Goal: Task Accomplishment & Management: Complete application form

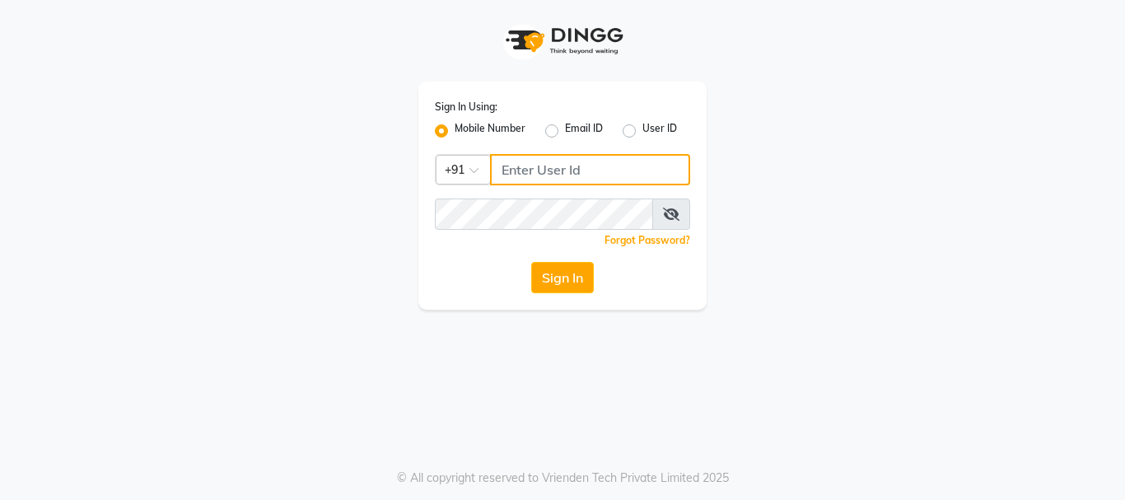
type input "7276762510"
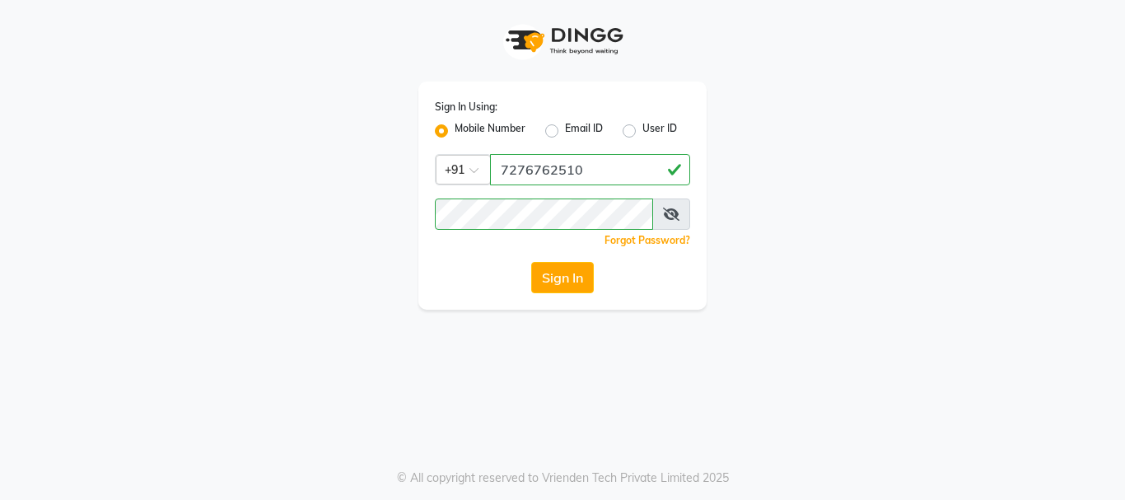
click at [671, 210] on icon at bounding box center [671, 214] width 16 height 13
click at [566, 288] on button "Sign In" at bounding box center [562, 277] width 63 height 31
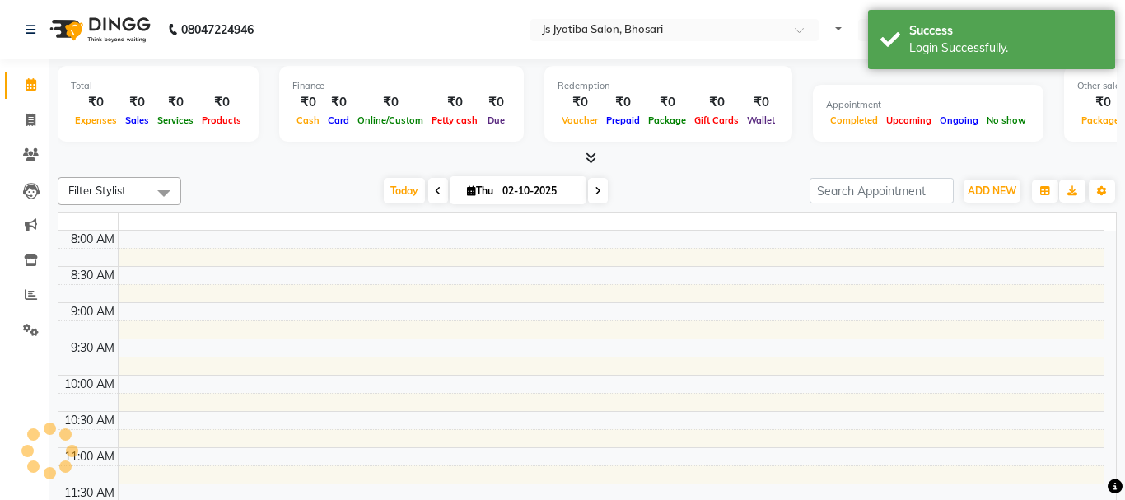
select select "en"
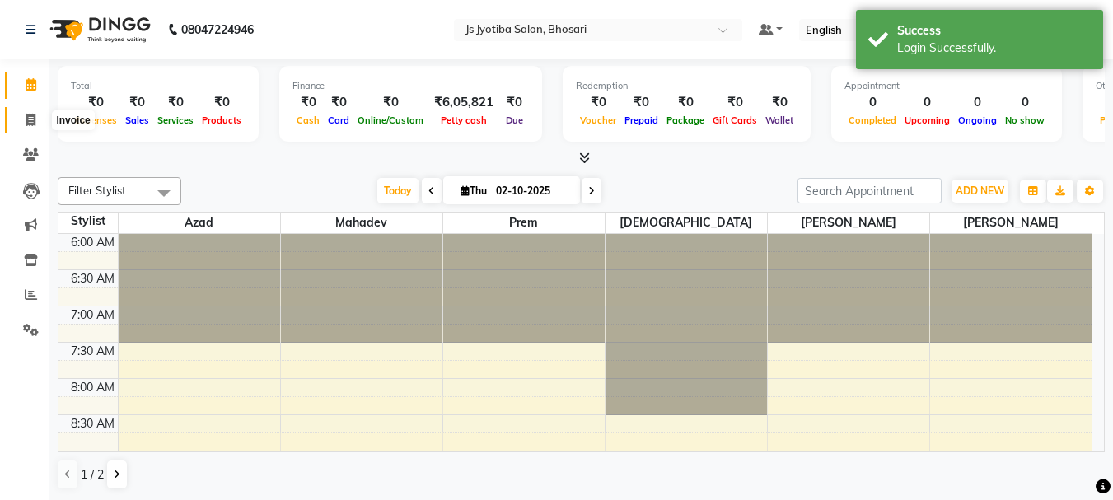
click at [28, 120] on icon at bounding box center [30, 120] width 9 height 12
select select "service"
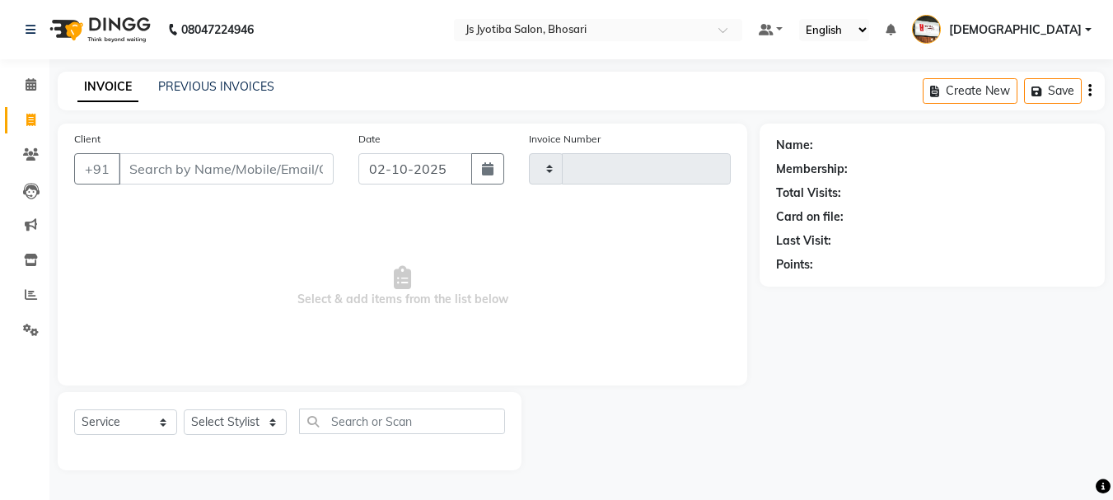
type input "0638"
select select "554"
click at [146, 171] on input "Client" at bounding box center [226, 168] width 215 height 31
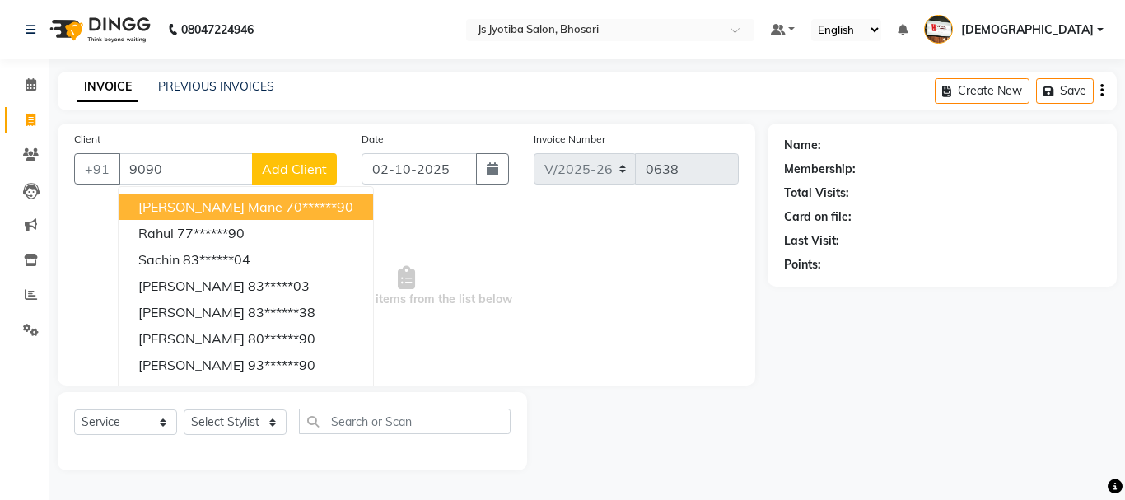
click at [219, 208] on span "[PERSON_NAME] mane" at bounding box center [210, 207] width 144 height 16
type input "70******90"
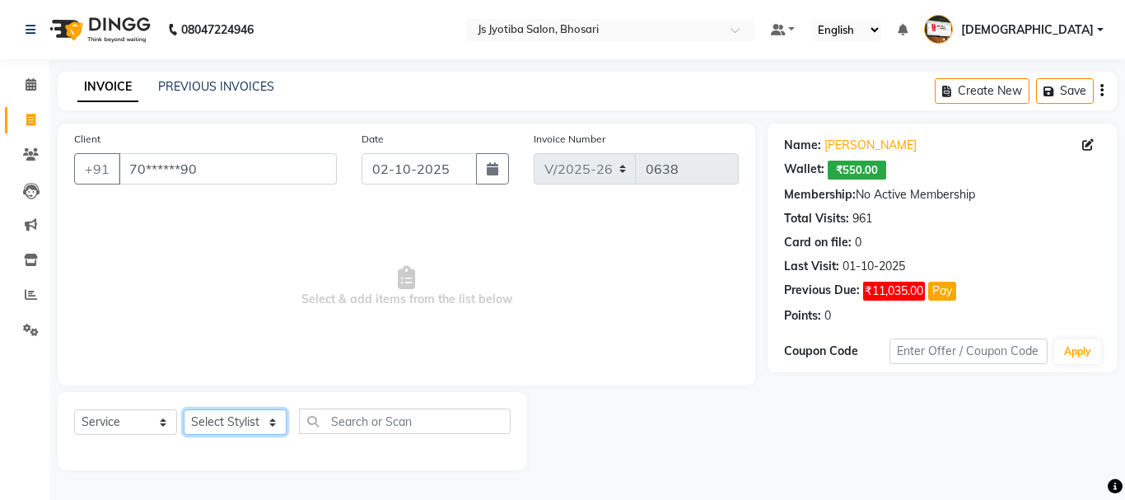
click at [210, 423] on select "Select Stylist abdul adil Anuj Azad Mahadev prem sachin hadpad Shiva S.R.K. sun…" at bounding box center [235, 422] width 103 height 26
select select "50757"
click at [184, 409] on select "Select Stylist abdul adil Anuj Azad Mahadev prem sachin hadpad Shiva S.R.K. sun…" at bounding box center [235, 422] width 103 height 26
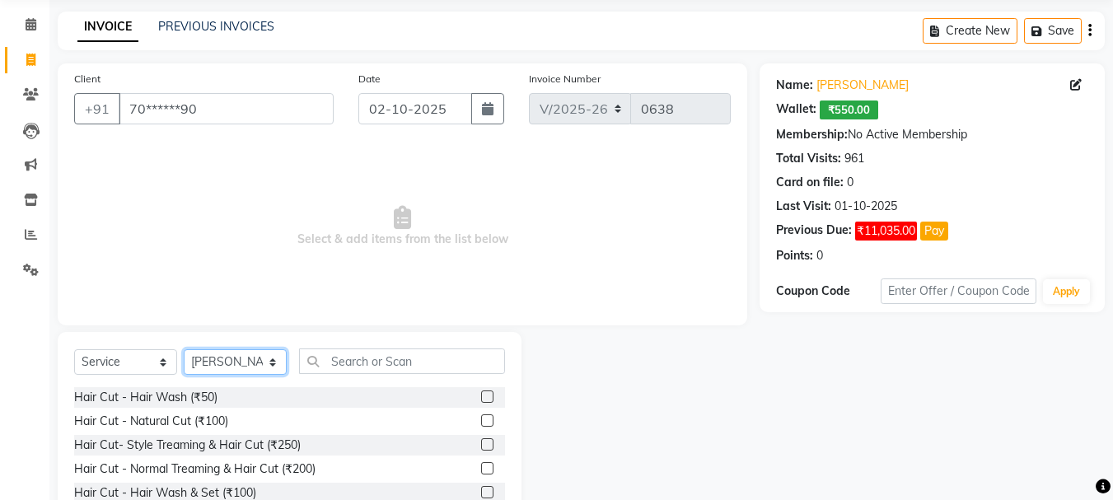
scroll to position [160, 0]
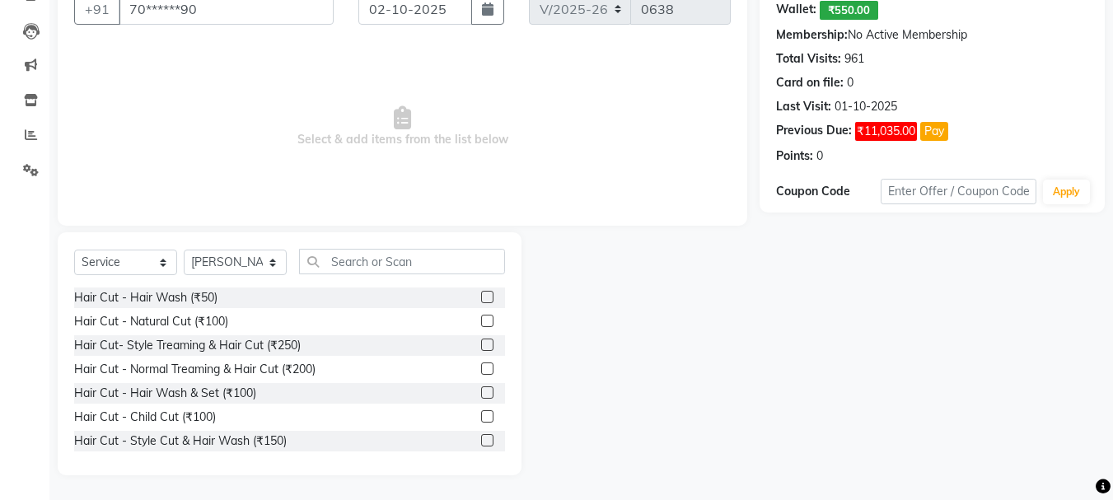
click at [481, 346] on label at bounding box center [487, 345] width 12 height 12
click at [481, 346] on input "checkbox" at bounding box center [486, 345] width 11 height 11
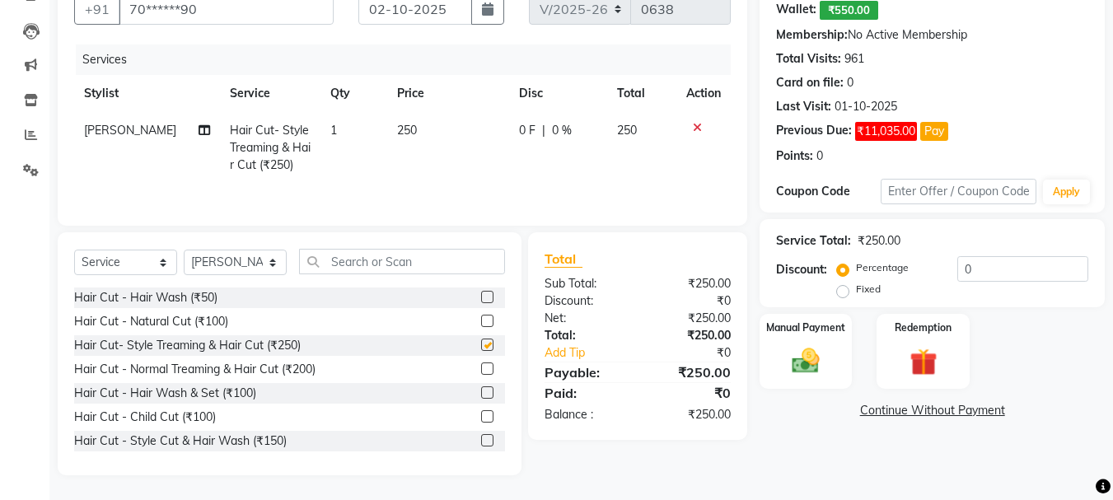
checkbox input "false"
click at [481, 320] on label at bounding box center [487, 321] width 12 height 12
click at [481, 320] on input "checkbox" at bounding box center [486, 321] width 11 height 11
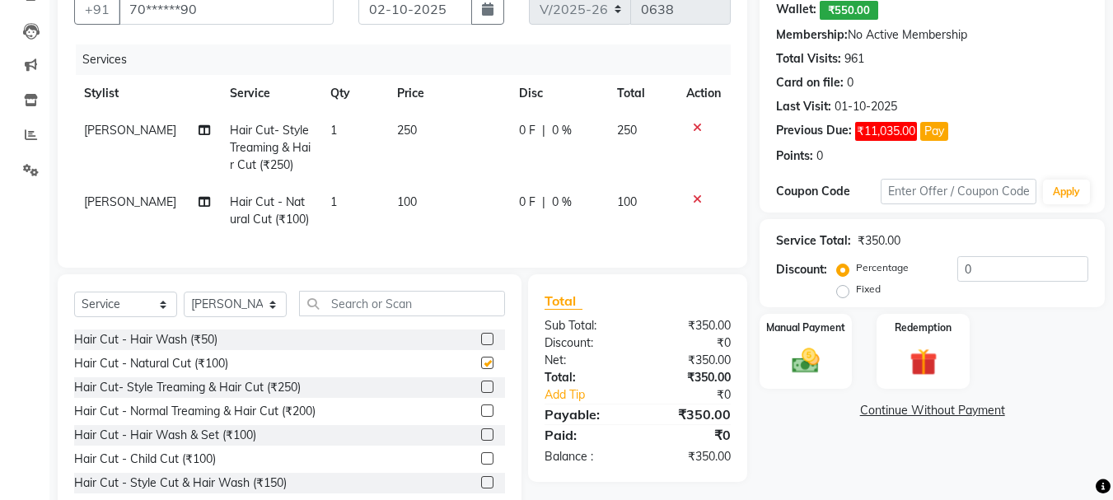
checkbox input "false"
click at [213, 316] on select "Select Stylist abdul adil Anuj Azad Mahadev prem sachin hadpad Shiva S.R.K. sun…" at bounding box center [235, 305] width 103 height 26
select select "7183"
click at [184, 304] on select "Select Stylist abdul adil Anuj Azad Mahadev prem sachin hadpad Shiva S.R.K. sun…" at bounding box center [235, 305] width 103 height 26
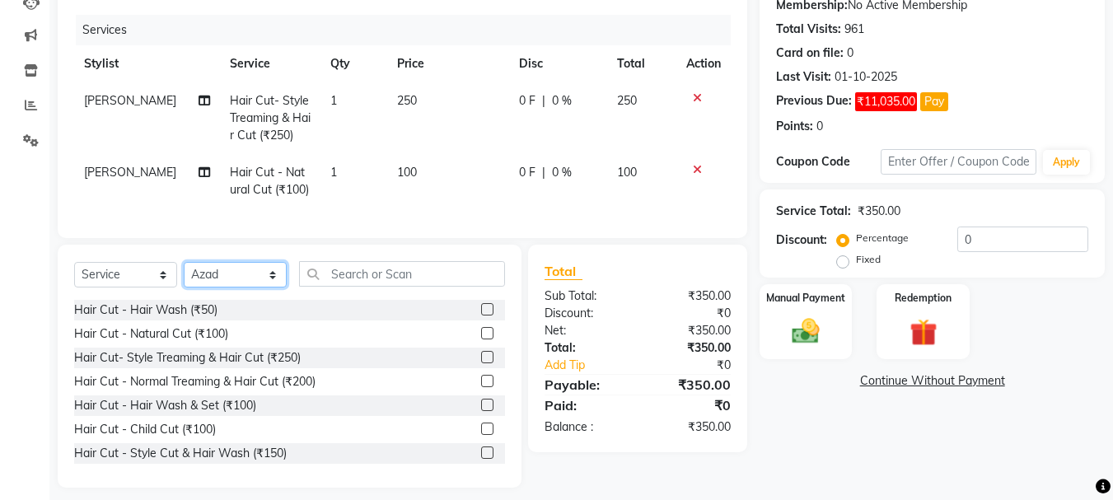
scroll to position [214, 0]
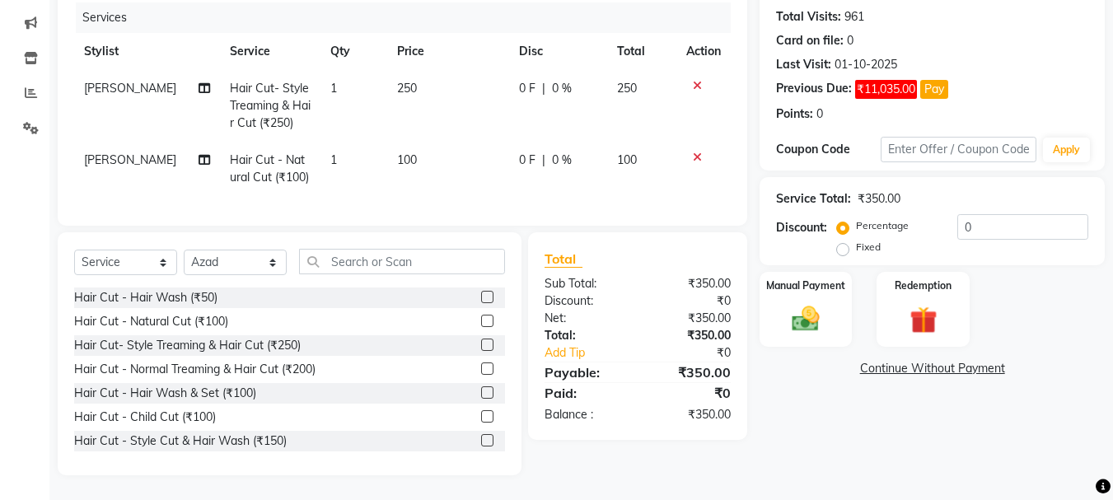
click at [481, 349] on label at bounding box center [487, 345] width 12 height 12
click at [481, 349] on input "checkbox" at bounding box center [486, 345] width 11 height 11
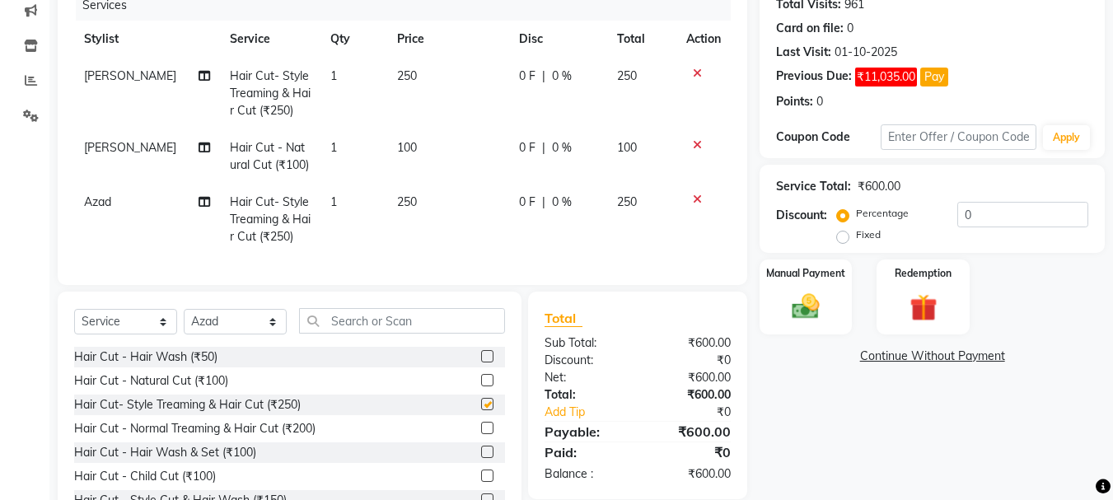
checkbox input "false"
click at [213, 335] on select "Select Stylist abdul adil Anuj Azad Mahadev prem sachin hadpad Shiva S.R.K. sun…" at bounding box center [235, 322] width 103 height 26
select select "51926"
click at [184, 321] on select "Select Stylist abdul adil Anuj Azad Mahadev prem sachin hadpad Shiva S.R.K. sun…" at bounding box center [235, 322] width 103 height 26
click at [481, 386] on label at bounding box center [487, 380] width 12 height 12
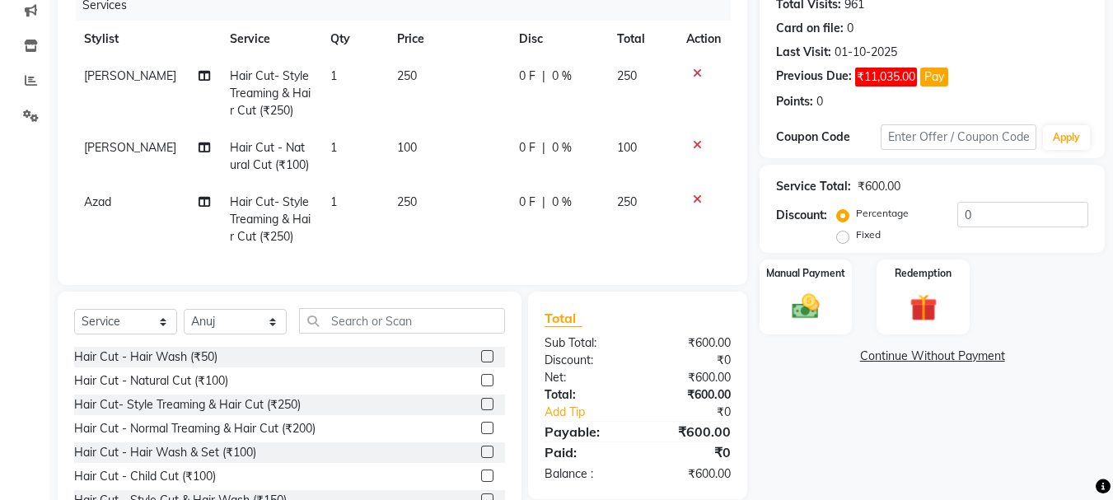
click at [481, 386] on input "checkbox" at bounding box center [486, 381] width 11 height 11
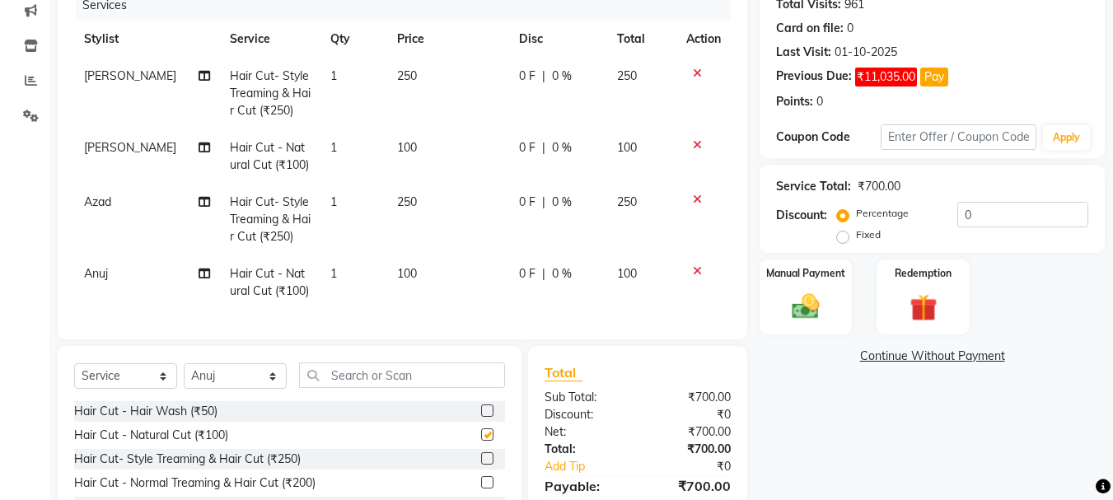
checkbox input "false"
click at [226, 389] on select "Select Stylist abdul adil Anuj Azad Mahadev prem sachin hadpad Shiva S.R.K. sun…" at bounding box center [235, 376] width 103 height 26
select select "7182"
click at [184, 376] on select "Select Stylist abdul adil Anuj Azad Mahadev prem sachin hadpad Shiva S.R.K. sun…" at bounding box center [235, 376] width 103 height 26
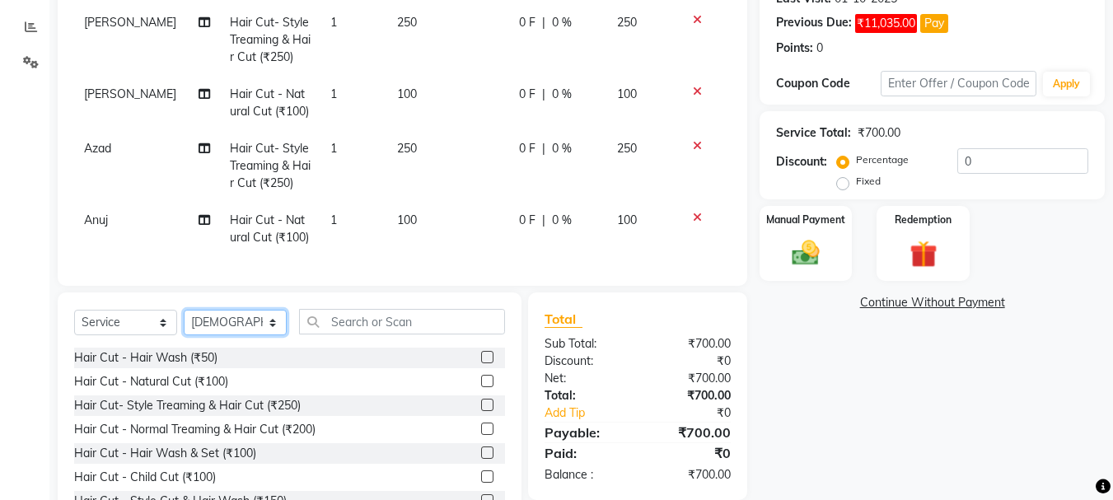
scroll to position [297, 0]
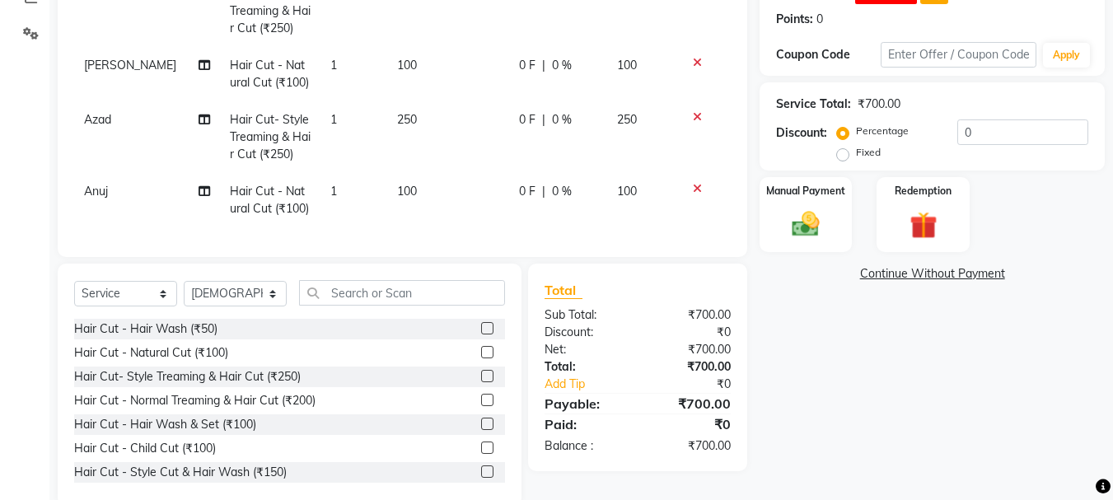
drag, startPoint x: 476, startPoint y: 409, endPoint x: 423, endPoint y: 411, distance: 53.6
click at [481, 406] on label at bounding box center [487, 400] width 12 height 12
click at [481, 406] on input "checkbox" at bounding box center [486, 400] width 11 height 11
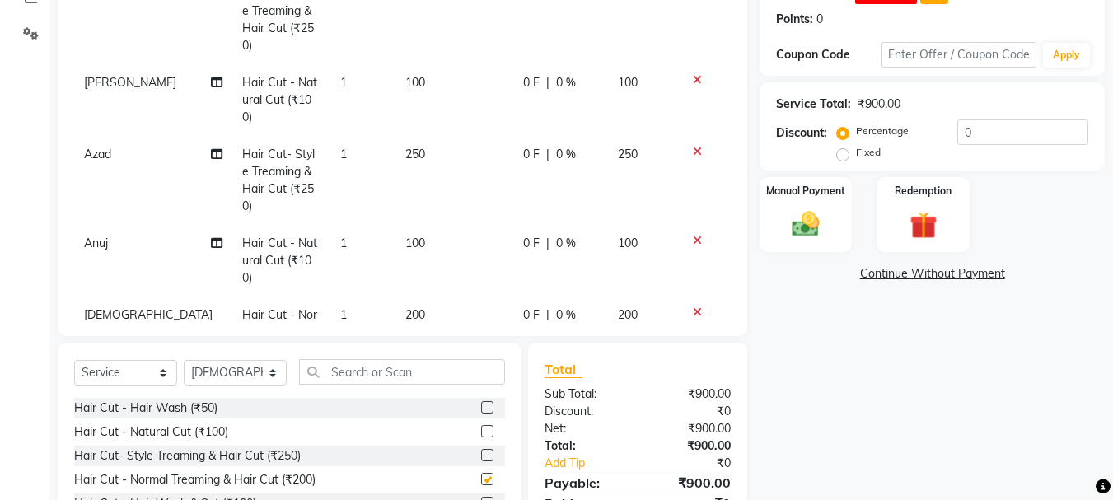
checkbox input "false"
click at [208, 370] on select "Select Stylist abdul adil Anuj Azad Mahadev prem sachin hadpad Shiva S.R.K. sun…" at bounding box center [235, 373] width 103 height 26
select select "79569"
click at [184, 360] on select "Select Stylist abdul adil Anuj Azad Mahadev prem sachin hadpad Shiva S.R.K. sun…" at bounding box center [235, 373] width 103 height 26
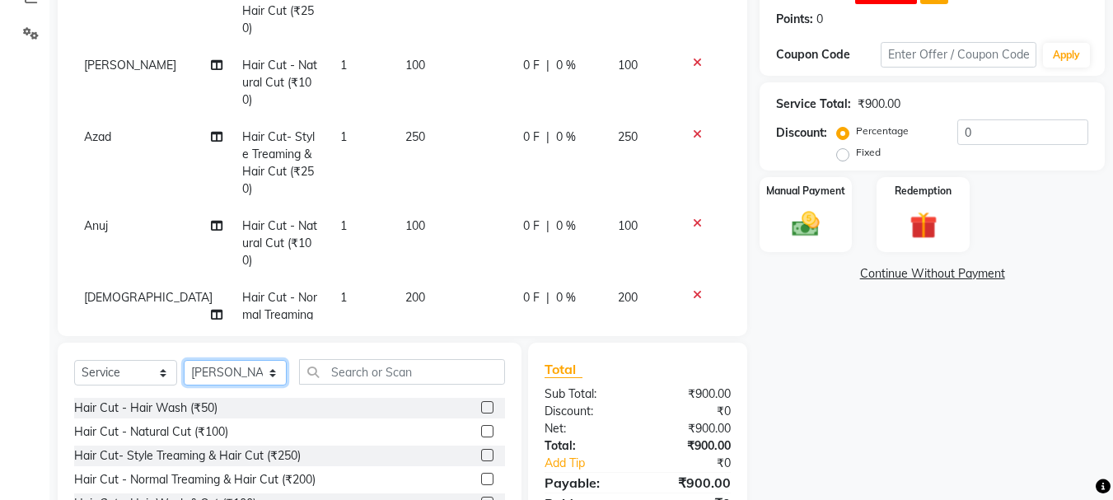
scroll to position [22, 0]
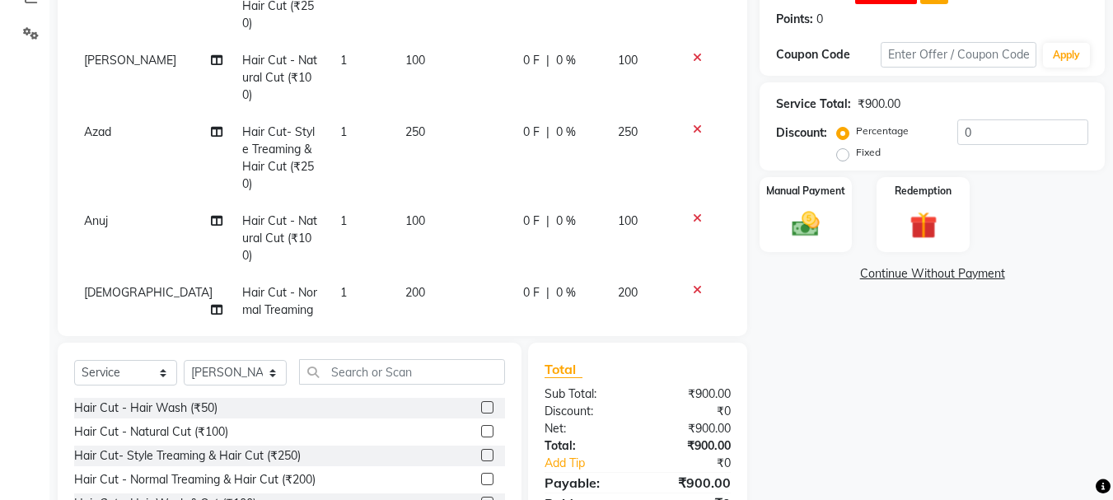
click at [481, 454] on label at bounding box center [487, 455] width 12 height 12
click at [481, 454] on input "checkbox" at bounding box center [486, 456] width 11 height 11
checkbox input "false"
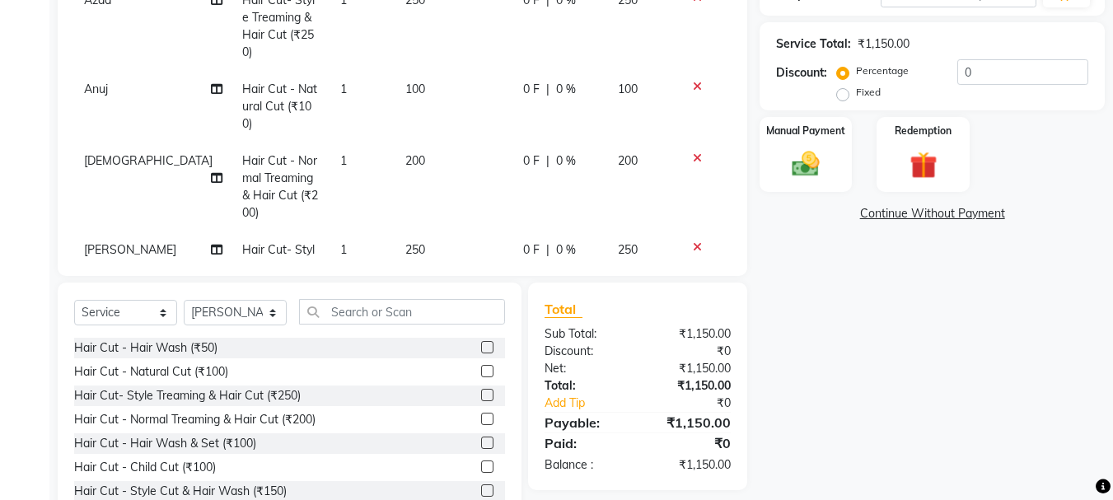
scroll to position [407, 0]
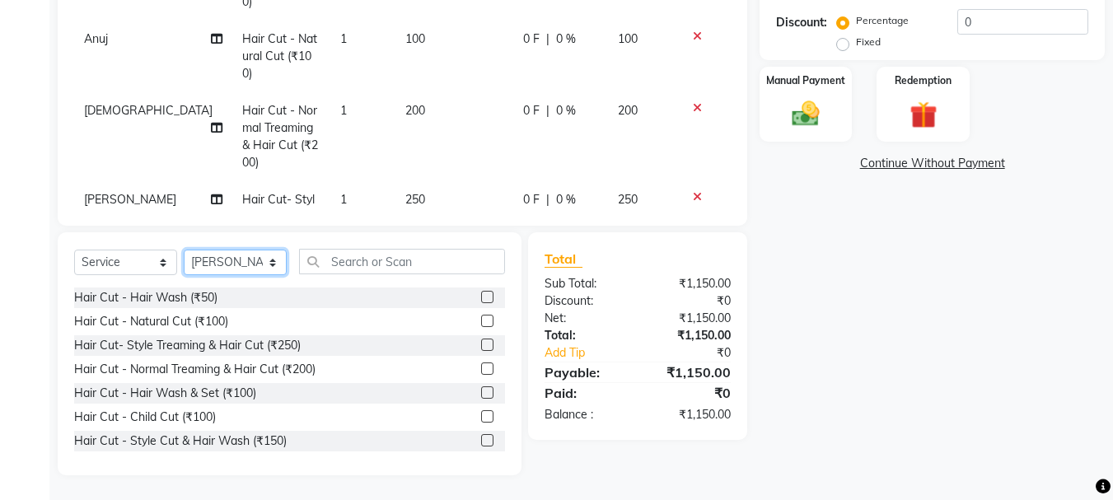
click at [204, 262] on select "Select Stylist abdul adil Anuj Azad Mahadev prem sachin hadpad Shiva S.R.K. sun…" at bounding box center [235, 263] width 103 height 26
select select "51927"
click at [184, 250] on select "Select Stylist abdul adil Anuj Azad Mahadev prem sachin hadpad Shiva S.R.K. sun…" at bounding box center [235, 263] width 103 height 26
click at [481, 317] on label at bounding box center [487, 321] width 12 height 12
click at [481, 317] on input "checkbox" at bounding box center [486, 321] width 11 height 11
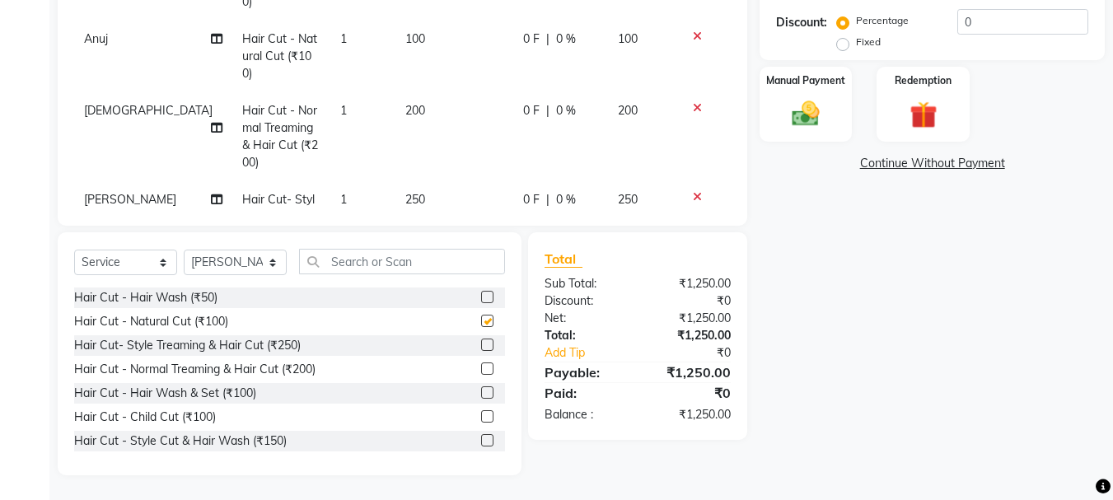
checkbox input "false"
click at [228, 255] on select "Select Stylist abdul adil Anuj Azad Mahadev prem sachin hadpad Shiva S.R.K. sun…" at bounding box center [235, 263] width 103 height 26
select select "50757"
click at [184, 250] on select "Select Stylist abdul adil Anuj Azad Mahadev prem sachin hadpad Shiva S.R.K. sun…" at bounding box center [235, 263] width 103 height 26
click at [481, 440] on label at bounding box center [487, 440] width 12 height 12
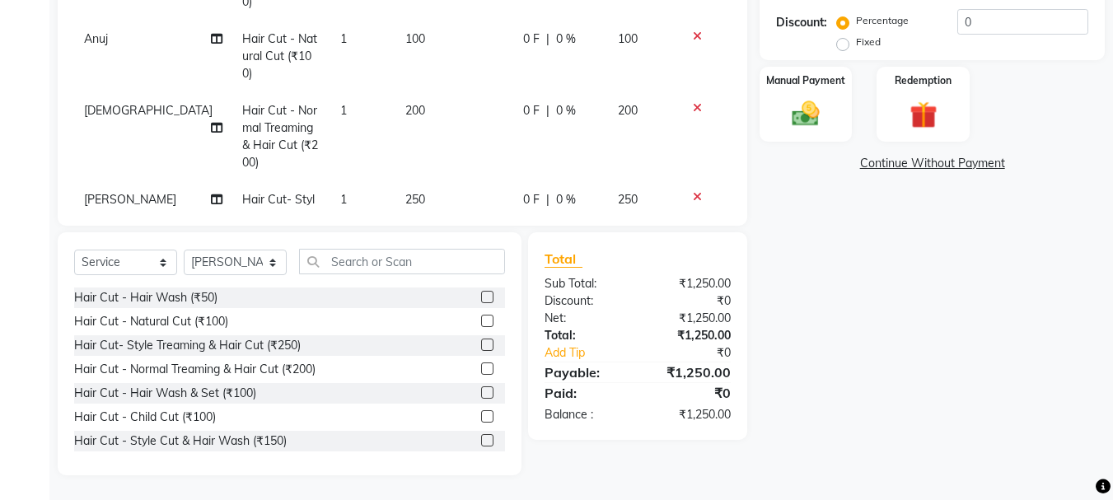
click at [481, 440] on input "checkbox" at bounding box center [486, 441] width 11 height 11
checkbox input "false"
click at [243, 260] on select "Select Stylist abdul adil Anuj Azad Mahadev prem sachin hadpad Shiva S.R.K. sun…" at bounding box center [235, 263] width 103 height 26
select select "79570"
click at [184, 250] on select "Select Stylist abdul adil Anuj Azad Mahadev prem sachin hadpad Shiva S.R.K. sun…" at bounding box center [235, 263] width 103 height 26
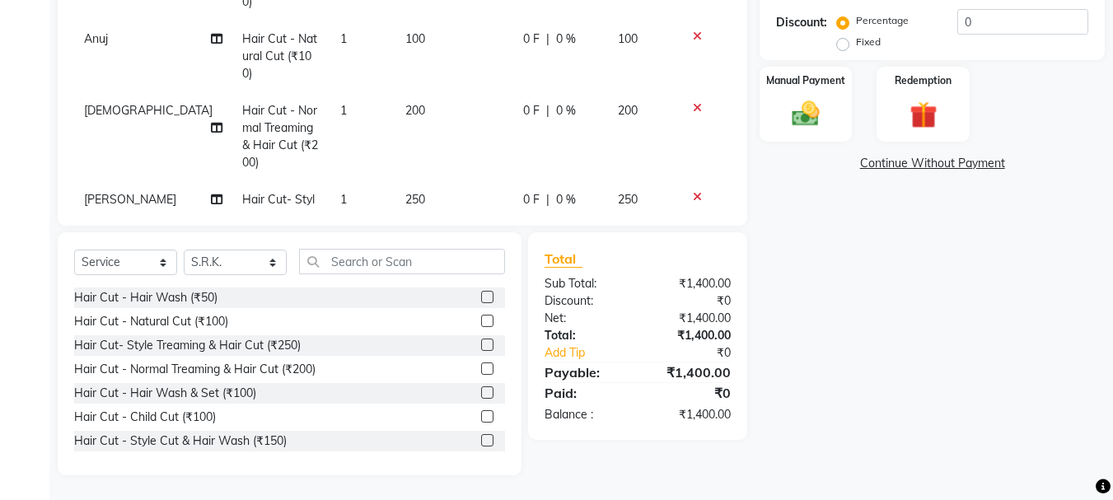
click at [481, 351] on div at bounding box center [486, 347] width 11 height 17
click at [481, 340] on label at bounding box center [487, 345] width 12 height 12
click at [481, 340] on input "checkbox" at bounding box center [486, 345] width 11 height 11
checkbox input "false"
click at [481, 290] on div at bounding box center [493, 298] width 24 height 21
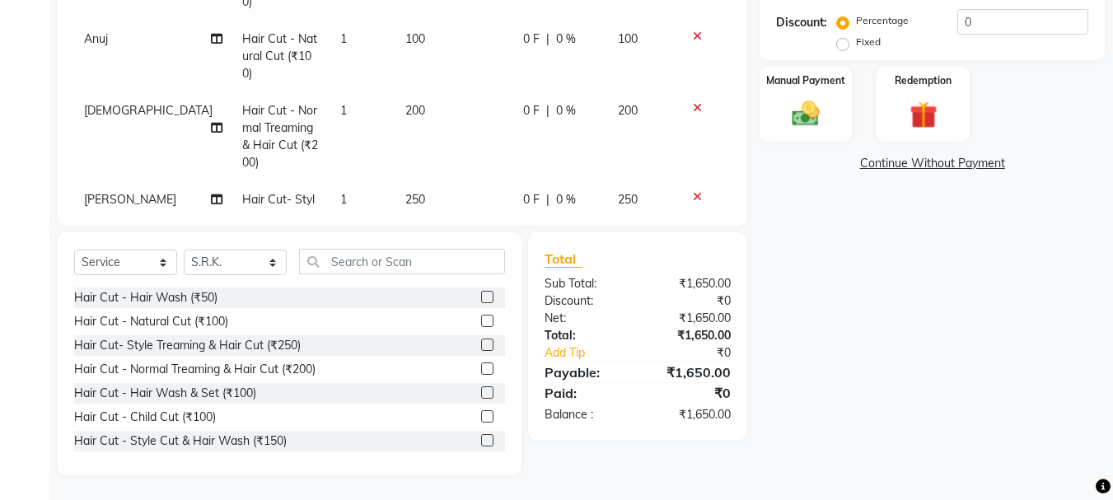
click at [481, 295] on label at bounding box center [487, 297] width 12 height 12
click at [481, 295] on input "checkbox" at bounding box center [486, 297] width 11 height 11
checkbox input "false"
click at [222, 250] on select "Select Stylist abdul adil Anuj Azad Mahadev prem sachin hadpad Shiva S.R.K. sun…" at bounding box center [235, 263] width 103 height 26
select select "79569"
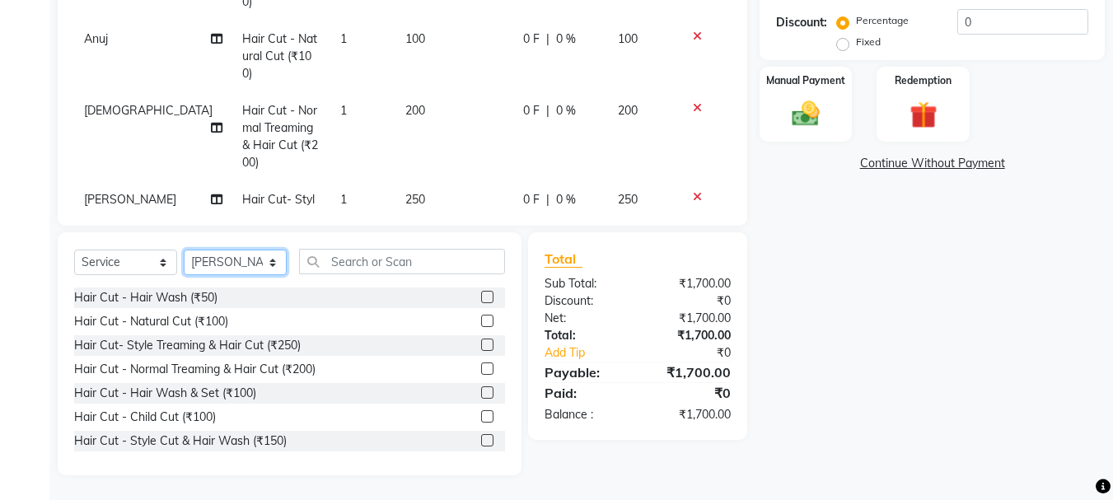
click at [184, 250] on select "Select Stylist abdul adil Anuj Azad Mahadev prem sachin hadpad Shiva S.R.K. sun…" at bounding box center [235, 263] width 103 height 26
click at [481, 447] on div at bounding box center [486, 442] width 11 height 17
click at [481, 437] on label at bounding box center [487, 440] width 12 height 12
click at [481, 437] on input "checkbox" at bounding box center [486, 441] width 11 height 11
checkbox input "false"
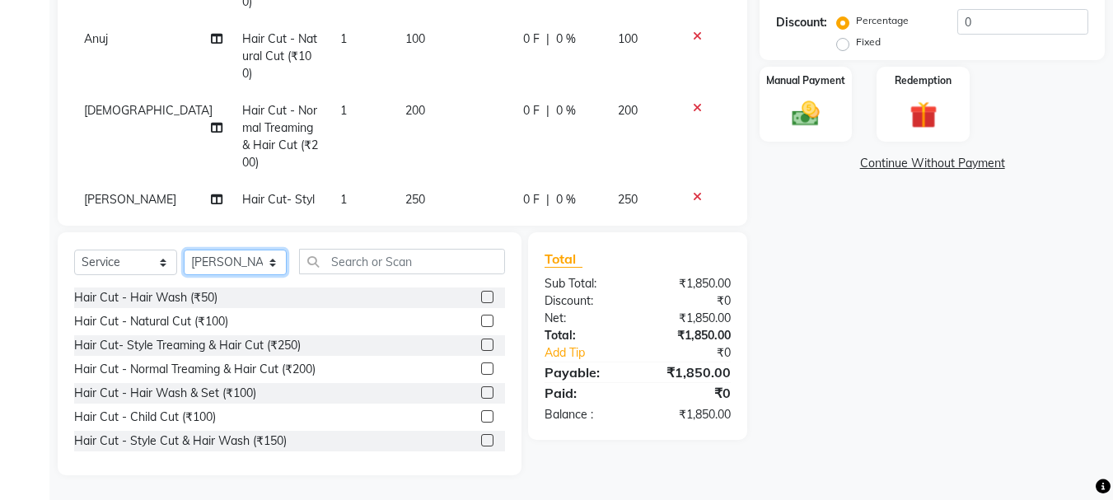
click at [214, 264] on select "Select Stylist abdul adil Anuj Azad Mahadev prem sachin hadpad Shiva S.R.K. sun…" at bounding box center [235, 263] width 103 height 26
select select "7183"
click at [184, 250] on select "Select Stylist abdul adil Anuj Azad Mahadev prem sachin hadpad Shiva S.R.K. sun…" at bounding box center [235, 263] width 103 height 26
click at [481, 349] on label at bounding box center [487, 345] width 12 height 12
click at [481, 349] on input "checkbox" at bounding box center [486, 345] width 11 height 11
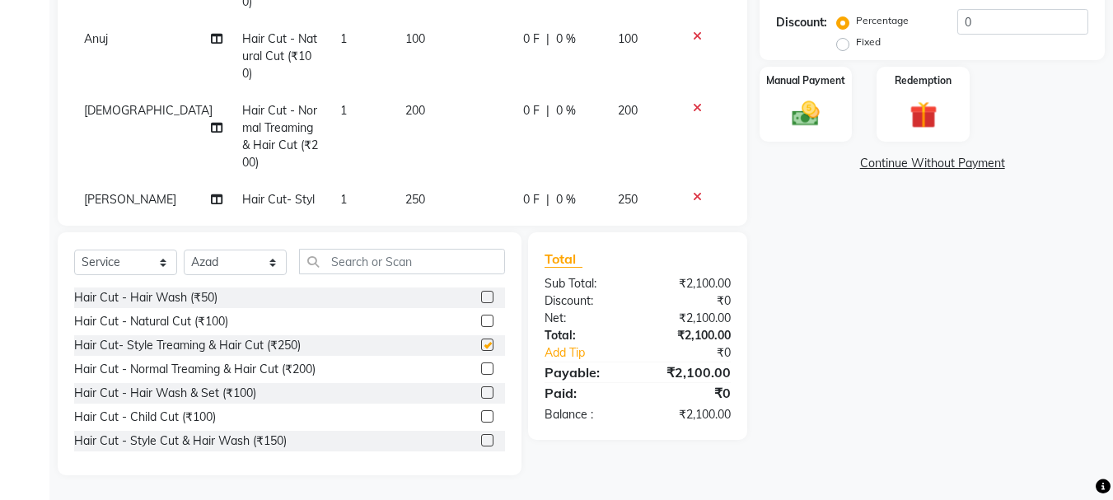
checkbox input "false"
click at [236, 260] on select "Select Stylist abdul adil Anuj Azad Mahadev prem sachin hadpad Shiva S.R.K. sun…" at bounding box center [235, 263] width 103 height 26
select select "79570"
click at [184, 250] on select "Select Stylist abdul adil Anuj Azad Mahadev prem sachin hadpad Shiva S.R.K. sun…" at bounding box center [235, 263] width 103 height 26
click at [481, 300] on label at bounding box center [487, 297] width 12 height 12
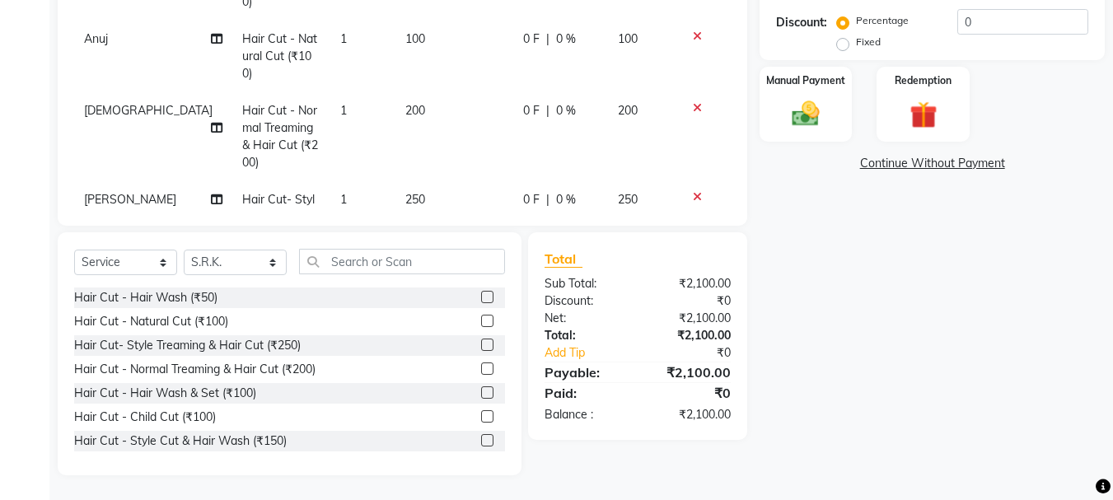
click at [481, 300] on input "checkbox" at bounding box center [486, 297] width 11 height 11
checkbox input "false"
click at [225, 258] on select "Select Stylist abdul adil Anuj Azad Mahadev prem sachin hadpad Shiva S.R.K. sun…" at bounding box center [235, 263] width 103 height 26
select select "51926"
click at [184, 250] on select "Select Stylist abdul adil Anuj Azad Mahadev prem sachin hadpad Shiva S.R.K. sun…" at bounding box center [235, 263] width 103 height 26
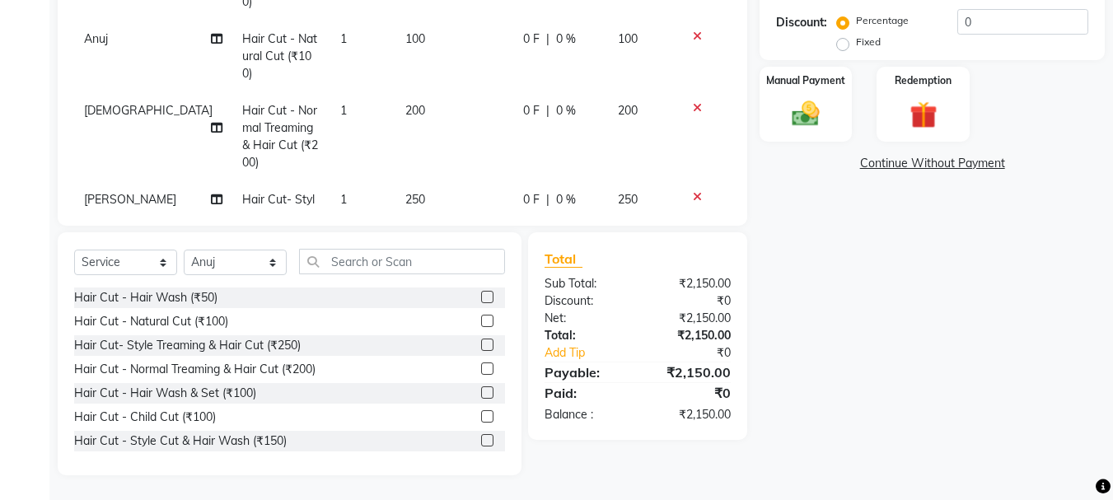
click at [481, 317] on label at bounding box center [487, 321] width 12 height 12
click at [481, 317] on input "checkbox" at bounding box center [486, 321] width 11 height 11
checkbox input "false"
drag, startPoint x: 231, startPoint y: 260, endPoint x: 231, endPoint y: 250, distance: 9.9
click at [231, 260] on select "Select Stylist abdul adil Anuj Azad Mahadev prem sachin hadpad Shiva S.R.K. sun…" at bounding box center [235, 263] width 103 height 26
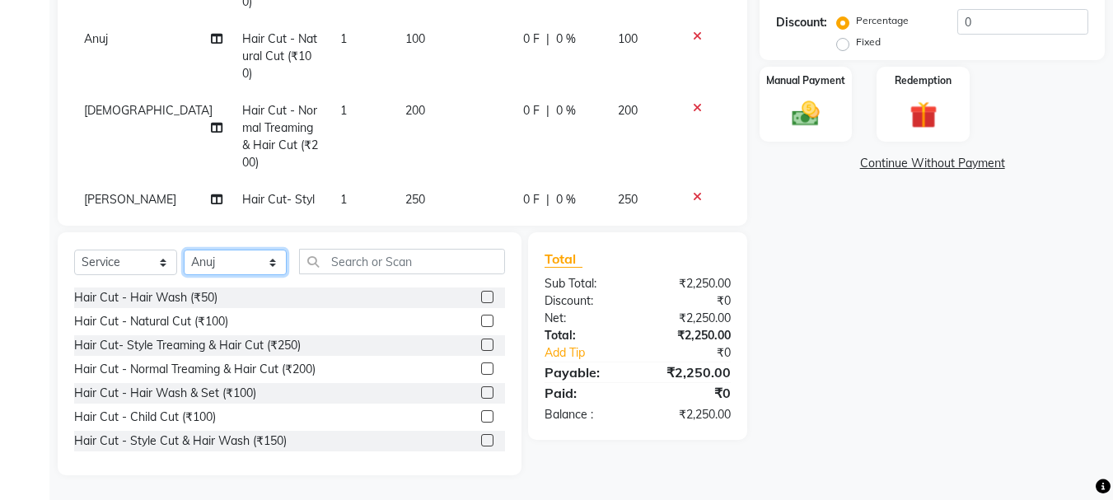
select select "51927"
click at [184, 250] on select "Select Stylist abdul adil Anuj Azad Mahadev prem sachin hadpad Shiva S.R.K. sun…" at bounding box center [235, 263] width 103 height 26
drag, startPoint x: 473, startPoint y: 342, endPoint x: 447, endPoint y: 339, distance: 26.5
click at [481, 342] on label at bounding box center [487, 345] width 12 height 12
click at [481, 342] on input "checkbox" at bounding box center [486, 345] width 11 height 11
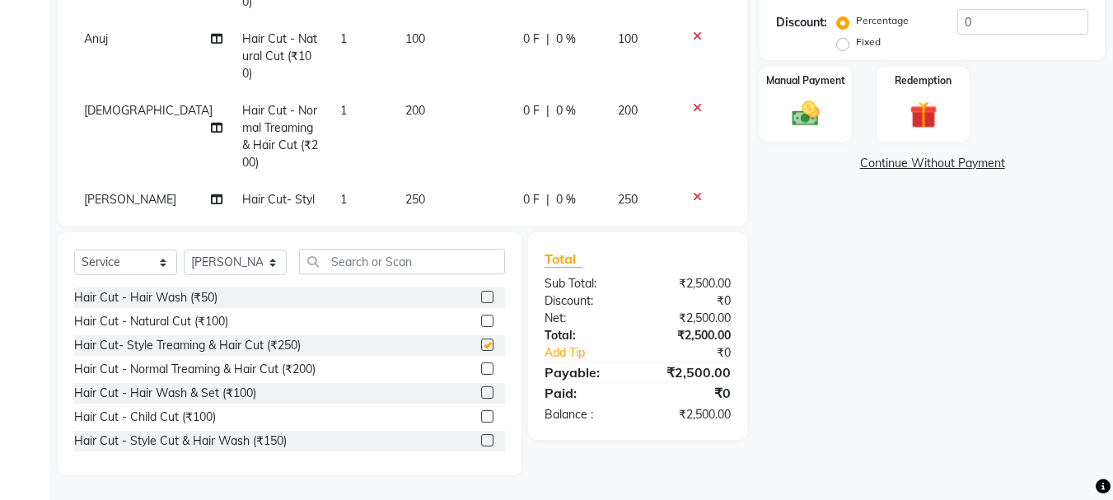
checkbox input "false"
click at [230, 255] on select "Select Stylist abdul adil Anuj Azad Mahadev prem sachin hadpad Shiva S.R.K. sun…" at bounding box center [235, 263] width 103 height 26
select select "79569"
click at [184, 250] on select "Select Stylist abdul adil Anuj Azad Mahadev prem sachin hadpad Shiva S.R.K. sun…" at bounding box center [235, 263] width 103 height 26
click at [481, 342] on label at bounding box center [487, 345] width 12 height 12
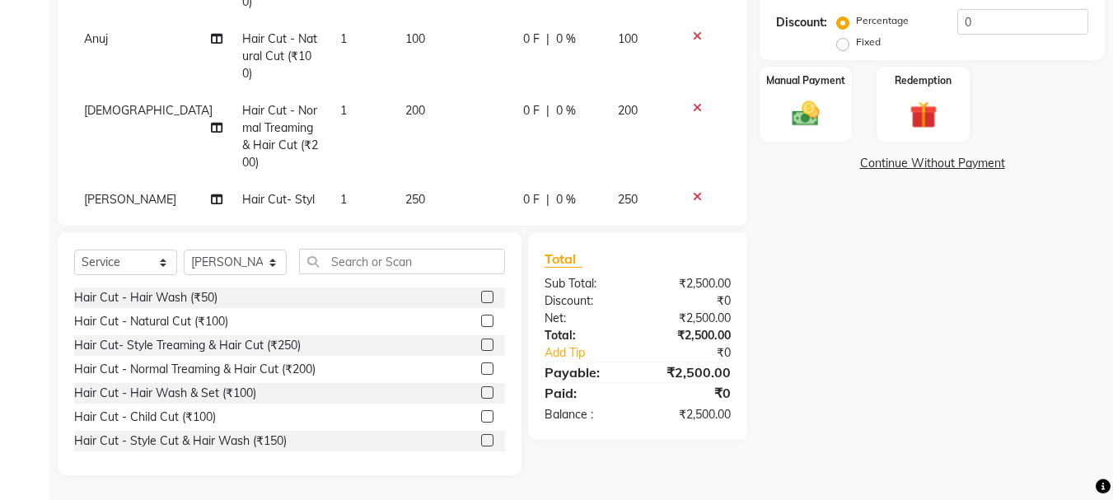
click at [481, 342] on input "checkbox" at bounding box center [486, 345] width 11 height 11
checkbox input "false"
click at [204, 257] on select "Select Stylist abdul adil Anuj Azad Mahadev prem sachin hadpad Shiva S.R.K. sun…" at bounding box center [235, 263] width 103 height 26
select select "79570"
click at [184, 250] on select "Select Stylist abdul adil Anuj Azad Mahadev prem sachin hadpad Shiva S.R.K. sun…" at bounding box center [235, 263] width 103 height 26
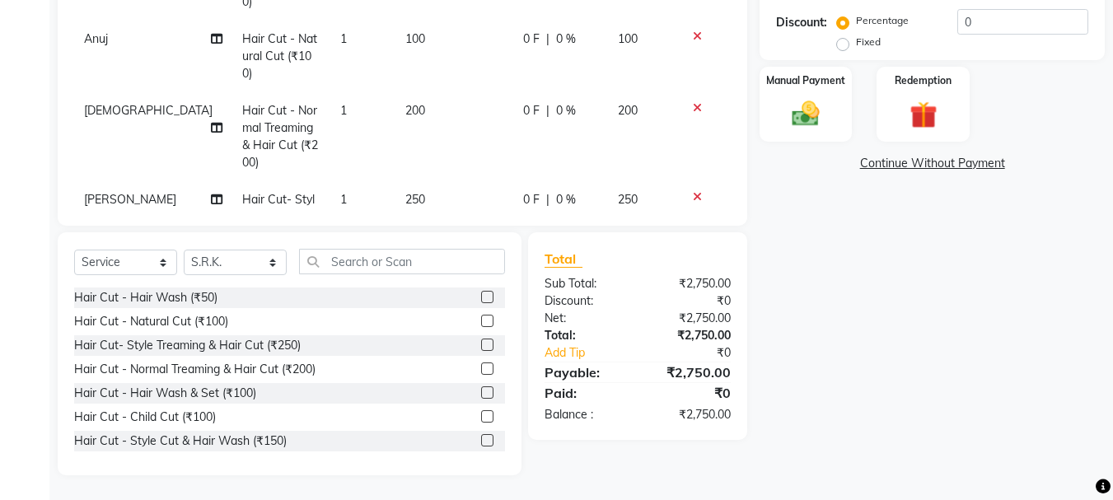
click at [481, 370] on label at bounding box center [487, 369] width 12 height 12
click at [481, 370] on input "checkbox" at bounding box center [486, 369] width 11 height 11
checkbox input "false"
click at [215, 253] on select "Select Stylist abdul adil Anuj Azad Mahadev prem sachin hadpad Shiva S.R.K. sun…" at bounding box center [235, 263] width 103 height 26
click at [184, 250] on select "Select Stylist abdul adil Anuj Azad Mahadev prem sachin hadpad Shiva S.R.K. sun…" at bounding box center [235, 263] width 103 height 26
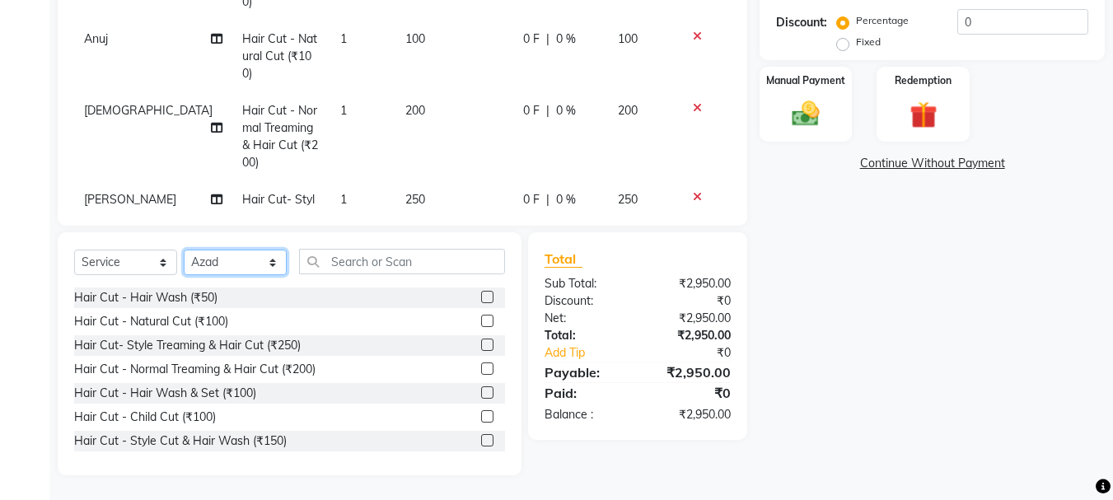
click at [231, 250] on select "Select Stylist abdul adil Anuj Azad Mahadev prem sachin hadpad Shiva S.R.K. sun…" at bounding box center [235, 263] width 103 height 26
select select "7182"
click at [184, 250] on select "Select Stylist abdul adil Anuj Azad Mahadev prem sachin hadpad Shiva S.R.K. sun…" at bounding box center [235, 263] width 103 height 26
click at [481, 437] on label at bounding box center [487, 440] width 12 height 12
click at [481, 437] on input "checkbox" at bounding box center [486, 441] width 11 height 11
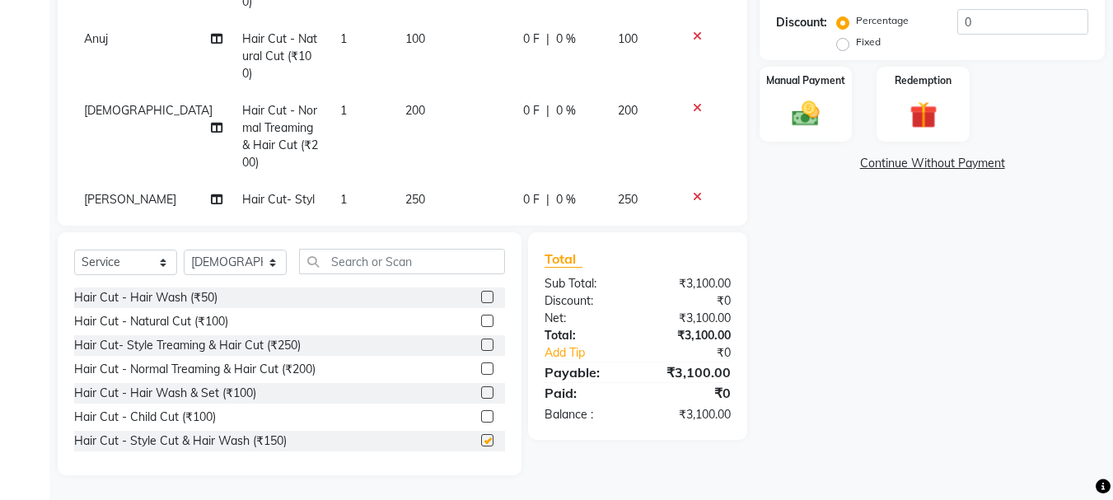
checkbox input "false"
click at [223, 258] on select "Select Stylist abdul adil Anuj Azad Mahadev prem sachin hadpad Shiva S.R.K. sun…" at bounding box center [235, 263] width 103 height 26
select select "79569"
click at [184, 250] on select "Select Stylist abdul adil Anuj Azad Mahadev prem sachin hadpad Shiva S.R.K. sun…" at bounding box center [235, 263] width 103 height 26
click at [481, 345] on label at bounding box center [487, 345] width 12 height 12
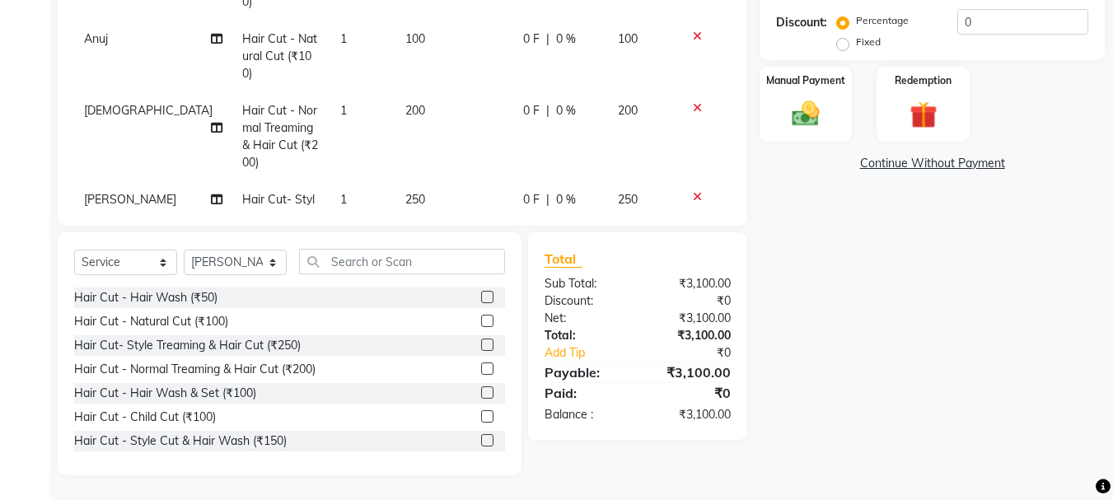
click at [481, 345] on input "checkbox" at bounding box center [486, 345] width 11 height 11
checkbox input "false"
click at [821, 115] on img at bounding box center [806, 113] width 46 height 33
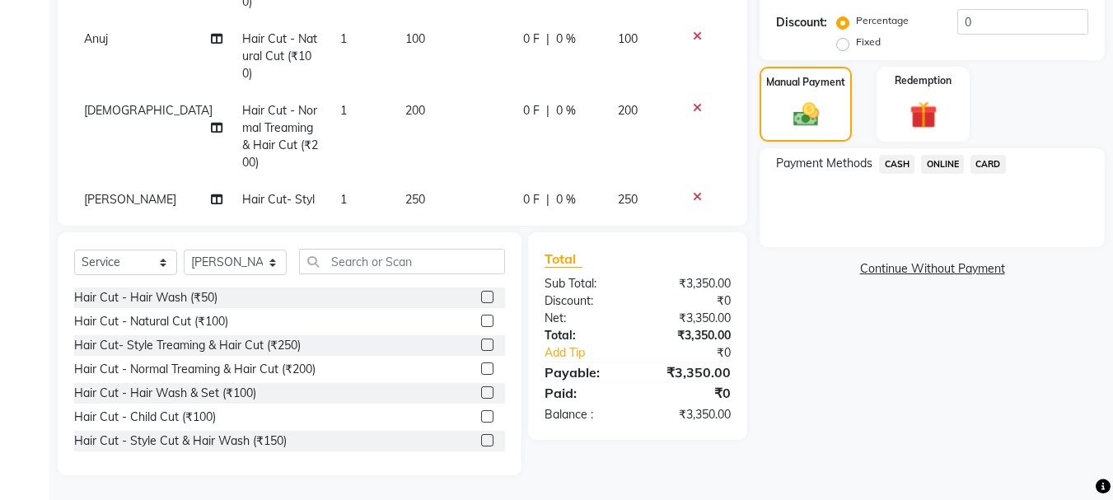
click at [901, 161] on span "CASH" at bounding box center [896, 164] width 35 height 19
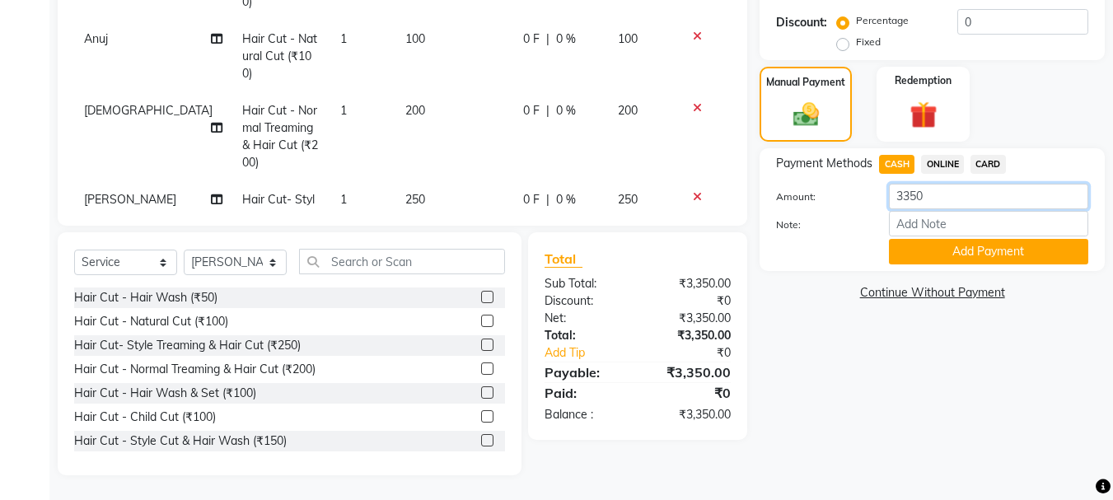
click at [954, 199] on input "3350" at bounding box center [988, 197] width 199 height 26
type input "3"
type input "450"
click at [923, 263] on button "Add Payment" at bounding box center [988, 252] width 199 height 26
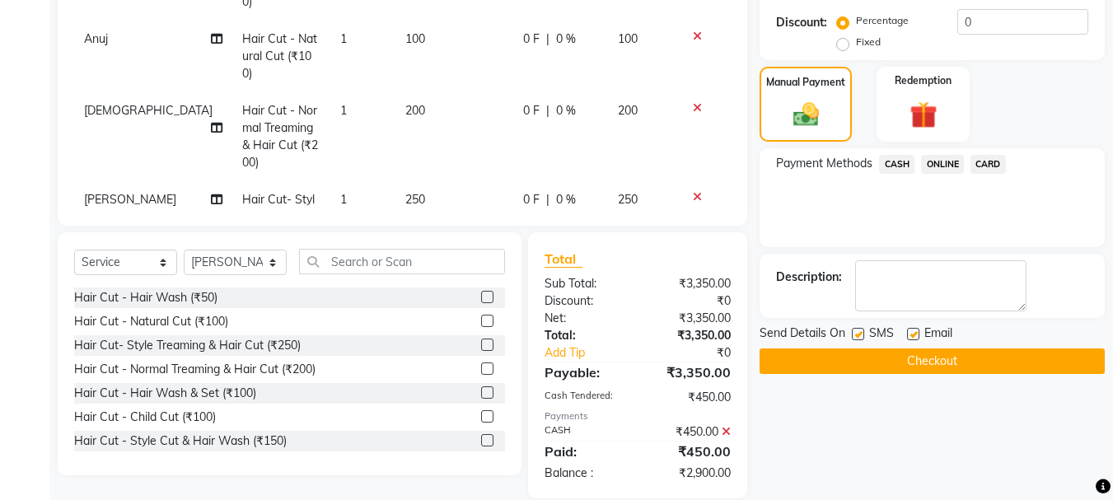
click at [940, 161] on span "ONLINE" at bounding box center [942, 164] width 43 height 19
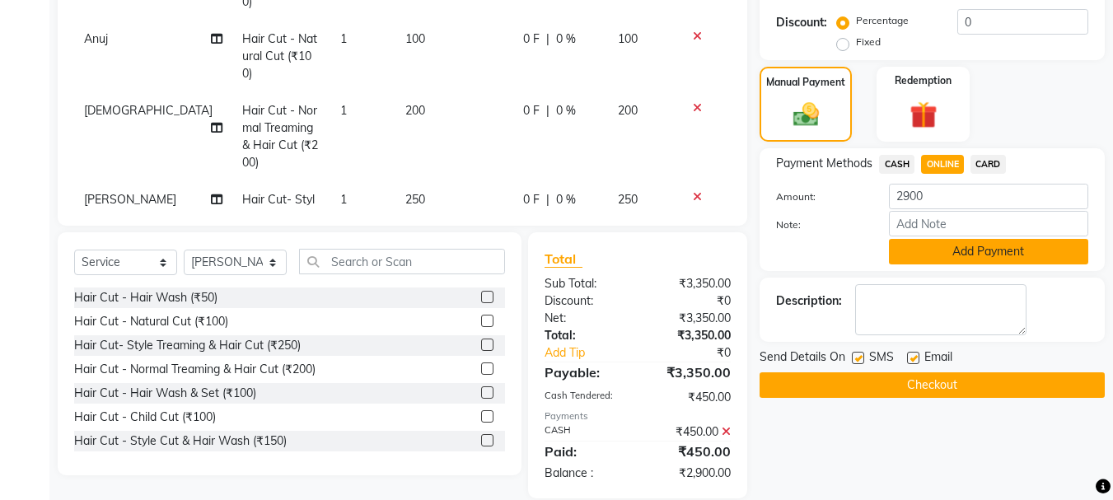
click at [948, 243] on button "Add Payment" at bounding box center [988, 252] width 199 height 26
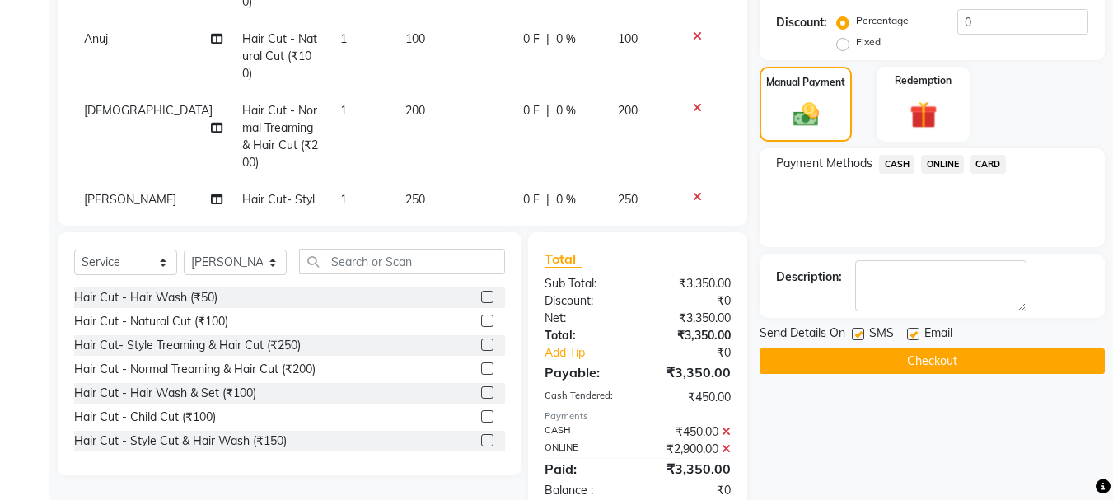
click at [828, 360] on button "Checkout" at bounding box center [932, 362] width 345 height 26
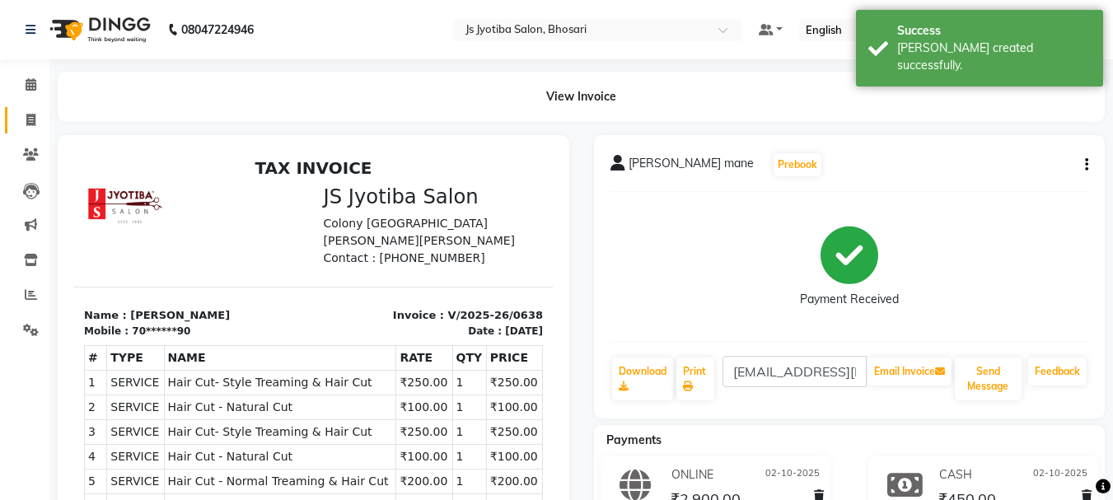
click at [42, 132] on link "Invoice" at bounding box center [25, 120] width 40 height 27
select select "554"
select select "service"
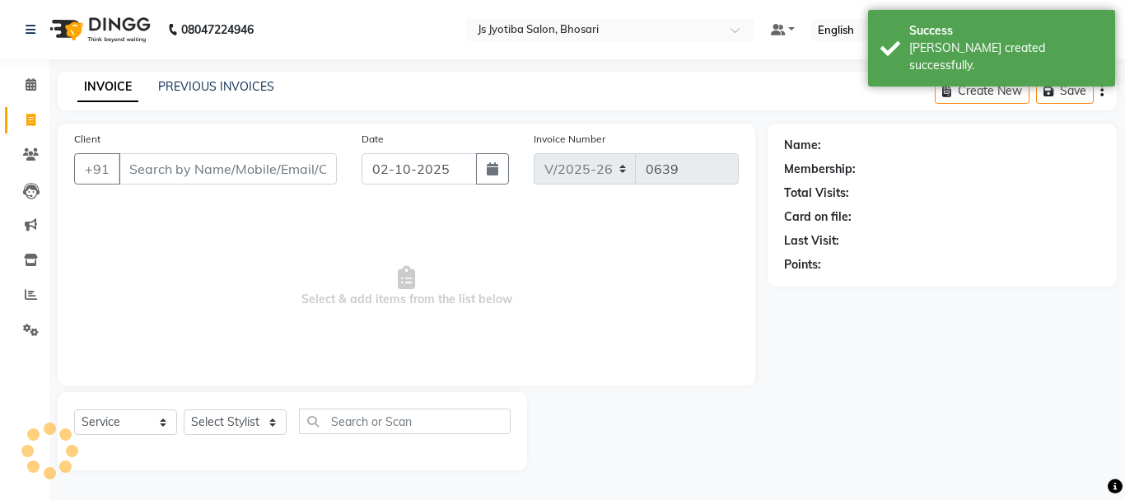
click at [165, 172] on input "Client" at bounding box center [228, 168] width 218 height 31
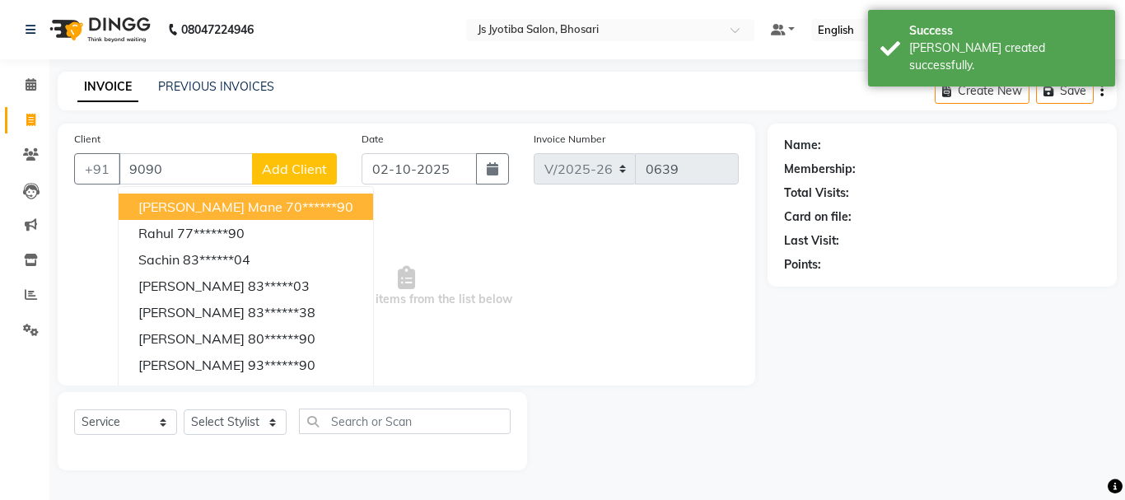
click at [199, 208] on span "[PERSON_NAME] mane" at bounding box center [210, 207] width 144 height 16
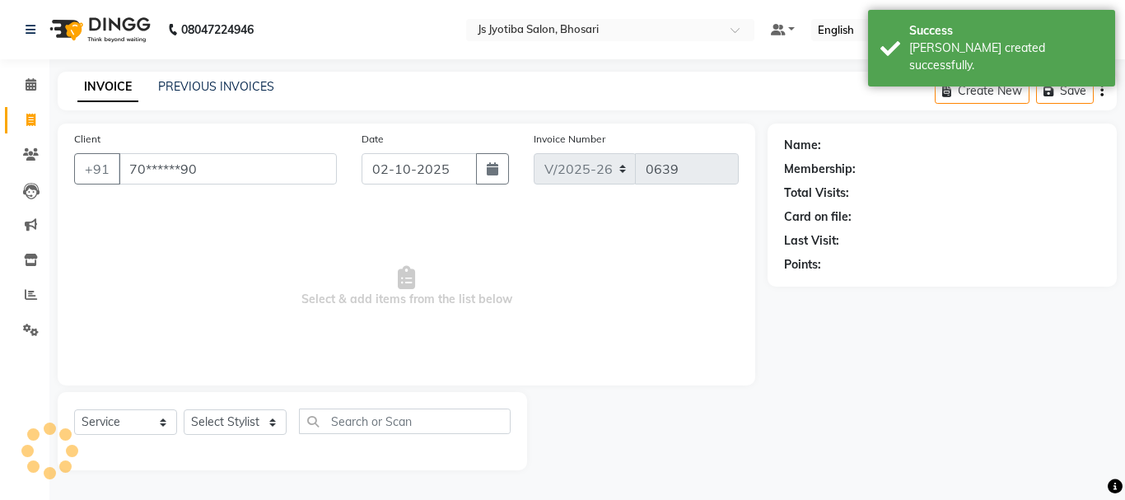
type input "70******90"
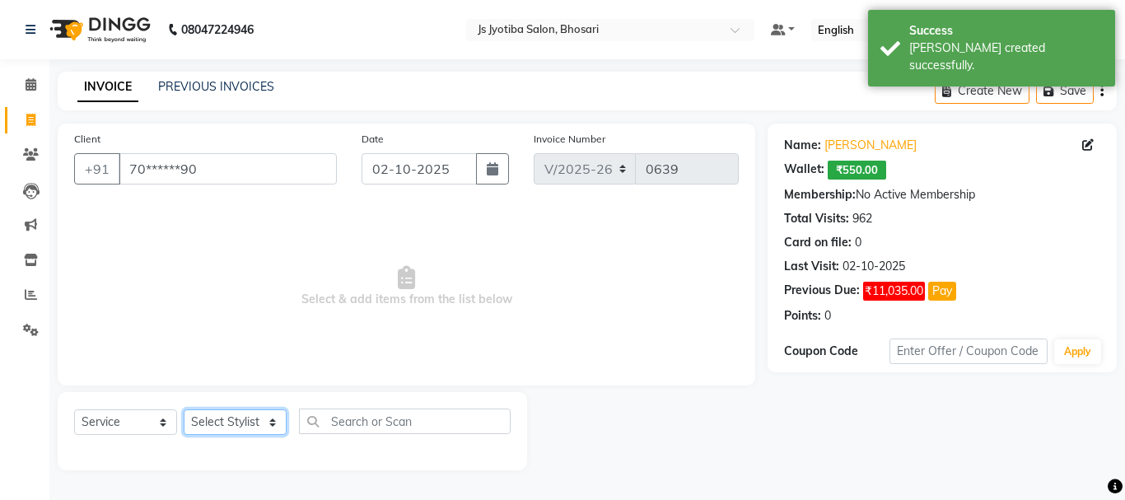
drag, startPoint x: 222, startPoint y: 423, endPoint x: 222, endPoint y: 414, distance: 9.1
click at [222, 423] on select "Select Stylist abdul adil Anuj Azad Mahadev prem sachin hadpad Shiva S.R.K. sun…" at bounding box center [235, 422] width 103 height 26
select select "7183"
click at [184, 409] on select "Select Stylist abdul adil Anuj Azad Mahadev prem sachin hadpad Shiva S.R.K. sun…" at bounding box center [235, 422] width 103 height 26
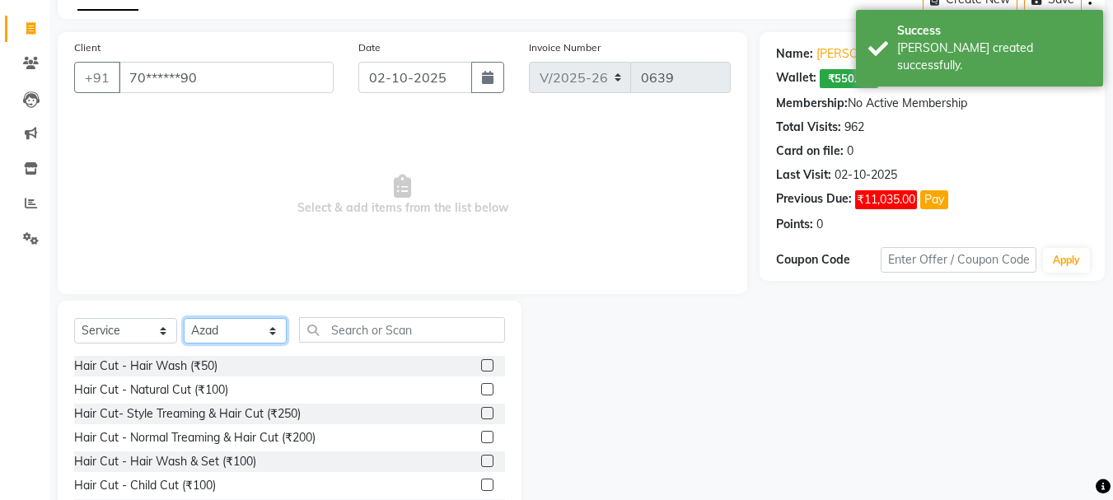
scroll to position [160, 0]
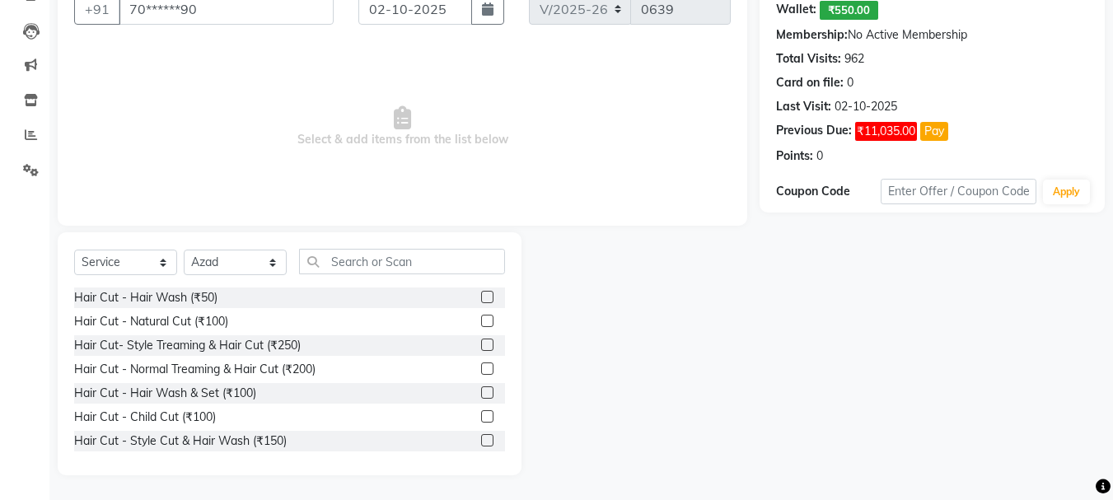
drag, startPoint x: 470, startPoint y: 341, endPoint x: 428, endPoint y: 317, distance: 47.6
click at [481, 342] on label at bounding box center [487, 345] width 12 height 12
click at [481, 342] on input "checkbox" at bounding box center [486, 345] width 11 height 11
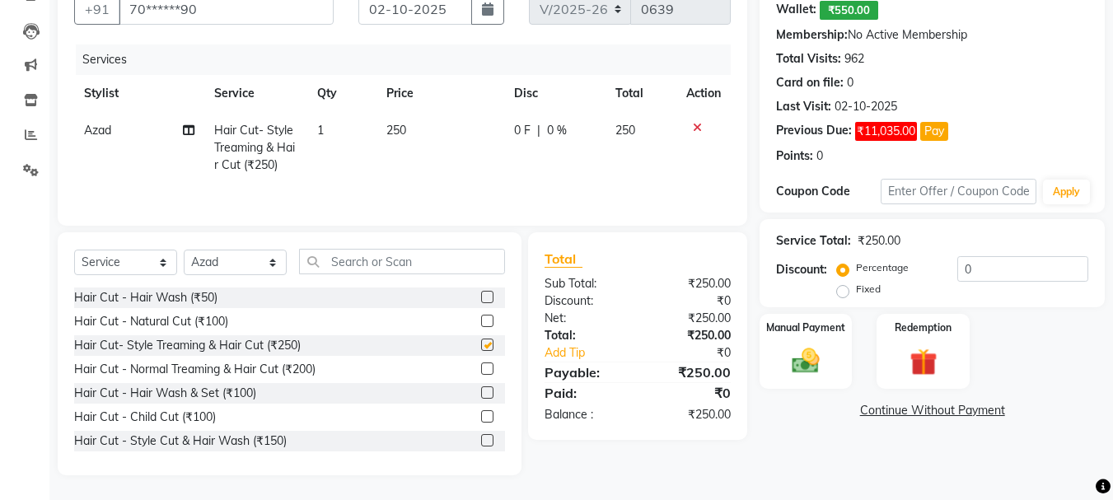
checkbox input "false"
click at [196, 254] on select "Select Stylist abdul adil Anuj Azad Mahadev prem sachin hadpad Shiva S.R.K. sun…" at bounding box center [235, 263] width 103 height 26
click at [184, 250] on select "Select Stylist abdul adil Anuj Azad Mahadev prem sachin hadpad Shiva S.R.K. sun…" at bounding box center [235, 263] width 103 height 26
click at [214, 274] on select "Select Stylist abdul adil Anuj Azad Mahadev prem sachin hadpad Shiva S.R.K. sun…" at bounding box center [235, 263] width 103 height 26
select select "79569"
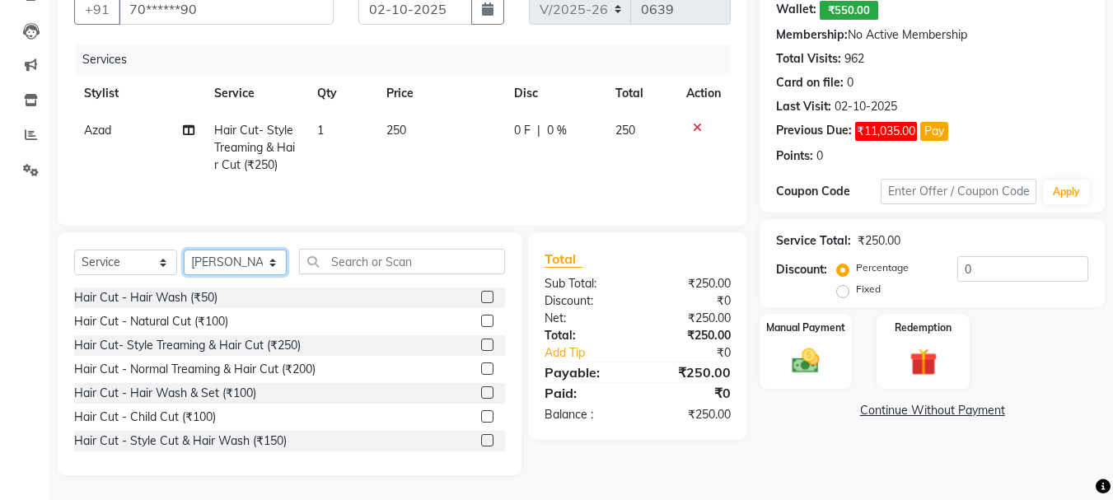
click at [184, 250] on select "Select Stylist abdul adil Anuj Azad Mahadev prem sachin hadpad Shiva S.R.K. sun…" at bounding box center [235, 263] width 103 height 26
click at [481, 441] on label at bounding box center [487, 440] width 12 height 12
click at [481, 441] on input "checkbox" at bounding box center [486, 441] width 11 height 11
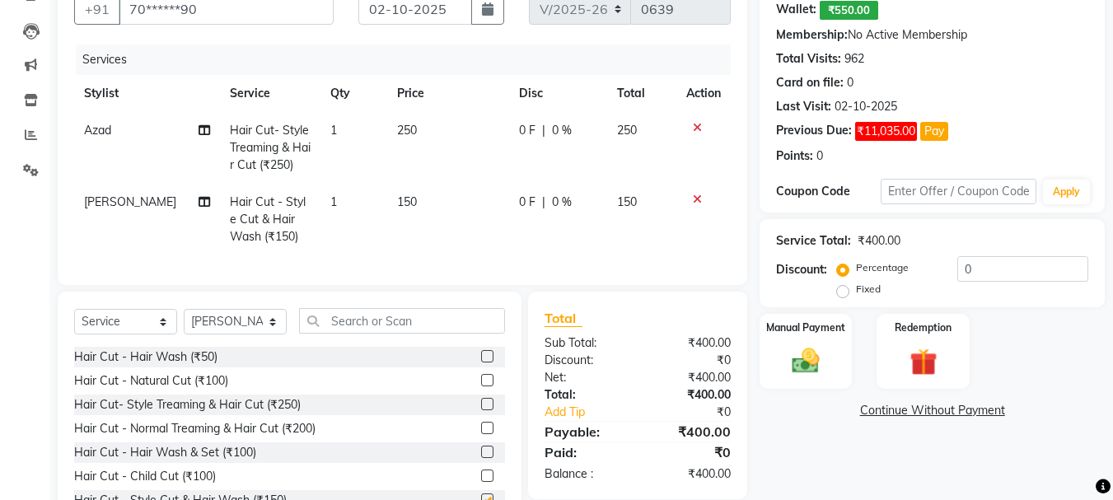
checkbox input "false"
click at [225, 333] on select "Select Stylist abdul adil Anuj Azad Mahadev prem sachin hadpad Shiva S.R.K. sun…" at bounding box center [235, 322] width 103 height 26
select select "7182"
click at [184, 321] on select "Select Stylist abdul adil Anuj Azad Mahadev prem sachin hadpad Shiva S.R.K. sun…" at bounding box center [235, 322] width 103 height 26
click at [481, 386] on label at bounding box center [487, 380] width 12 height 12
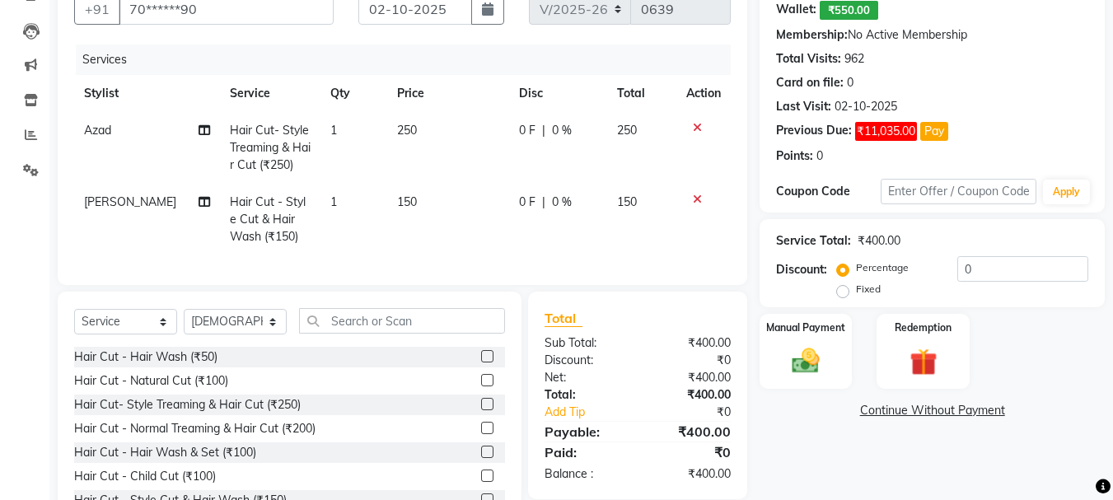
click at [481, 386] on input "checkbox" at bounding box center [486, 381] width 11 height 11
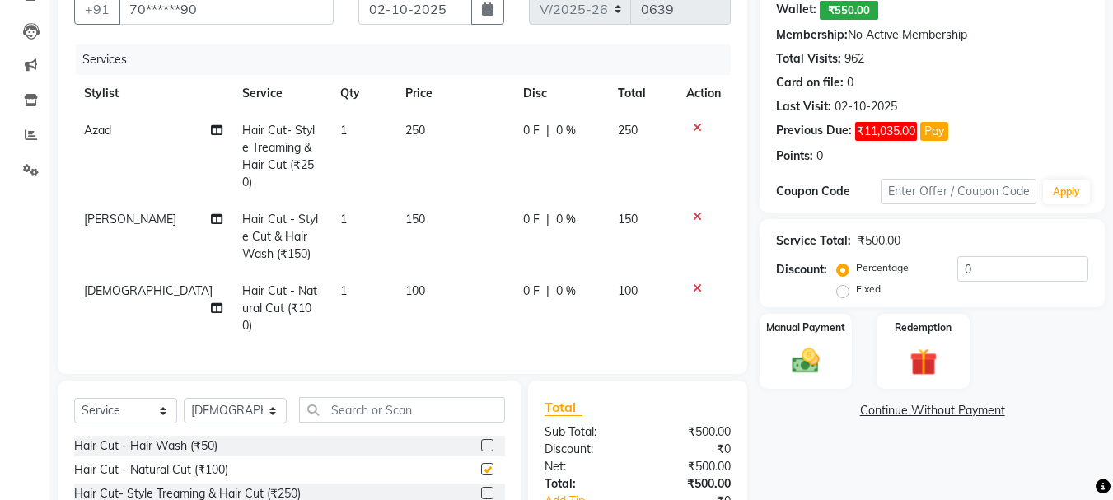
checkbox input "false"
click at [229, 398] on select "Select Stylist abdul adil Anuj Azad Mahadev prem sachin hadpad Shiva S.R.K. sun…" at bounding box center [235, 411] width 103 height 26
select select "50757"
click at [184, 398] on select "Select Stylist abdul adil Anuj Azad Mahadev prem sachin hadpad Shiva S.R.K. sun…" at bounding box center [235, 411] width 103 height 26
click at [481, 463] on label at bounding box center [487, 469] width 12 height 12
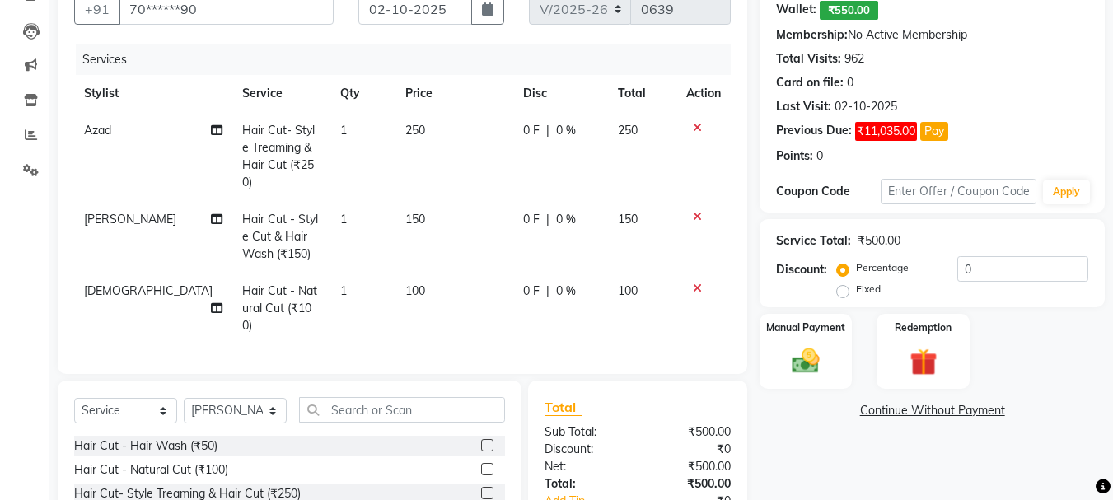
click at [481, 465] on input "checkbox" at bounding box center [486, 470] width 11 height 11
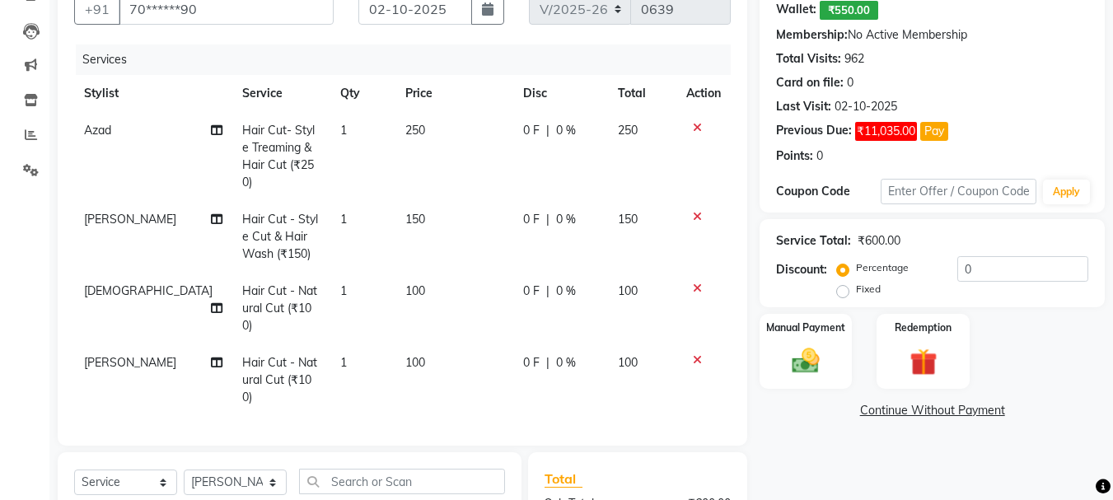
checkbox input "false"
click at [228, 470] on select "Select Stylist abdul adil Anuj Azad Mahadev prem sachin hadpad Shiva S.R.K. sun…" at bounding box center [235, 483] width 103 height 26
select select "79570"
click at [184, 470] on select "Select Stylist abdul adil Anuj Azad Mahadev prem sachin hadpad Shiva S.R.K. sun…" at bounding box center [235, 483] width 103 height 26
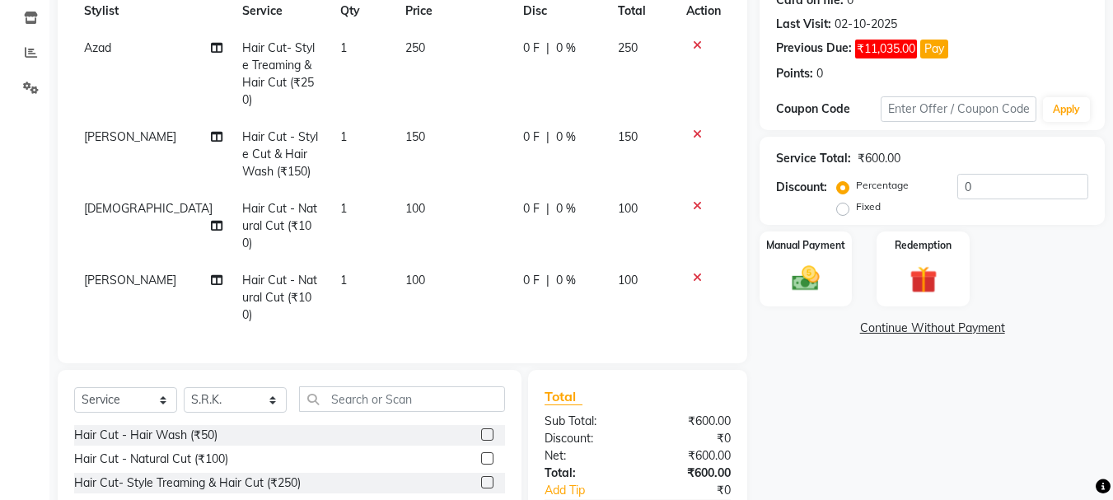
click at [481, 452] on label at bounding box center [487, 458] width 12 height 12
click at [481, 454] on input "checkbox" at bounding box center [486, 459] width 11 height 11
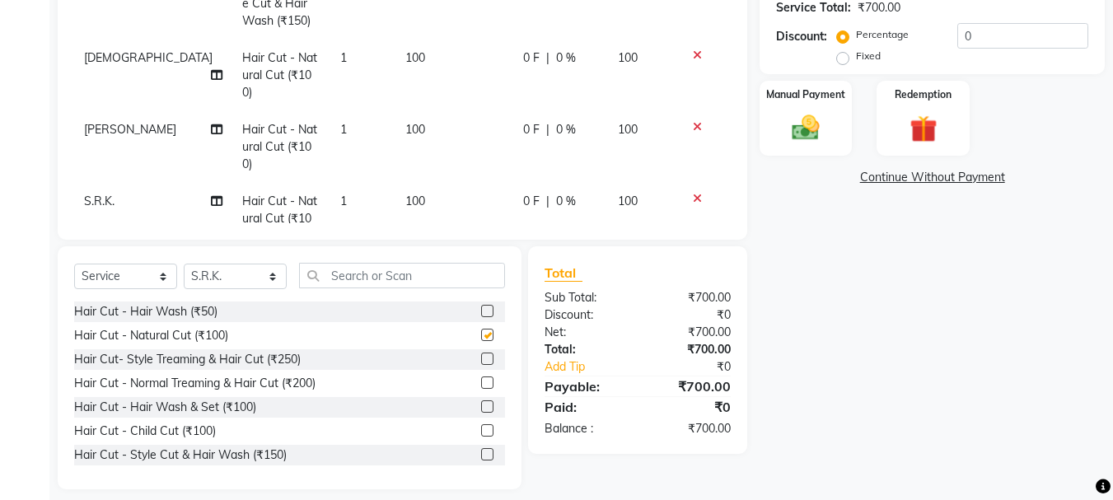
checkbox input "false"
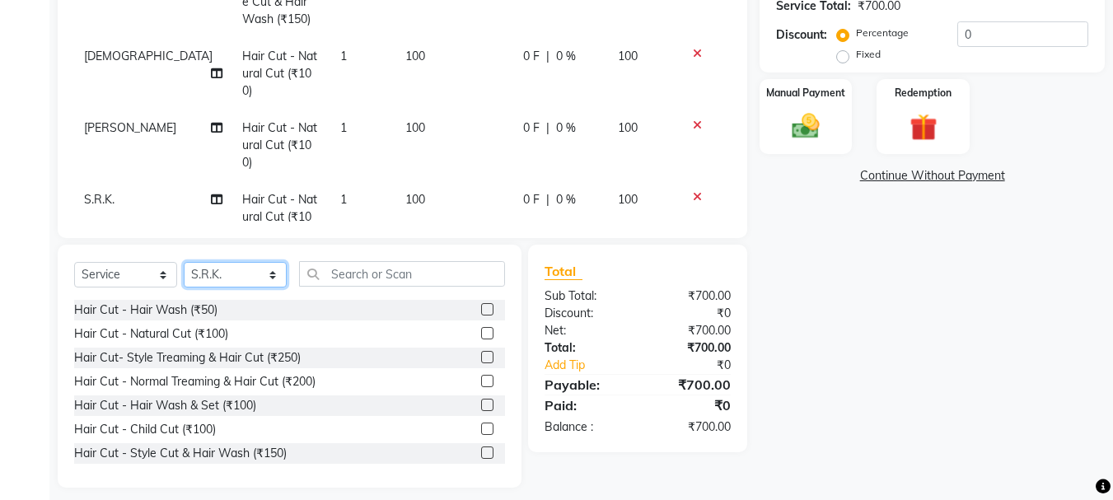
click at [218, 264] on select "Select Stylist abdul adil Anuj Azad Mahadev prem sachin hadpad Shiva S.R.K. sun…" at bounding box center [235, 275] width 103 height 26
select select "7182"
click at [184, 262] on select "Select Stylist abdul adil Anuj Azad Mahadev prem sachin hadpad Shiva S.R.K. sun…" at bounding box center [235, 275] width 103 height 26
click at [481, 447] on label at bounding box center [487, 453] width 12 height 12
click at [481, 448] on input "checkbox" at bounding box center [486, 453] width 11 height 11
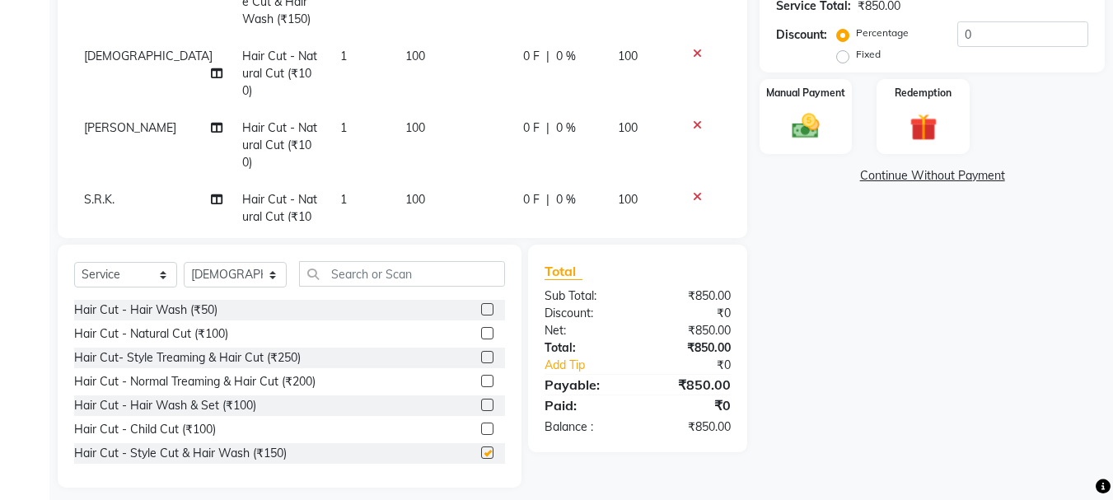
checkbox input "false"
click at [227, 269] on select "Select Stylist abdul adil Anuj Azad Mahadev prem sachin hadpad Shiva S.R.K. sun…" at bounding box center [235, 275] width 103 height 26
select select "50757"
click at [184, 262] on select "Select Stylist abdul adil Anuj Azad Mahadev prem sachin hadpad Shiva S.R.K. sun…" at bounding box center [235, 275] width 103 height 26
click at [481, 358] on label at bounding box center [487, 357] width 12 height 12
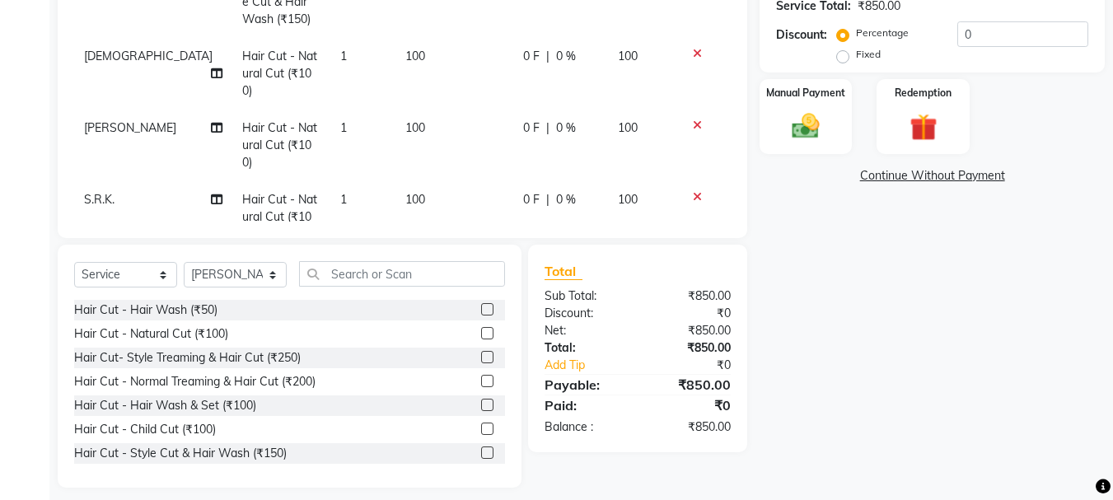
click at [481, 358] on input "checkbox" at bounding box center [486, 358] width 11 height 11
checkbox input "false"
click at [230, 275] on select "Select Stylist abdul adil Anuj Azad Mahadev prem sachin hadpad Shiva S.R.K. sun…" at bounding box center [235, 275] width 103 height 26
select select "51926"
click at [184, 262] on select "Select Stylist abdul adil Anuj Azad Mahadev prem sachin hadpad Shiva S.R.K. sun…" at bounding box center [235, 275] width 103 height 26
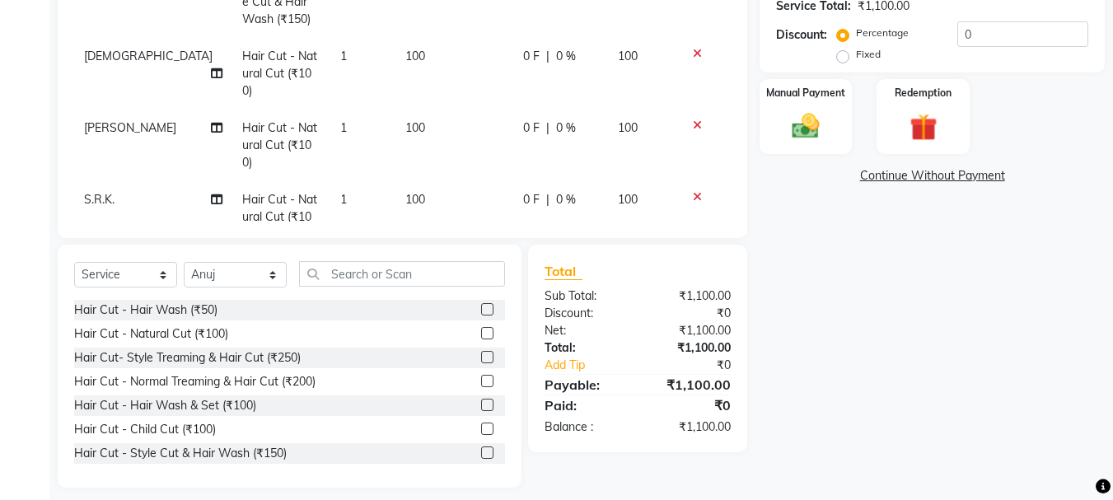
click at [481, 454] on label at bounding box center [487, 453] width 12 height 12
click at [481, 454] on input "checkbox" at bounding box center [486, 453] width 11 height 11
checkbox input "false"
click at [217, 268] on select "Select Stylist abdul adil Anuj Azad Mahadev prem sachin hadpad Shiva S.R.K. sun…" at bounding box center [235, 275] width 103 height 26
select select "51927"
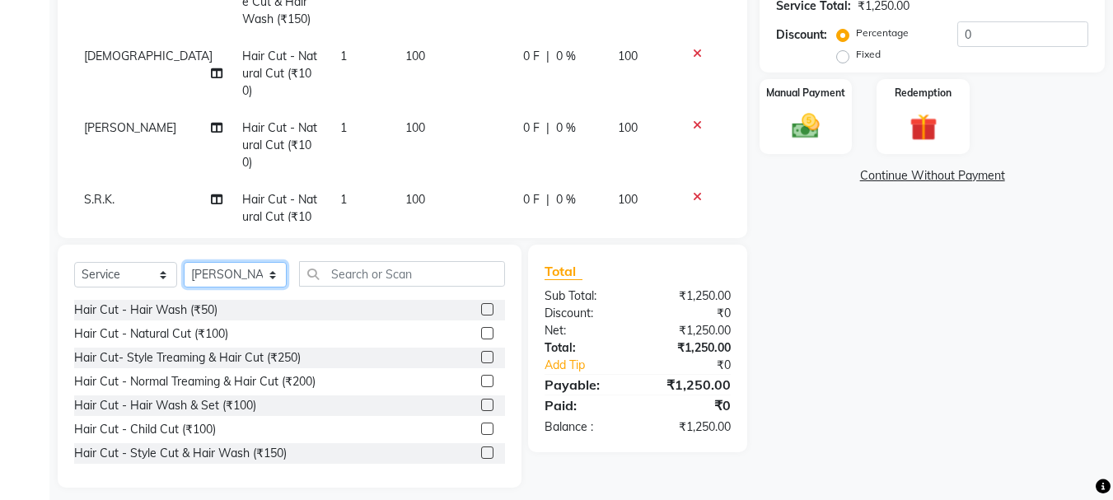
click at [184, 262] on select "Select Stylist abdul adil Anuj Azad Mahadev prem sachin hadpad Shiva S.R.K. sun…" at bounding box center [235, 275] width 103 height 26
click at [481, 381] on label at bounding box center [487, 381] width 12 height 12
click at [481, 381] on input "checkbox" at bounding box center [486, 382] width 11 height 11
checkbox input "false"
drag, startPoint x: 473, startPoint y: 332, endPoint x: 450, endPoint y: 325, distance: 24.2
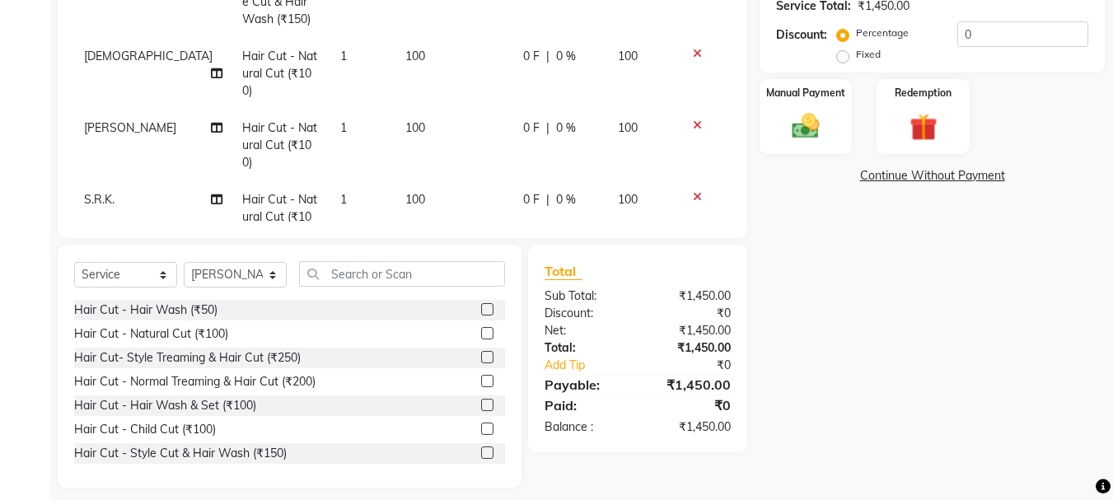
click at [481, 331] on label at bounding box center [487, 333] width 12 height 12
click at [481, 331] on input "checkbox" at bounding box center [486, 334] width 11 height 11
checkbox input "false"
click at [233, 269] on select "Select Stylist abdul adil Anuj Azad Mahadev prem sachin hadpad Shiva S.R.K. sun…" at bounding box center [235, 275] width 103 height 26
select select "50757"
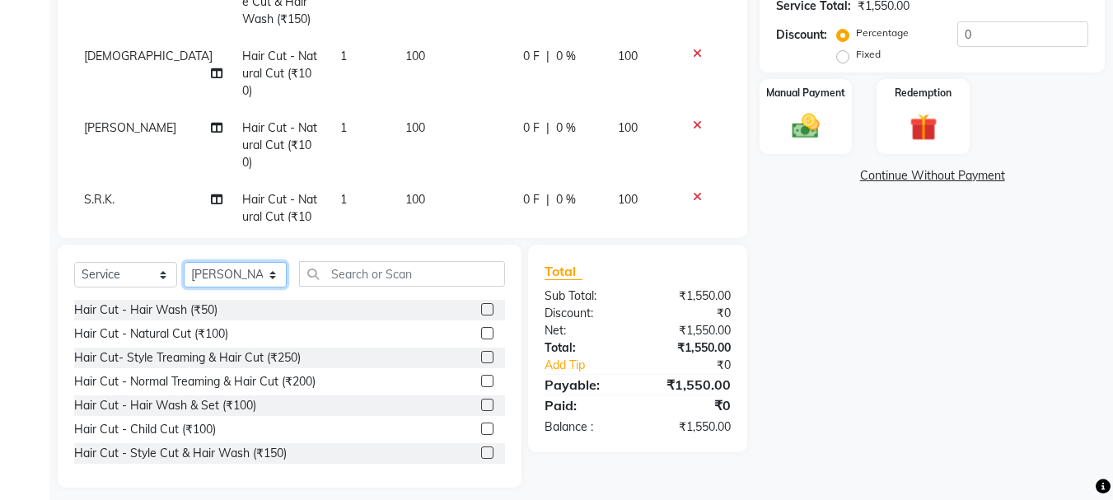
click at [184, 262] on select "Select Stylist abdul adil Anuj Azad Mahadev prem sachin hadpad Shiva S.R.K. sun…" at bounding box center [235, 275] width 103 height 26
click at [481, 335] on label at bounding box center [487, 333] width 12 height 12
click at [481, 335] on input "checkbox" at bounding box center [486, 334] width 11 height 11
checkbox input "false"
click at [218, 271] on select "Select Stylist abdul adil Anuj Azad Mahadev prem sachin hadpad Shiva S.R.K. sun…" at bounding box center [235, 275] width 103 height 26
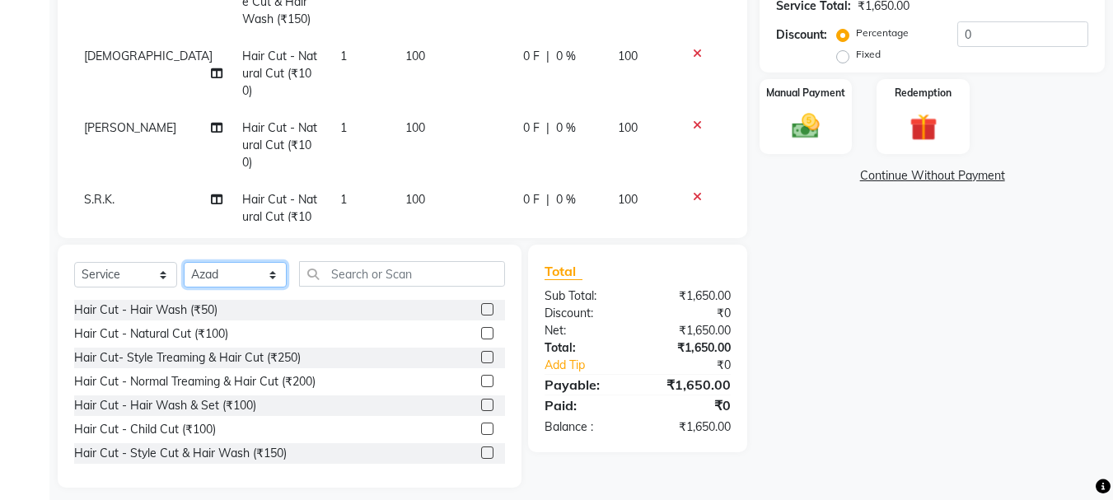
click at [184, 262] on select "Select Stylist abdul adil Anuj Azad Mahadev prem sachin hadpad Shiva S.R.K. sun…" at bounding box center [235, 275] width 103 height 26
click at [229, 264] on select "Select Stylist abdul adil Anuj Azad Mahadev prem sachin hadpad Shiva S.R.K. sun…" at bounding box center [235, 275] width 103 height 26
select select "12137"
click at [184, 262] on select "Select Stylist abdul adil Anuj Azad Mahadev prem sachin hadpad Shiva S.R.K. sun…" at bounding box center [235, 275] width 103 height 26
click at [481, 358] on label at bounding box center [487, 357] width 12 height 12
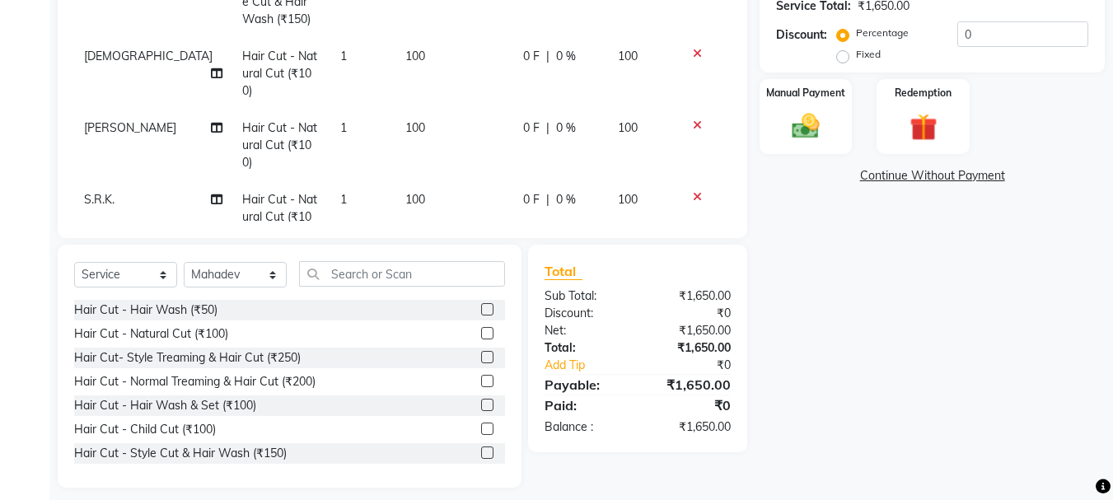
click at [481, 358] on input "checkbox" at bounding box center [486, 358] width 11 height 11
click at [481, 358] on label at bounding box center [487, 357] width 12 height 12
click at [481, 358] on input "checkbox" at bounding box center [486, 358] width 11 height 11
click at [481, 358] on label at bounding box center [487, 357] width 12 height 12
click at [481, 358] on input "checkbox" at bounding box center [486, 358] width 11 height 11
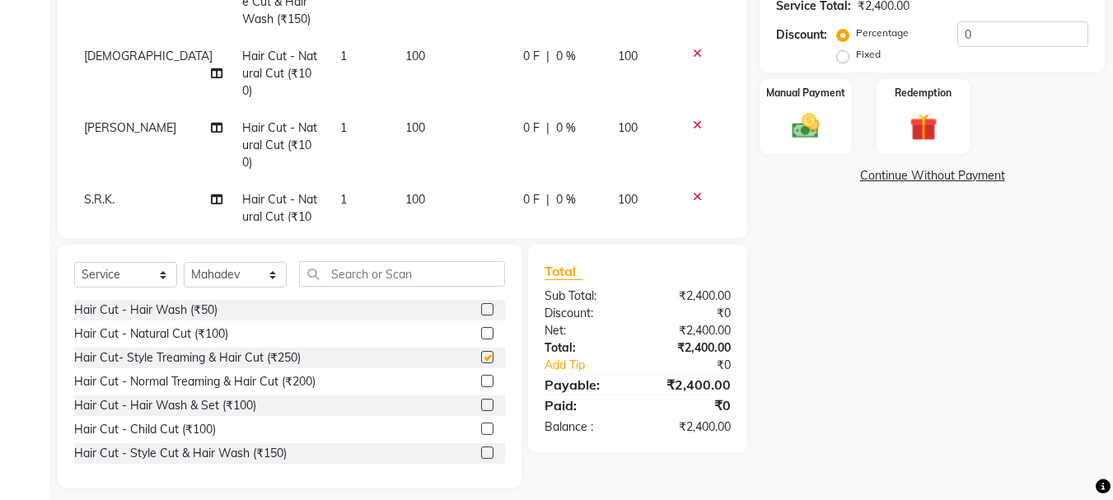
checkbox input "false"
click at [481, 309] on label at bounding box center [487, 309] width 12 height 12
click at [481, 309] on input "checkbox" at bounding box center [486, 310] width 11 height 11
checkbox input "false"
click at [222, 276] on select "Select Stylist abdul adil Anuj Azad Mahadev prem sachin hadpad Shiva S.R.K. sun…" at bounding box center [235, 275] width 103 height 26
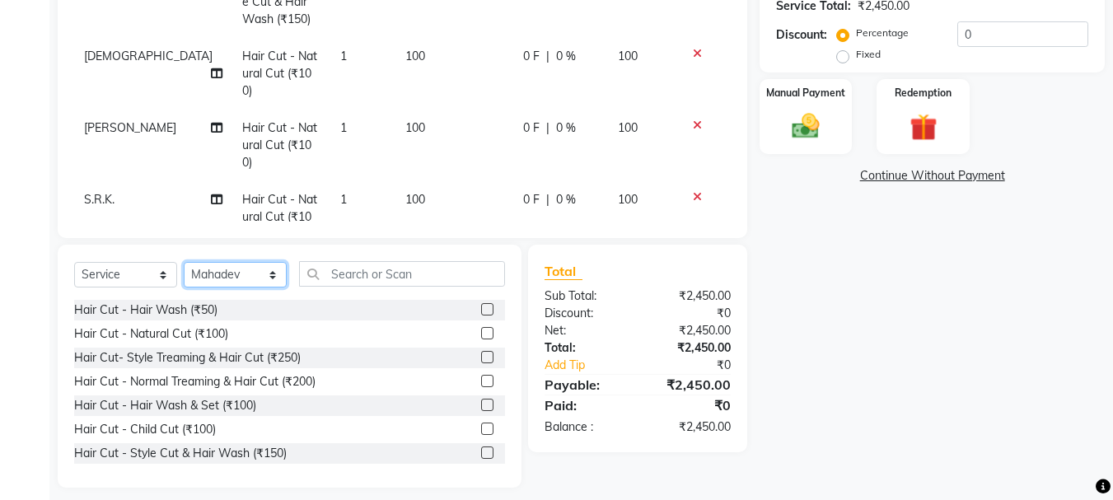
select select "79570"
click at [184, 262] on select "Select Stylist abdul adil Anuj Azad Mahadev prem sachin hadpad Shiva S.R.K. sun…" at bounding box center [235, 275] width 103 height 26
click at [481, 331] on label at bounding box center [487, 333] width 12 height 12
click at [481, 331] on input "checkbox" at bounding box center [486, 334] width 11 height 11
checkbox input "false"
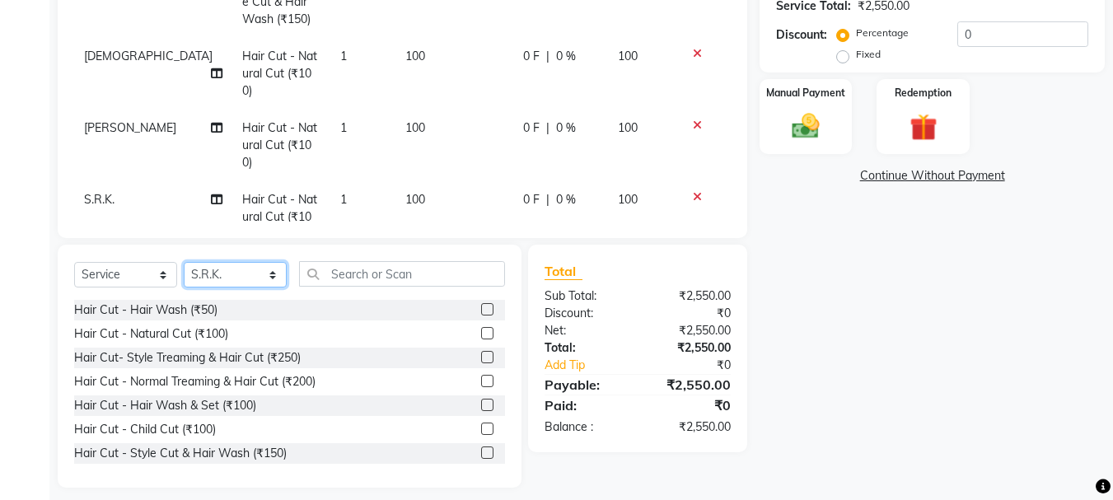
click at [244, 273] on select "Select Stylist abdul adil Anuj Azad Mahadev prem sachin hadpad Shiva S.R.K. sun…" at bounding box center [235, 275] width 103 height 26
select select "7183"
click at [184, 262] on select "Select Stylist abdul adil Anuj Azad Mahadev prem sachin hadpad Shiva S.R.K. sun…" at bounding box center [235, 275] width 103 height 26
click at [481, 354] on label at bounding box center [487, 357] width 12 height 12
click at [481, 354] on input "checkbox" at bounding box center [486, 358] width 11 height 11
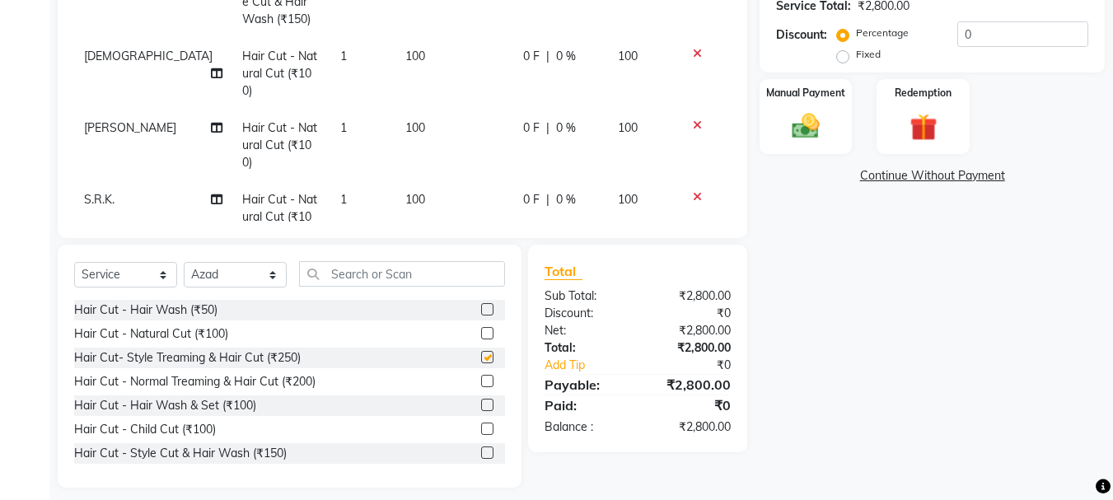
checkbox input "false"
click at [227, 271] on select "Select Stylist abdul adil Anuj Azad Mahadev prem sachin hadpad Shiva S.R.K. sun…" at bounding box center [235, 275] width 103 height 26
select select "79569"
click at [184, 262] on select "Select Stylist abdul adil Anuj Azad Mahadev prem sachin hadpad Shiva S.R.K. sun…" at bounding box center [235, 275] width 103 height 26
click at [481, 350] on div at bounding box center [493, 358] width 24 height 21
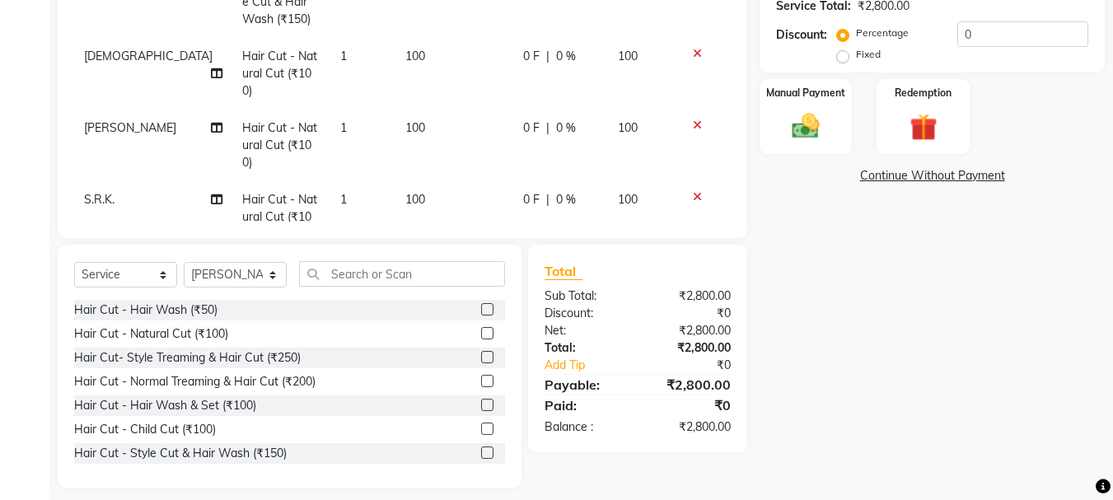
click at [481, 352] on label at bounding box center [487, 357] width 12 height 12
click at [481, 353] on input "checkbox" at bounding box center [486, 358] width 11 height 11
checkbox input "false"
click at [216, 264] on select "Select Stylist abdul adil Anuj Azad Mahadev prem sachin hadpad Shiva S.R.K. sun…" at bounding box center [235, 275] width 103 height 26
select select "51927"
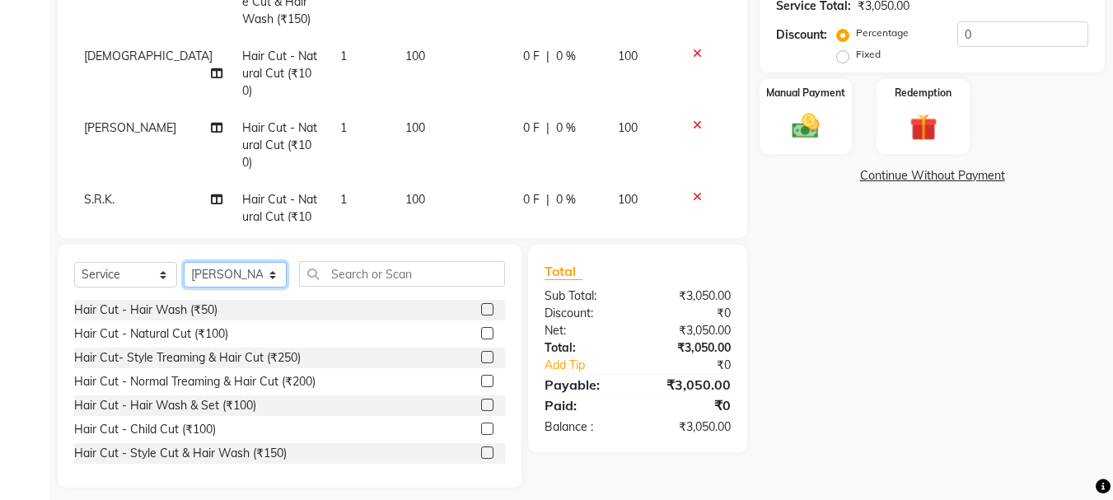
click at [184, 262] on select "Select Stylist abdul adil Anuj Azad Mahadev prem sachin hadpad Shiva S.R.K. sun…" at bounding box center [235, 275] width 103 height 26
click at [481, 360] on label at bounding box center [487, 357] width 12 height 12
click at [481, 360] on input "checkbox" at bounding box center [486, 358] width 11 height 11
checkbox input "false"
click at [213, 255] on div "Select Service Product Membership Package Voucher Prepaid Gift Card Select Styl…" at bounding box center [290, 366] width 464 height 243
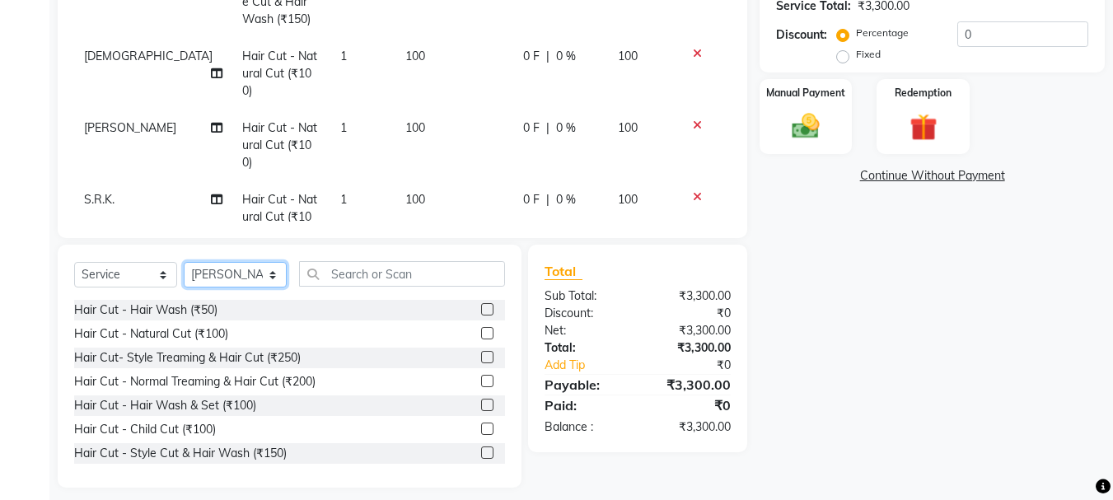
click at [218, 268] on select "Select Stylist abdul adil Anuj Azad Mahadev prem sachin hadpad Shiva S.R.K. sun…" at bounding box center [235, 275] width 103 height 26
select select "7182"
click at [184, 262] on select "Select Stylist abdul adil Anuj Azad Mahadev prem sachin hadpad Shiva S.R.K. sun…" at bounding box center [235, 275] width 103 height 26
click at [481, 456] on label at bounding box center [487, 453] width 12 height 12
click at [481, 456] on input "checkbox" at bounding box center [486, 453] width 11 height 11
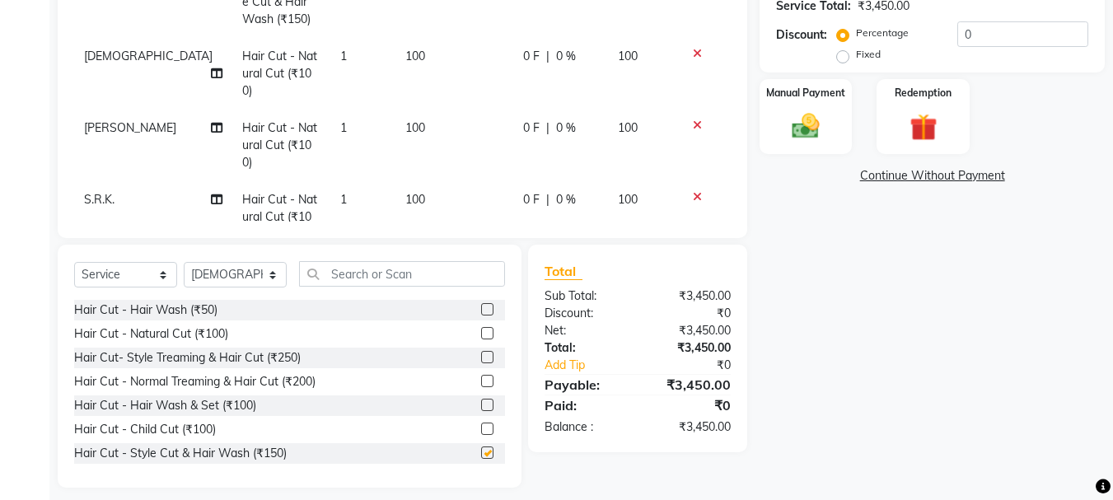
checkbox input "false"
click at [199, 269] on select "Select Stylist abdul adil Anuj Azad Mahadev prem sachin hadpad Shiva S.R.K. sun…" at bounding box center [235, 275] width 103 height 26
select select "7183"
click at [184, 262] on select "Select Stylist abdul adil Anuj Azad Mahadev prem sachin hadpad Shiva S.R.K. sun…" at bounding box center [235, 275] width 103 height 26
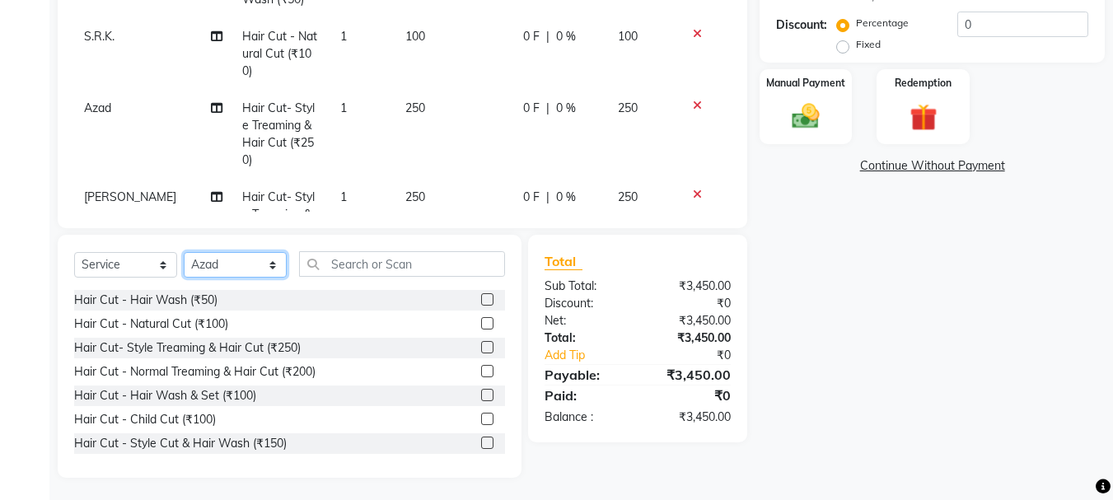
scroll to position [407, 0]
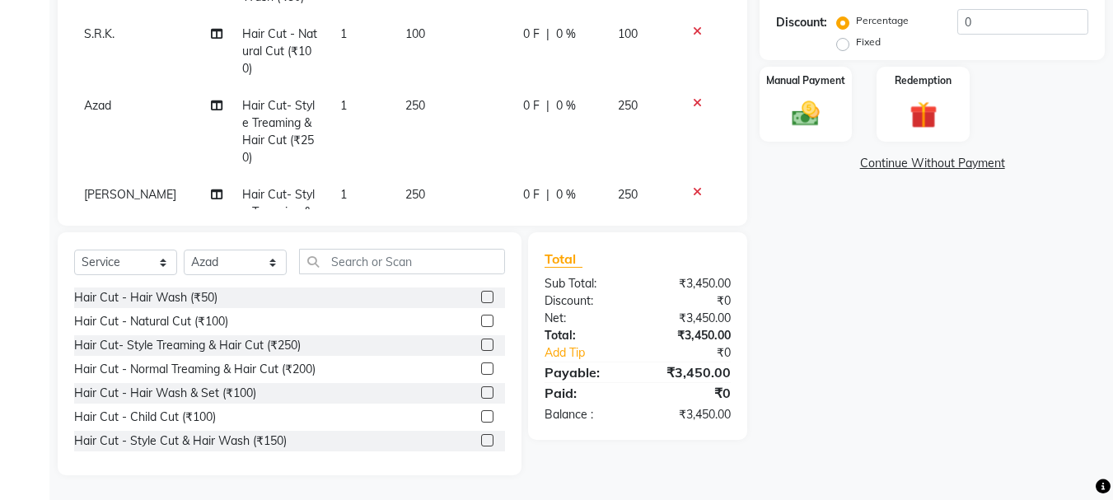
drag, startPoint x: 472, startPoint y: 317, endPoint x: 461, endPoint y: 315, distance: 11.0
click at [481, 318] on label at bounding box center [487, 321] width 12 height 12
click at [481, 318] on input "checkbox" at bounding box center [486, 321] width 11 height 11
checkbox input "false"
click at [218, 260] on select "Select Stylist abdul adil Anuj Azad Mahadev prem sachin hadpad Shiva S.R.K. sun…" at bounding box center [235, 263] width 103 height 26
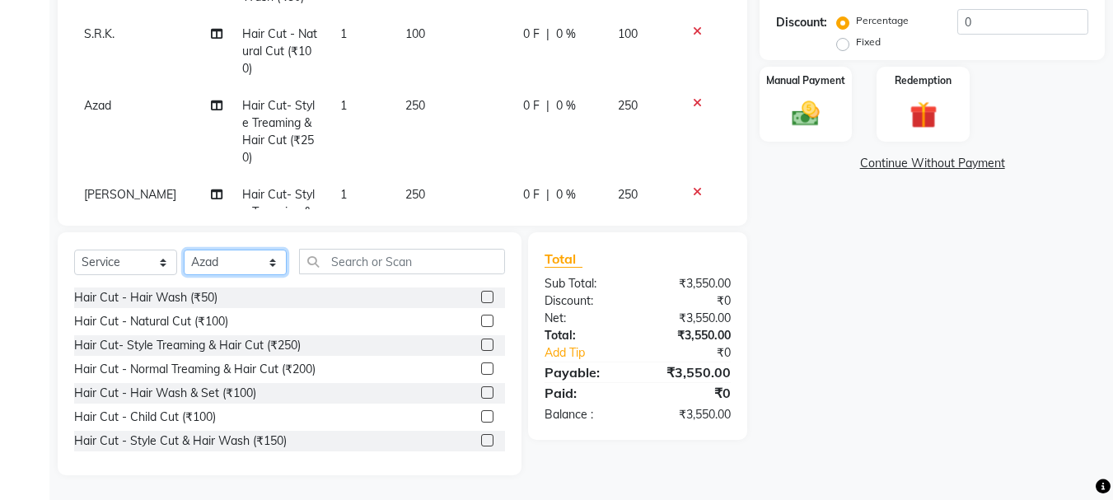
select select "79569"
click at [184, 250] on select "Select Stylist abdul adil Anuj Azad Mahadev prem sachin hadpad Shiva S.R.K. sun…" at bounding box center [235, 263] width 103 height 26
drag, startPoint x: 479, startPoint y: 344, endPoint x: 446, endPoint y: 343, distance: 33.0
click at [481, 344] on label at bounding box center [487, 345] width 12 height 12
click at [481, 344] on input "checkbox" at bounding box center [486, 345] width 11 height 11
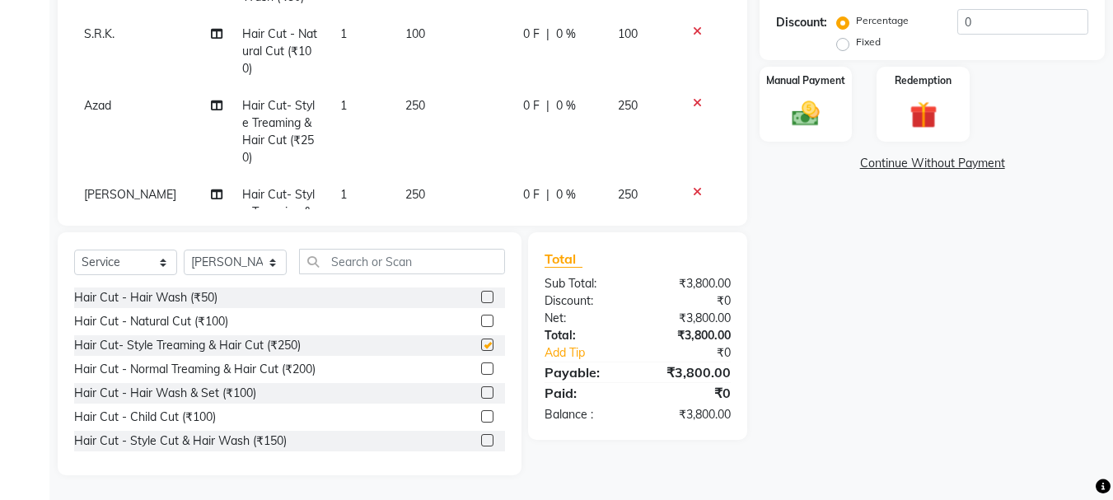
checkbox input "false"
click at [241, 269] on select "Select Stylist abdul adil Anuj Azad Mahadev prem sachin hadpad Shiva S.R.K. sun…" at bounding box center [235, 263] width 103 height 26
select select "51927"
click at [184, 250] on select "Select Stylist abdul adil Anuj Azad Mahadev prem sachin hadpad Shiva S.R.K. sun…" at bounding box center [235, 263] width 103 height 26
click at [481, 438] on label at bounding box center [487, 440] width 12 height 12
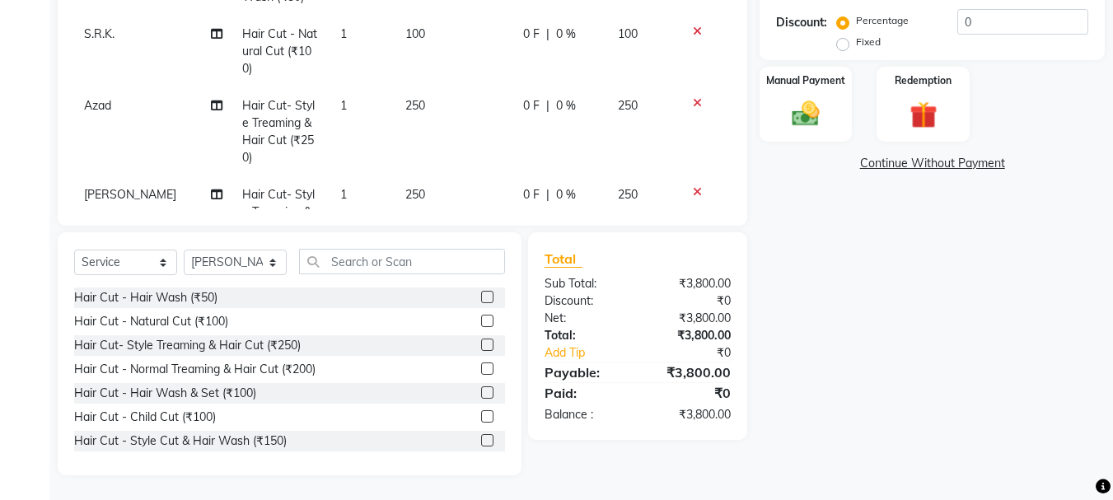
click at [481, 438] on input "checkbox" at bounding box center [486, 441] width 11 height 11
checkbox input "false"
click at [808, 138] on div "Manual Payment" at bounding box center [806, 104] width 96 height 78
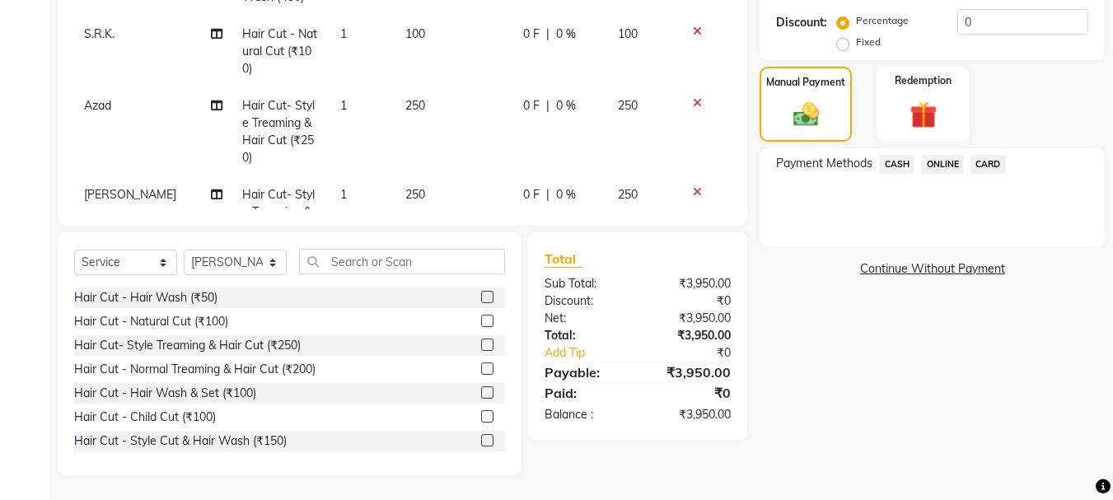
click at [893, 157] on span "CASH" at bounding box center [896, 164] width 35 height 19
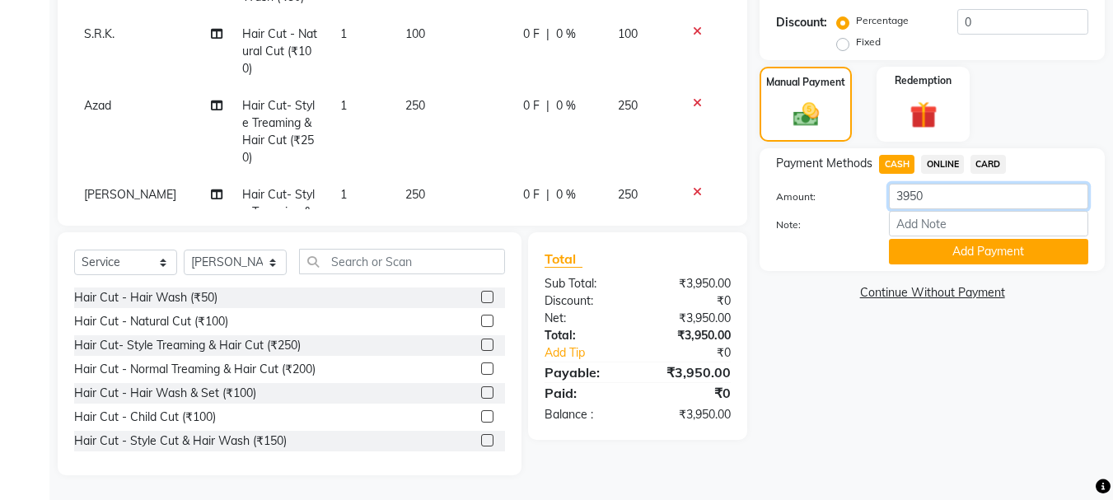
click at [931, 194] on input "3950" at bounding box center [988, 197] width 199 height 26
type input "3"
type input "800"
click at [941, 268] on div "Payment Methods CASH ONLINE CARD Amount: 800 Note: Add Payment" at bounding box center [932, 209] width 345 height 123
click at [941, 243] on button "Add Payment" at bounding box center [988, 252] width 199 height 26
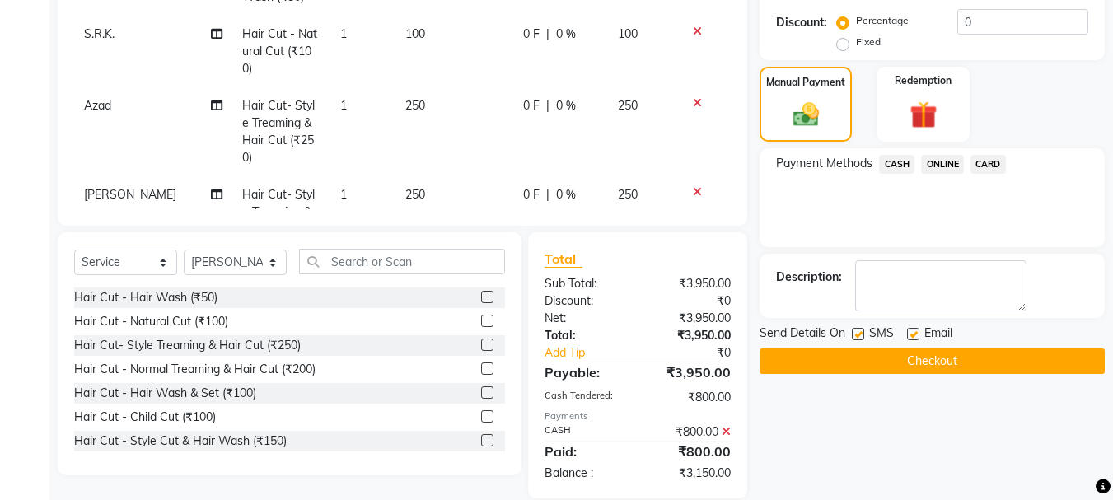
click at [941, 166] on span "ONLINE" at bounding box center [942, 164] width 43 height 19
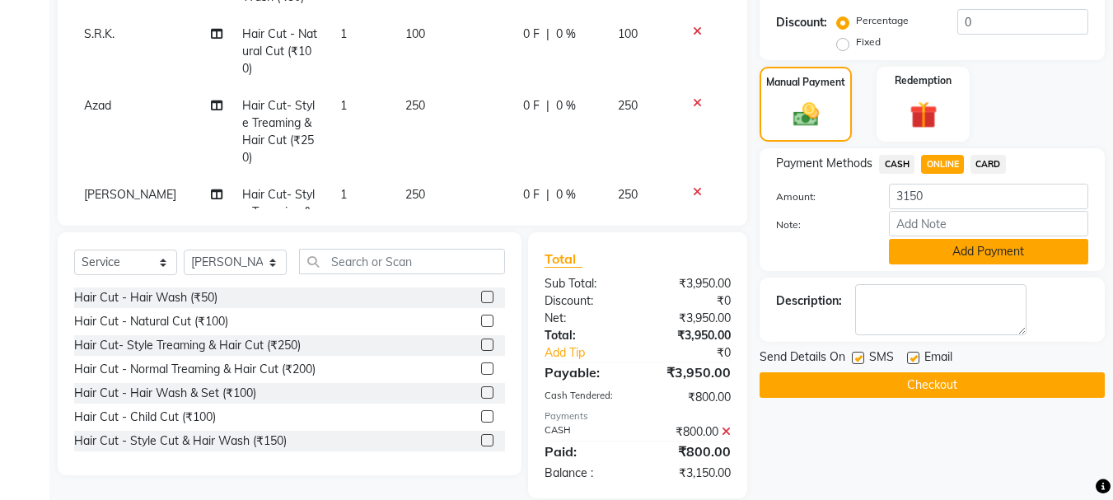
click at [953, 257] on button "Add Payment" at bounding box center [988, 252] width 199 height 26
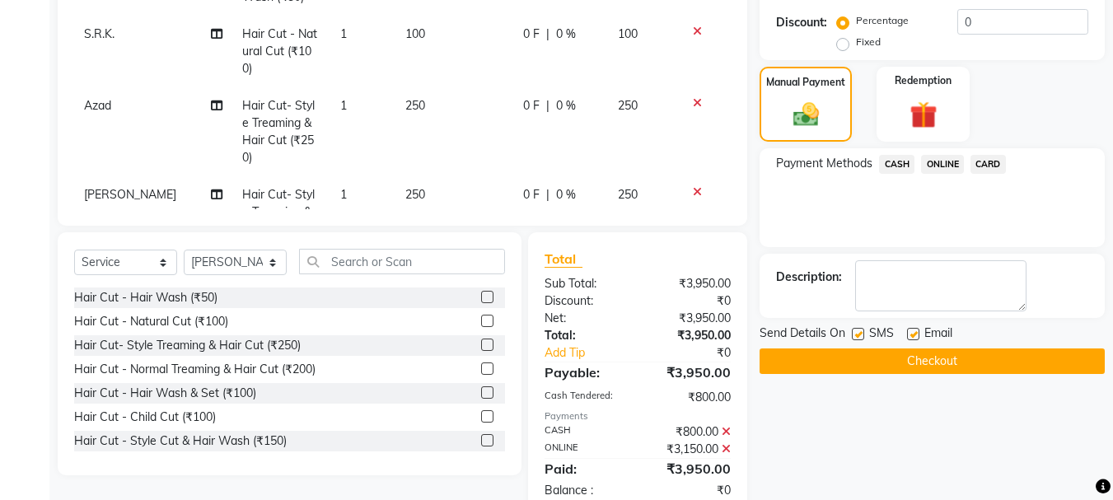
click at [887, 353] on button "Checkout" at bounding box center [932, 362] width 345 height 26
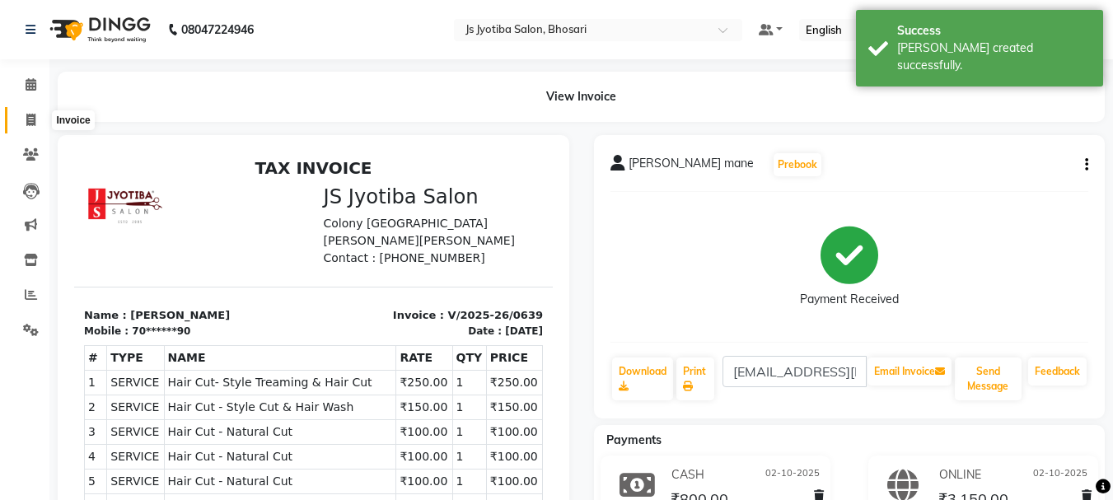
click at [24, 121] on span at bounding box center [30, 120] width 29 height 19
select select "554"
select select "service"
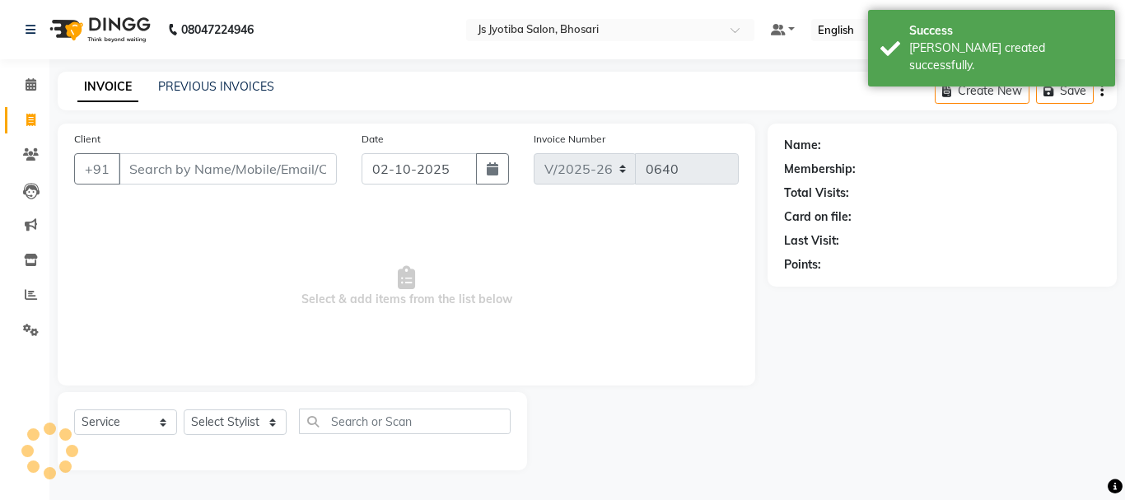
click at [163, 162] on input "Client" at bounding box center [228, 168] width 218 height 31
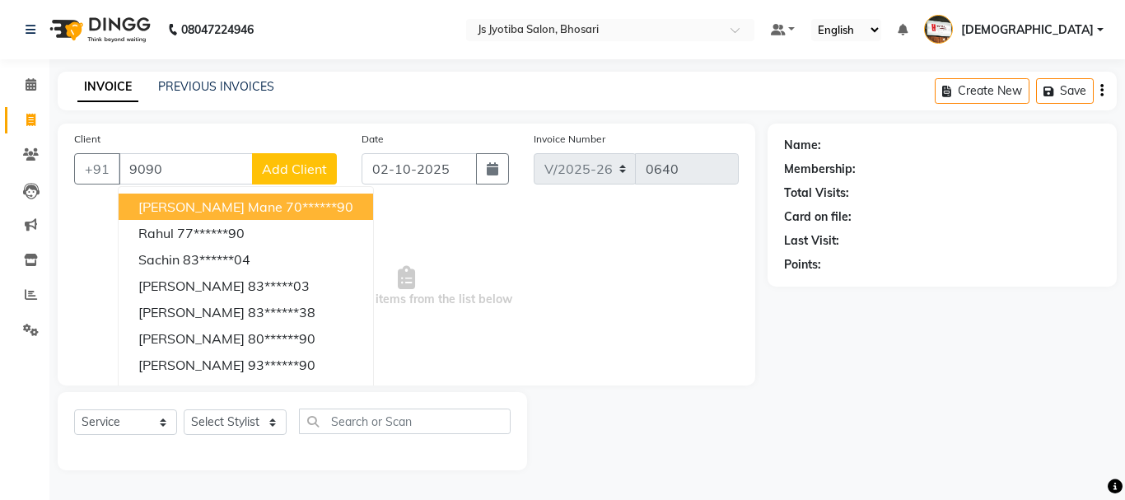
click at [190, 209] on span "[PERSON_NAME] mane" at bounding box center [210, 207] width 144 height 16
type input "70******90"
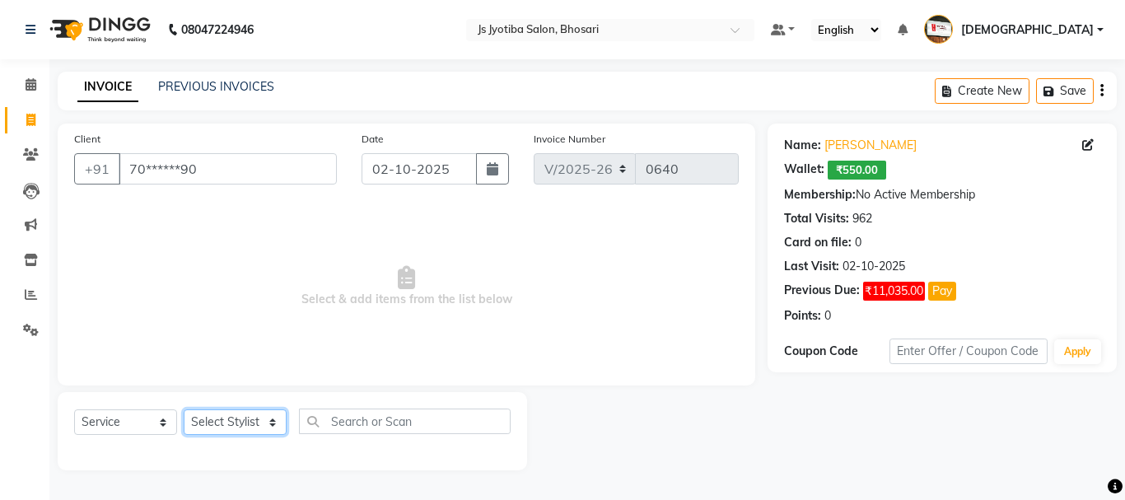
click at [197, 416] on select "Select Stylist abdul adil Anuj Azad Mahadev prem sachin hadpad Shiva S.R.K. sun…" at bounding box center [235, 422] width 103 height 26
select select "79570"
click at [184, 409] on select "Select Stylist abdul adil Anuj Azad Mahadev prem sachin hadpad Shiva S.R.K. sun…" at bounding box center [235, 422] width 103 height 26
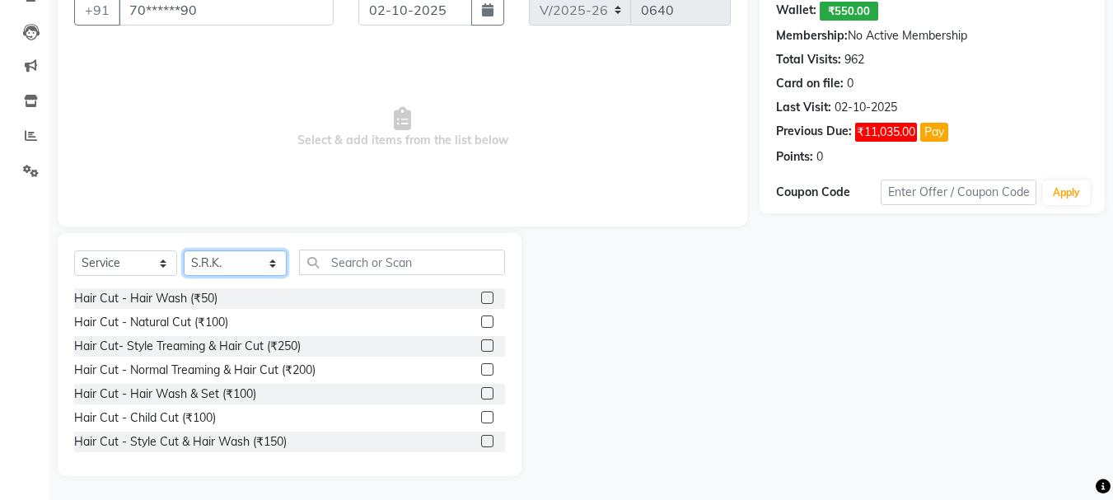
scroll to position [160, 0]
click at [481, 344] on label at bounding box center [487, 345] width 12 height 12
click at [481, 344] on input "checkbox" at bounding box center [486, 345] width 11 height 11
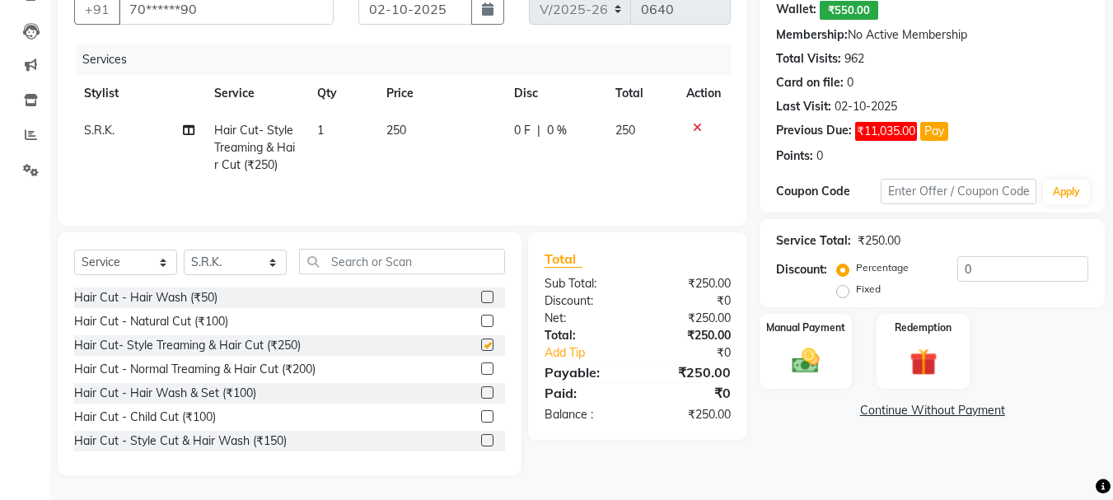
checkbox input "false"
click at [218, 258] on select "Select Stylist abdul adil Anuj Azad Mahadev prem sachin hadpad Shiva S.R.K. sun…" at bounding box center [235, 263] width 103 height 26
select select "51926"
click at [184, 250] on select "Select Stylist abdul adil Anuj Azad Mahadev prem sachin hadpad Shiva S.R.K. sun…" at bounding box center [235, 263] width 103 height 26
click at [481, 368] on label at bounding box center [487, 369] width 12 height 12
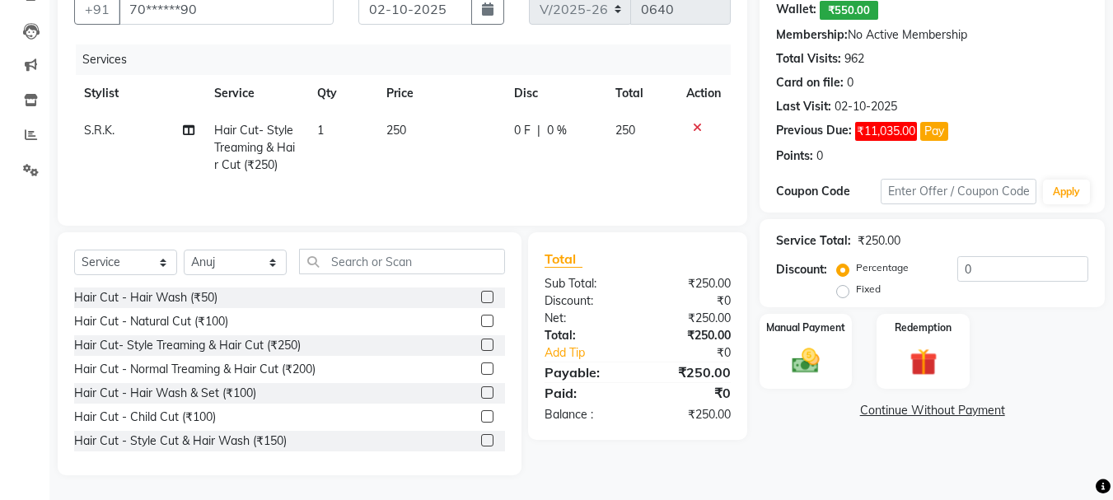
click at [481, 368] on input "checkbox" at bounding box center [486, 369] width 11 height 11
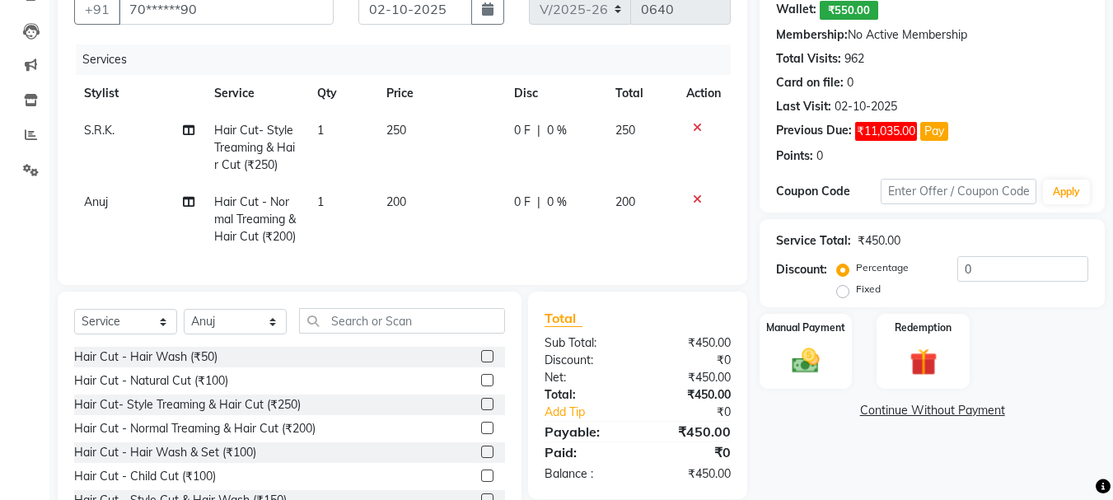
click at [481, 434] on label at bounding box center [487, 428] width 12 height 12
click at [481, 434] on input "checkbox" at bounding box center [486, 428] width 11 height 11
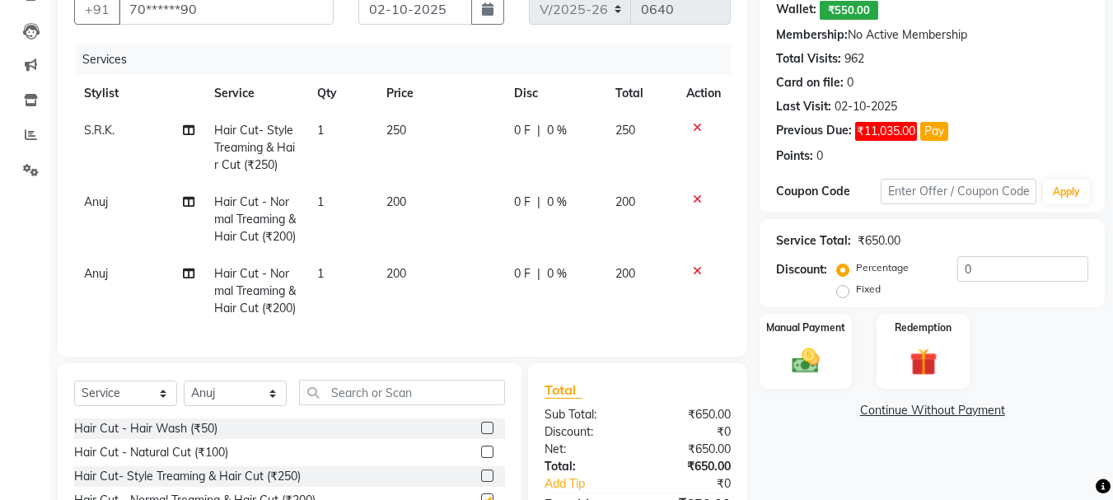
checkbox input "false"
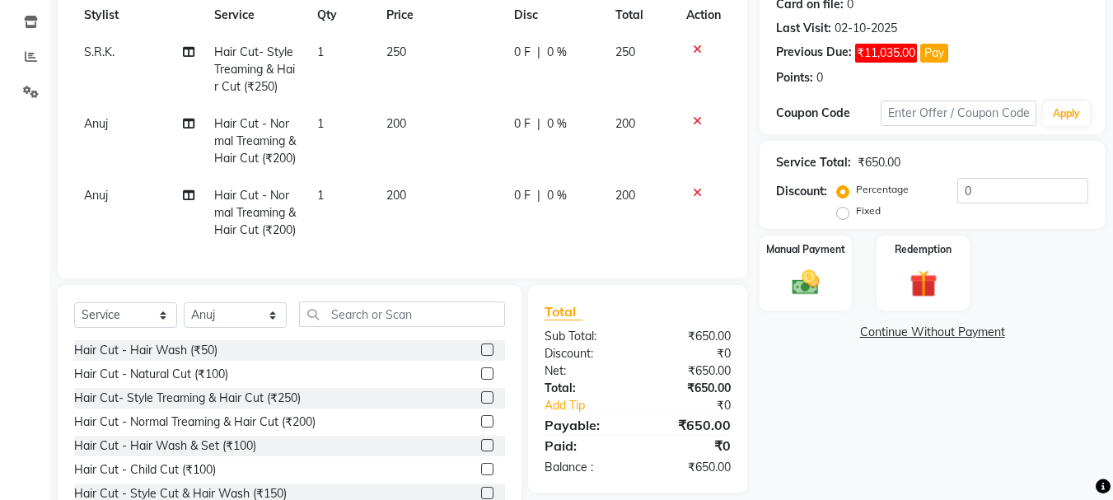
scroll to position [303, 0]
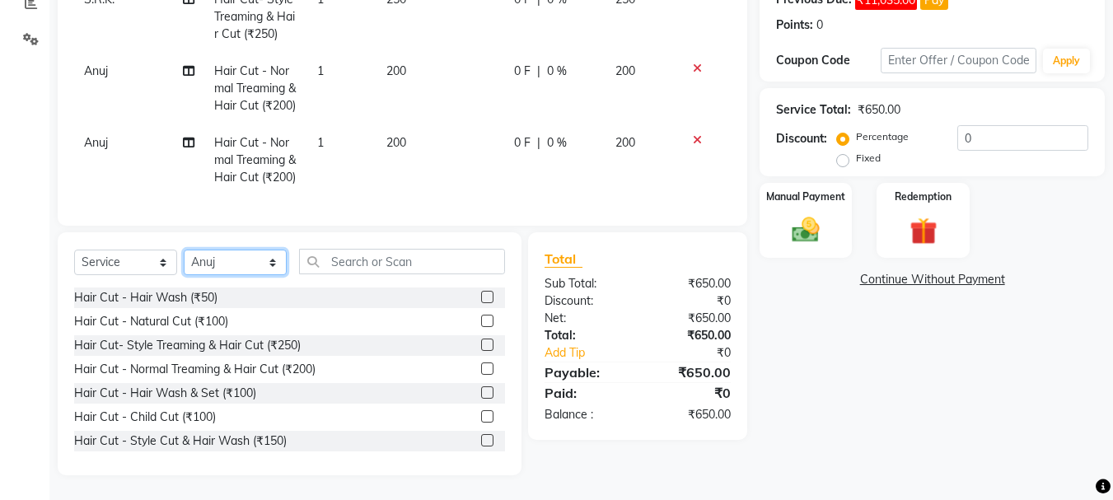
click at [219, 262] on select "Select Stylist abdul adil Anuj Azad Mahadev prem sachin hadpad Shiva S.R.K. sun…" at bounding box center [235, 263] width 103 height 26
select select "79569"
click at [184, 250] on select "Select Stylist abdul adil Anuj Azad Mahadev prem sachin hadpad Shiva S.R.K. sun…" at bounding box center [235, 263] width 103 height 26
click at [481, 346] on label at bounding box center [487, 345] width 12 height 12
click at [481, 346] on input "checkbox" at bounding box center [486, 345] width 11 height 11
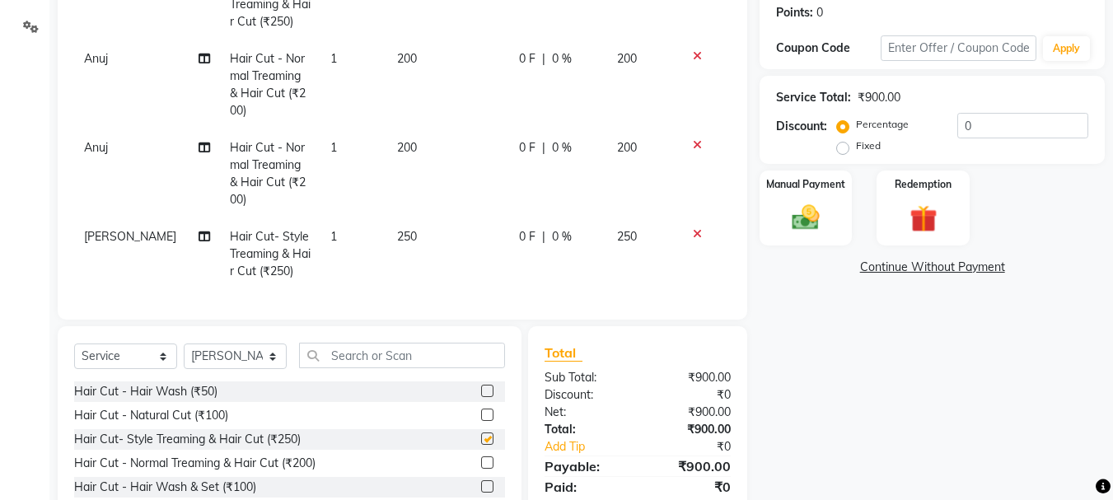
checkbox input "false"
click at [219, 344] on select "Select Stylist abdul adil Anuj Azad Mahadev prem sachin hadpad Shiva S.R.K. sun…" at bounding box center [235, 357] width 103 height 26
select select "7183"
click at [184, 344] on select "Select Stylist abdul adil Anuj Azad Mahadev prem sachin hadpad Shiva S.R.K. sun…" at bounding box center [235, 357] width 103 height 26
click at [481, 433] on label at bounding box center [487, 439] width 12 height 12
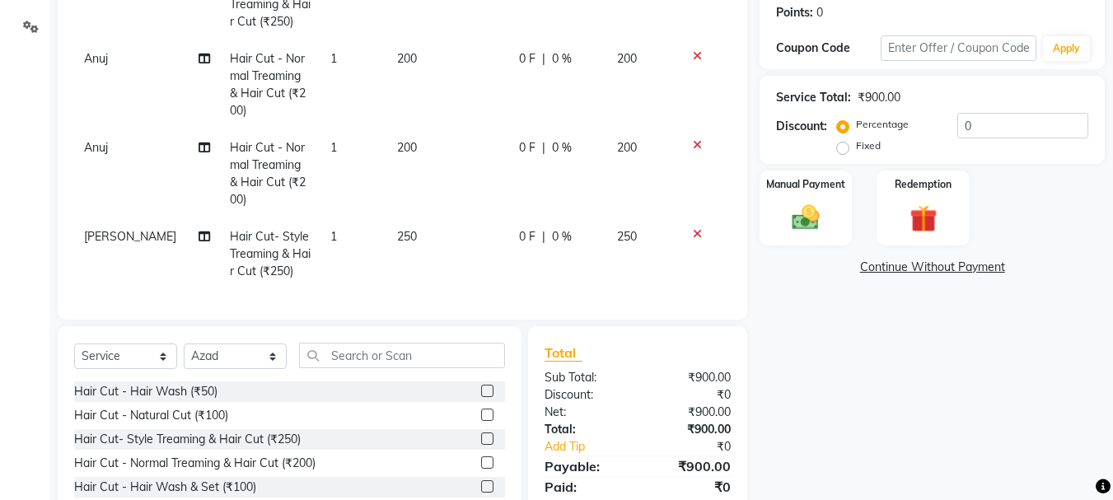
click at [481, 434] on input "checkbox" at bounding box center [486, 439] width 11 height 11
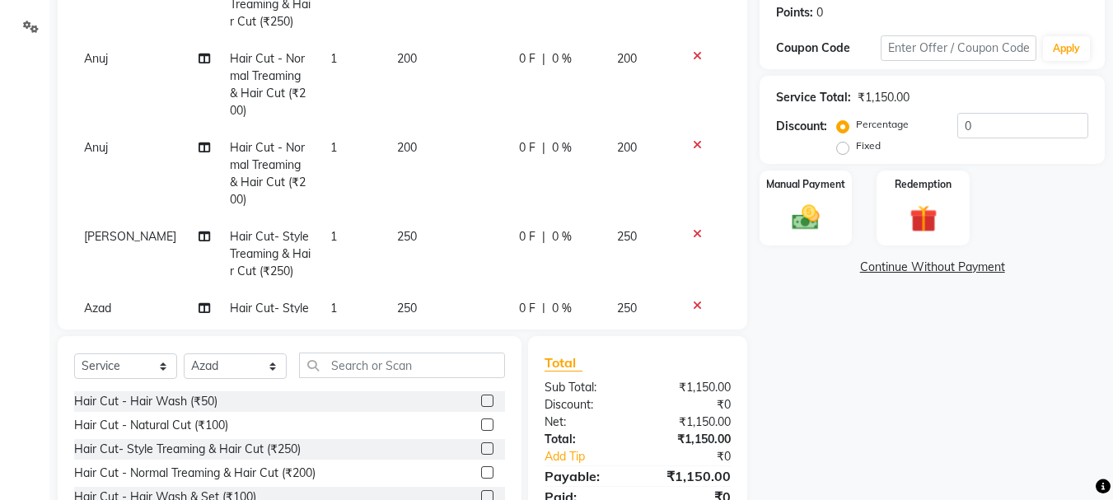
click at [481, 443] on label at bounding box center [487, 448] width 12 height 12
click at [481, 444] on input "checkbox" at bounding box center [486, 449] width 11 height 11
click at [481, 452] on label at bounding box center [487, 448] width 12 height 12
click at [481, 452] on input "checkbox" at bounding box center [486, 449] width 11 height 11
checkbox input "false"
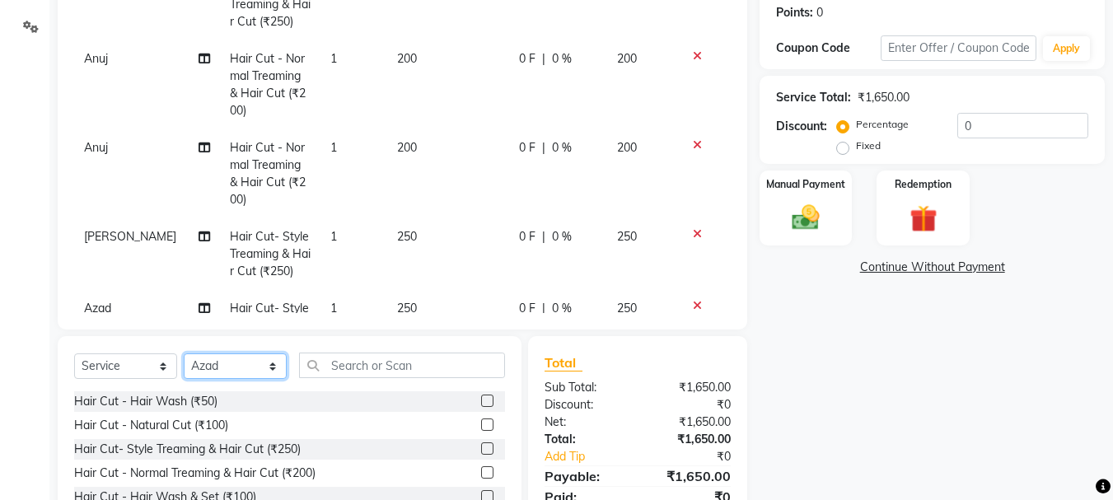
click at [230, 365] on select "Select Stylist abdul adil Anuj Azad Mahadev prem sachin hadpad Shiva S.R.K. sun…" at bounding box center [235, 366] width 103 height 26
select select "50757"
click at [184, 353] on select "Select Stylist abdul adil Anuj Azad Mahadev prem sachin hadpad Shiva S.R.K. sun…" at bounding box center [235, 366] width 103 height 26
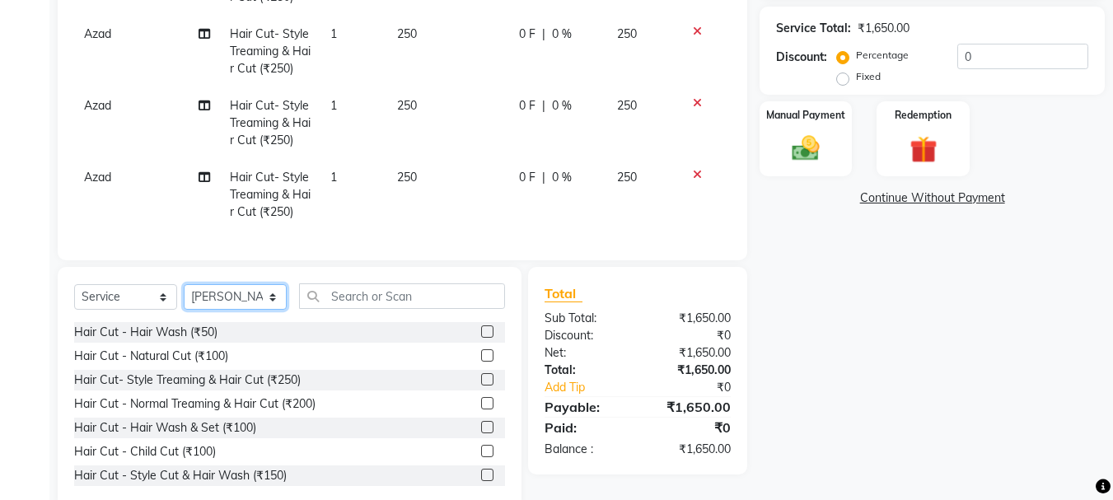
scroll to position [407, 0]
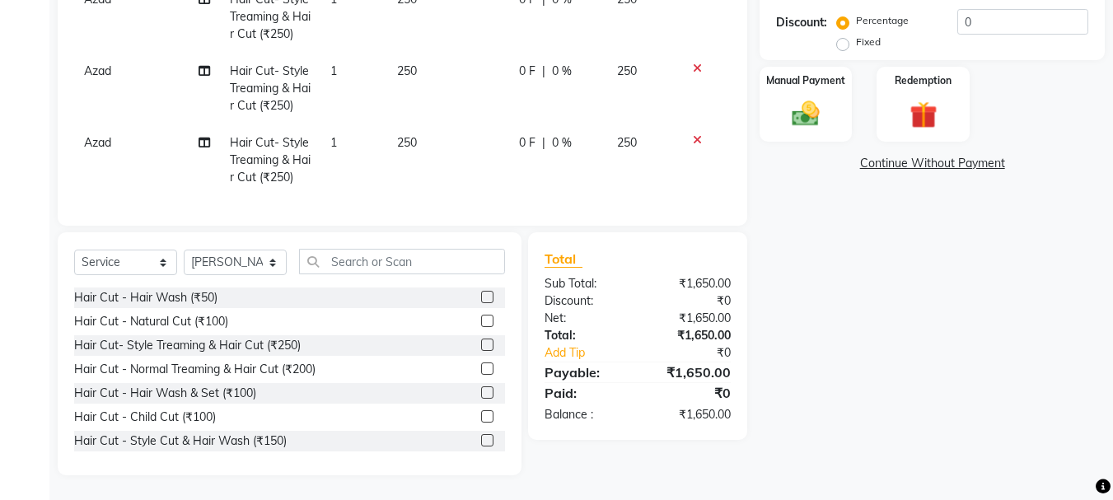
click at [481, 348] on label at bounding box center [487, 345] width 12 height 12
click at [481, 348] on input "checkbox" at bounding box center [486, 345] width 11 height 11
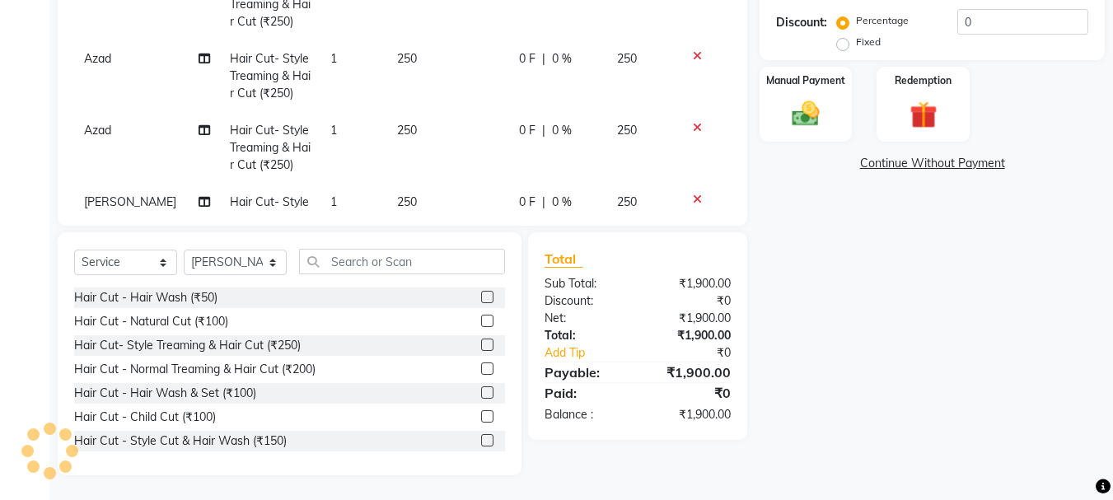
click at [481, 345] on label at bounding box center [487, 345] width 12 height 12
click at [481, 345] on input "checkbox" at bounding box center [486, 345] width 11 height 11
checkbox input "false"
click at [481, 368] on label at bounding box center [487, 369] width 12 height 12
click at [481, 368] on input "checkbox" at bounding box center [486, 369] width 11 height 11
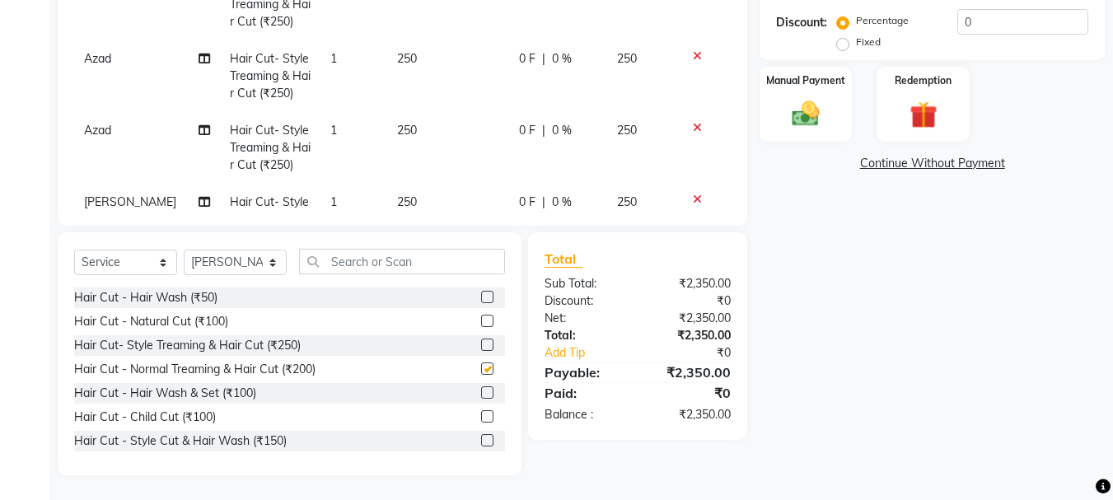
checkbox input "false"
click at [393, 260] on input "text" at bounding box center [402, 262] width 206 height 26
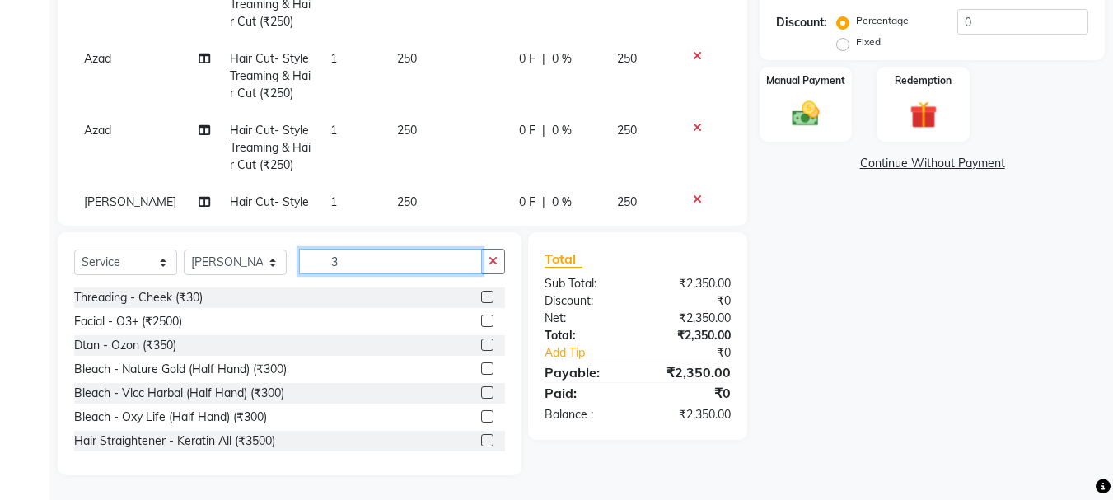
type input "3"
drag, startPoint x: 470, startPoint y: 293, endPoint x: 476, endPoint y: 278, distance: 16.2
click at [481, 294] on label at bounding box center [487, 297] width 12 height 12
click at [481, 294] on input "checkbox" at bounding box center [486, 297] width 11 height 11
checkbox input "false"
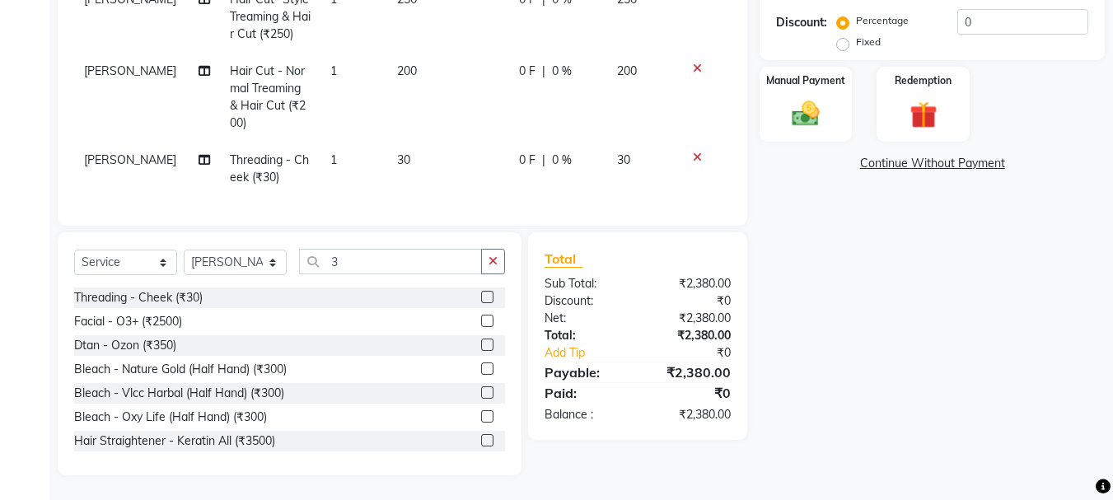
scroll to position [504, 0]
click at [226, 257] on select "Select Stylist abdul adil Anuj Azad Mahadev prem sachin hadpad Shiva S.R.K. sun…" at bounding box center [235, 263] width 103 height 26
click at [184, 250] on select "Select Stylist abdul adil Anuj Azad Mahadev prem sachin hadpad Shiva S.R.K. sun…" at bounding box center [235, 263] width 103 height 26
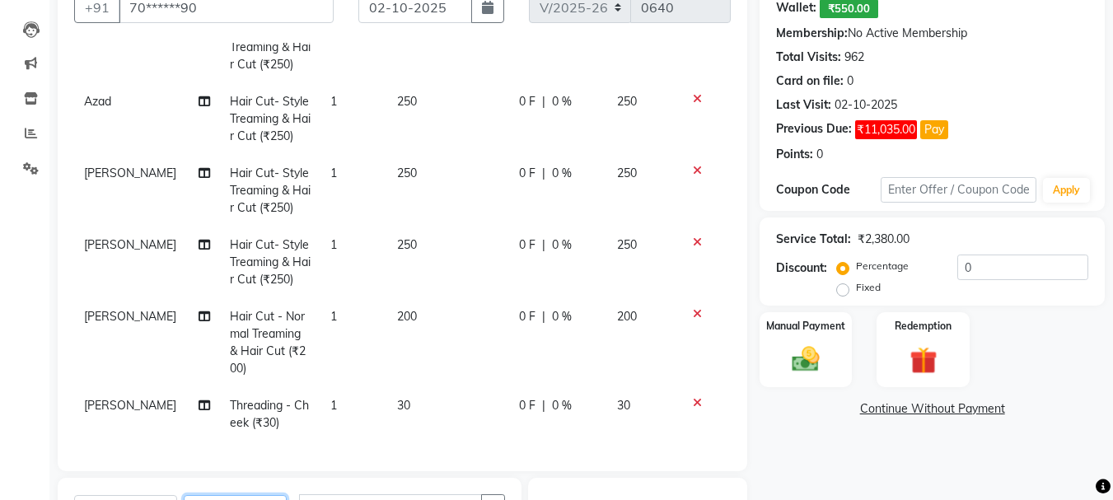
scroll to position [407, 0]
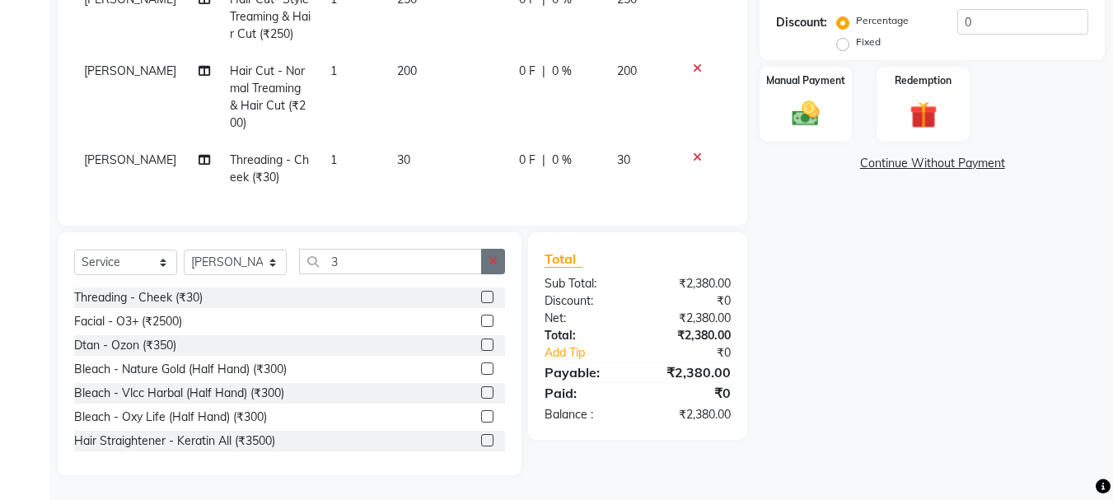
click at [491, 258] on icon "button" at bounding box center [493, 261] width 9 height 12
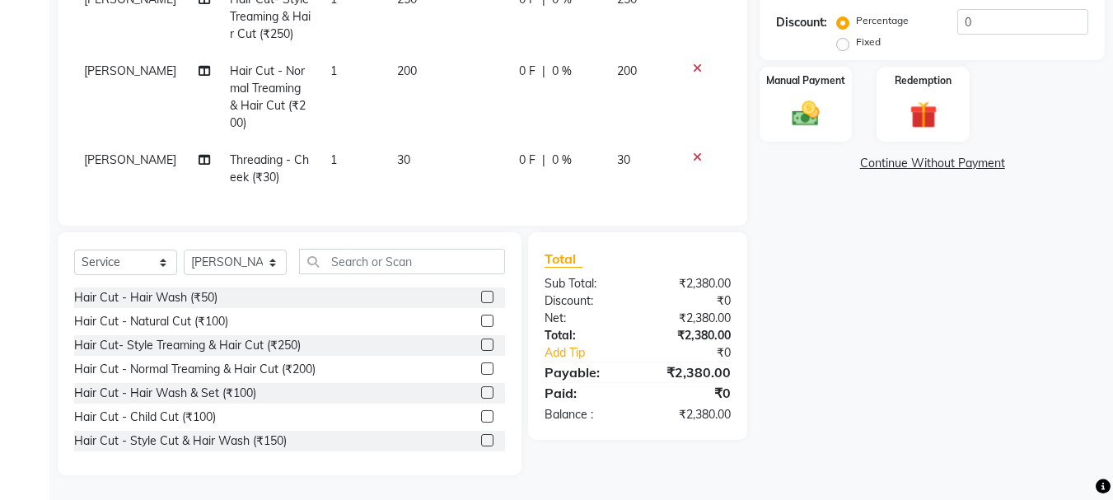
click at [481, 434] on label at bounding box center [487, 440] width 12 height 12
click at [481, 436] on input "checkbox" at bounding box center [486, 441] width 11 height 11
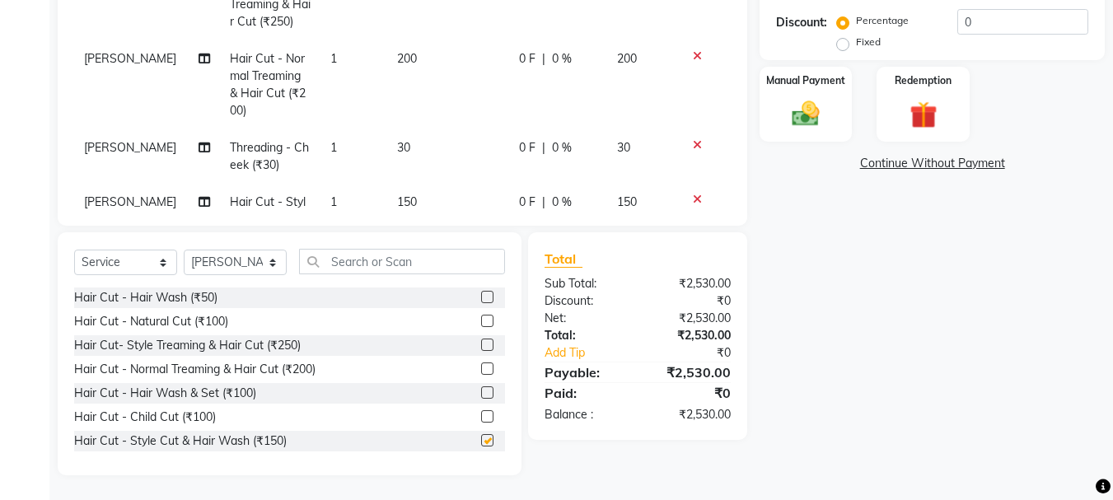
checkbox input "false"
click at [226, 264] on select "Select Stylist abdul adil Anuj Azad Mahadev prem sachin hadpad Shiva S.R.K. sun…" at bounding box center [235, 263] width 103 height 26
select select "79570"
click at [184, 250] on select "Select Stylist abdul adil Anuj Azad Mahadev prem sachin hadpad Shiva S.R.K. sun…" at bounding box center [235, 263] width 103 height 26
click at [481, 322] on label at bounding box center [487, 321] width 12 height 12
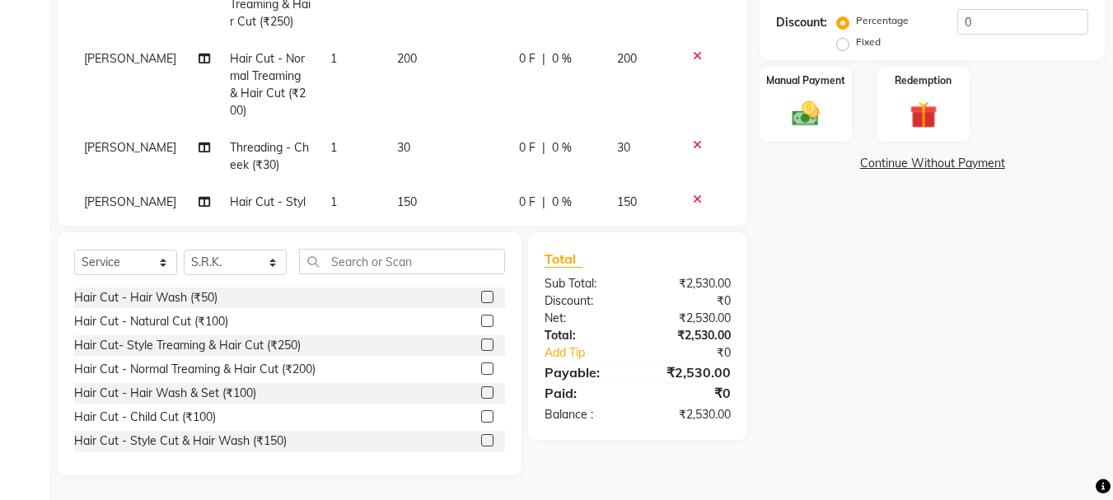
click at [481, 322] on input "checkbox" at bounding box center [486, 321] width 11 height 11
checkbox input "false"
click at [222, 260] on select "Select Stylist abdul adil Anuj Azad Mahadev prem sachin hadpad Shiva S.R.K. sun…" at bounding box center [235, 263] width 103 height 26
select select "51927"
click at [184, 250] on select "Select Stylist abdul adil Anuj Azad Mahadev prem sachin hadpad Shiva S.R.K. sun…" at bounding box center [235, 263] width 103 height 26
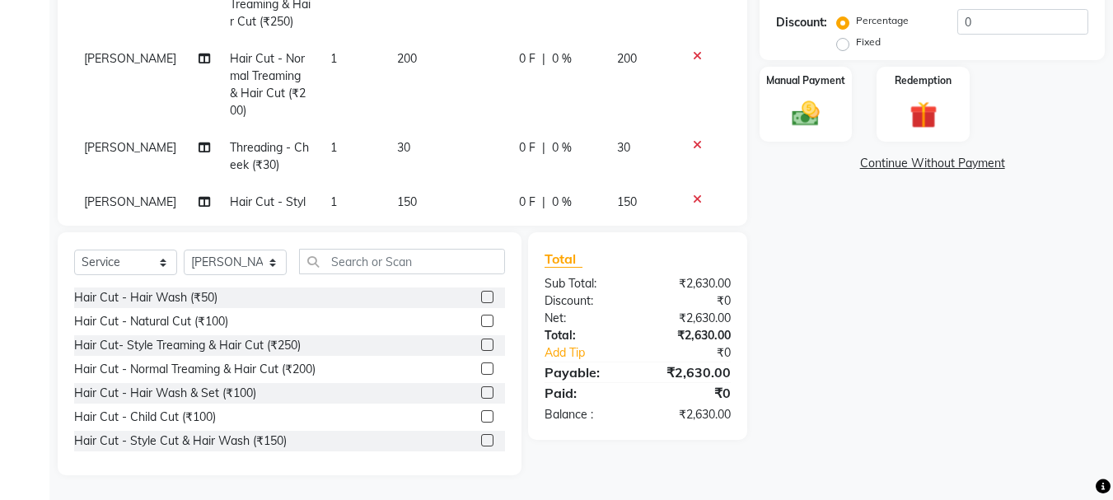
click at [481, 441] on label at bounding box center [487, 440] width 12 height 12
click at [481, 441] on input "checkbox" at bounding box center [486, 441] width 11 height 11
checkbox input "false"
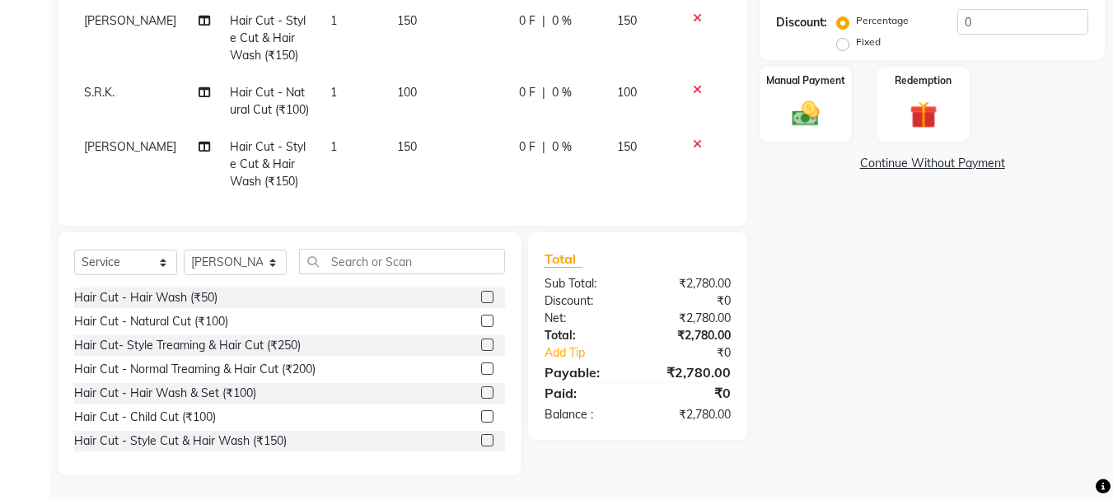
scroll to position [702, 0]
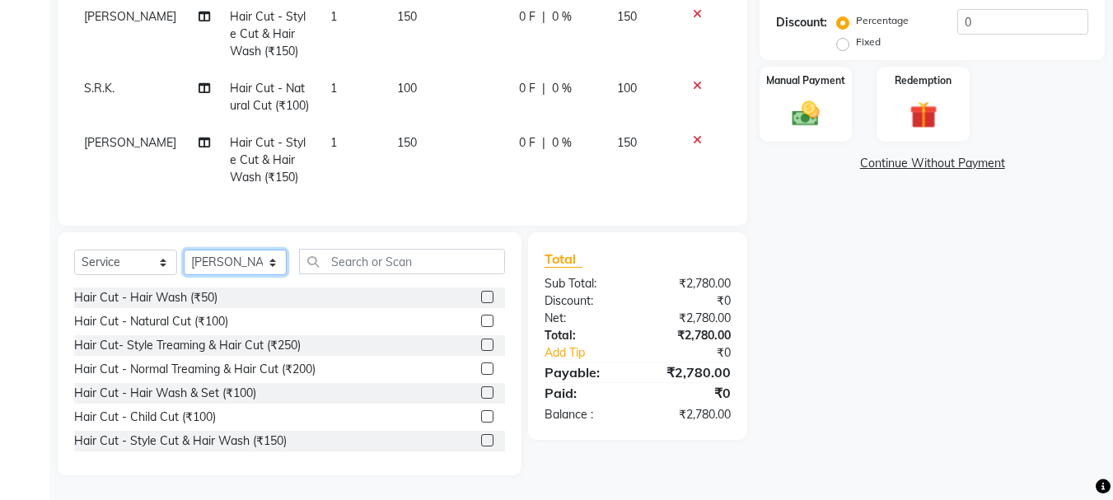
click at [227, 261] on select "Select Stylist abdul adil Anuj Azad Mahadev prem sachin hadpad Shiva S.R.K. sun…" at bounding box center [235, 263] width 103 height 26
select select "79569"
click at [184, 250] on select "Select Stylist abdul adil Anuj Azad Mahadev prem sachin hadpad Shiva S.R.K. sun…" at bounding box center [235, 263] width 103 height 26
click at [481, 437] on label at bounding box center [487, 440] width 12 height 12
click at [481, 437] on input "checkbox" at bounding box center [486, 441] width 11 height 11
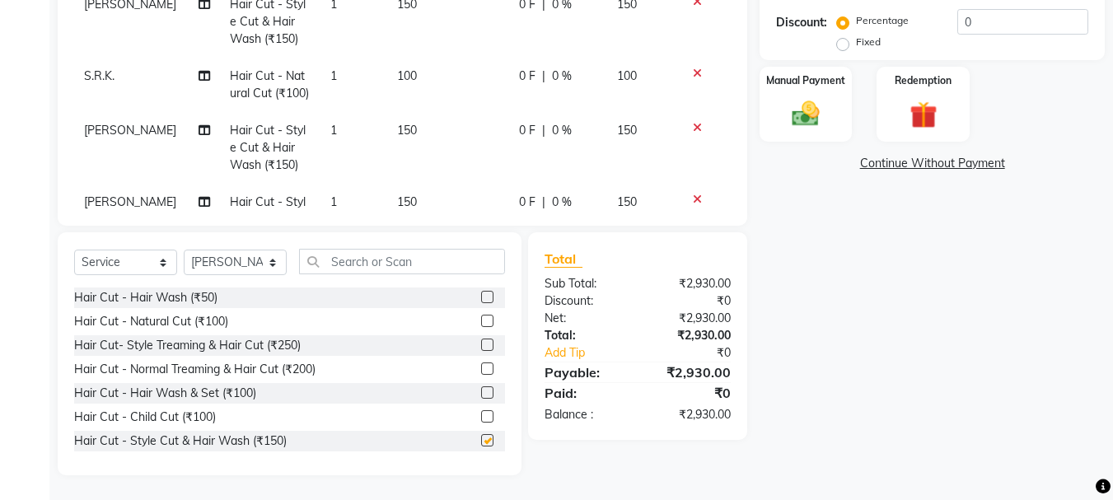
checkbox input "false"
click at [226, 257] on select "Select Stylist abdul adil Anuj Azad Mahadev prem sachin hadpad Shiva S.R.K. sun…" at bounding box center [235, 263] width 103 height 26
select select "51926"
click at [184, 250] on select "Select Stylist abdul adil Anuj Azad Mahadev prem sachin hadpad Shiva S.R.K. sun…" at bounding box center [235, 263] width 103 height 26
click at [481, 439] on label at bounding box center [487, 440] width 12 height 12
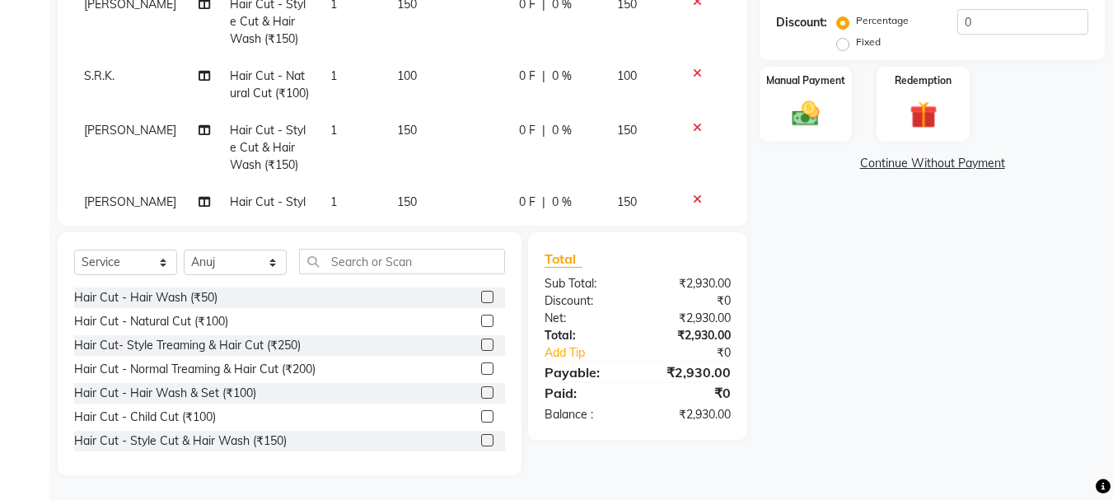
click at [481, 439] on input "checkbox" at bounding box center [486, 441] width 11 height 11
checkbox input "false"
click at [222, 261] on select "Select Stylist abdul adil Anuj Azad Mahadev prem sachin hadpad Shiva S.R.K. sun…" at bounding box center [235, 263] width 103 height 26
select select "7183"
click at [184, 250] on select "Select Stylist abdul adil Anuj Azad Mahadev prem sachin hadpad Shiva S.R.K. sun…" at bounding box center [235, 263] width 103 height 26
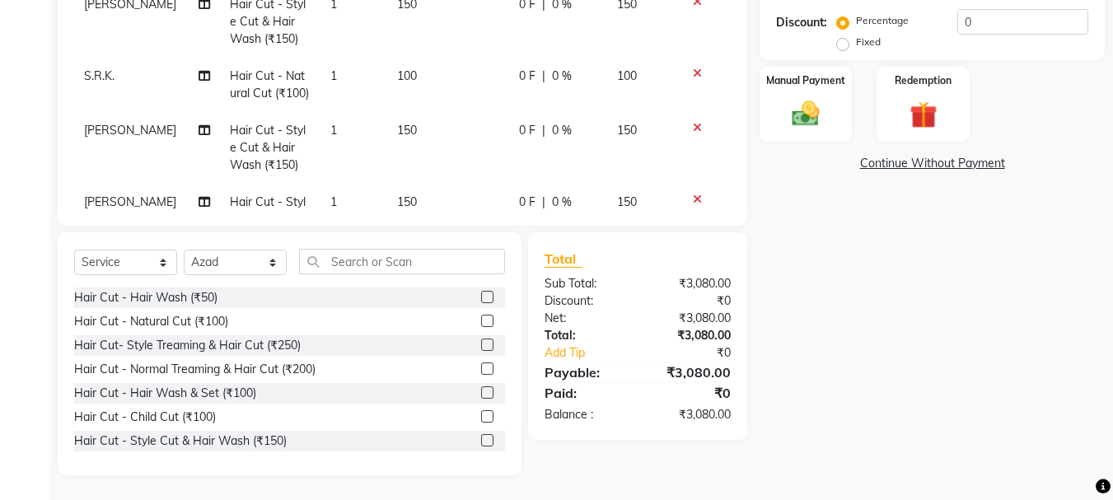
drag, startPoint x: 477, startPoint y: 442, endPoint x: 375, endPoint y: 388, distance: 115.7
click at [481, 442] on label at bounding box center [487, 440] width 12 height 12
click at [481, 442] on input "checkbox" at bounding box center [486, 441] width 11 height 11
checkbox input "false"
click at [237, 262] on select "Select Stylist abdul adil Anuj Azad Mahadev prem sachin hadpad Shiva S.R.K. sun…" at bounding box center [235, 263] width 103 height 26
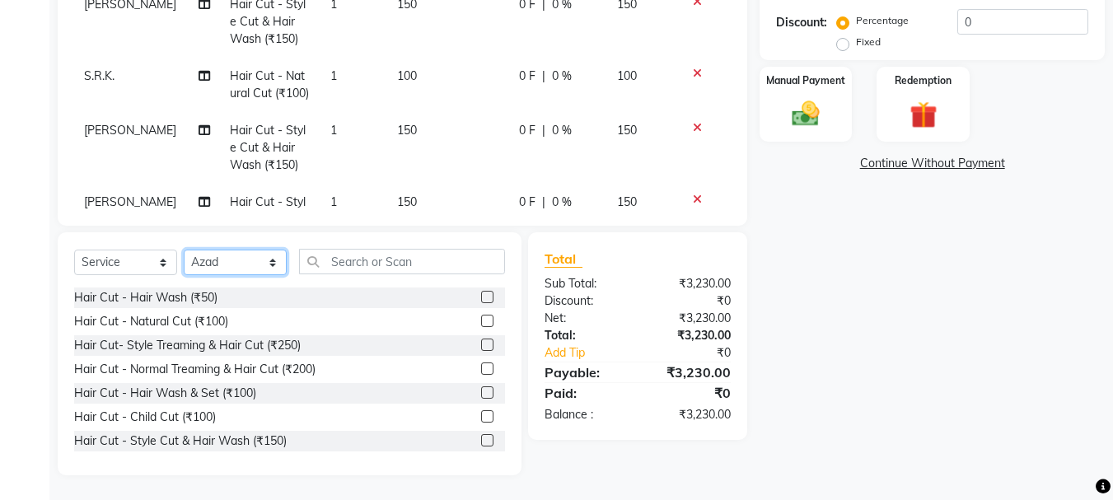
select select "51927"
click at [184, 250] on select "Select Stylist abdul adil Anuj Azad Mahadev prem sachin hadpad Shiva S.R.K. sun…" at bounding box center [235, 263] width 103 height 26
click at [481, 440] on label at bounding box center [487, 440] width 12 height 12
click at [481, 440] on input "checkbox" at bounding box center [486, 441] width 11 height 11
checkbox input "false"
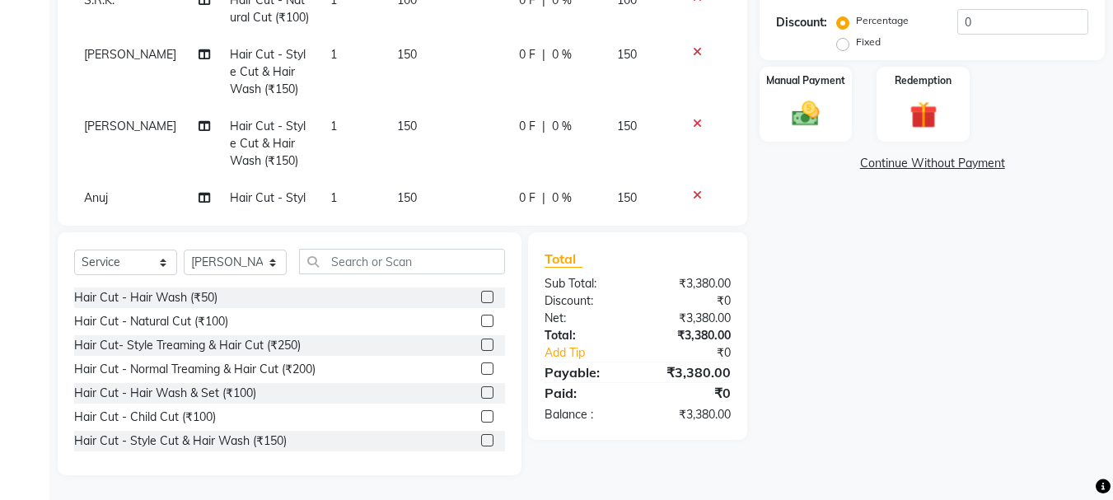
scroll to position [989, 0]
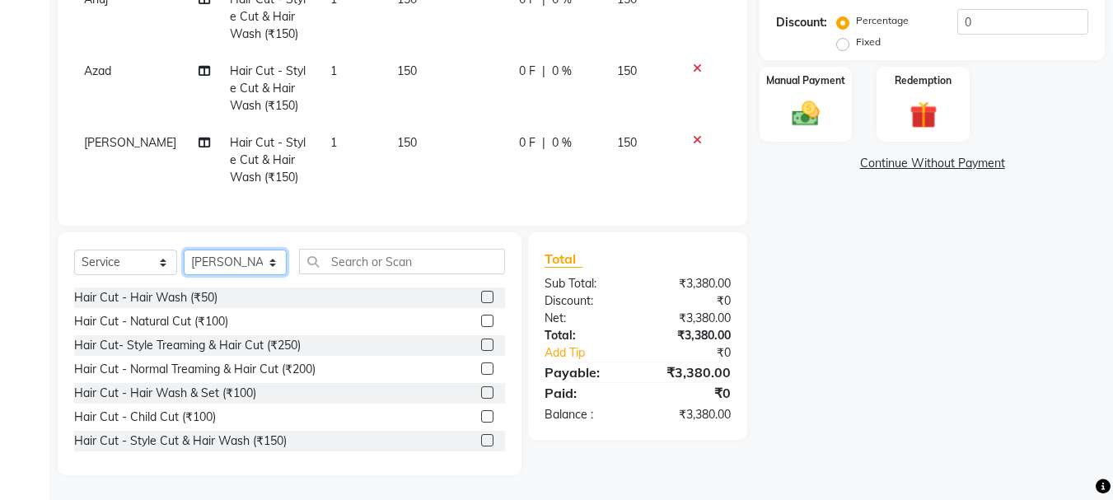
click at [214, 270] on select "Select Stylist abdul adil Anuj Azad Mahadev prem sachin hadpad Shiva S.R.K. sun…" at bounding box center [235, 263] width 103 height 26
select select "79570"
click at [184, 250] on select "Select Stylist abdul adil Anuj Azad Mahadev prem sachin hadpad Shiva S.R.K. sun…" at bounding box center [235, 263] width 103 height 26
click at [481, 347] on label at bounding box center [487, 345] width 12 height 12
click at [481, 347] on input "checkbox" at bounding box center [486, 345] width 11 height 11
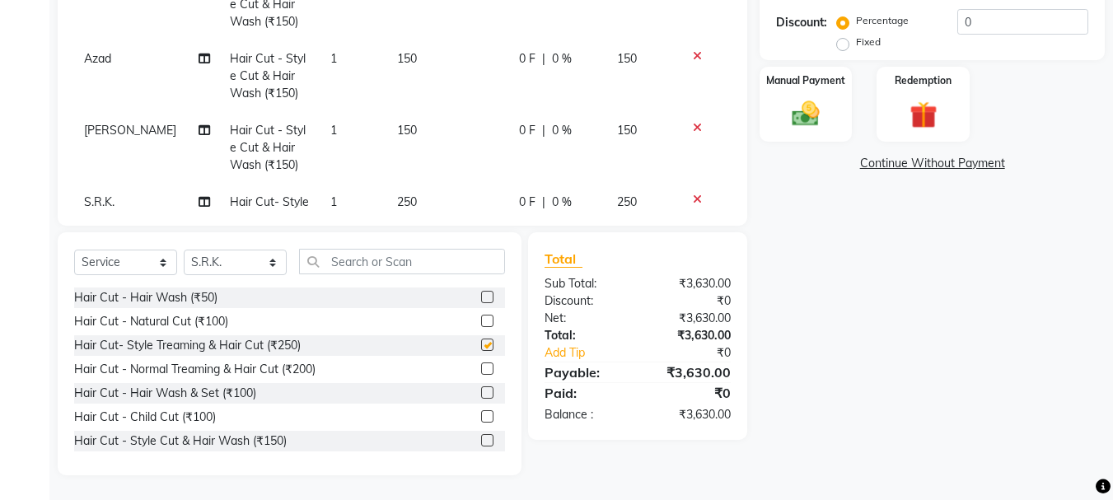
checkbox input "false"
click at [481, 326] on label at bounding box center [487, 321] width 12 height 12
click at [481, 326] on input "checkbox" at bounding box center [486, 321] width 11 height 11
checkbox input "false"
click at [214, 257] on select "Select Stylist abdul adil Anuj Azad Mahadev prem sachin hadpad Shiva S.R.K. sun…" at bounding box center [235, 263] width 103 height 26
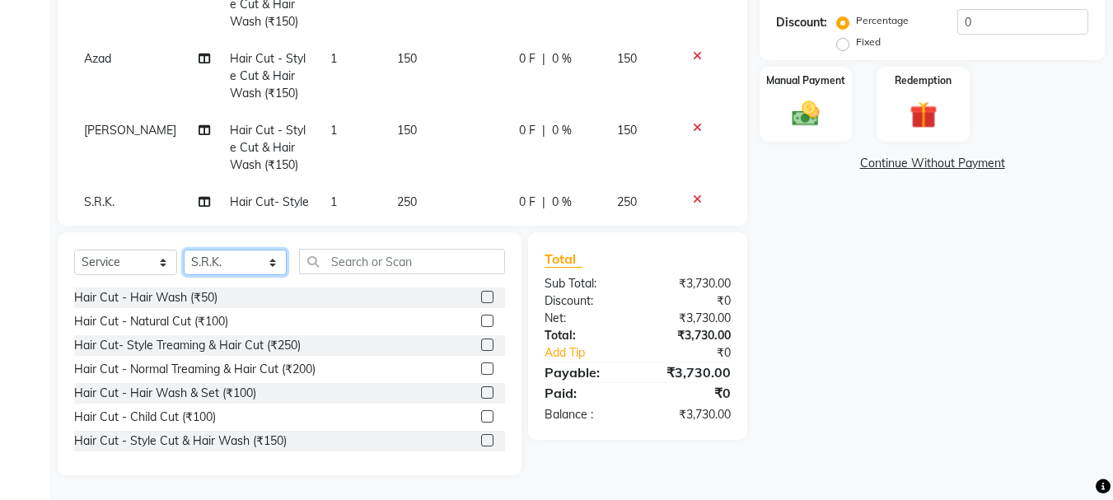
select select "50757"
click at [184, 250] on select "Select Stylist abdul adil Anuj Azad Mahadev prem sachin hadpad Shiva S.R.K. sun…" at bounding box center [235, 263] width 103 height 26
drag, startPoint x: 479, startPoint y: 344, endPoint x: 465, endPoint y: 341, distance: 14.2
click at [481, 344] on label at bounding box center [487, 345] width 12 height 12
click at [481, 344] on input "checkbox" at bounding box center [486, 345] width 11 height 11
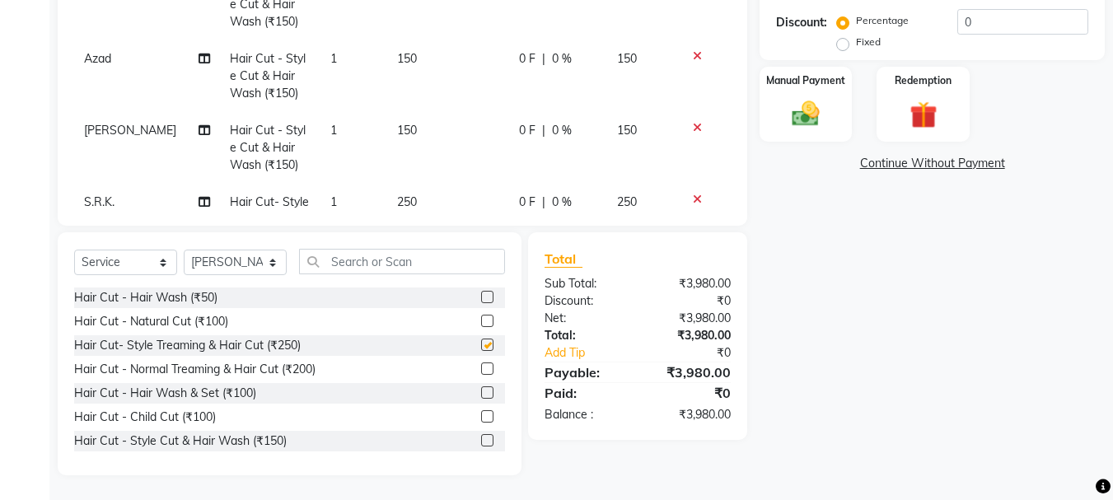
checkbox input "false"
click at [225, 258] on select "Select Stylist abdul adil Anuj Azad Mahadev prem sachin hadpad Shiva S.R.K. sun…" at bounding box center [235, 263] width 103 height 26
select select "79569"
click at [184, 250] on select "Select Stylist abdul adil Anuj Azad Mahadev prem sachin hadpad Shiva S.R.K. sun…" at bounding box center [235, 263] width 103 height 26
click at [481, 368] on label at bounding box center [487, 369] width 12 height 12
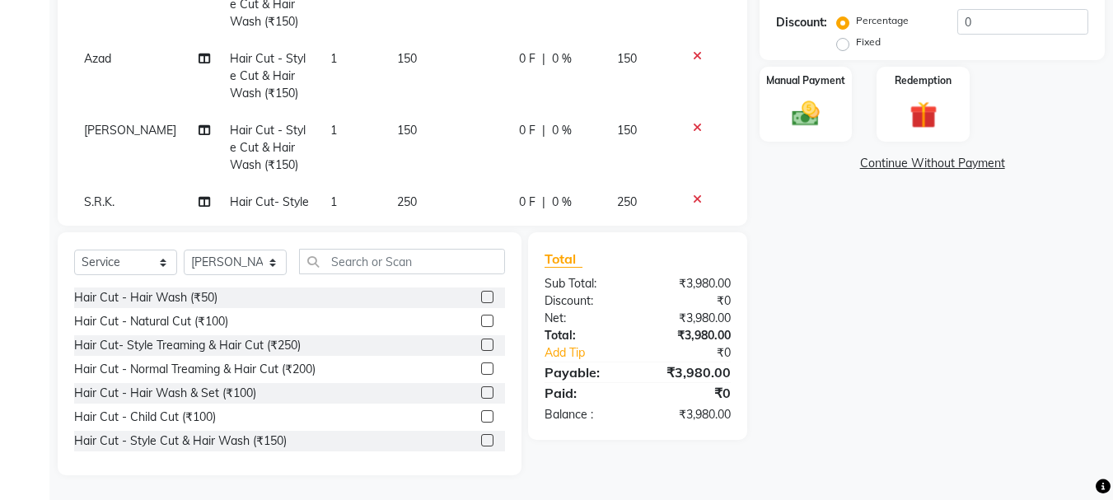
click at [481, 368] on input "checkbox" at bounding box center [486, 369] width 11 height 11
checkbox input "false"
click at [375, 259] on input "text" at bounding box center [402, 262] width 206 height 26
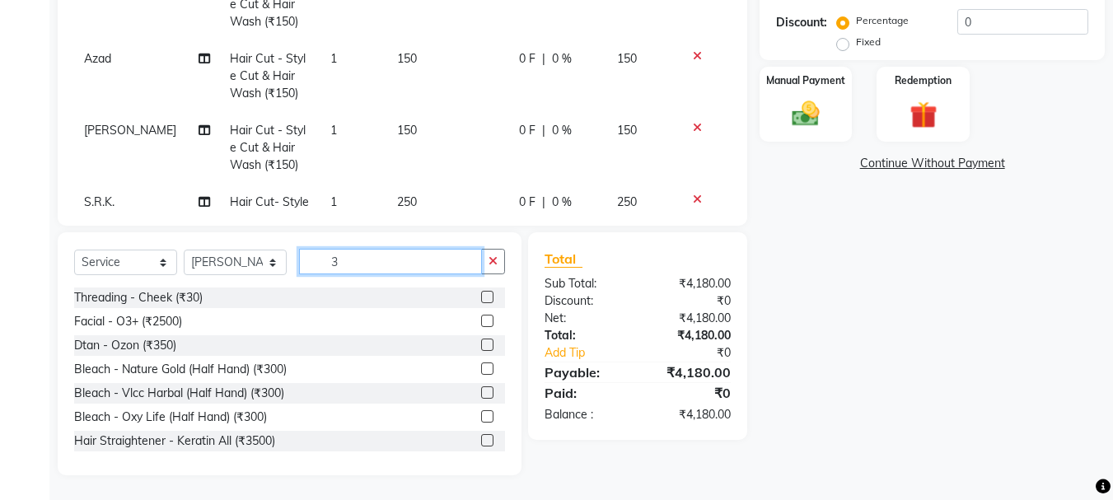
type input "3"
click at [467, 298] on div "Threading - Cheek (₹30)" at bounding box center [289, 298] width 431 height 21
click at [481, 297] on label at bounding box center [487, 297] width 12 height 12
click at [481, 297] on input "checkbox" at bounding box center [486, 297] width 11 height 11
checkbox input "false"
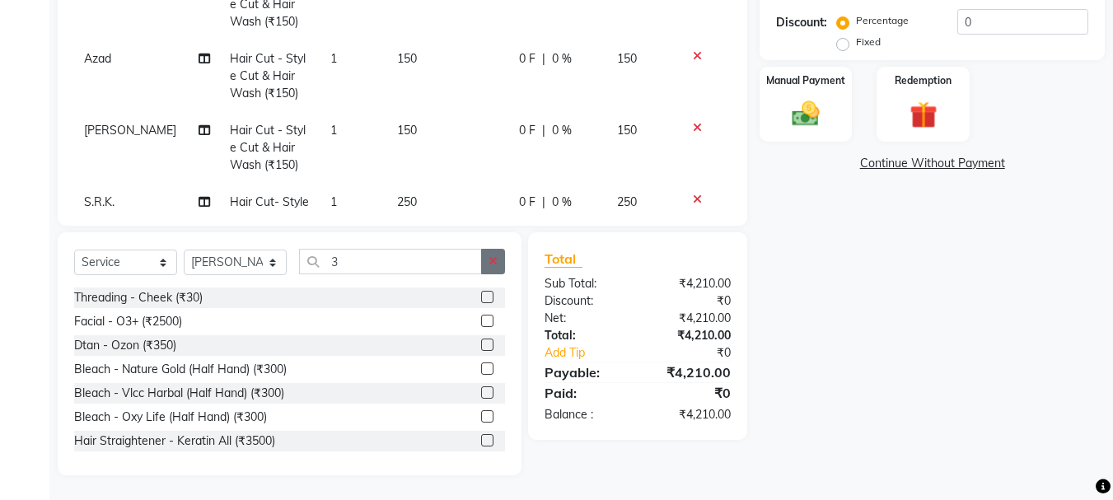
click at [492, 258] on icon "button" at bounding box center [493, 261] width 9 height 12
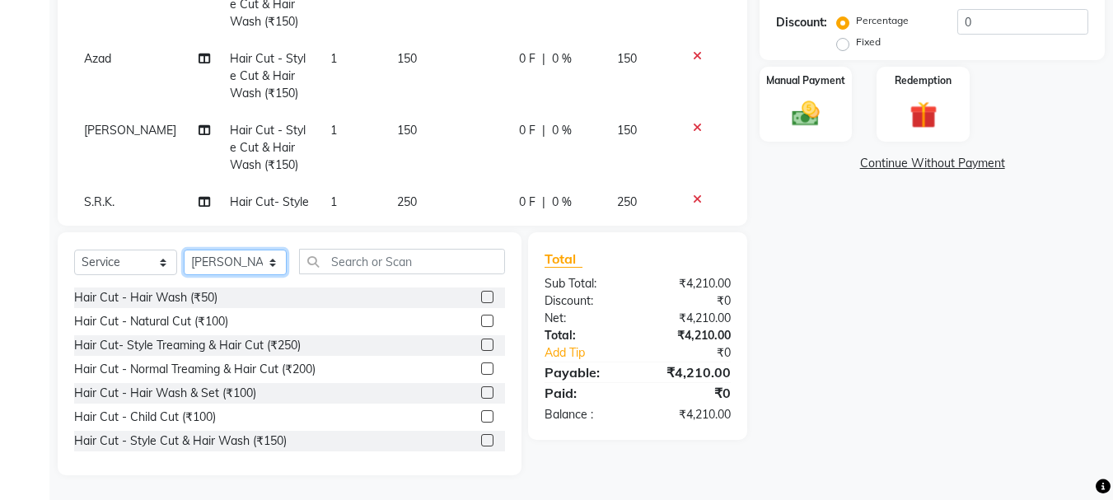
click at [219, 261] on select "Select Stylist abdul adil Anuj Azad Mahadev prem sachin hadpad Shiva S.R.K. sun…" at bounding box center [235, 263] width 103 height 26
select select "79570"
click at [184, 250] on select "Select Stylist abdul adil Anuj Azad Mahadev prem sachin hadpad Shiva S.R.K. sun…" at bounding box center [235, 263] width 103 height 26
click at [481, 320] on label at bounding box center [487, 321] width 12 height 12
click at [481, 320] on input "checkbox" at bounding box center [486, 321] width 11 height 11
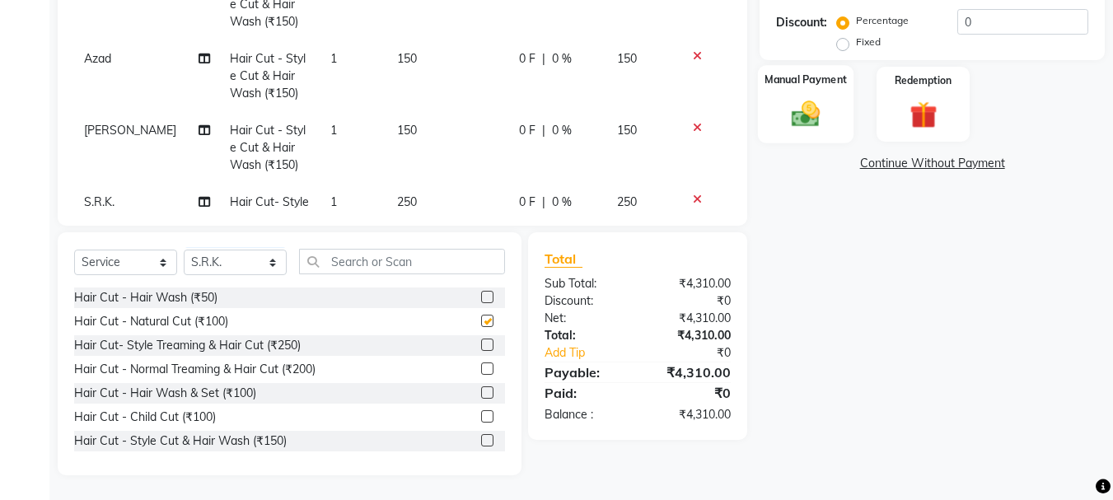
checkbox input "false"
click at [809, 112] on img at bounding box center [806, 113] width 46 height 33
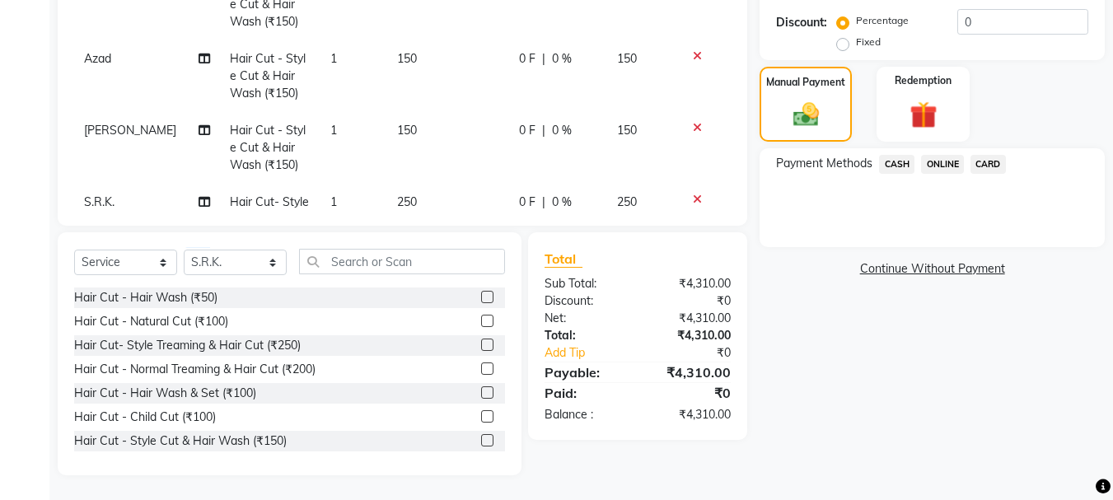
click at [882, 157] on span "CASH" at bounding box center [896, 164] width 35 height 19
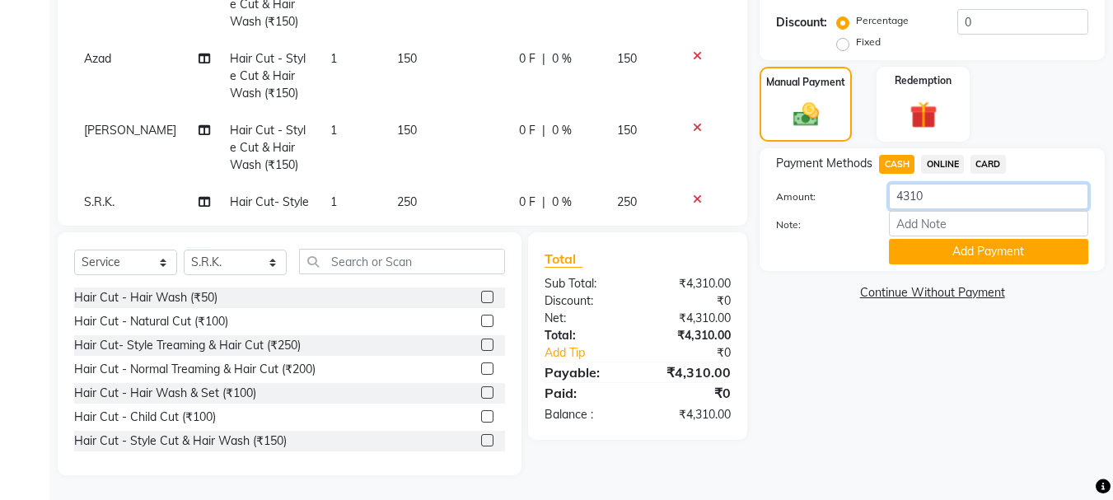
click at [951, 188] on input "4310" at bounding box center [988, 197] width 199 height 26
type input "4"
type input "100"
click at [933, 261] on button "Add Payment" at bounding box center [988, 252] width 199 height 26
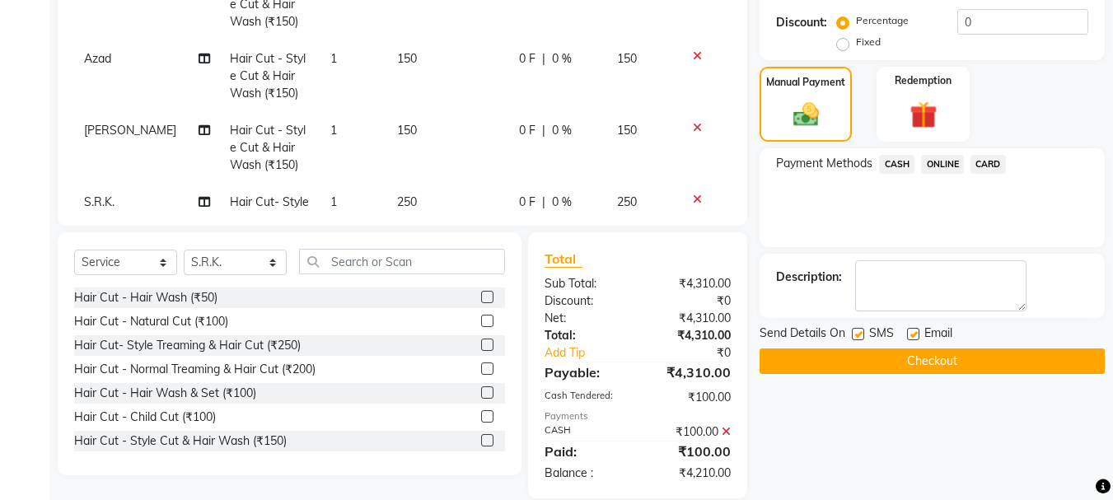
click at [938, 157] on span "ONLINE" at bounding box center [942, 164] width 43 height 19
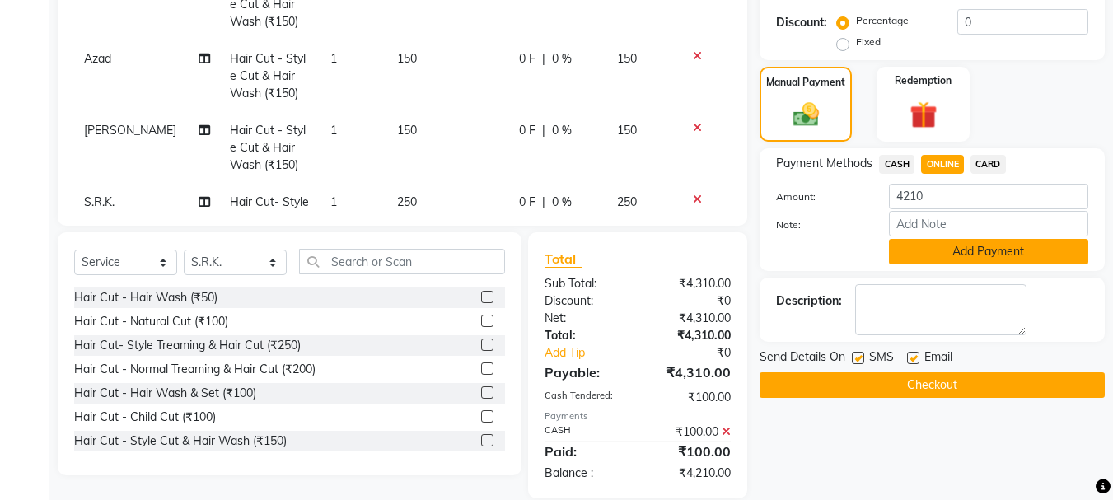
click at [929, 246] on button "Add Payment" at bounding box center [988, 252] width 199 height 26
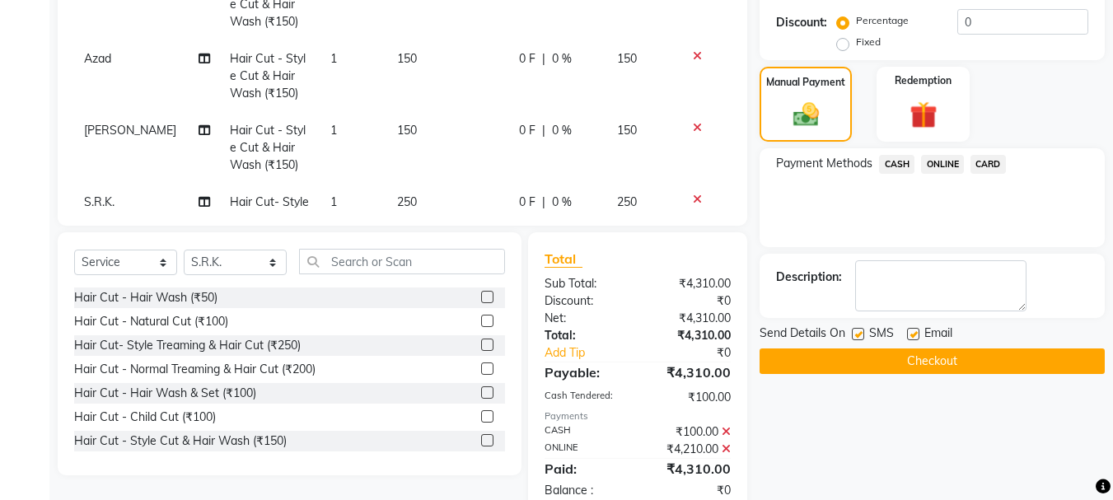
click at [838, 363] on button "Checkout" at bounding box center [932, 362] width 345 height 26
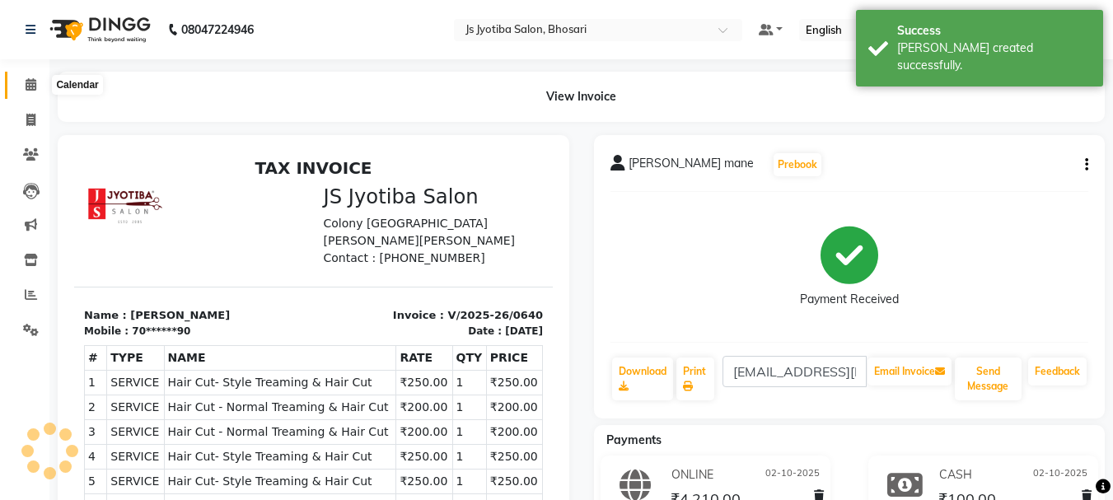
click at [31, 86] on icon at bounding box center [31, 84] width 11 height 12
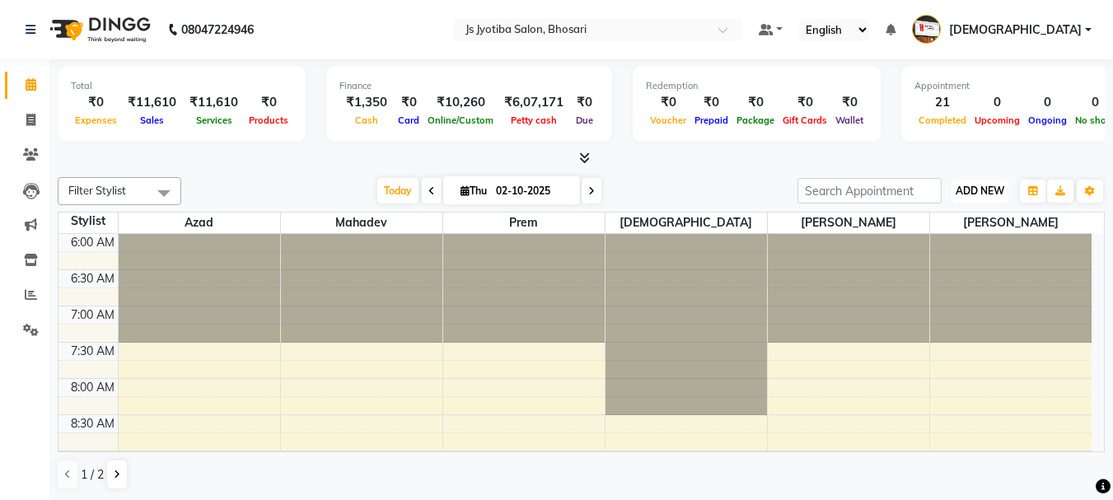
click at [976, 189] on span "ADD NEW" at bounding box center [980, 191] width 49 height 12
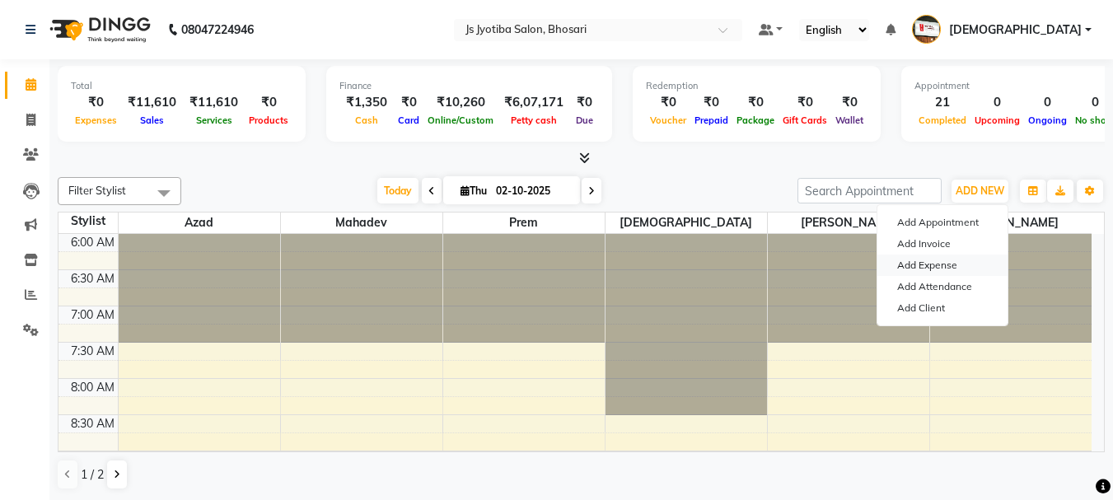
click at [935, 268] on link "Add Expense" at bounding box center [942, 265] width 130 height 21
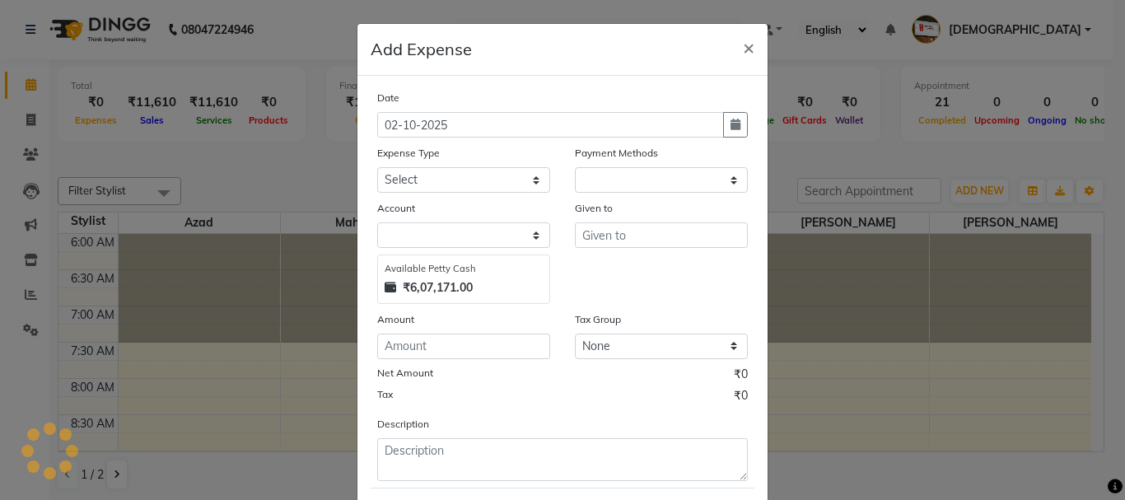
select select "1"
select select "1711"
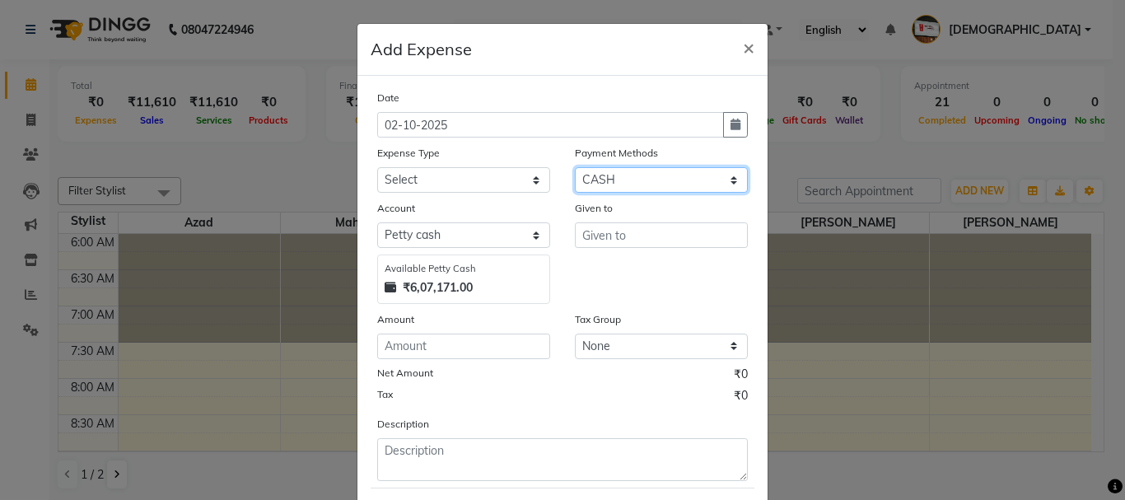
drag, startPoint x: 588, startPoint y: 175, endPoint x: 590, endPoint y: 191, distance: 15.7
click at [588, 175] on select "Select CASH ONLINE CARD" at bounding box center [661, 180] width 173 height 26
click at [575, 167] on select "Select CASH ONLINE CARD" at bounding box center [661, 180] width 173 height 26
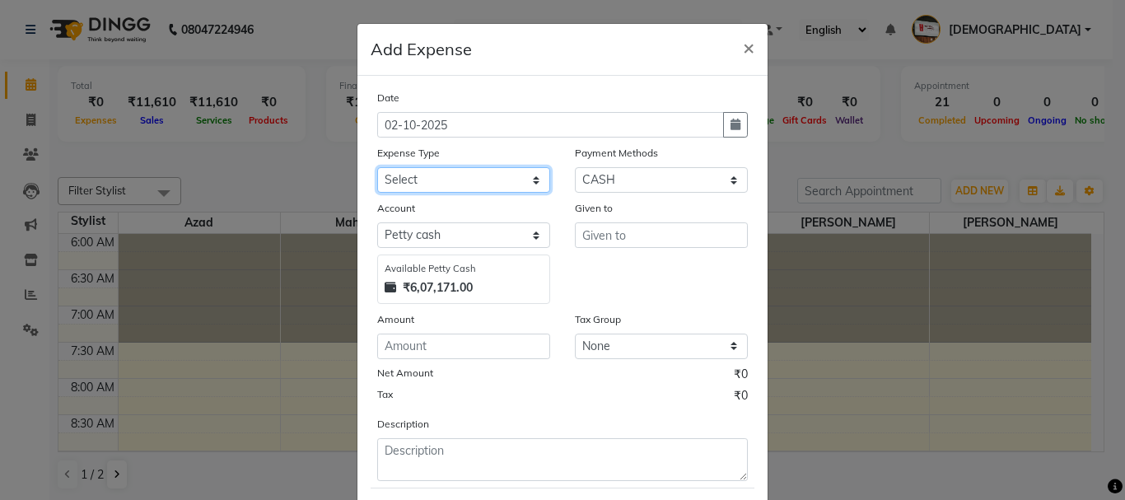
click at [482, 177] on select "Select Advance salary Advance salary ajaj Bank charges Car maintenance Cash tra…" at bounding box center [463, 180] width 173 height 26
select select "2500"
click at [377, 167] on select "Select Advance salary Advance salary ajaj Bank charges Car maintenance Cash tra…" at bounding box center [463, 180] width 173 height 26
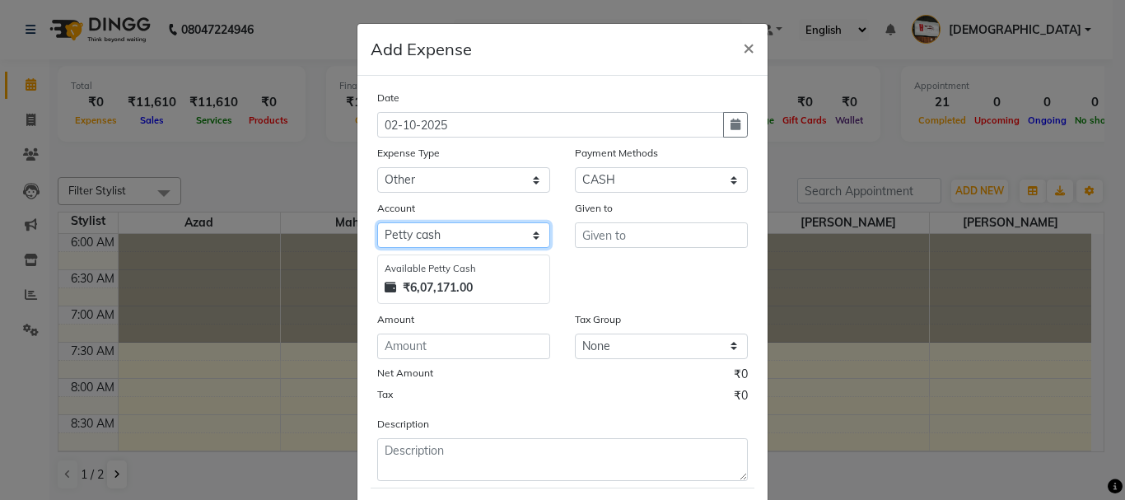
click at [460, 227] on select "Select Default account [PERSON_NAME] cash" at bounding box center [463, 235] width 173 height 26
select select "492"
click at [377, 222] on select "Select Default account [PERSON_NAME] cash" at bounding box center [463, 235] width 173 height 26
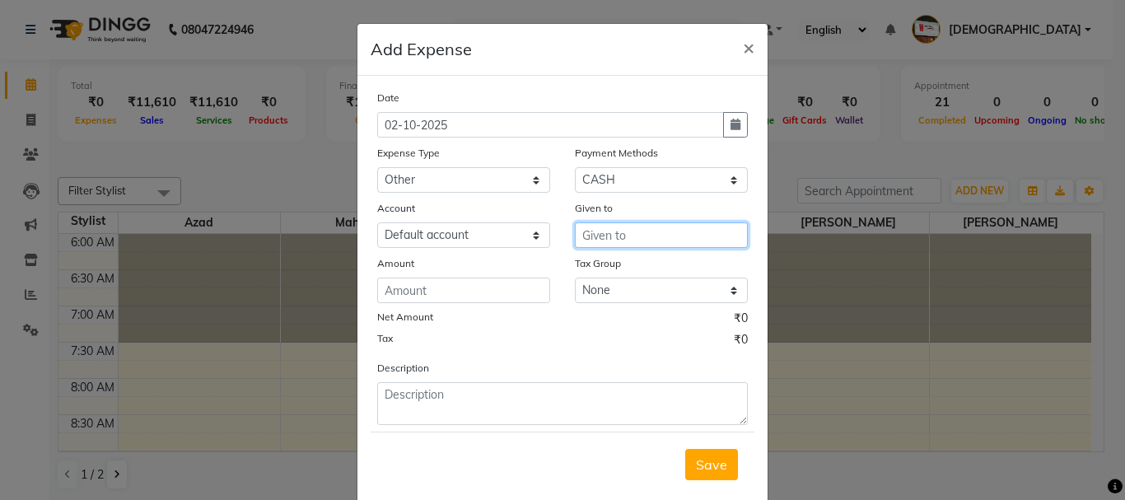
click at [599, 243] on input "text" at bounding box center [661, 235] width 173 height 26
type input "pooja saman"
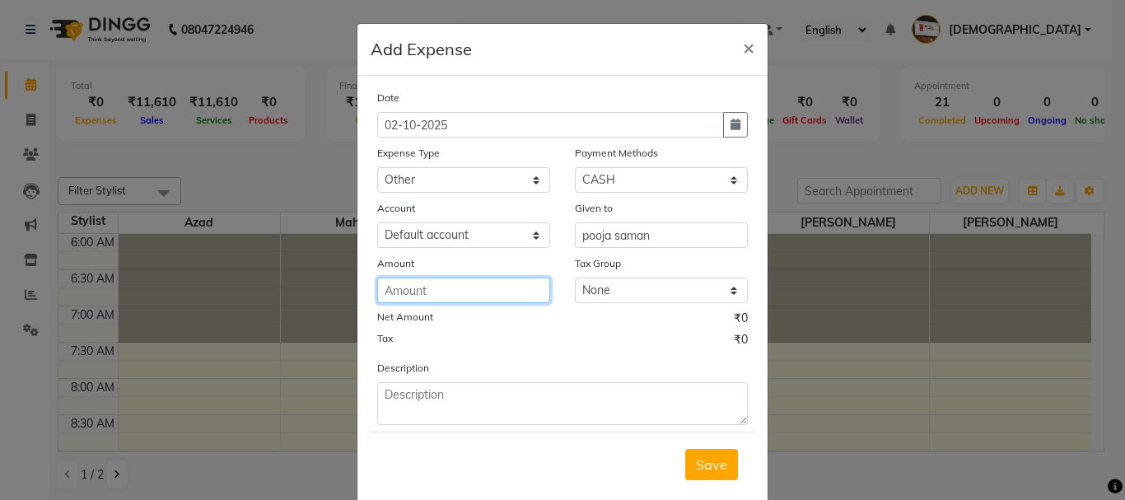
click at [432, 297] on input "number" at bounding box center [463, 291] width 173 height 26
type input "250"
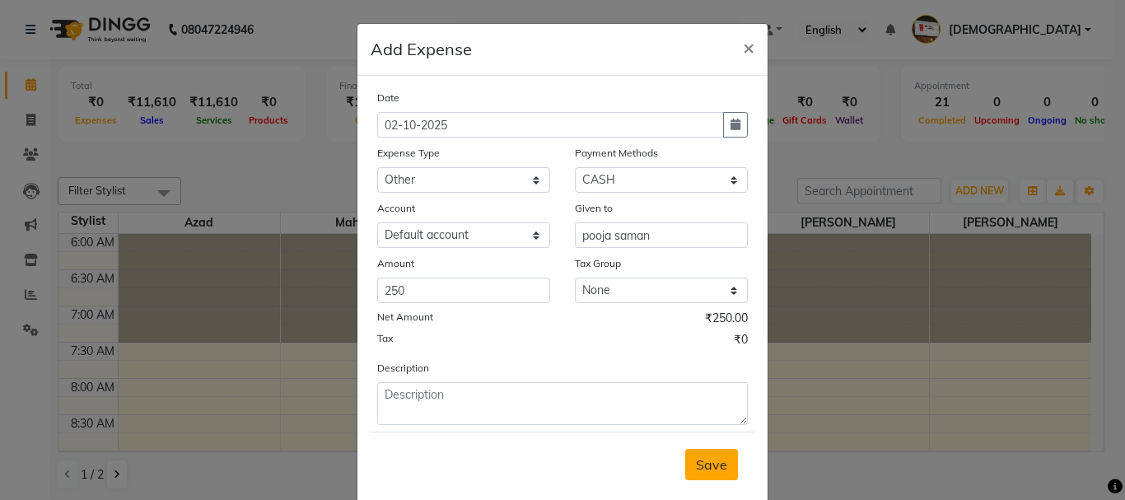
click at [705, 465] on span "Save" at bounding box center [711, 464] width 31 height 16
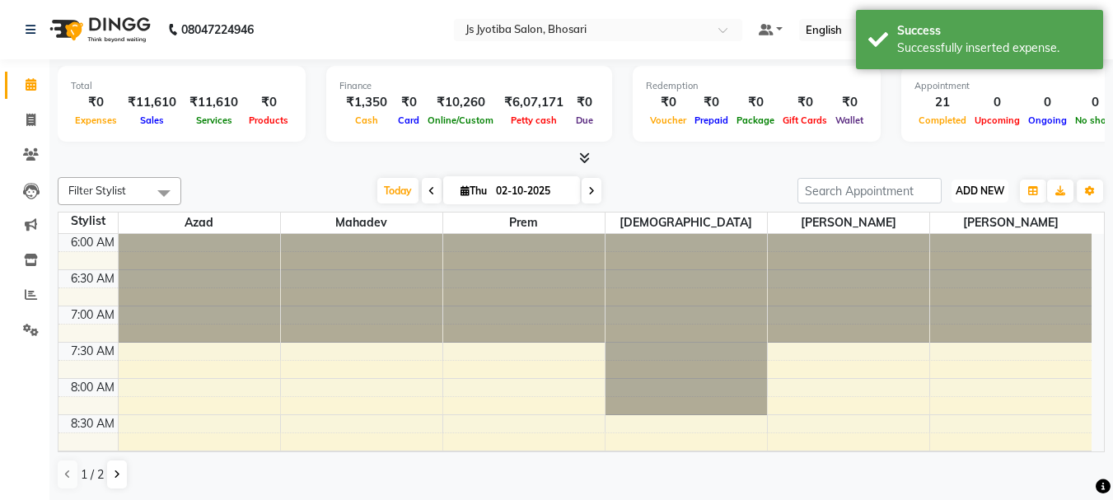
click at [969, 192] on span "ADD NEW" at bounding box center [980, 191] width 49 height 12
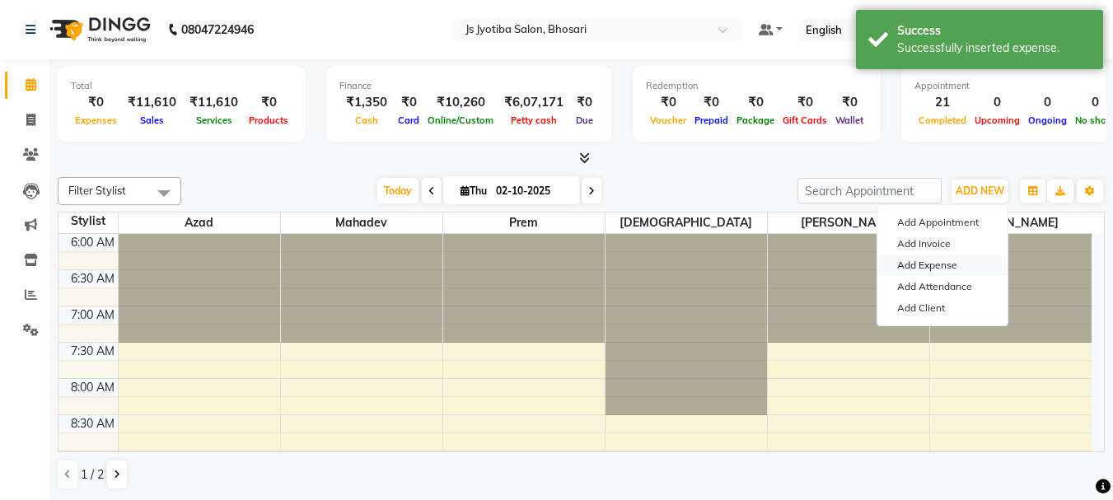
click at [942, 265] on link "Add Expense" at bounding box center [942, 265] width 130 height 21
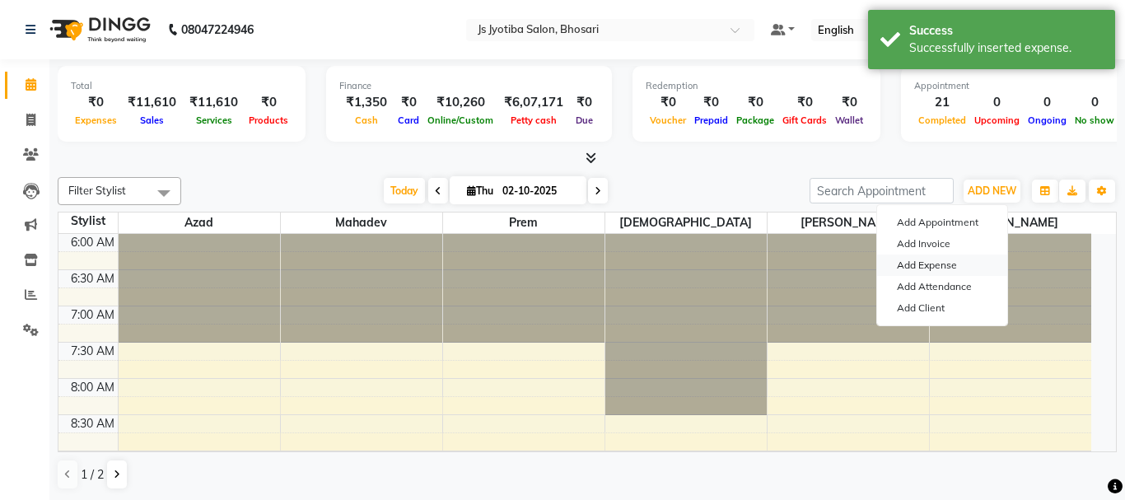
select select "1"
select select "1711"
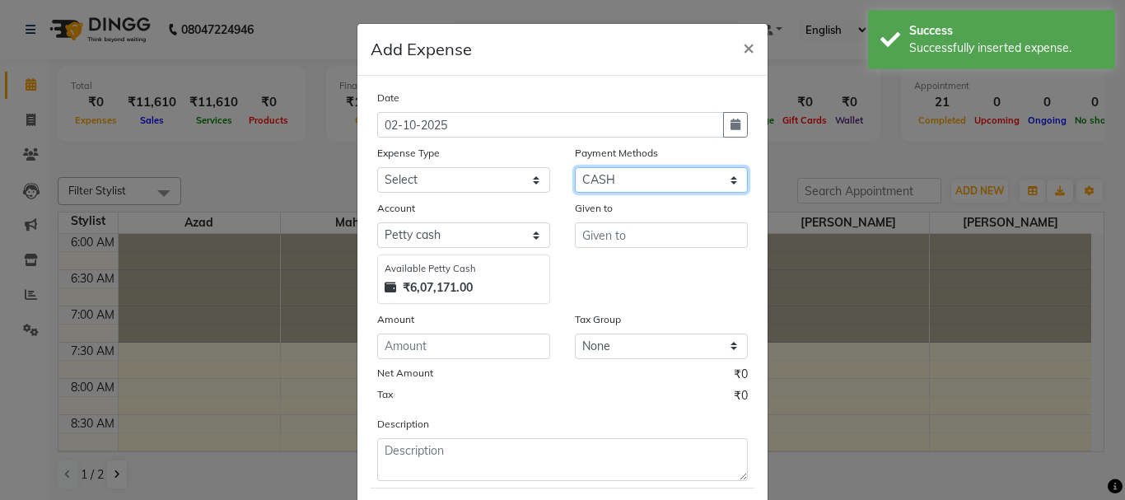
drag, startPoint x: 624, startPoint y: 174, endPoint x: 615, endPoint y: 191, distance: 19.2
click at [624, 174] on select "Select CASH ONLINE CARD" at bounding box center [661, 180] width 173 height 26
click at [575, 167] on select "Select CASH ONLINE CARD" at bounding box center [661, 180] width 173 height 26
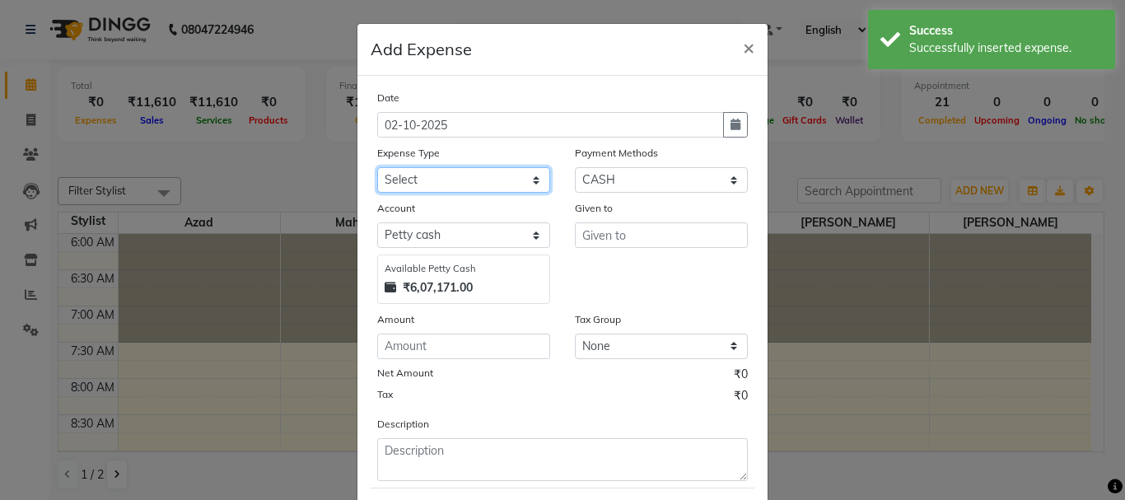
click at [522, 181] on select "Select Advance salary Advance salary ajaj Bank charges Car maintenance Cash tra…" at bounding box center [463, 180] width 173 height 26
select select "2500"
click at [377, 167] on select "Select Advance salary Advance salary ajaj Bank charges Car maintenance Cash tra…" at bounding box center [463, 180] width 173 height 26
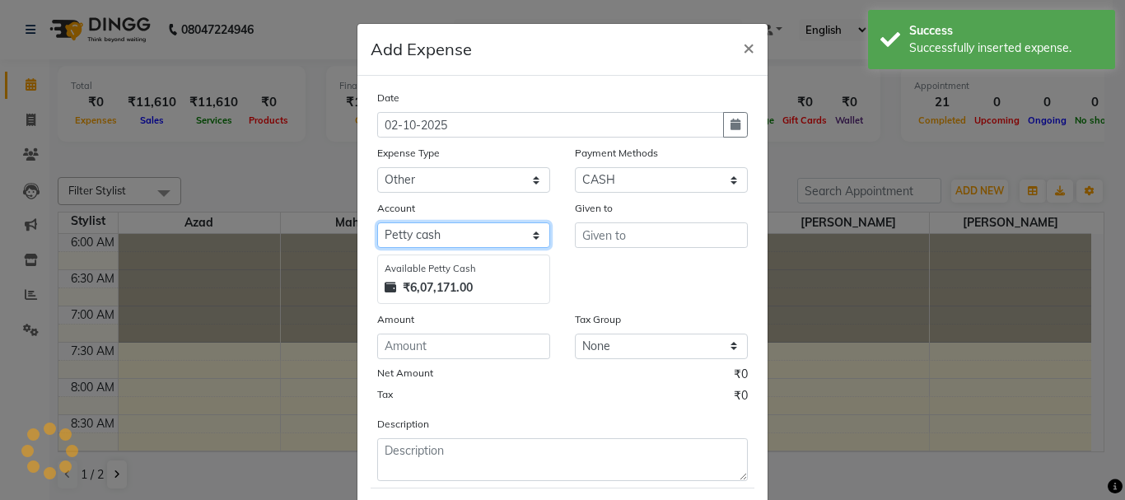
click at [441, 227] on select "Select Default account [PERSON_NAME] cash" at bounding box center [463, 235] width 173 height 26
select select "492"
click at [377, 222] on select "Select Default account [PERSON_NAME] cash" at bounding box center [463, 235] width 173 height 26
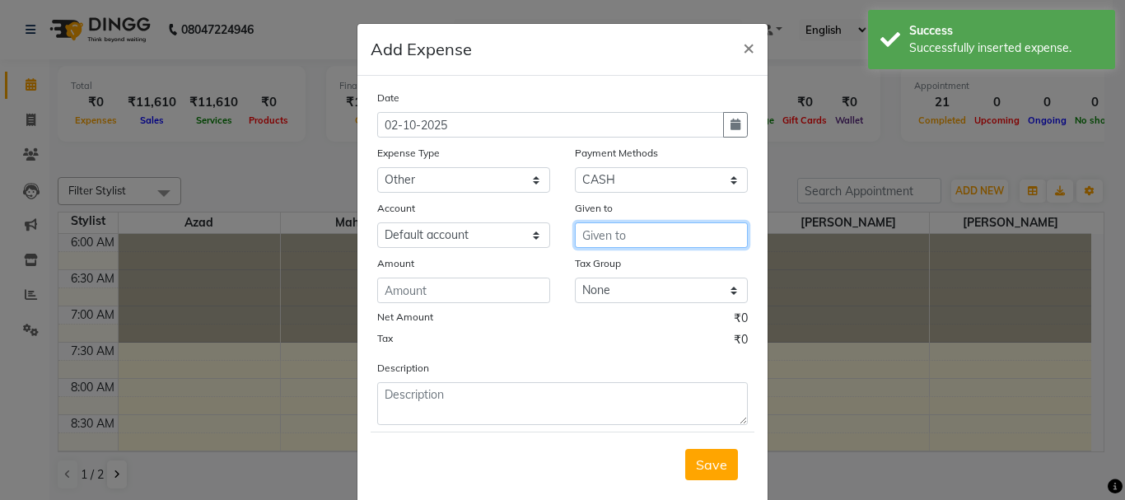
click at [602, 235] on input "text" at bounding box center [661, 235] width 173 height 26
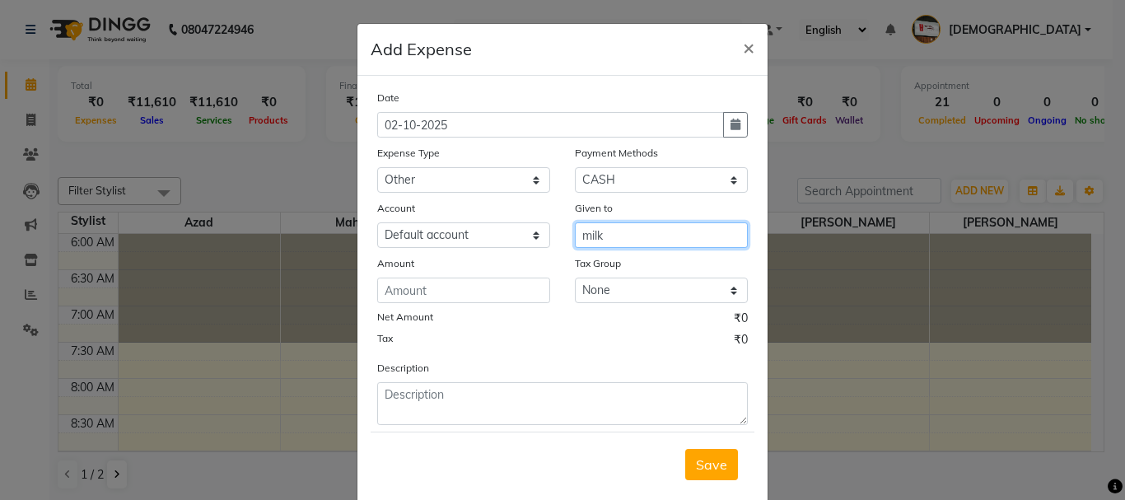
type input "milk"
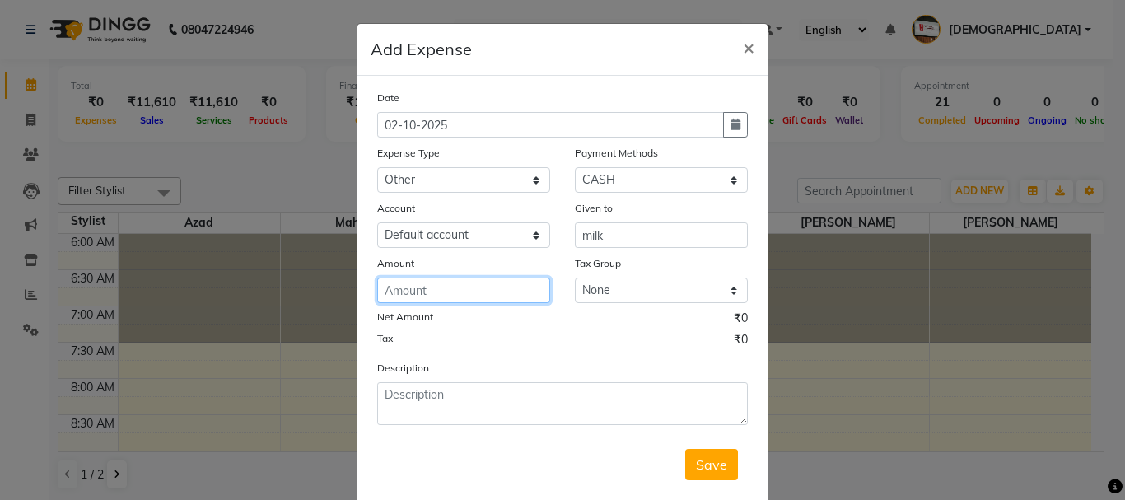
click at [422, 289] on input "number" at bounding box center [463, 291] width 173 height 26
type input "40"
click at [710, 493] on div "Save" at bounding box center [563, 464] width 384 height 65
click at [704, 466] on span "Save" at bounding box center [711, 464] width 31 height 16
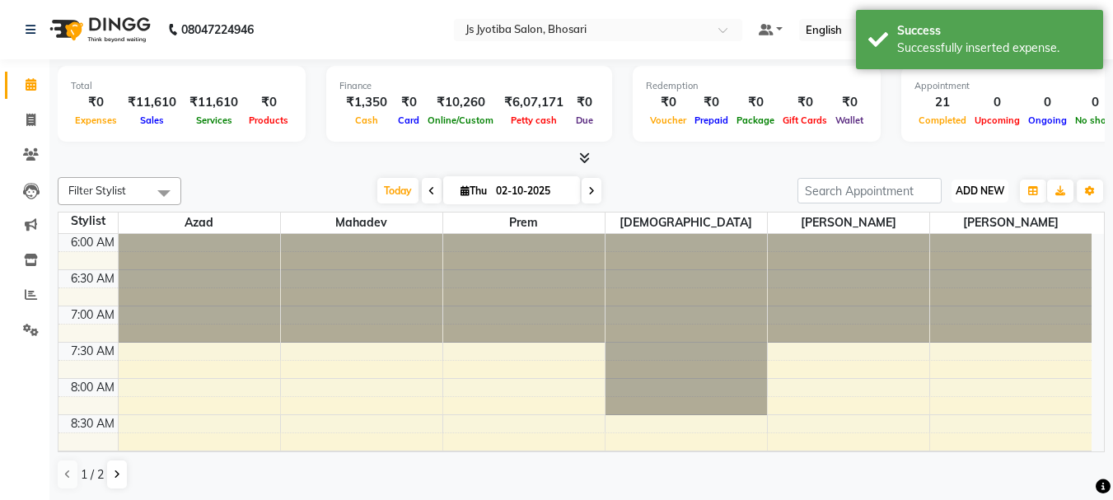
click at [987, 191] on span "ADD NEW" at bounding box center [980, 191] width 49 height 12
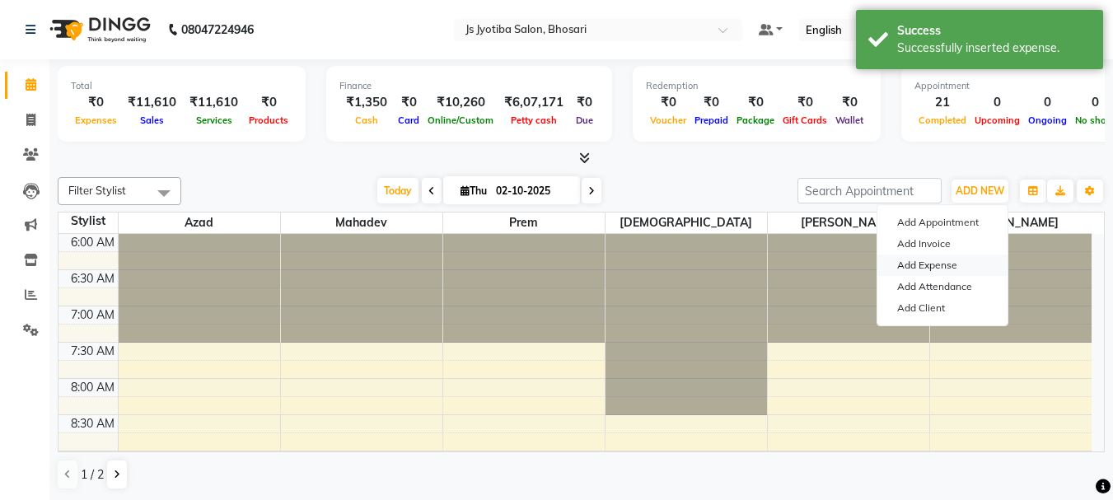
click at [926, 261] on link "Add Expense" at bounding box center [942, 265] width 130 height 21
select select "1"
select select "1711"
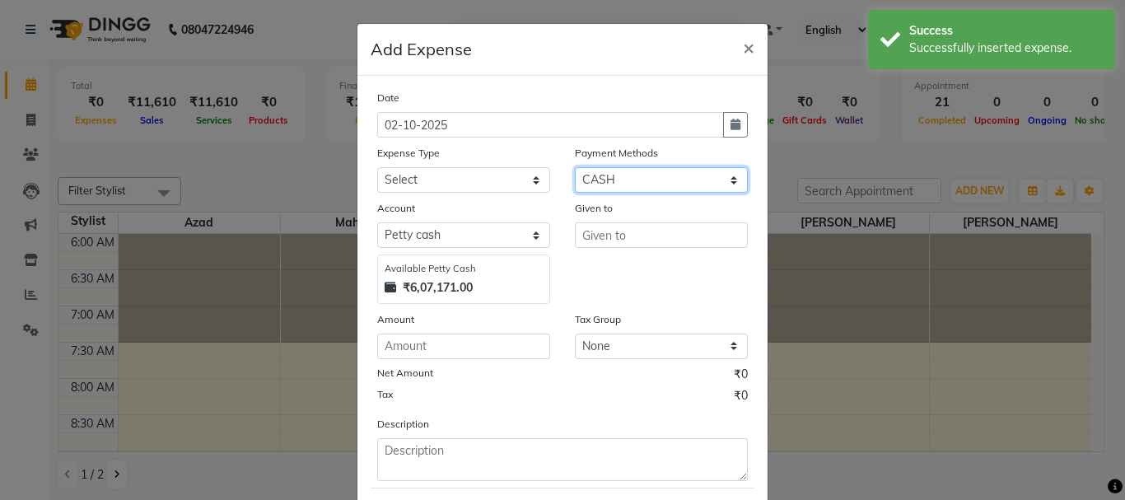
click at [614, 176] on select "Select CASH ONLINE CARD" at bounding box center [661, 180] width 173 height 26
click at [575, 167] on select "Select CASH ONLINE CARD" at bounding box center [661, 180] width 173 height 26
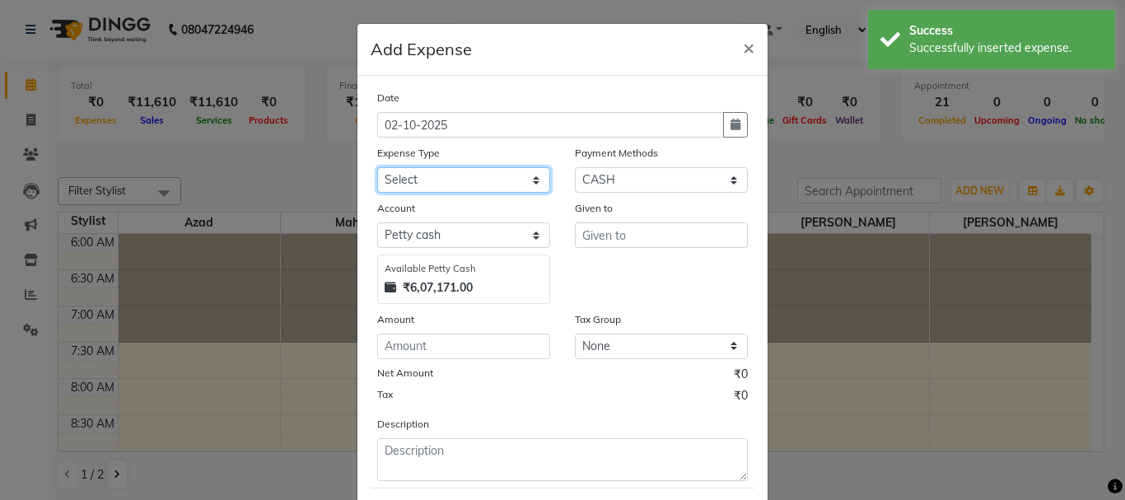
click at [498, 178] on select "Select Advance salary Advance salary ajaj Bank charges Car maintenance Cash tra…" at bounding box center [463, 180] width 173 height 26
click at [377, 167] on select "Select Advance salary Advance salary ajaj Bank charges Car maintenance Cash tra…" at bounding box center [463, 180] width 173 height 26
click at [447, 185] on select "Select Advance salary Advance salary ajaj Bank charges Car maintenance Cash tra…" at bounding box center [463, 180] width 173 height 26
select select "6014"
click at [377, 167] on select "Select Advance salary Advance salary ajaj Bank charges Car maintenance Cash tra…" at bounding box center [463, 180] width 173 height 26
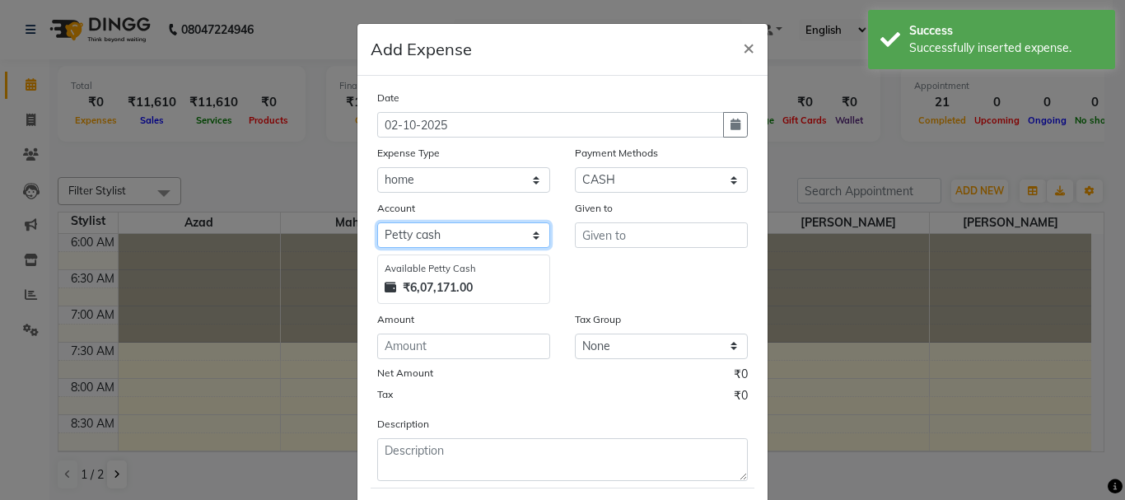
click at [436, 231] on select "Select Default account [PERSON_NAME] cash" at bounding box center [463, 235] width 173 height 26
select select "492"
click at [377, 222] on select "Select Default account [PERSON_NAME] cash" at bounding box center [463, 235] width 173 height 26
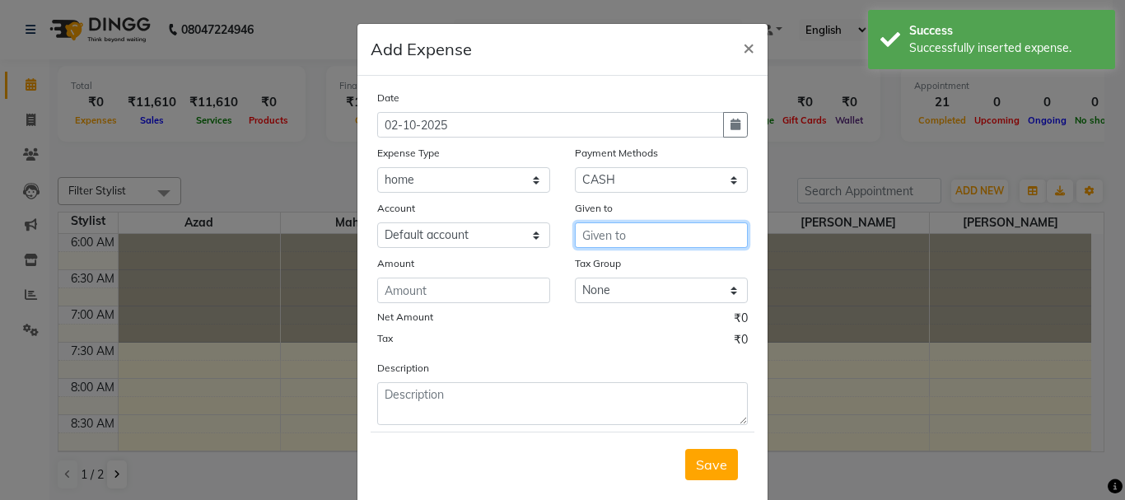
click at [630, 234] on input "text" at bounding box center [661, 235] width 173 height 26
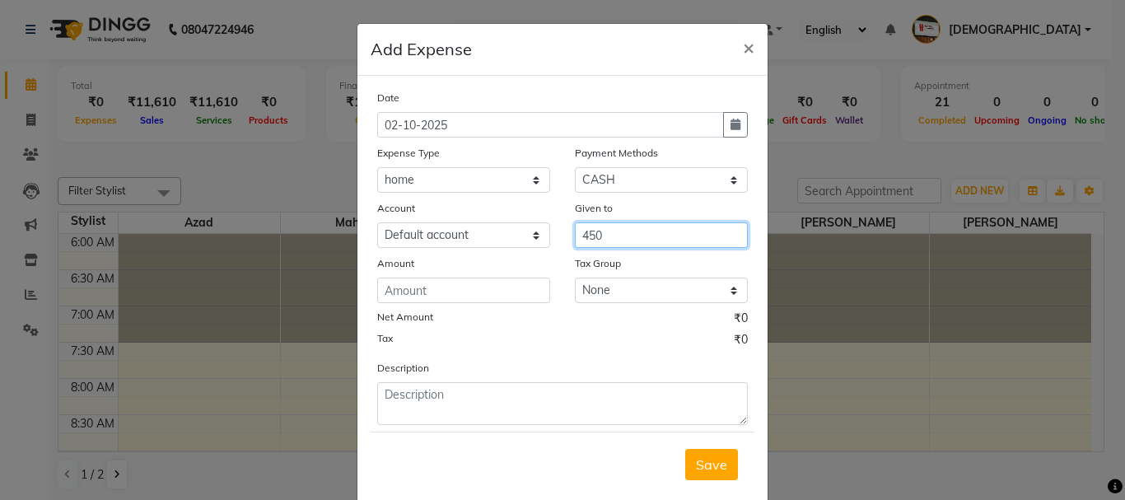
type input "450"
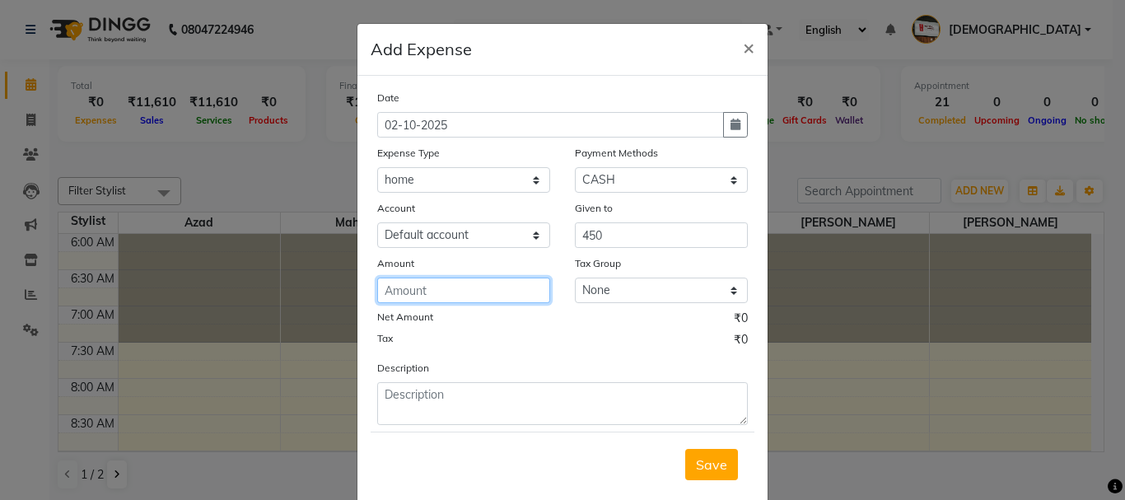
click at [408, 288] on input "number" at bounding box center [463, 291] width 173 height 26
type input "450"
click at [608, 221] on div "Given to" at bounding box center [661, 210] width 173 height 23
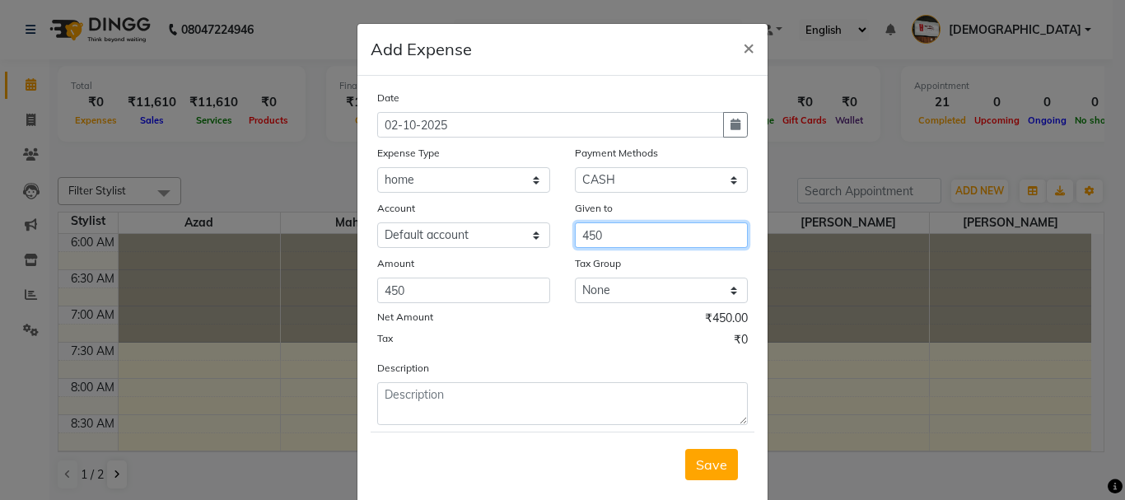
click at [610, 226] on input "450" at bounding box center [661, 235] width 173 height 26
type input "4"
type input "heater"
click at [706, 477] on button "Save" at bounding box center [711, 464] width 53 height 31
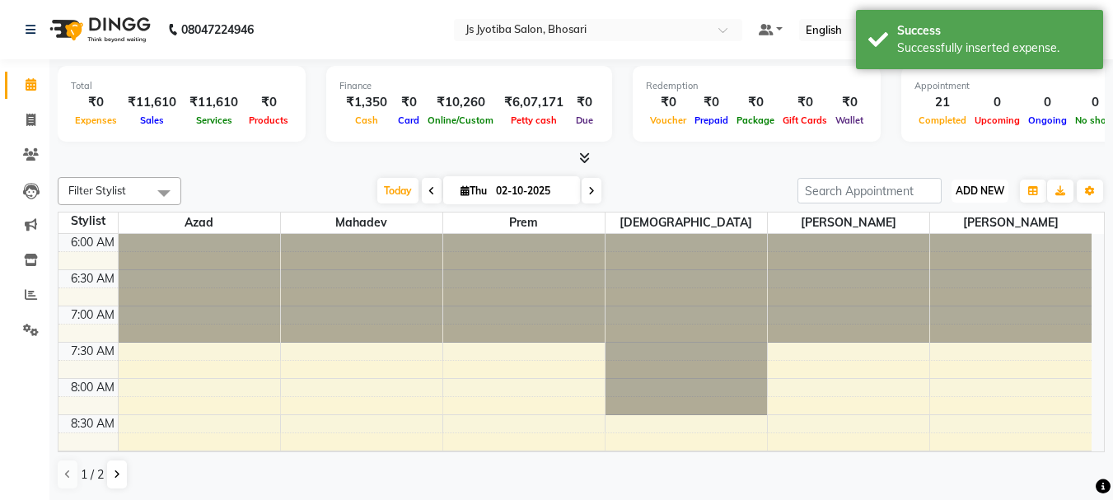
click at [985, 182] on button "ADD NEW Toggle Dropdown" at bounding box center [980, 191] width 57 height 23
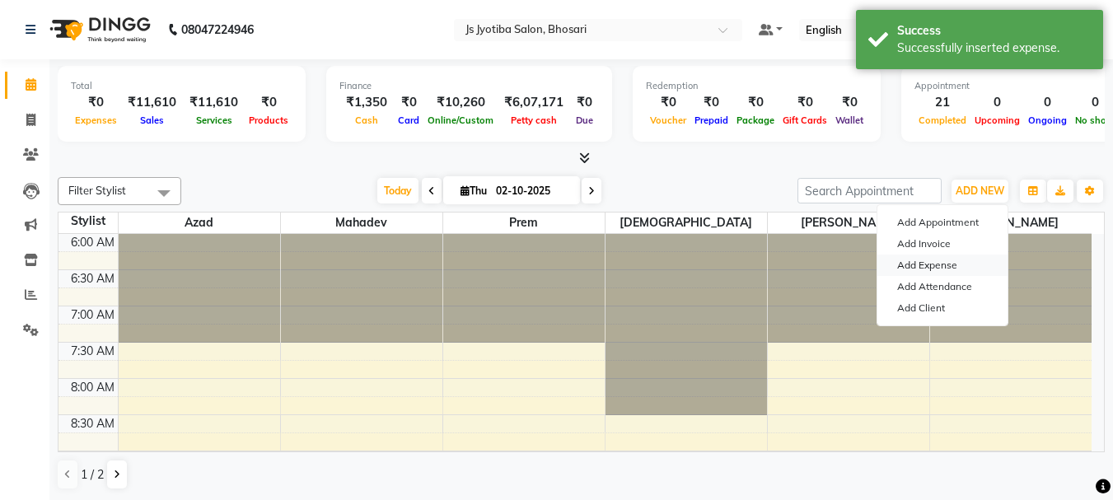
click at [929, 264] on link "Add Expense" at bounding box center [942, 265] width 130 height 21
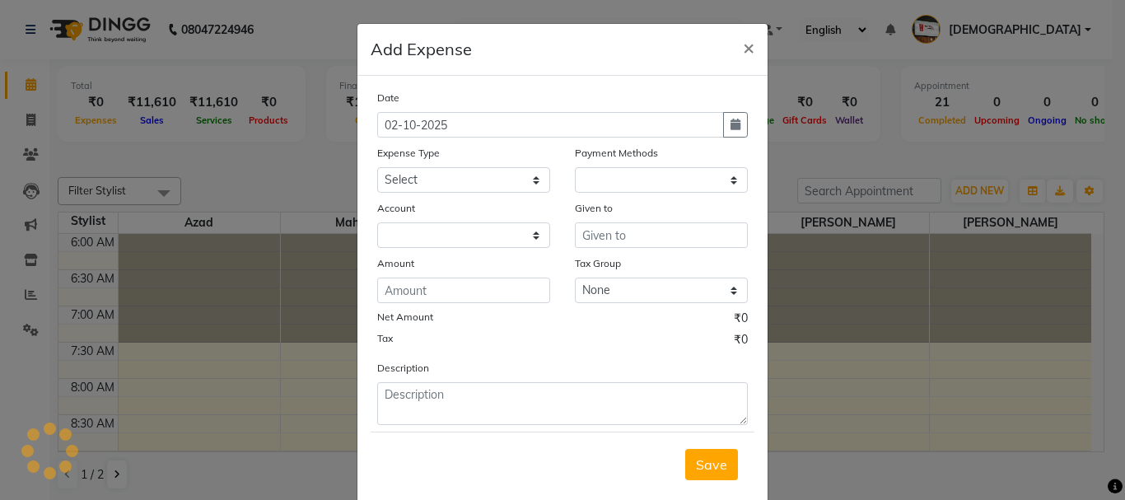
select select "1"
select select "1711"
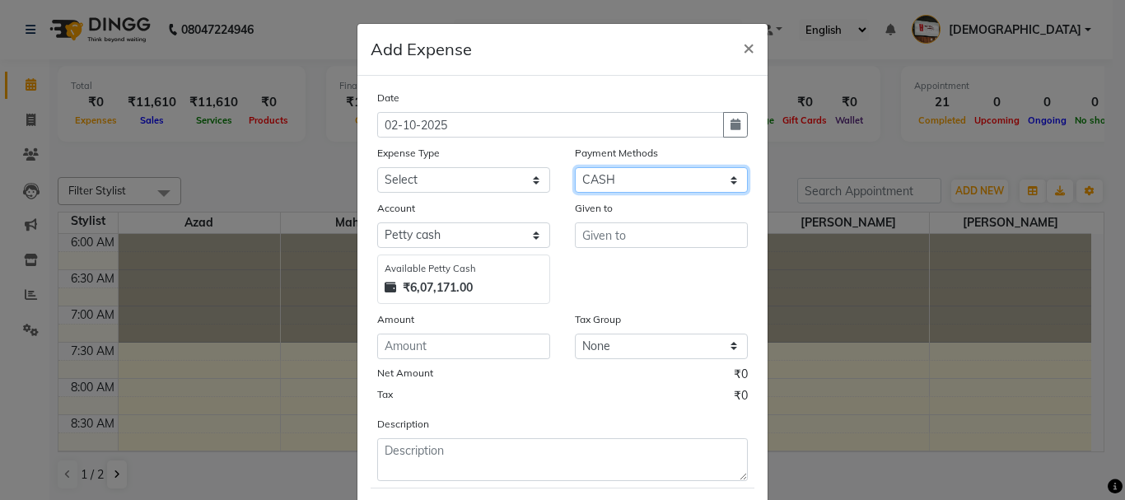
click at [619, 179] on select "Select CASH ONLINE CARD" at bounding box center [661, 180] width 173 height 26
click at [575, 167] on select "Select CASH ONLINE CARD" at bounding box center [661, 180] width 173 height 26
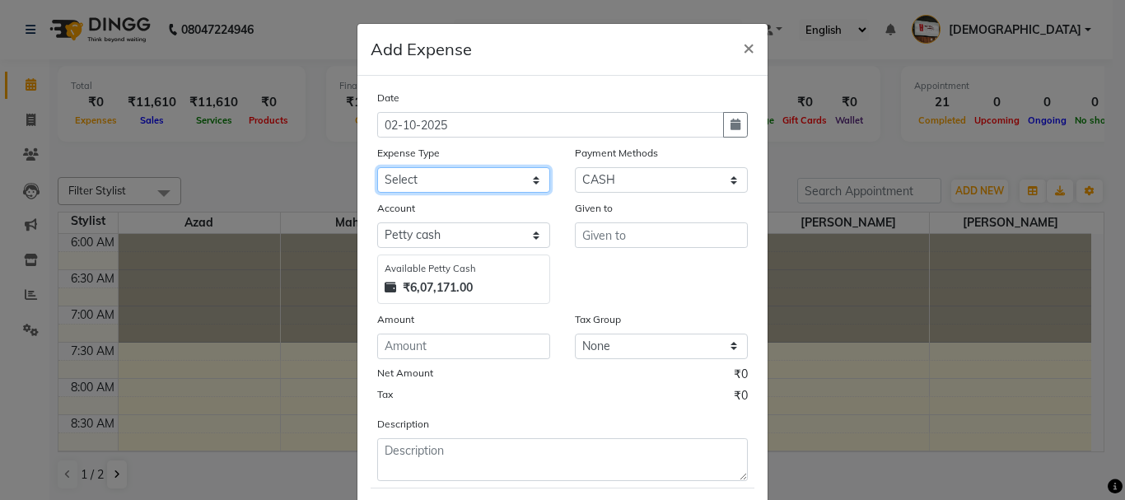
drag, startPoint x: 518, startPoint y: 178, endPoint x: 489, endPoint y: 191, distance: 31.7
click at [517, 178] on select "Select Advance salary Advance salary ajaj Bank charges Car maintenance Cash tra…" at bounding box center [463, 180] width 173 height 26
select select "18043"
click at [377, 167] on select "Select Advance salary Advance salary ajaj Bank charges Car maintenance Cash tra…" at bounding box center [463, 180] width 173 height 26
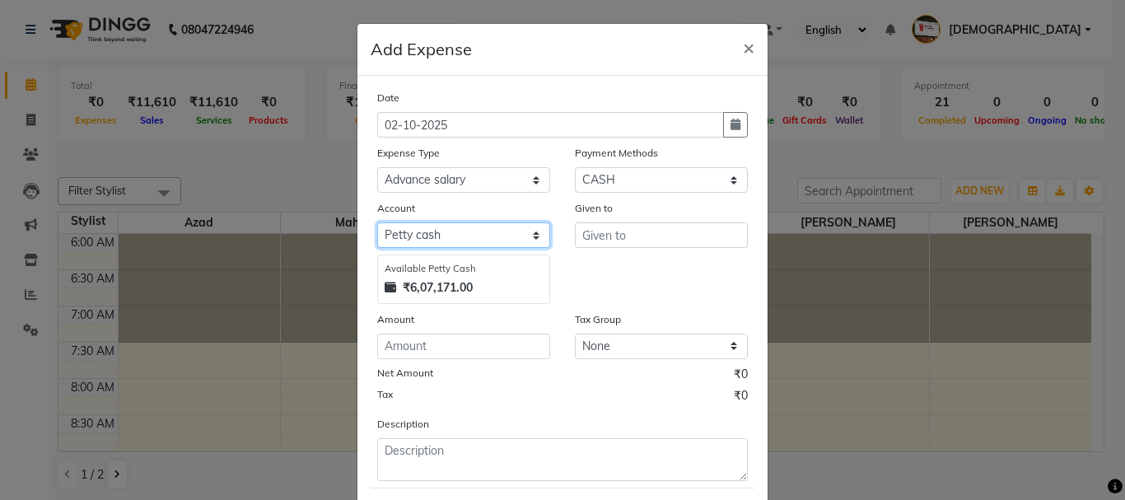
click at [463, 240] on select "Select Default account [PERSON_NAME] cash" at bounding box center [463, 235] width 173 height 26
select select "492"
click at [377, 222] on select "Select Default account [PERSON_NAME] cash" at bounding box center [463, 235] width 173 height 26
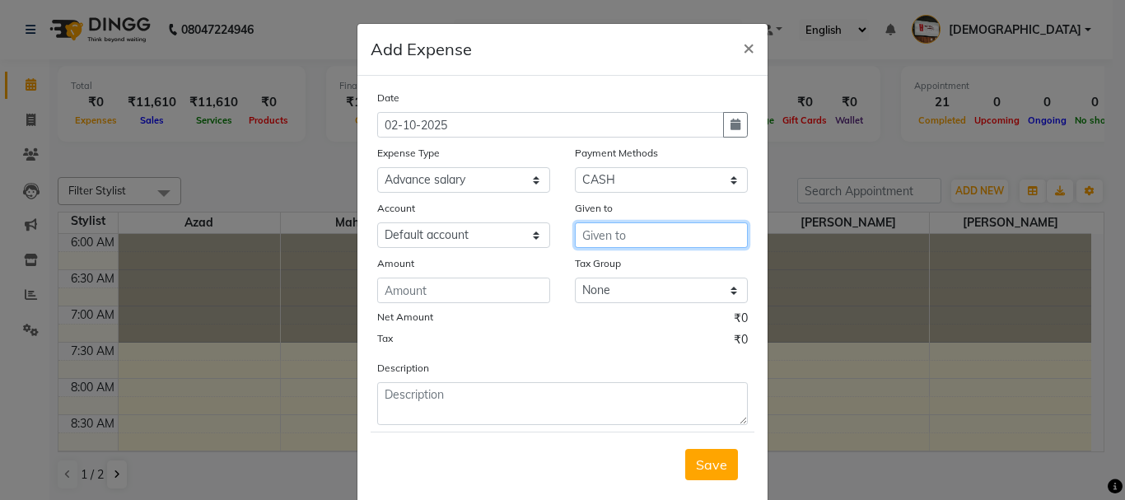
click at [609, 239] on input "text" at bounding box center [661, 235] width 173 height 26
drag, startPoint x: 605, startPoint y: 264, endPoint x: 544, endPoint y: 295, distance: 68.2
click at [606, 265] on span "Aza" at bounding box center [608, 270] width 25 height 16
type input "Azad"
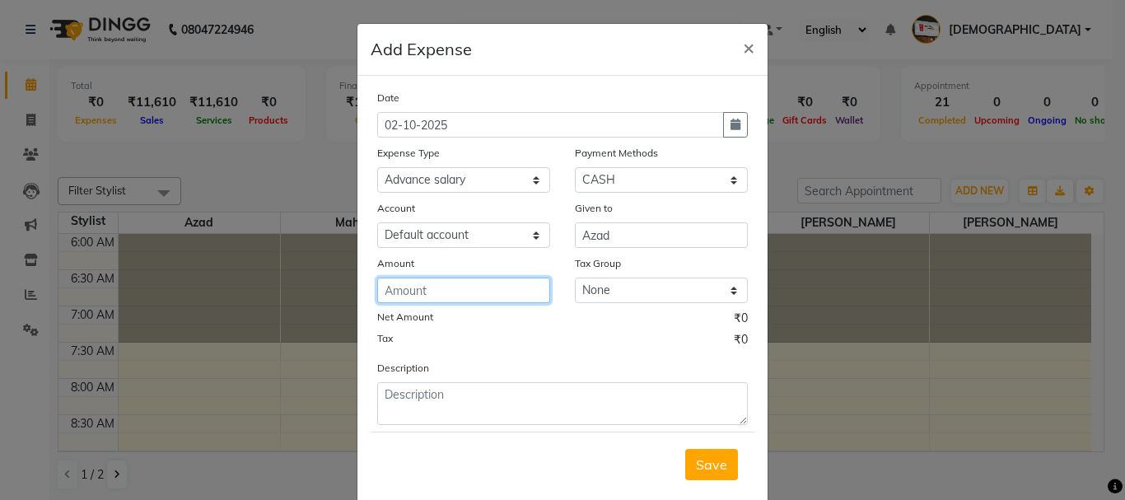
click at [487, 288] on input "number" at bounding box center [463, 291] width 173 height 26
type input "150"
click at [703, 463] on span "Save" at bounding box center [711, 464] width 31 height 16
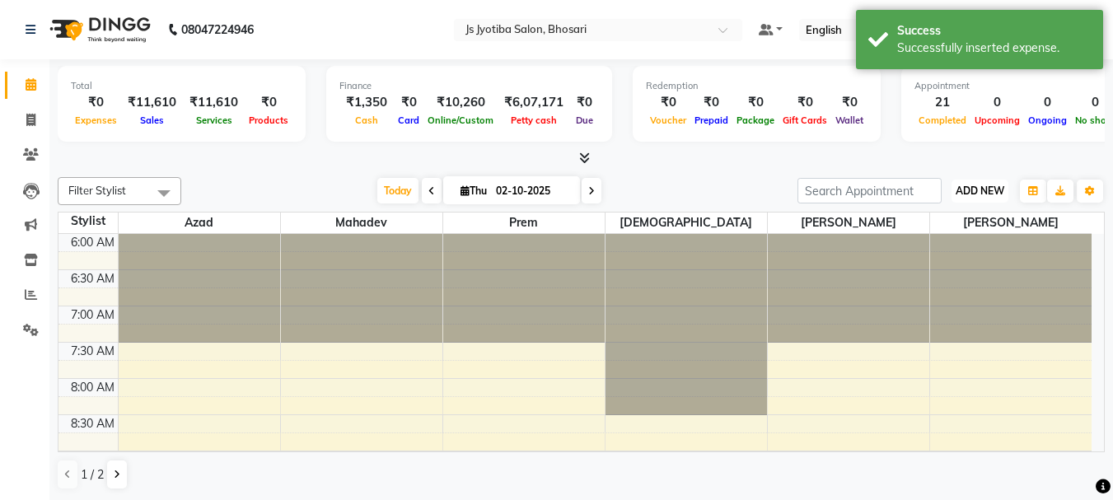
click at [976, 183] on button "ADD NEW Toggle Dropdown" at bounding box center [980, 191] width 57 height 23
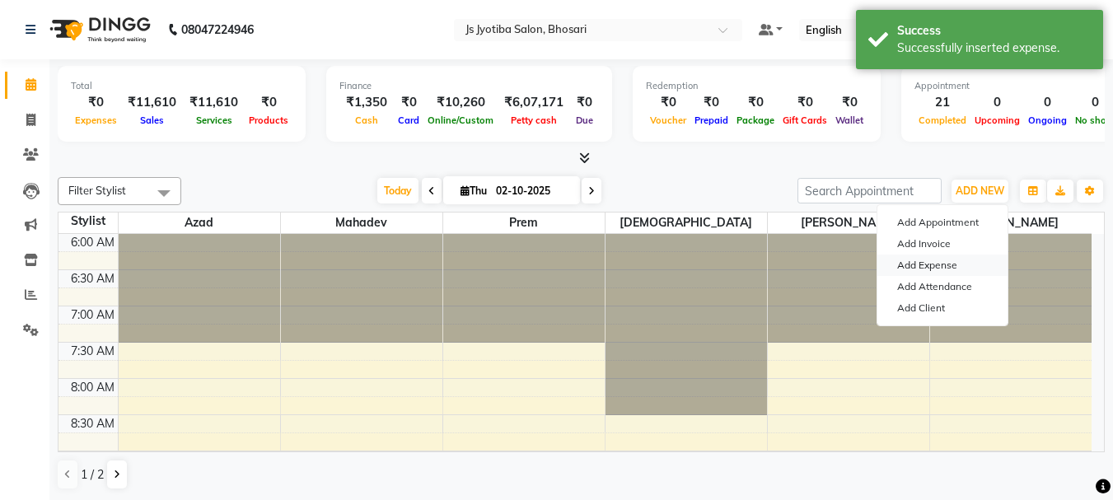
click at [928, 260] on link "Add Expense" at bounding box center [942, 265] width 130 height 21
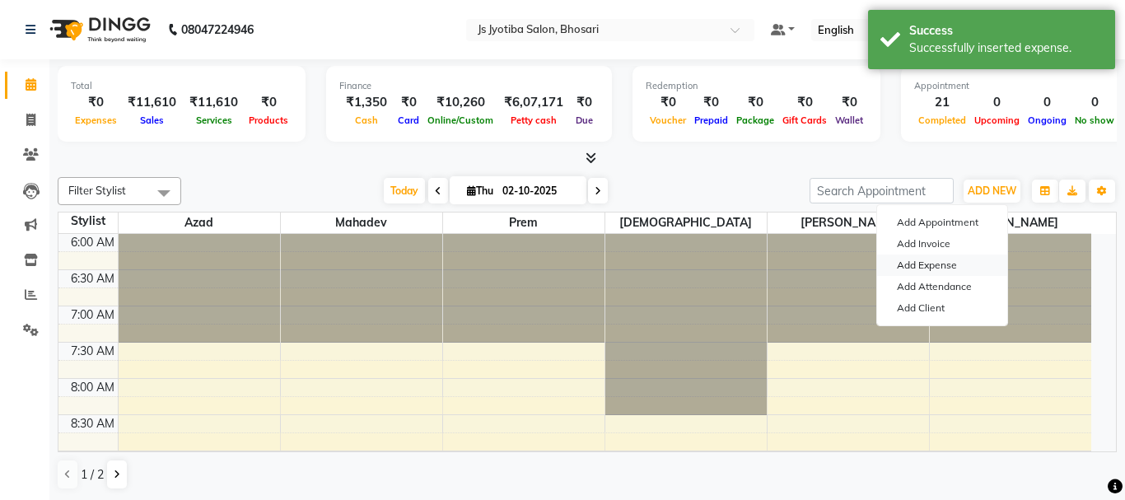
select select "1"
select select "1711"
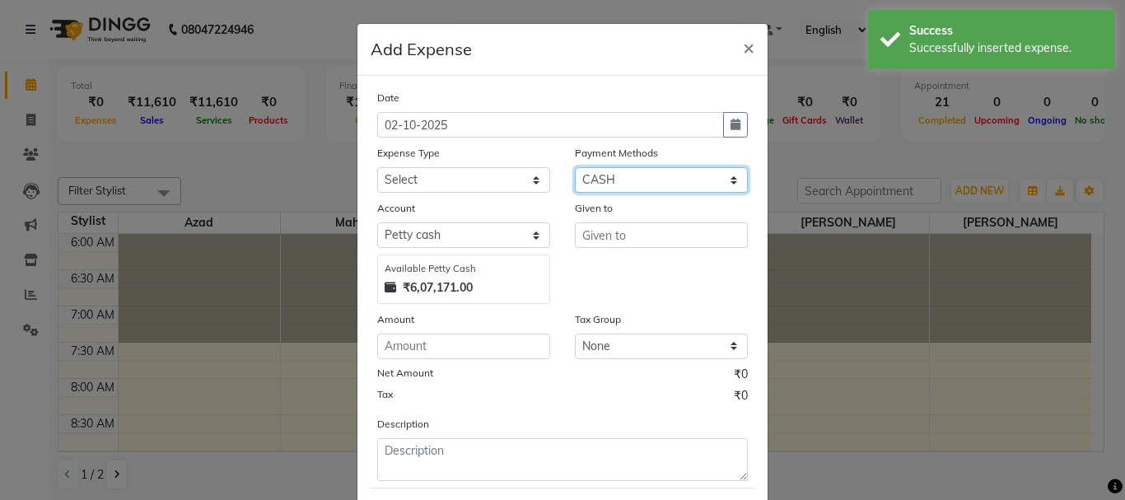
click at [644, 177] on select "Select CASH ONLINE CARD" at bounding box center [661, 180] width 173 height 26
click at [575, 167] on select "Select CASH ONLINE CARD" at bounding box center [661, 180] width 173 height 26
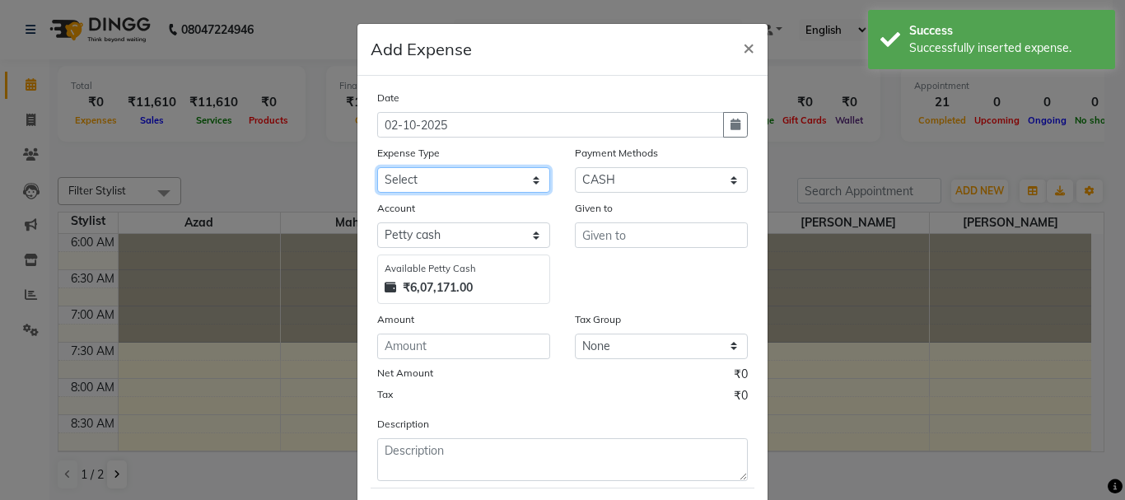
drag, startPoint x: 493, startPoint y: 181, endPoint x: 492, endPoint y: 192, distance: 10.7
click at [493, 181] on select "Select Advance salary Advance salary ajaj Bank charges Car maintenance Cash tra…" at bounding box center [463, 180] width 173 height 26
select select "18043"
click at [377, 167] on select "Select Advance salary Advance salary ajaj Bank charges Car maintenance Cash tra…" at bounding box center [463, 180] width 173 height 26
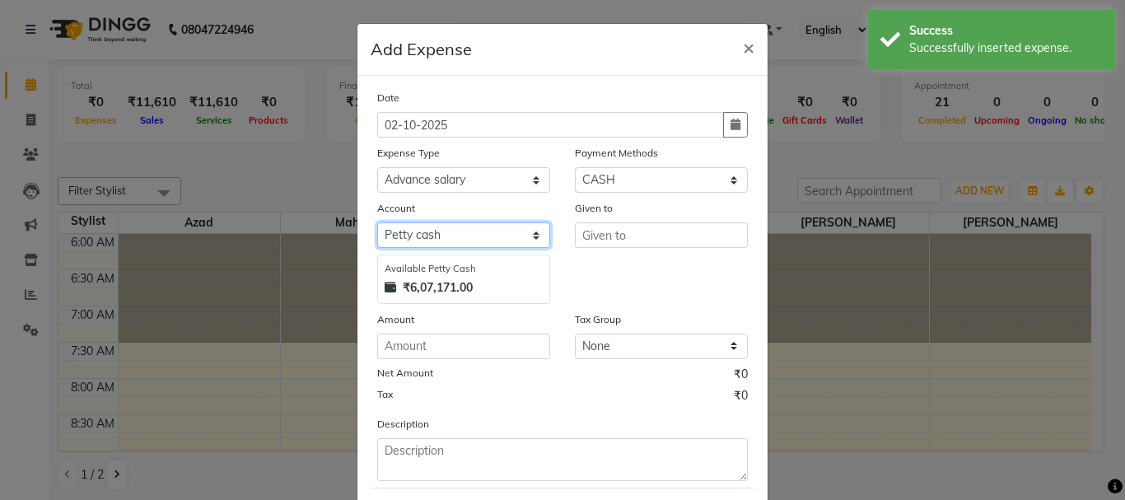
drag, startPoint x: 475, startPoint y: 228, endPoint x: 475, endPoint y: 244, distance: 15.7
click at [475, 228] on select "Select Default account [PERSON_NAME] cash" at bounding box center [463, 235] width 173 height 26
select select "492"
click at [377, 222] on select "Select Default account [PERSON_NAME] cash" at bounding box center [463, 235] width 173 height 26
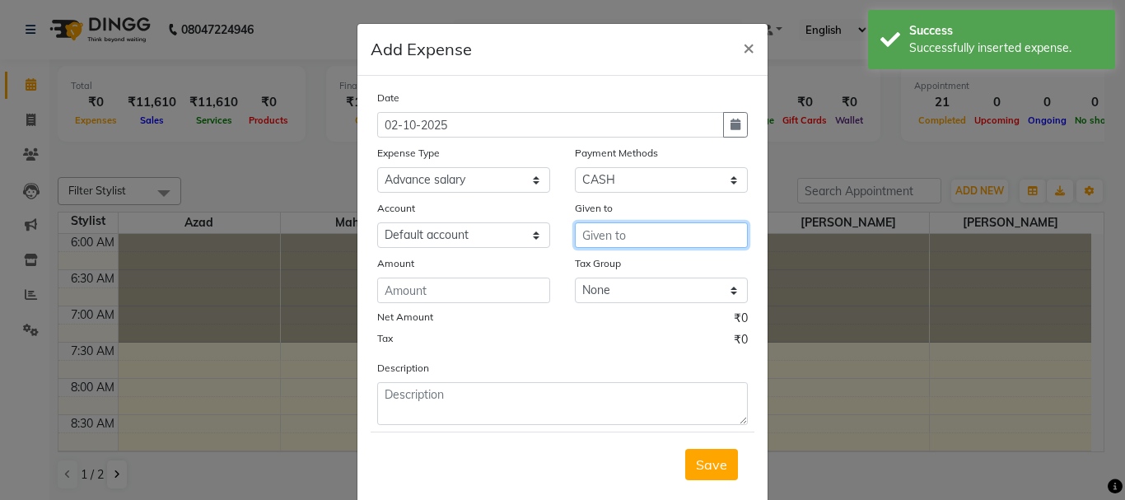
click at [622, 232] on input "text" at bounding box center [661, 235] width 173 height 26
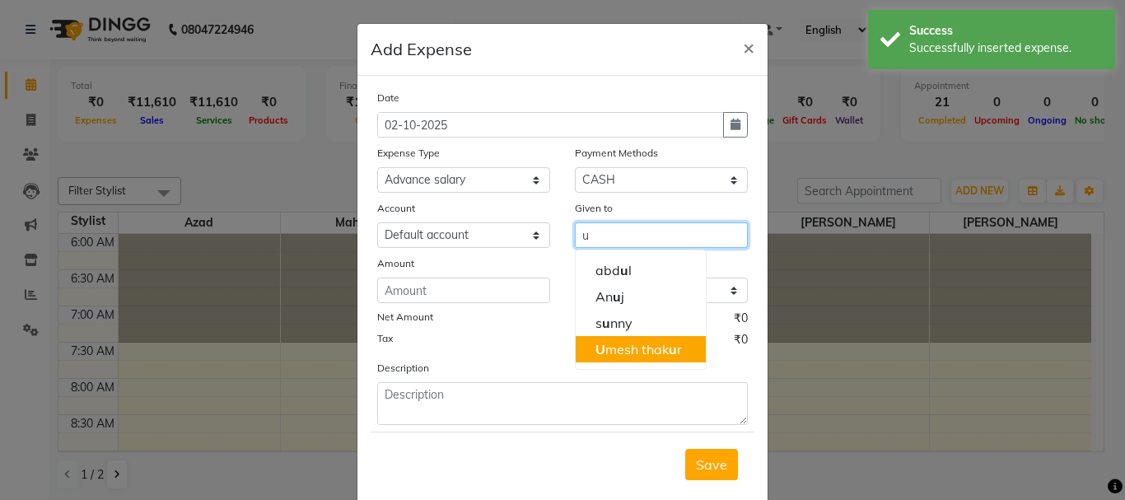
click at [617, 354] on ngb-highlight "U mesh thak u r" at bounding box center [639, 349] width 87 height 16
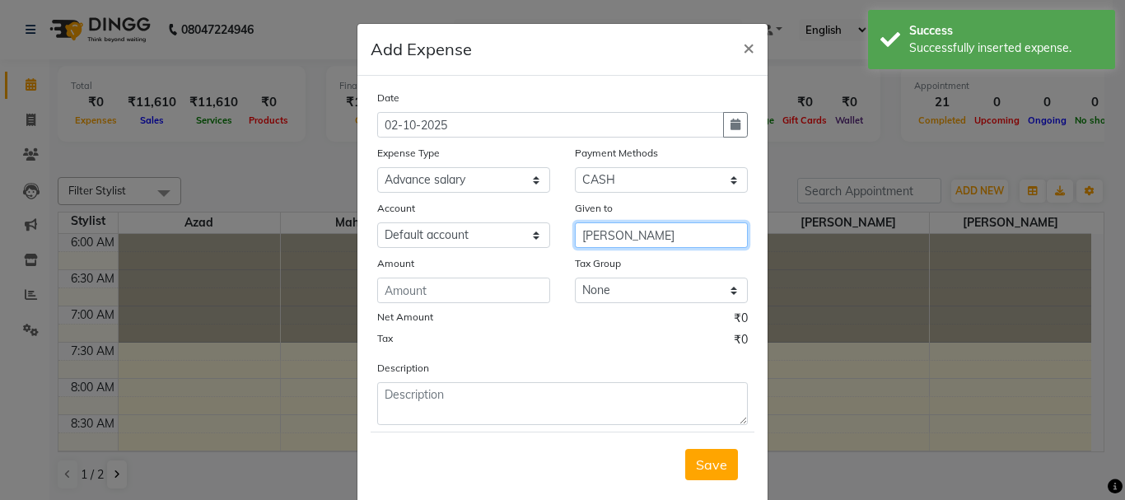
type input "[PERSON_NAME]"
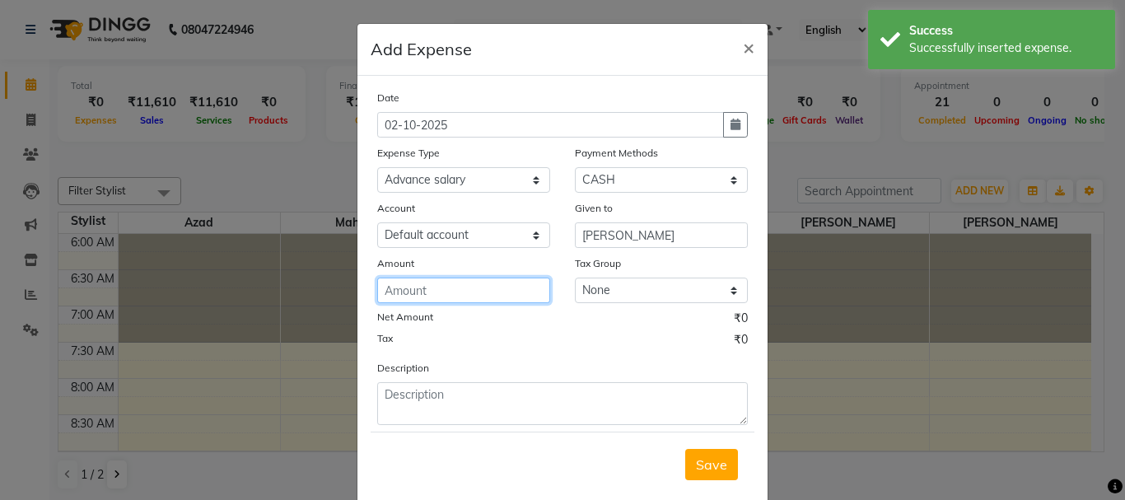
click at [465, 286] on input "number" at bounding box center [463, 291] width 173 height 26
type input "150"
click at [726, 467] on button "Save" at bounding box center [711, 464] width 53 height 31
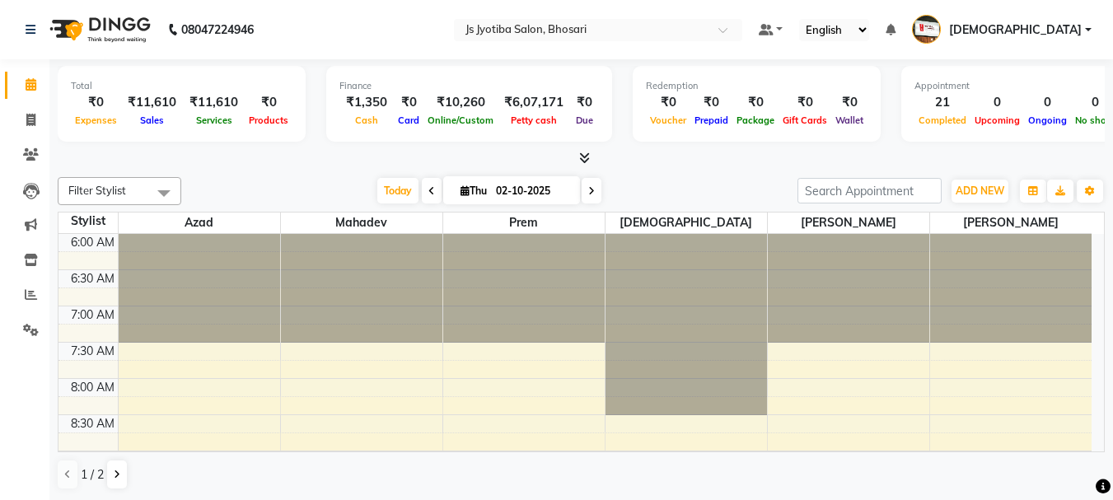
click at [984, 176] on div "Filter Stylist Select All Azad Mahadev prem Shiva abdul adil Anuj sachin hadpad…" at bounding box center [581, 334] width 1047 height 326
click at [982, 185] on span "ADD NEW" at bounding box center [980, 191] width 49 height 12
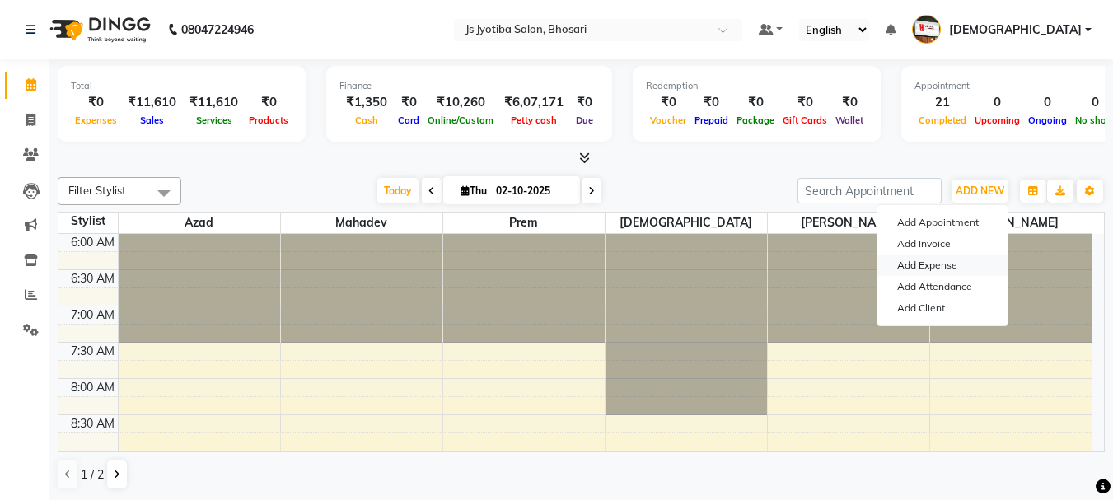
click at [919, 267] on link "Add Expense" at bounding box center [942, 265] width 130 height 21
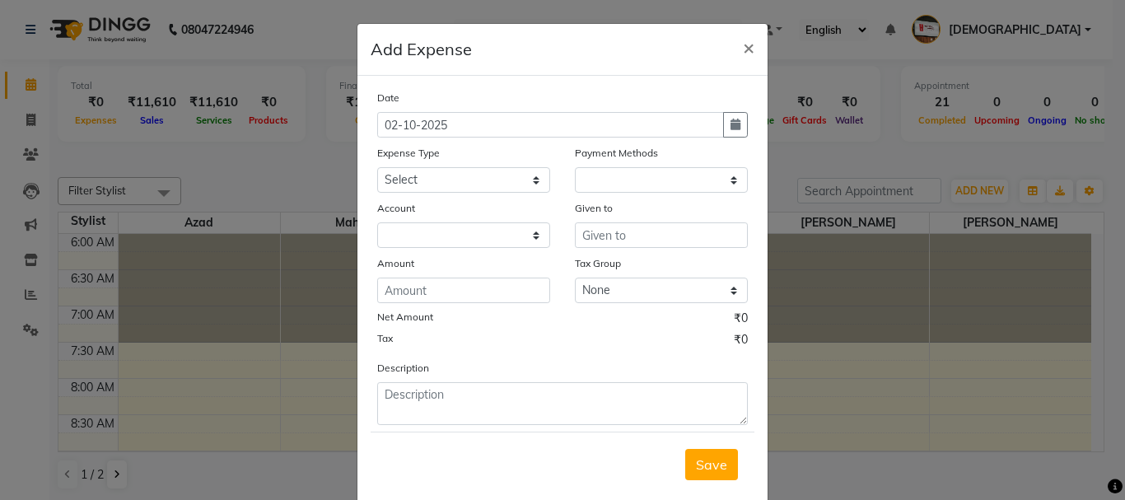
select select "1"
select select "1711"
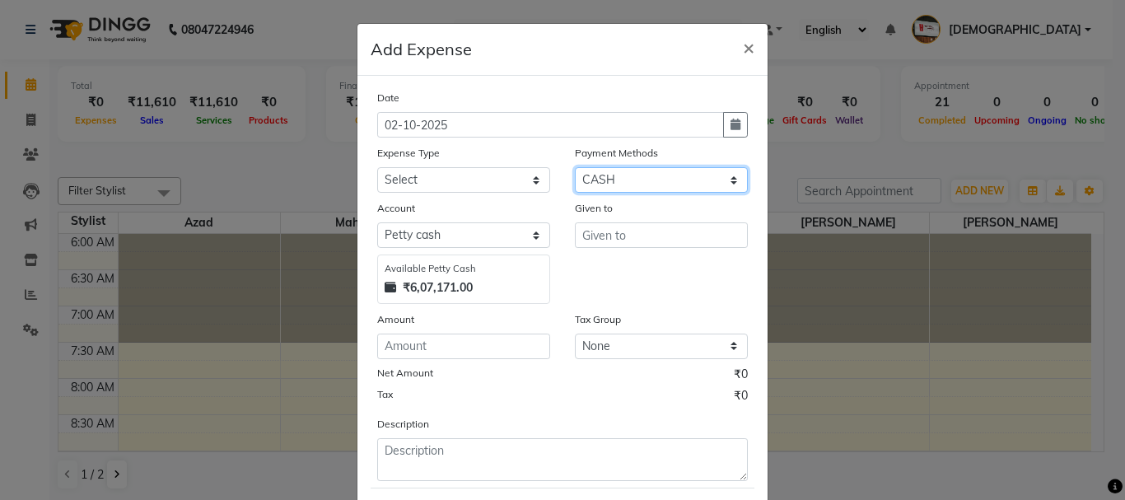
click at [591, 171] on select "Select CASH ONLINE CARD" at bounding box center [661, 180] width 173 height 26
click at [575, 167] on select "Select CASH ONLINE CARD" at bounding box center [661, 180] width 173 height 26
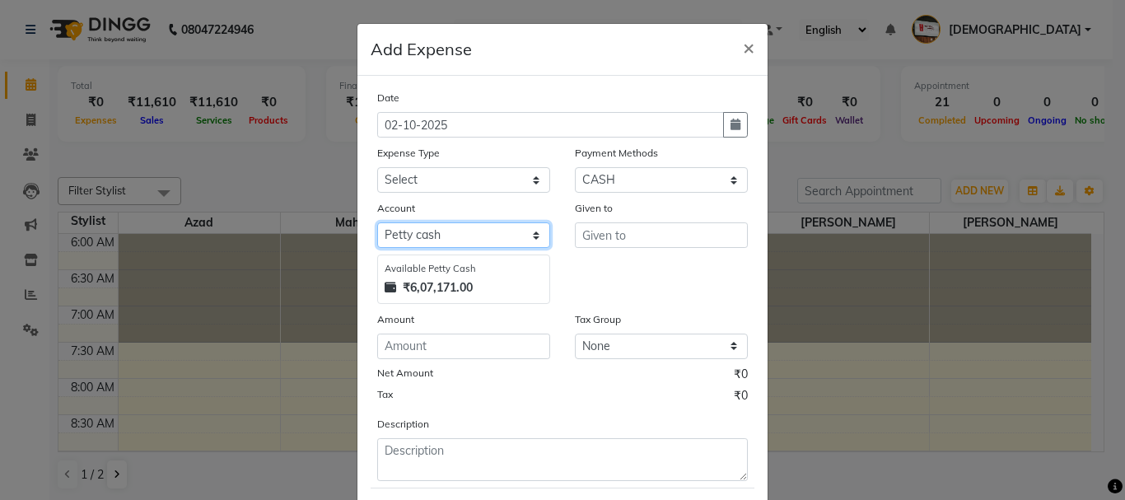
drag, startPoint x: 478, startPoint y: 231, endPoint x: 475, endPoint y: 246, distance: 16.0
click at [478, 231] on select "Select Default account [PERSON_NAME] cash" at bounding box center [463, 235] width 173 height 26
click at [377, 222] on select "Select Default account [PERSON_NAME] cash" at bounding box center [463, 235] width 173 height 26
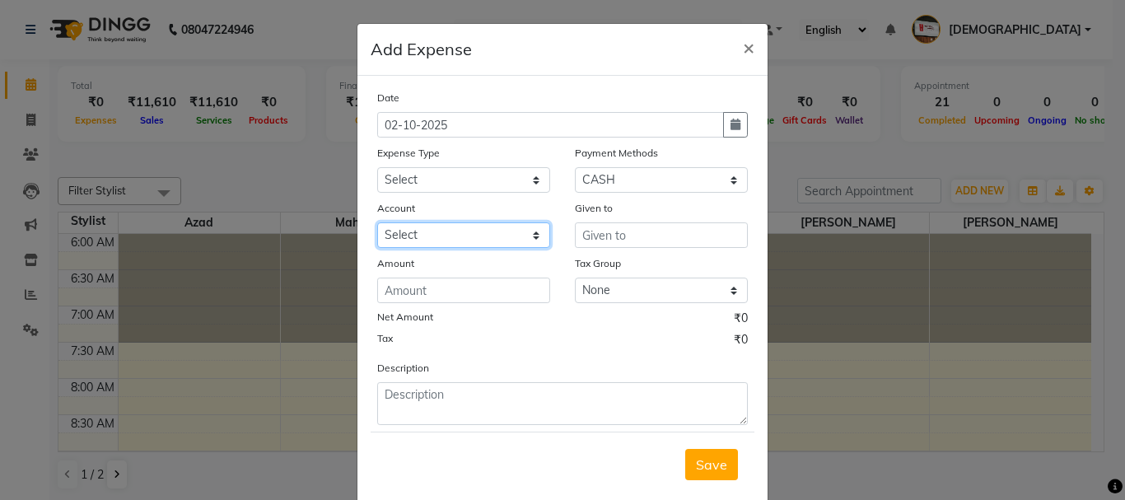
drag, startPoint x: 461, startPoint y: 232, endPoint x: 463, endPoint y: 242, distance: 10.2
click at [461, 232] on select "Select Default account [PERSON_NAME] cash" at bounding box center [463, 235] width 173 height 26
select select "492"
click at [377, 222] on select "Select Default account [PERSON_NAME] cash" at bounding box center [463, 235] width 173 height 26
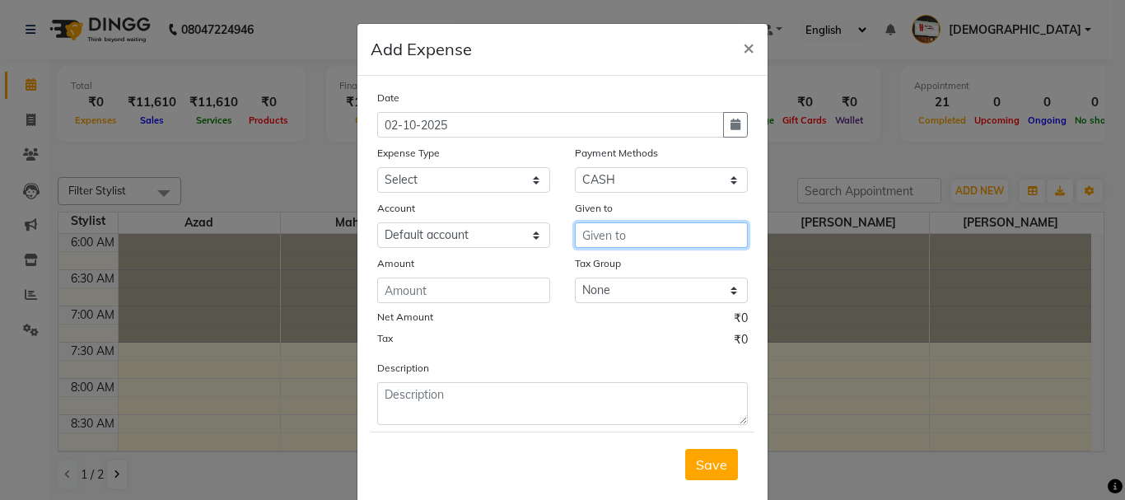
click at [601, 238] on input "text" at bounding box center [661, 235] width 173 height 26
click at [596, 286] on ngb-typeahead-window "Anuj" at bounding box center [641, 270] width 132 height 41
click at [596, 269] on span "Anuj" at bounding box center [611, 270] width 30 height 16
type input "Anuj"
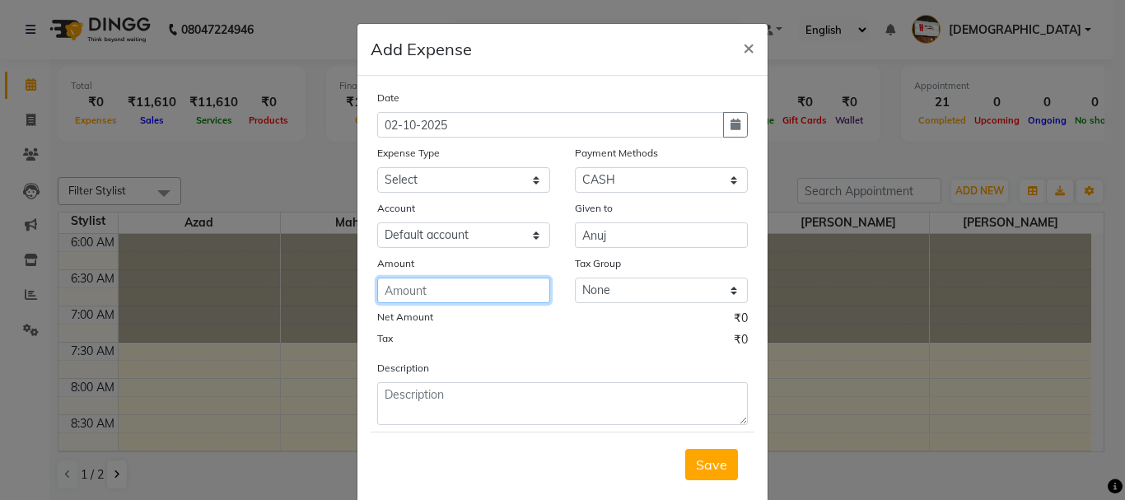
click at [438, 284] on input "number" at bounding box center [463, 291] width 173 height 26
type input "150"
click at [711, 472] on span "Save" at bounding box center [711, 464] width 31 height 16
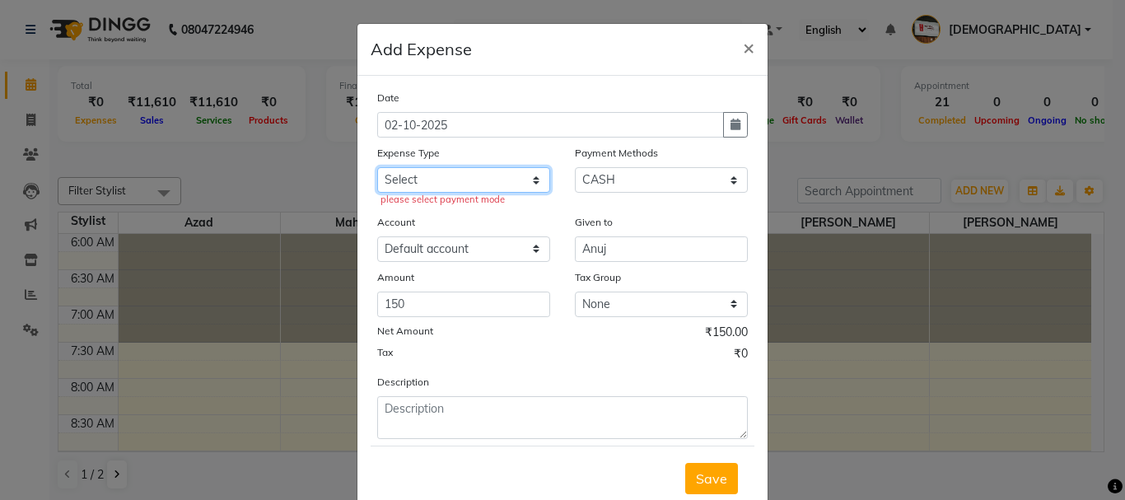
click at [435, 174] on select "Select Advance salary Advance salary ajaj Bank charges Car maintenance Cash tra…" at bounding box center [463, 180] width 173 height 26
select select "18043"
click at [377, 167] on select "Select Advance salary Advance salary ajaj Bank charges Car maintenance Cash tra…" at bounding box center [463, 180] width 173 height 26
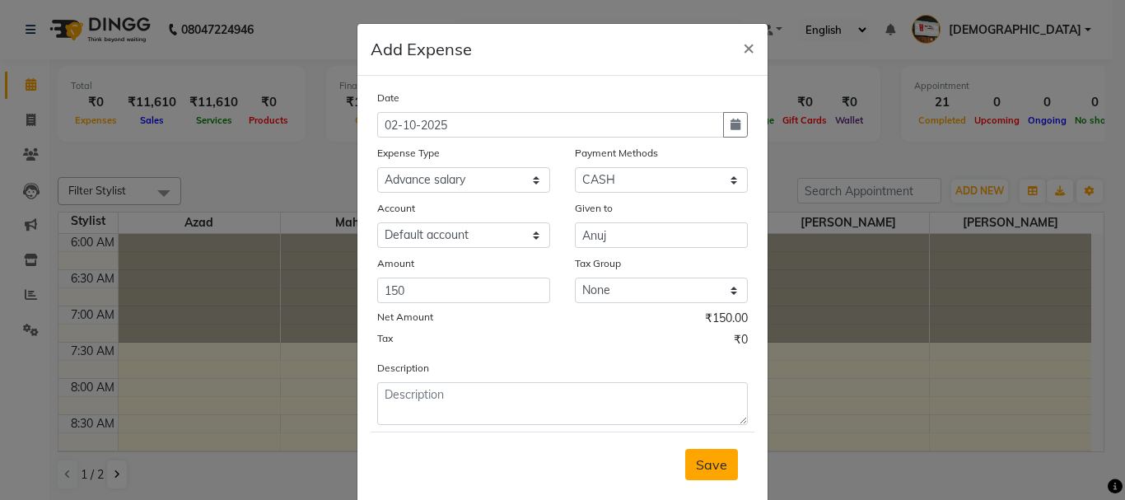
click at [704, 459] on span "Save" at bounding box center [711, 464] width 31 height 16
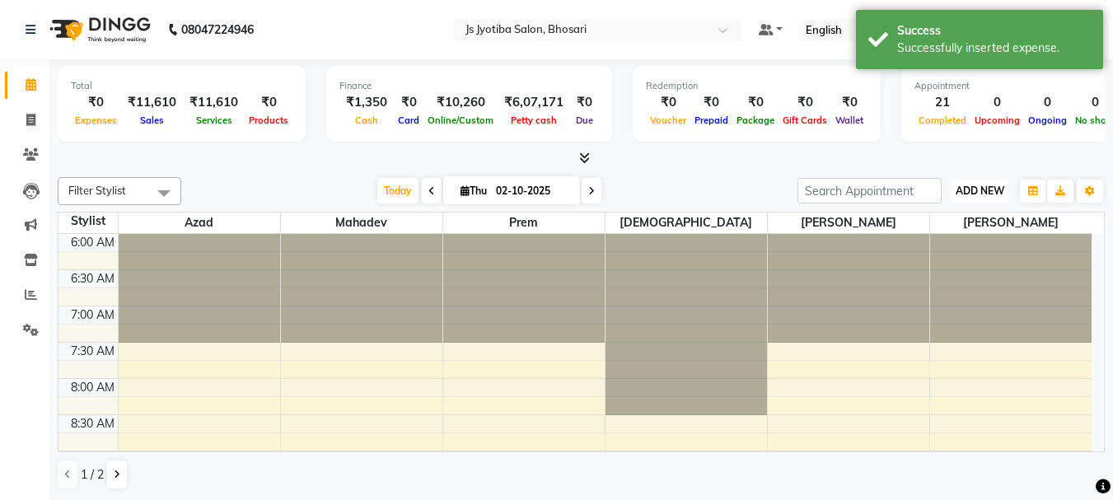
click at [976, 191] on span "ADD NEW" at bounding box center [980, 191] width 49 height 12
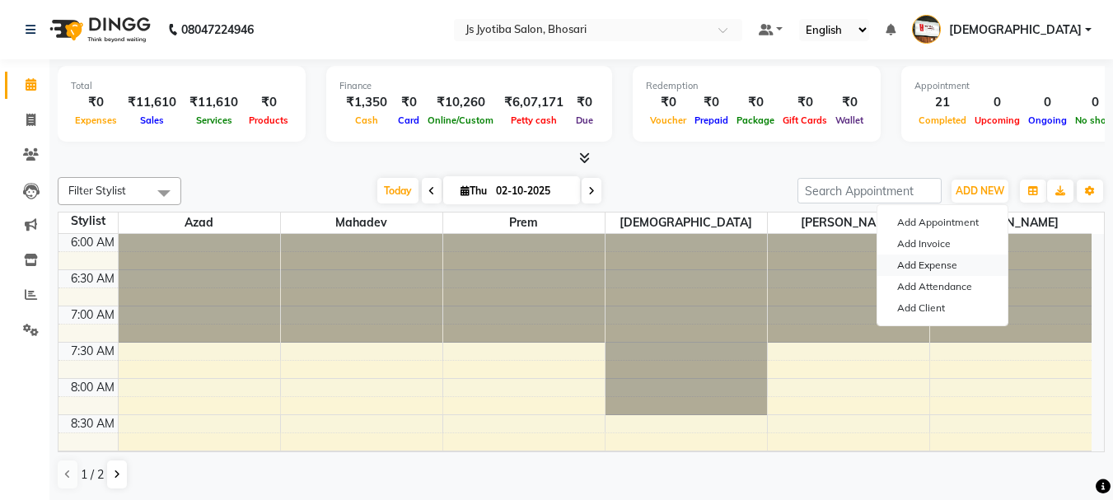
click at [950, 260] on link "Add Expense" at bounding box center [942, 265] width 130 height 21
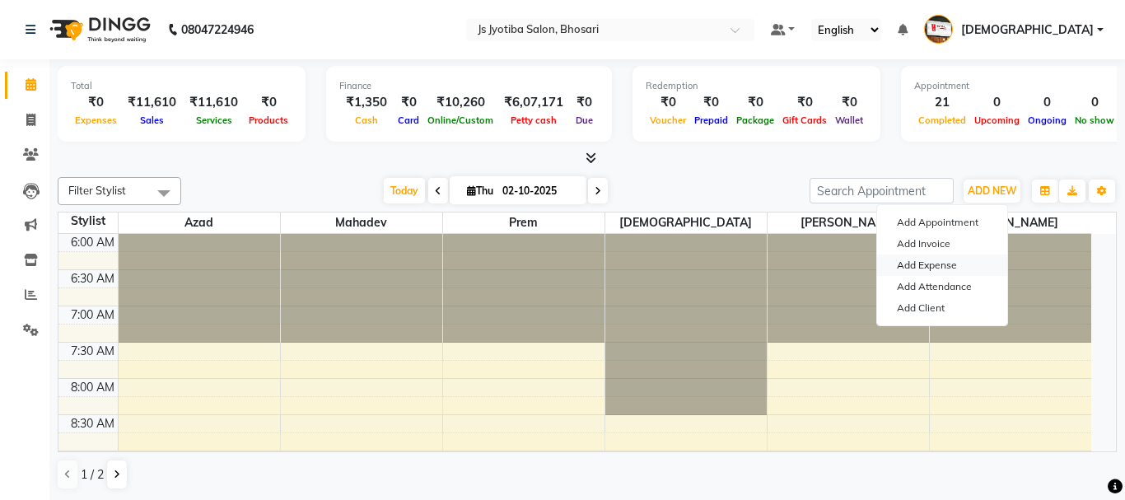
select select "1"
select select "1711"
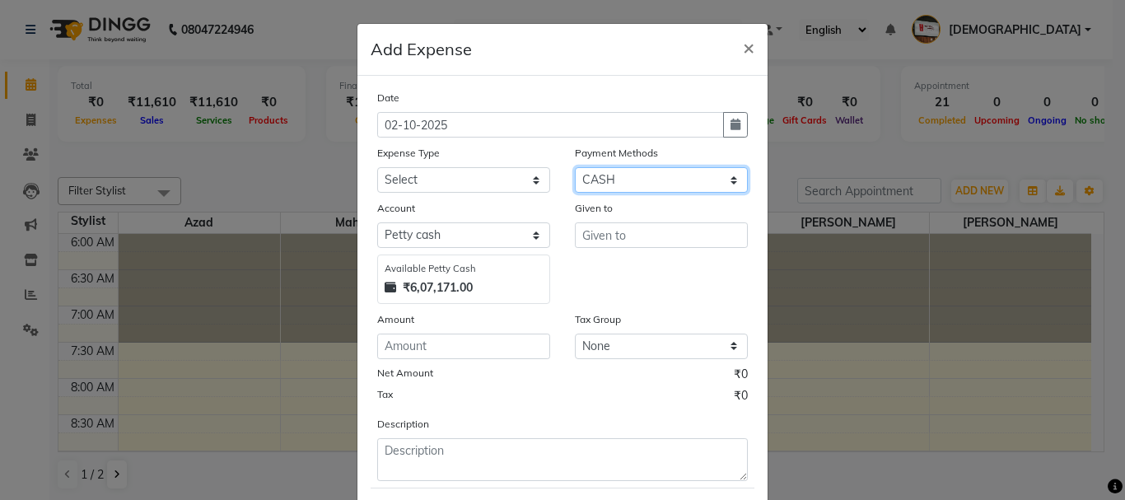
drag, startPoint x: 656, startPoint y: 174, endPoint x: 640, endPoint y: 186, distance: 19.9
click at [655, 175] on select "Select CASH ONLINE CARD" at bounding box center [661, 180] width 173 height 26
click at [575, 167] on select "Select CASH ONLINE CARD" at bounding box center [661, 180] width 173 height 26
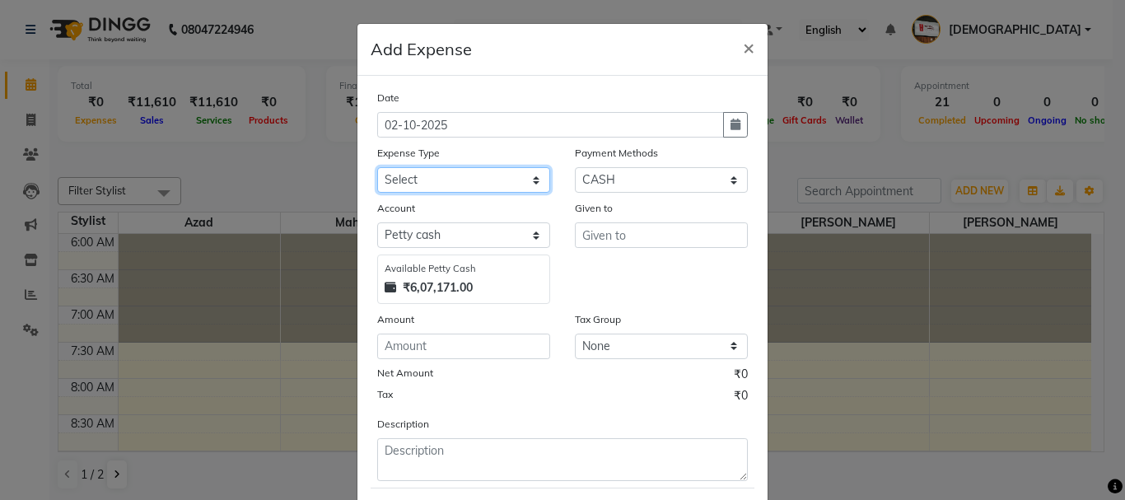
drag, startPoint x: 503, startPoint y: 173, endPoint x: 491, endPoint y: 188, distance: 18.8
click at [503, 173] on select "Select Advance salary Advance salary ajaj Bank charges Car maintenance Cash tra…" at bounding box center [463, 180] width 173 height 26
select select "18043"
click at [377, 167] on select "Select Advance salary Advance salary ajaj Bank charges Car maintenance Cash tra…" at bounding box center [463, 180] width 173 height 26
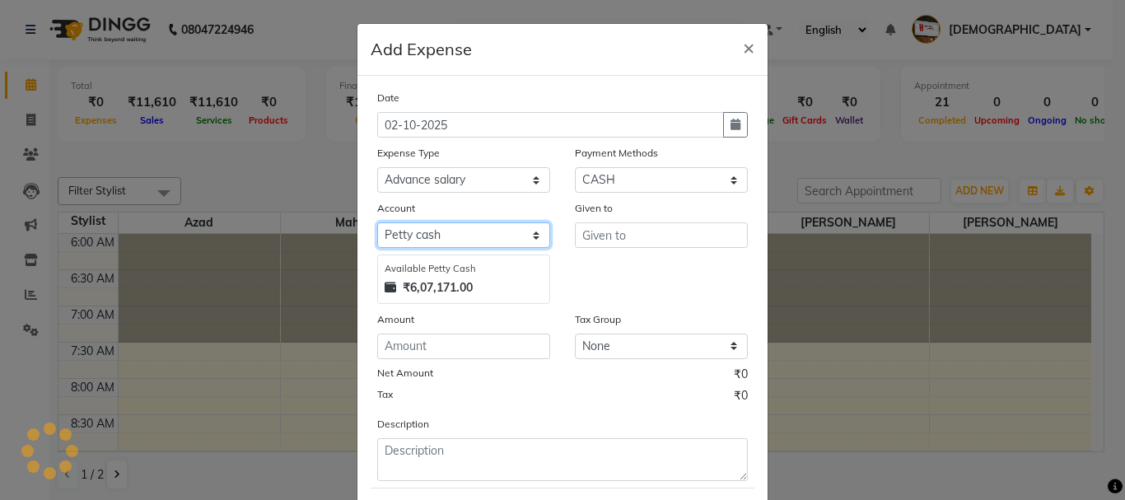
click at [476, 236] on select "Select Default account [PERSON_NAME] cash" at bounding box center [463, 235] width 173 height 26
select select "492"
click at [377, 222] on select "Select Default account [PERSON_NAME] cash" at bounding box center [463, 235] width 173 height 26
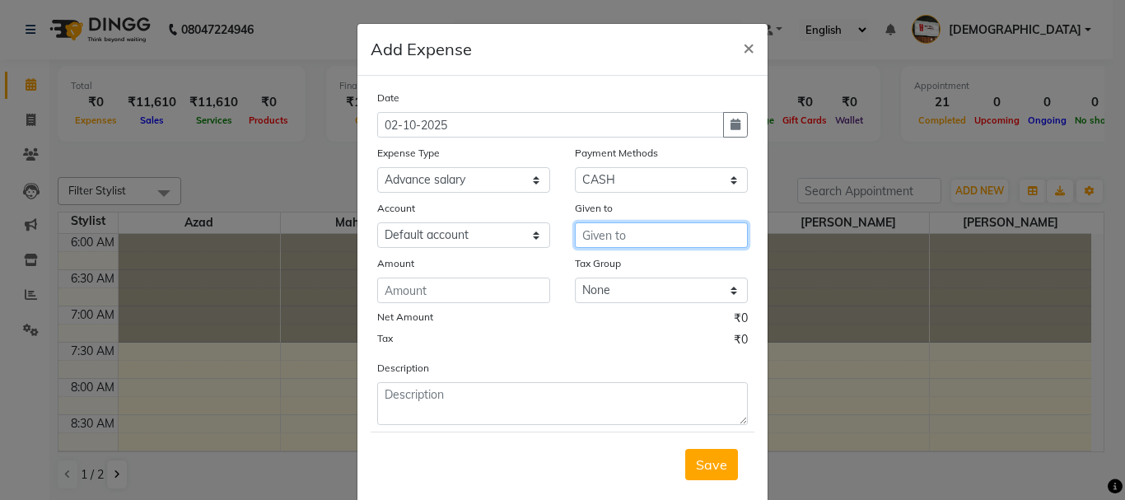
click at [599, 237] on input "text" at bounding box center [661, 235] width 173 height 26
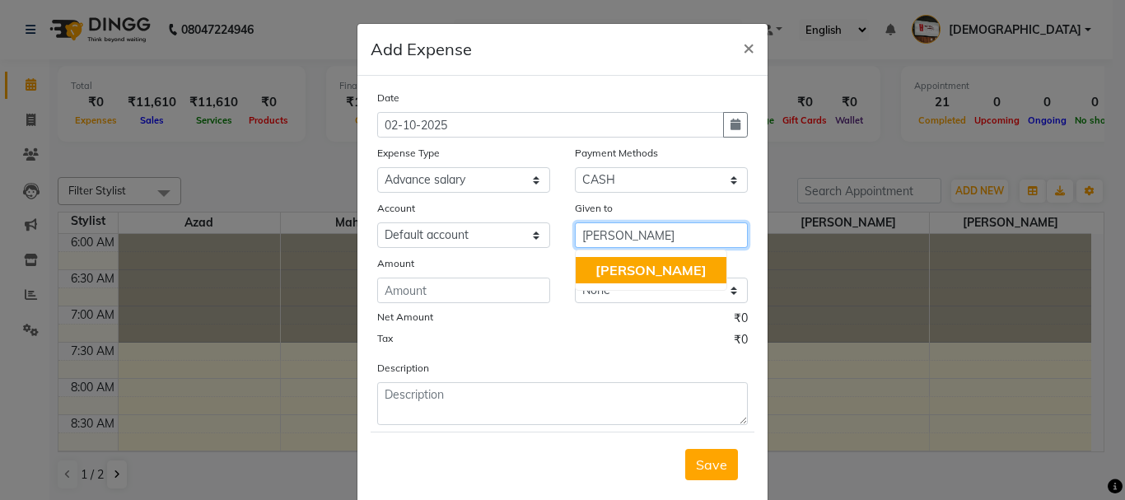
click at [606, 274] on span "[PERSON_NAME]" at bounding box center [651, 270] width 111 height 16
type input "[PERSON_NAME]"
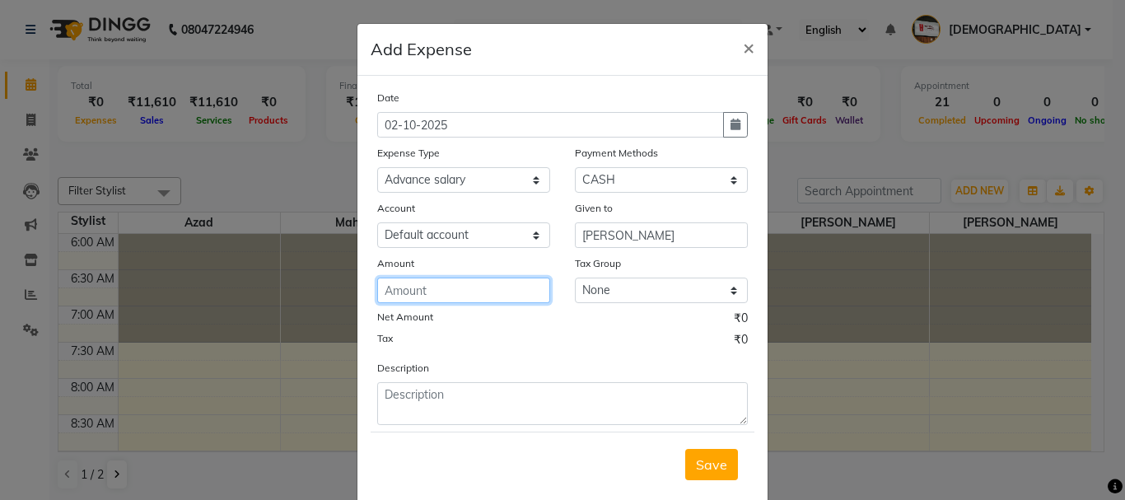
click at [441, 292] on input "number" at bounding box center [463, 291] width 173 height 26
type input "300"
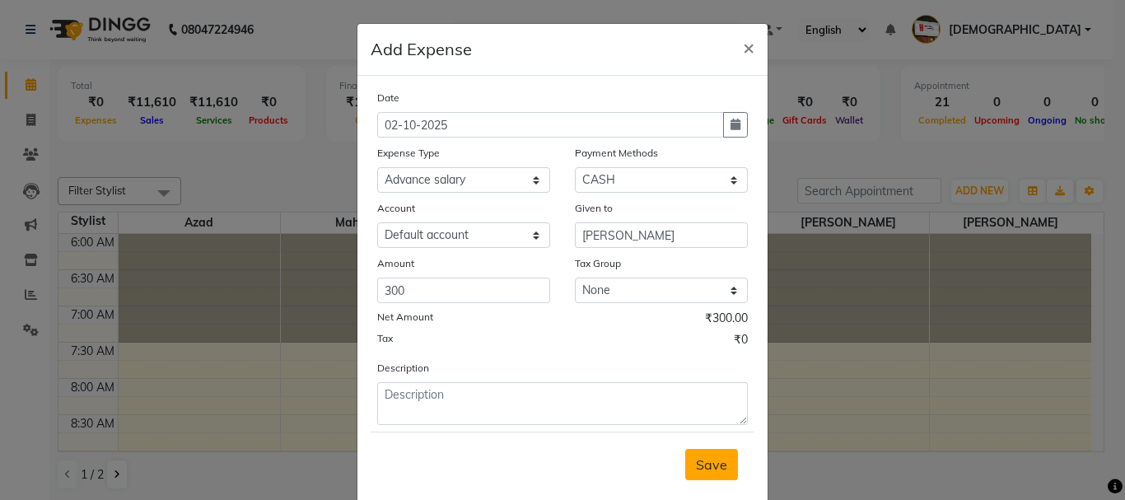
click at [716, 466] on span "Save" at bounding box center [711, 464] width 31 height 16
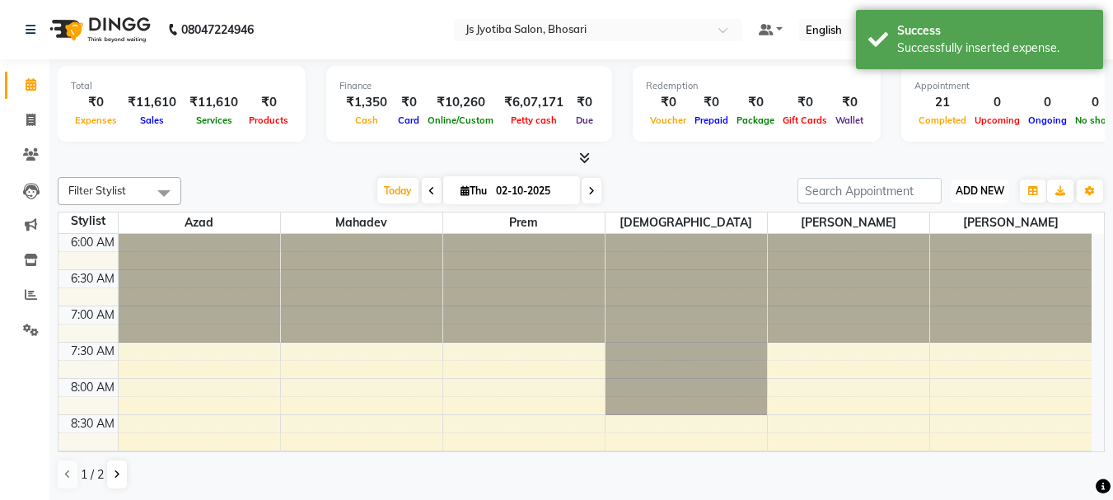
click at [972, 185] on span "ADD NEW" at bounding box center [980, 191] width 49 height 12
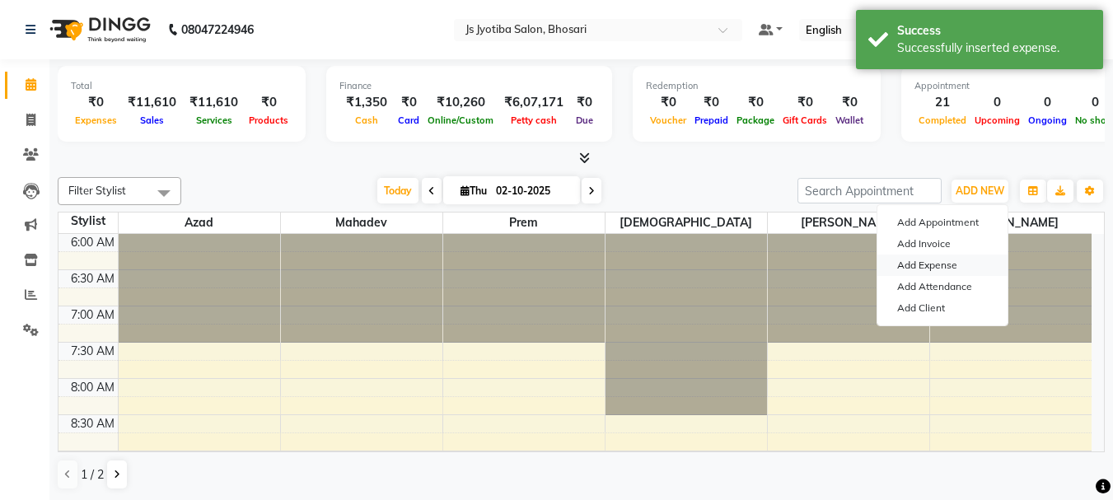
click at [939, 268] on link "Add Expense" at bounding box center [942, 265] width 130 height 21
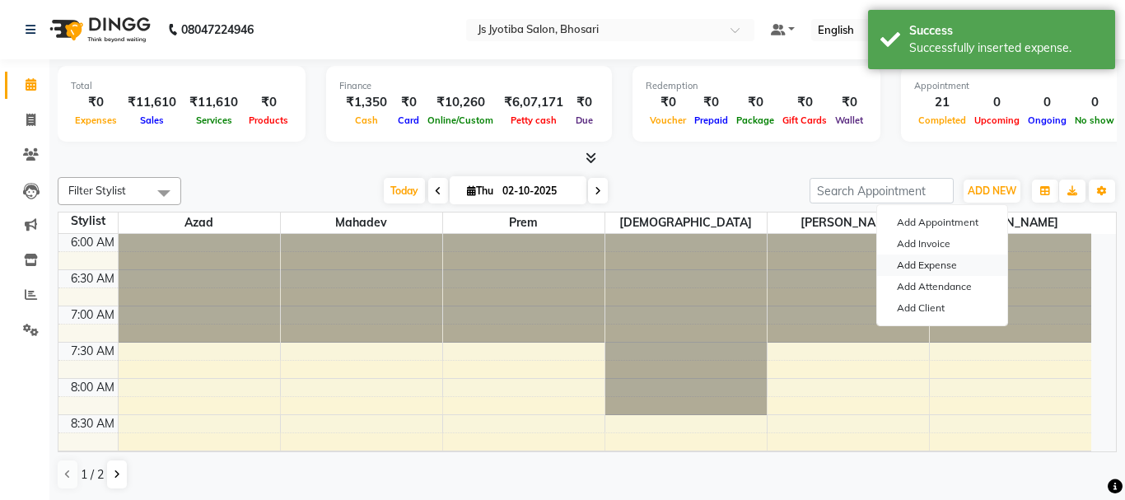
select select "1"
select select "1711"
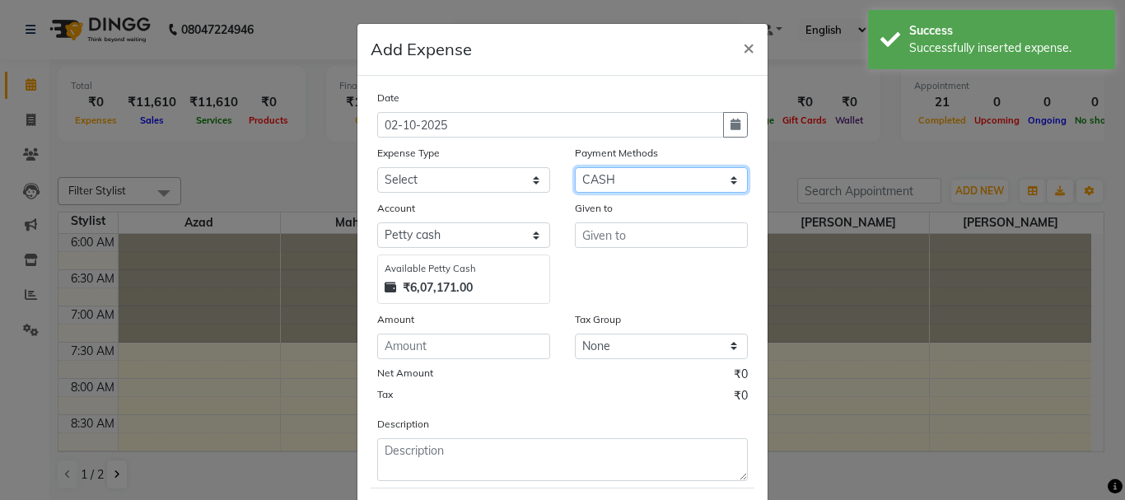
drag, startPoint x: 611, startPoint y: 174, endPoint x: 604, endPoint y: 190, distance: 17.3
click at [611, 174] on select "Select CASH ONLINE CARD" at bounding box center [661, 180] width 173 height 26
click at [575, 167] on select "Select CASH ONLINE CARD" at bounding box center [661, 180] width 173 height 26
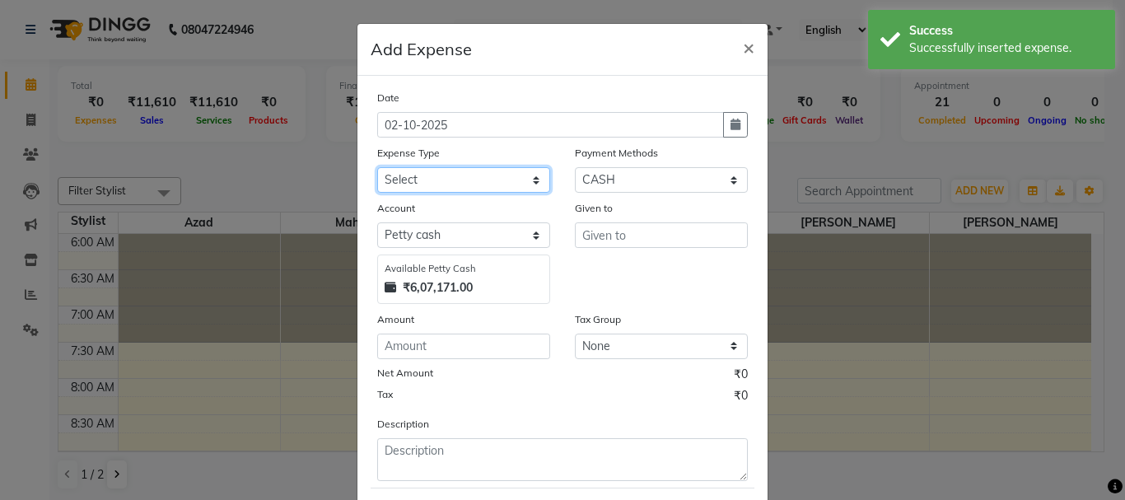
drag, startPoint x: 526, startPoint y: 182, endPoint x: 510, endPoint y: 192, distance: 18.5
click at [526, 182] on select "Select Advance salary Advance salary ajaj Bank charges Car maintenance Cash tra…" at bounding box center [463, 180] width 173 height 26
select select "18043"
click at [377, 167] on select "Select Advance salary Advance salary ajaj Bank charges Car maintenance Cash tra…" at bounding box center [463, 180] width 173 height 26
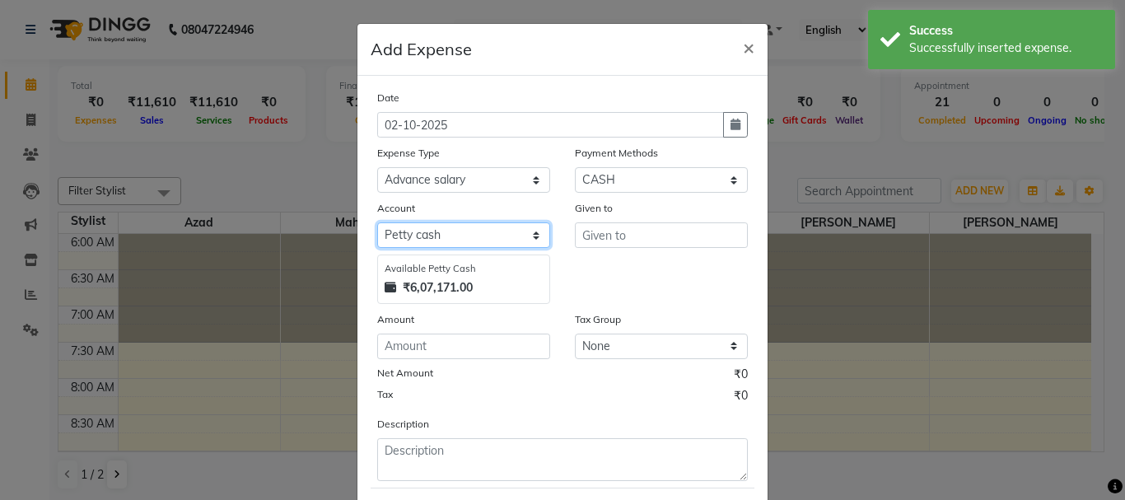
click at [484, 227] on select "Select Default account [PERSON_NAME] cash" at bounding box center [463, 235] width 173 height 26
select select "492"
click at [377, 222] on select "Select Default account [PERSON_NAME] cash" at bounding box center [463, 235] width 173 height 26
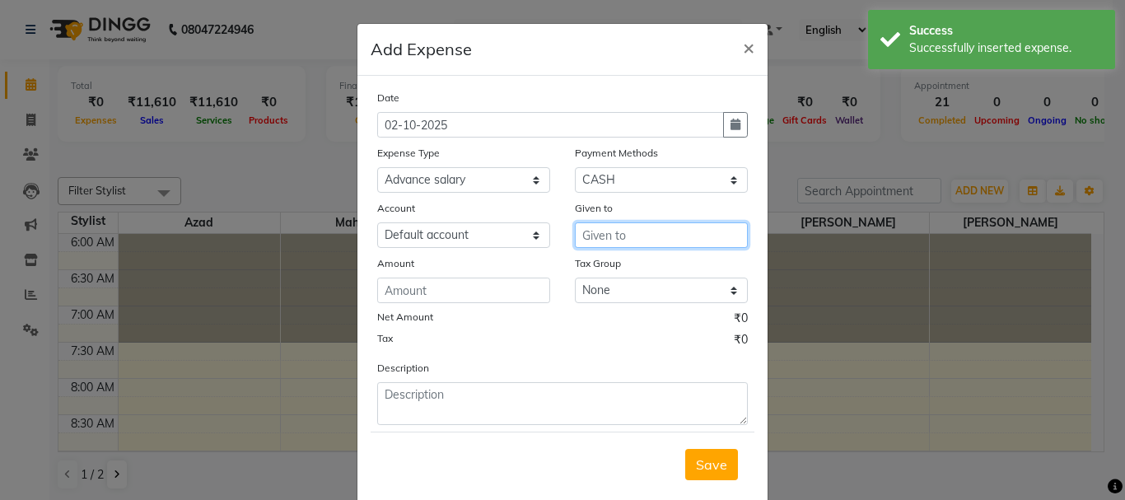
click at [601, 235] on input "text" at bounding box center [661, 235] width 173 height 26
drag, startPoint x: 614, startPoint y: 266, endPoint x: 536, endPoint y: 290, distance: 81.1
click at [614, 267] on ngb-highlight "abd ul" at bounding box center [613, 270] width 35 height 16
type input "[PERSON_NAME]"
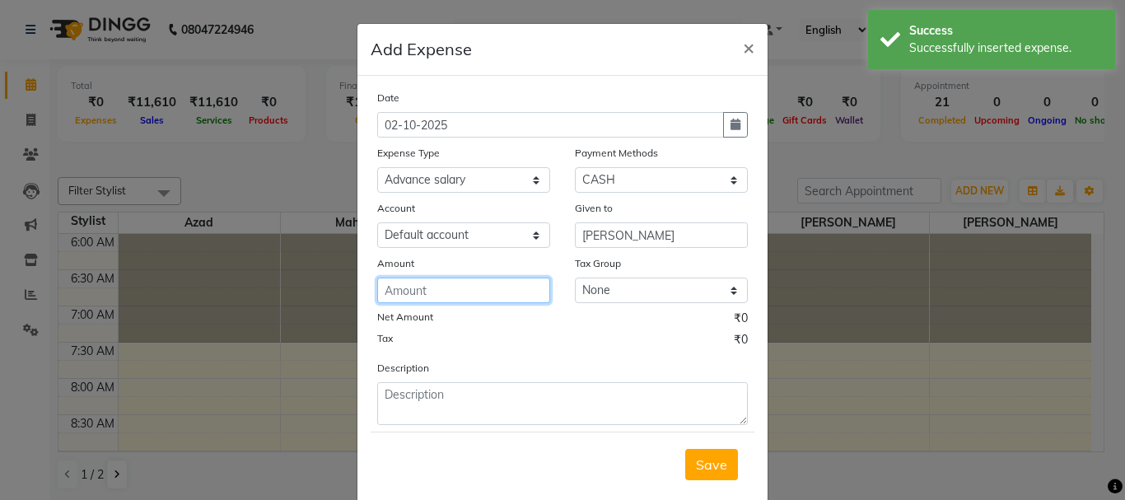
click at [477, 289] on input "number" at bounding box center [463, 291] width 173 height 26
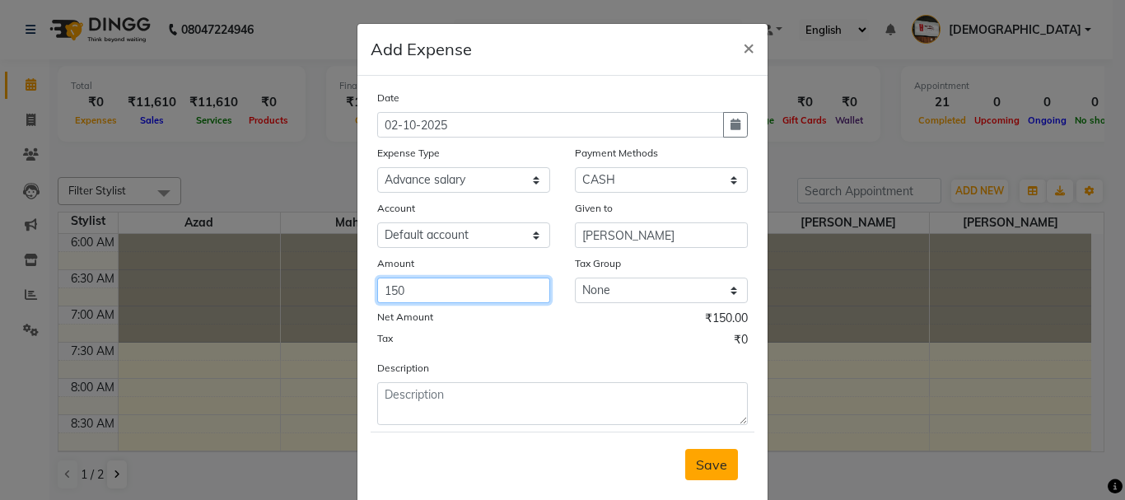
type input "150"
click at [711, 476] on button "Save" at bounding box center [711, 464] width 53 height 31
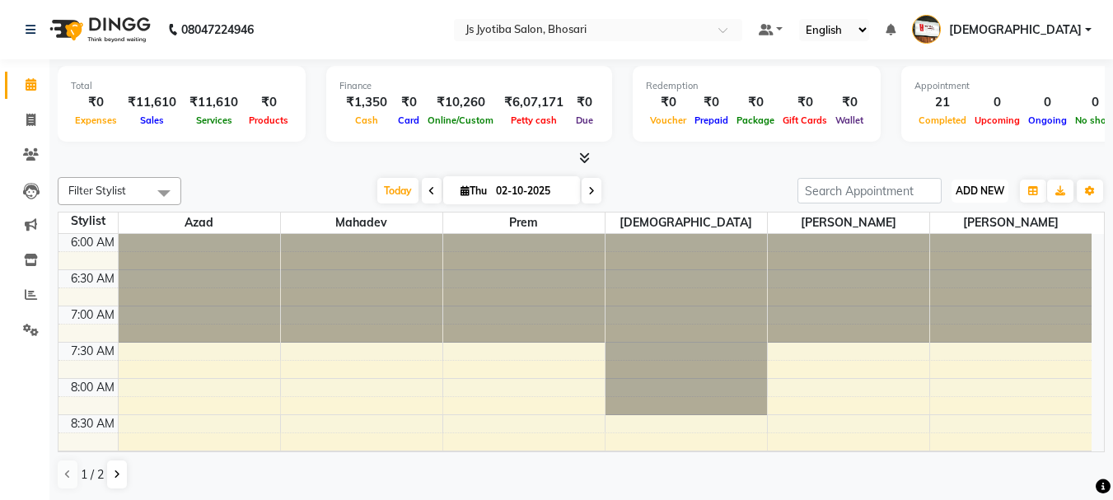
click at [962, 185] on span "ADD NEW" at bounding box center [980, 191] width 49 height 12
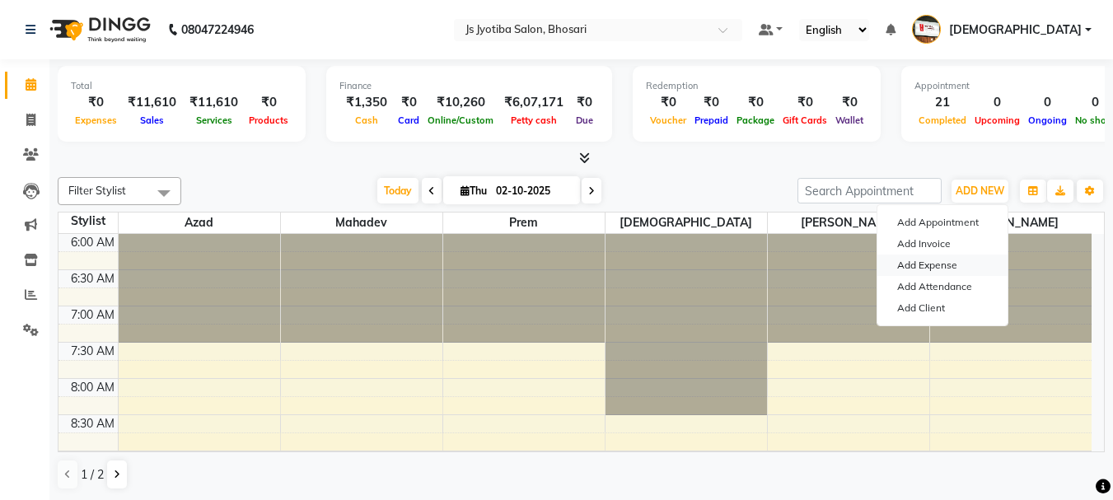
click at [940, 259] on link "Add Expense" at bounding box center [942, 265] width 130 height 21
select select "1"
select select "1711"
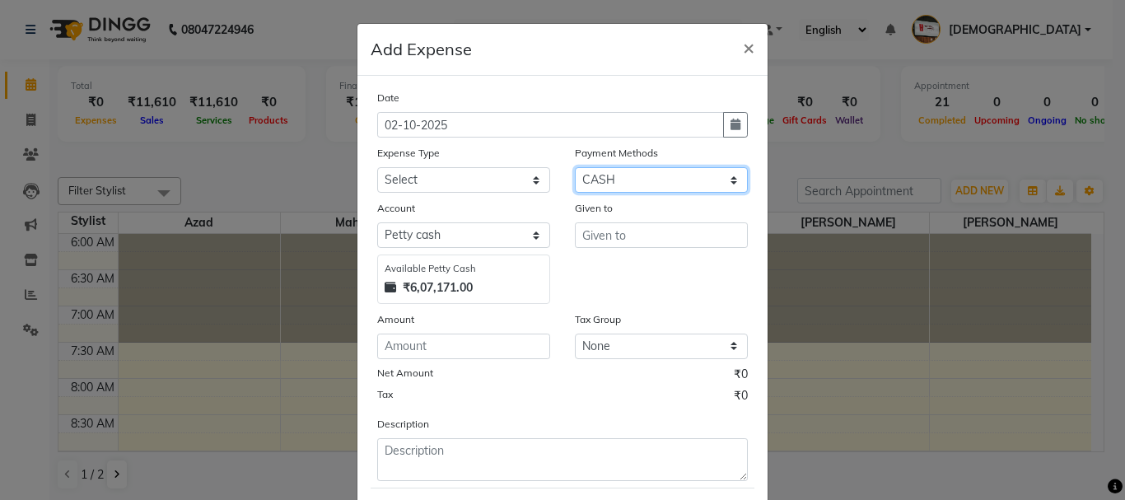
drag, startPoint x: 617, startPoint y: 178, endPoint x: 602, endPoint y: 191, distance: 19.8
click at [617, 178] on select "Select CASH ONLINE CARD" at bounding box center [661, 180] width 173 height 26
click at [575, 167] on select "Select CASH ONLINE CARD" at bounding box center [661, 180] width 173 height 26
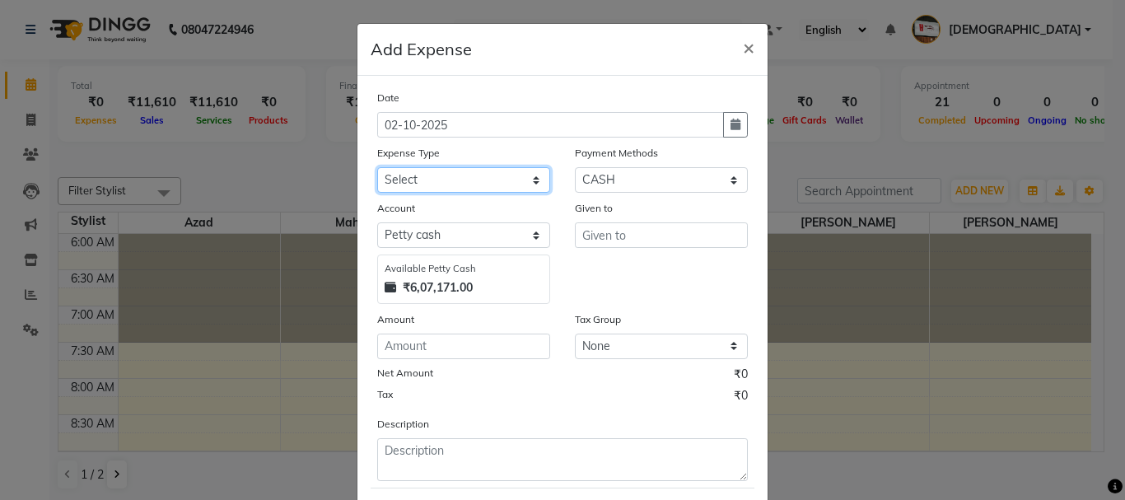
drag, startPoint x: 514, startPoint y: 185, endPoint x: 489, endPoint y: 192, distance: 25.8
click at [514, 185] on select "Select Advance salary Advance salary ajaj Bank charges Car maintenance Cash tra…" at bounding box center [463, 180] width 173 height 26
click at [377, 167] on select "Select Advance salary Advance salary ajaj Bank charges Car maintenance Cash tra…" at bounding box center [463, 180] width 173 height 26
drag, startPoint x: 438, startPoint y: 171, endPoint x: 438, endPoint y: 190, distance: 19.0
click at [438, 171] on select "Select Advance salary Advance salary ajaj Bank charges Car maintenance Cash tra…" at bounding box center [463, 180] width 173 height 26
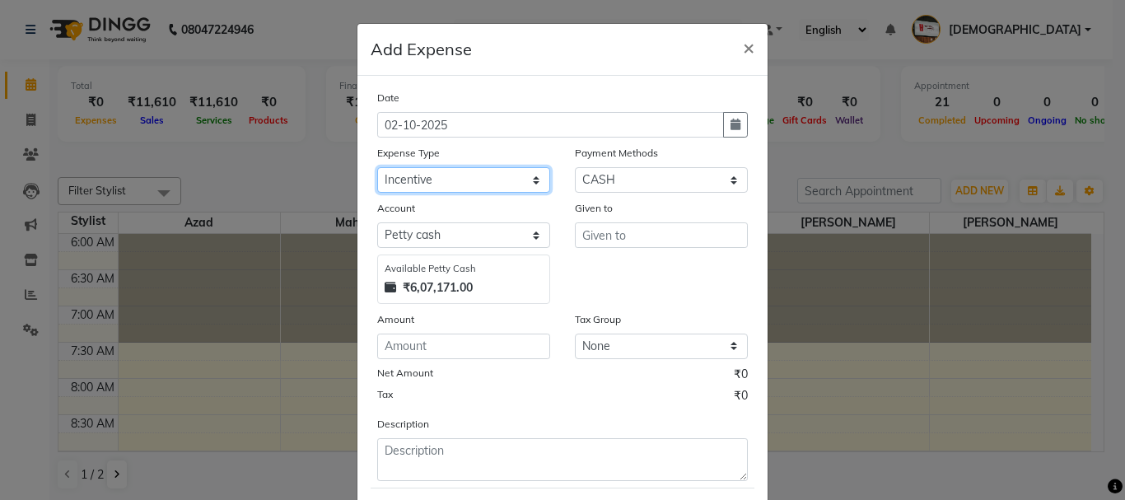
select select "6014"
click at [377, 167] on select "Select Advance salary Advance salary ajaj Bank charges Car maintenance Cash tra…" at bounding box center [463, 180] width 173 height 26
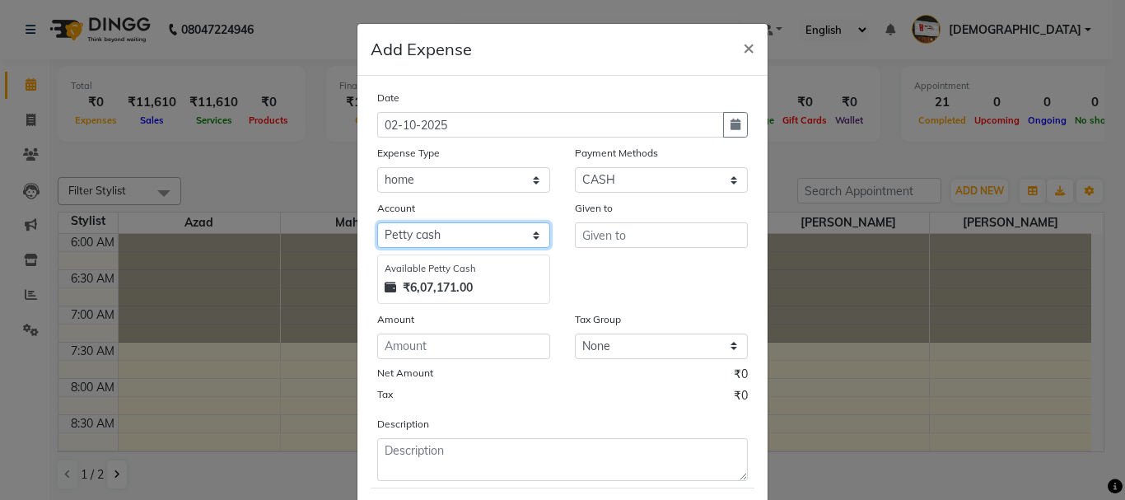
drag, startPoint x: 463, startPoint y: 234, endPoint x: 469, endPoint y: 247, distance: 14.4
click at [463, 234] on select "Select Default account [PERSON_NAME] cash" at bounding box center [463, 235] width 173 height 26
select select "492"
click at [377, 222] on select "Select Default account [PERSON_NAME] cash" at bounding box center [463, 235] width 173 height 26
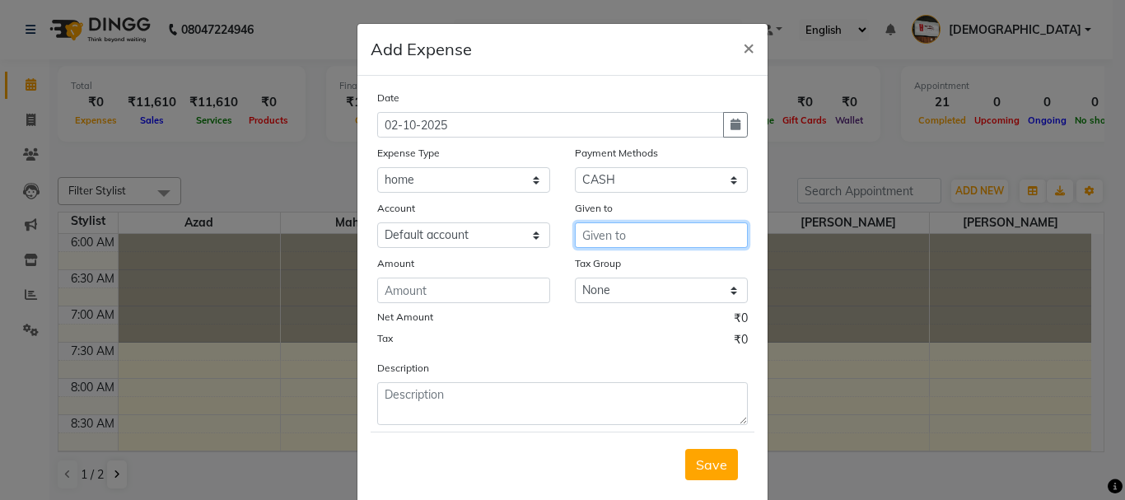
click at [587, 231] on input "text" at bounding box center [661, 235] width 173 height 26
type input "home"
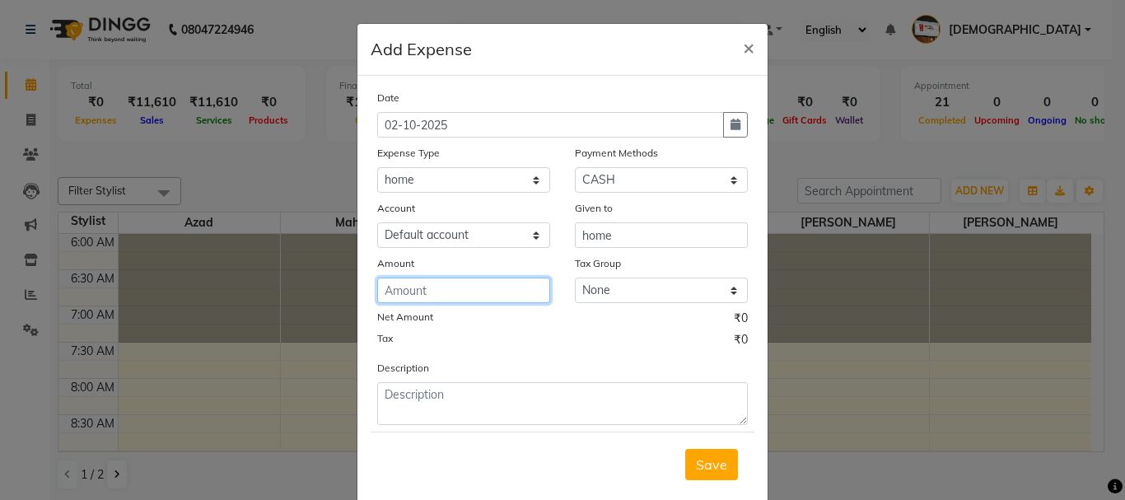
click at [449, 292] on input "number" at bounding box center [463, 291] width 173 height 26
type input "200"
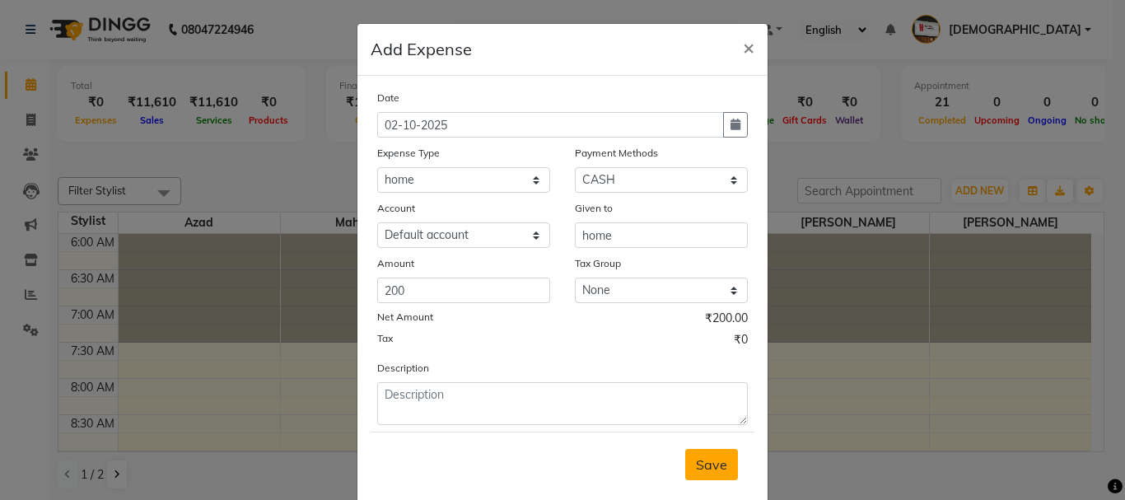
click at [720, 475] on button "Save" at bounding box center [711, 464] width 53 height 31
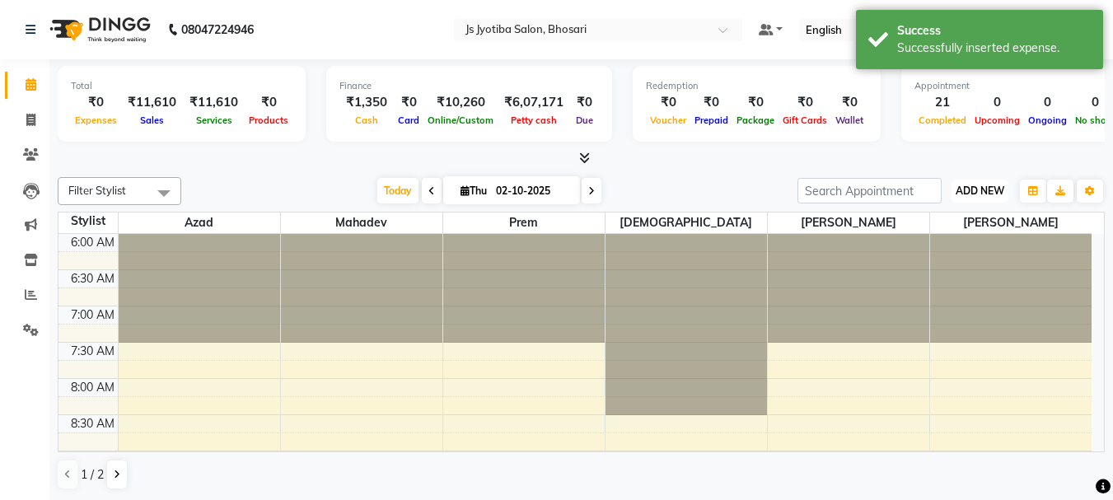
click at [973, 185] on span "ADD NEW" at bounding box center [980, 191] width 49 height 12
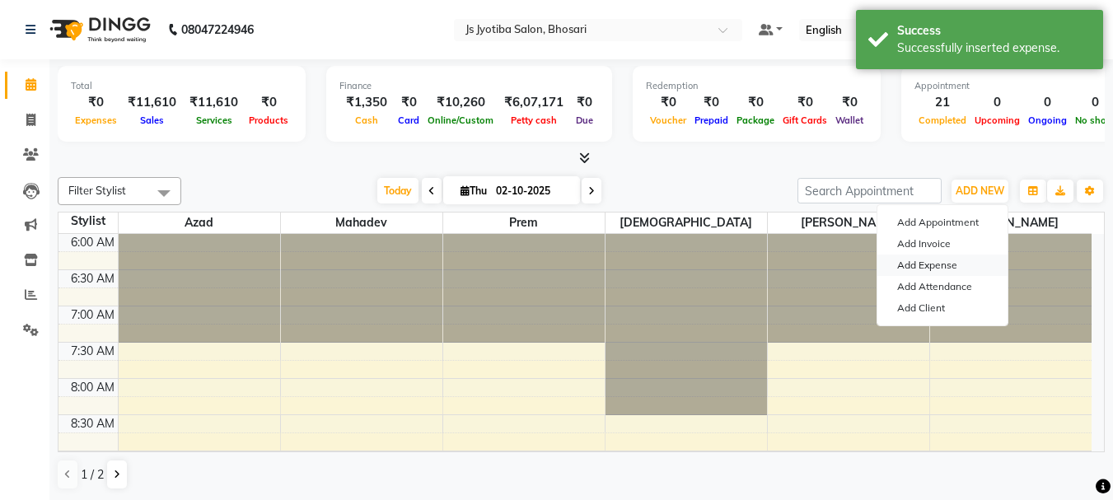
click at [938, 265] on link "Add Expense" at bounding box center [942, 265] width 130 height 21
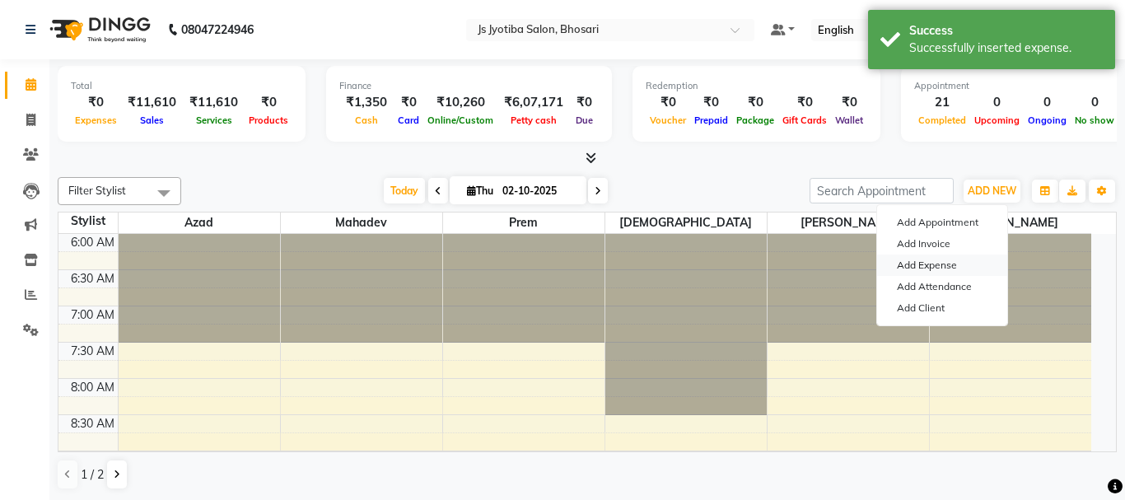
select select "1"
select select "1711"
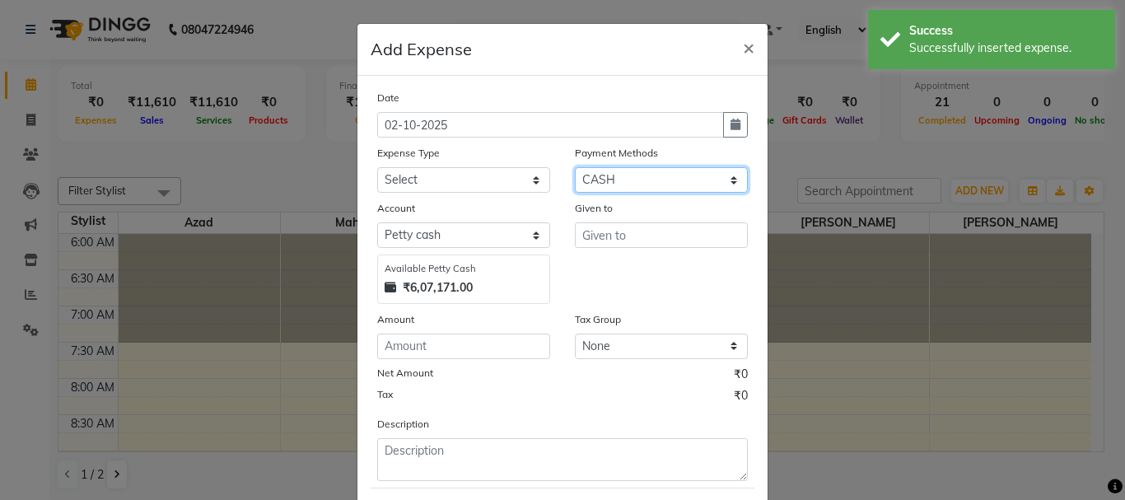
drag, startPoint x: 611, startPoint y: 180, endPoint x: 612, endPoint y: 192, distance: 11.6
click at [611, 180] on select "Select CASH ONLINE CARD" at bounding box center [661, 180] width 173 height 26
click at [575, 167] on select "Select CASH ONLINE CARD" at bounding box center [661, 180] width 173 height 26
click at [501, 166] on div "Expense Type" at bounding box center [463, 155] width 173 height 23
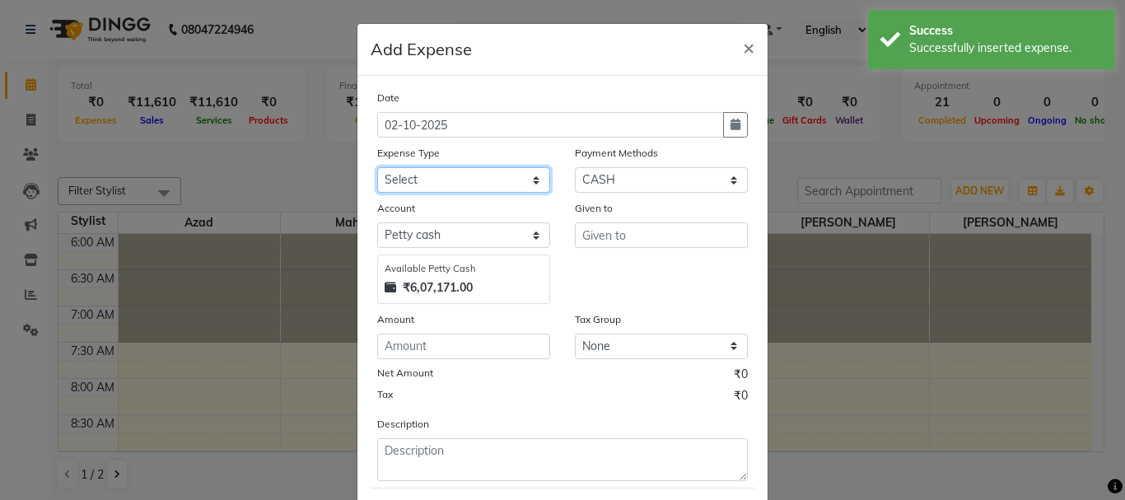
click at [501, 174] on select "Select Advance salary Advance salary ajaj Bank charges Car maintenance Cash tra…" at bounding box center [463, 180] width 173 height 26
select select "2500"
click at [377, 167] on select "Select Advance salary Advance salary ajaj Bank charges Car maintenance Cash tra…" at bounding box center [463, 180] width 173 height 26
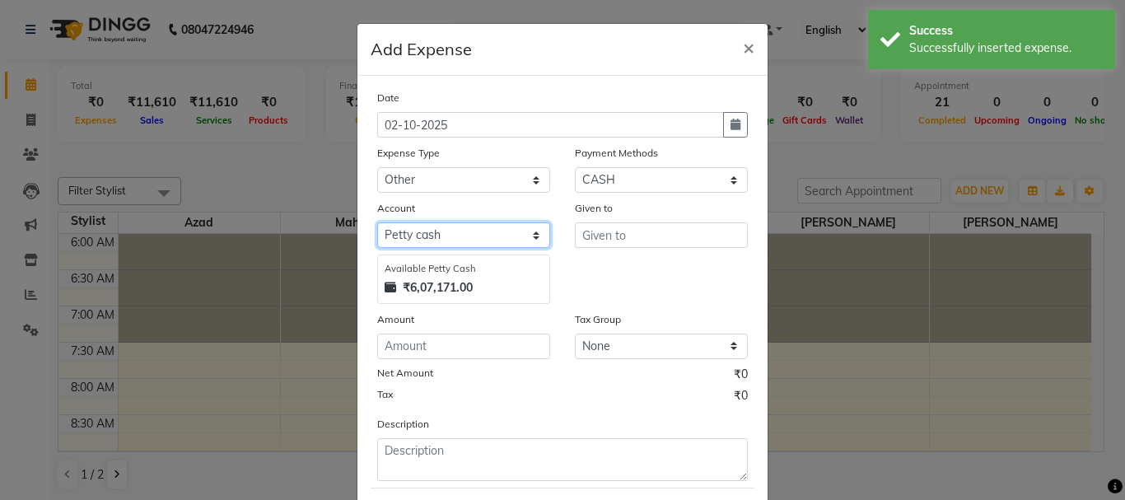
drag, startPoint x: 462, startPoint y: 238, endPoint x: 466, endPoint y: 247, distance: 9.6
click at [462, 238] on select "Select Default account [PERSON_NAME] cash" at bounding box center [463, 235] width 173 height 26
select select "492"
click at [377, 222] on select "Select Default account [PERSON_NAME] cash" at bounding box center [463, 235] width 173 height 26
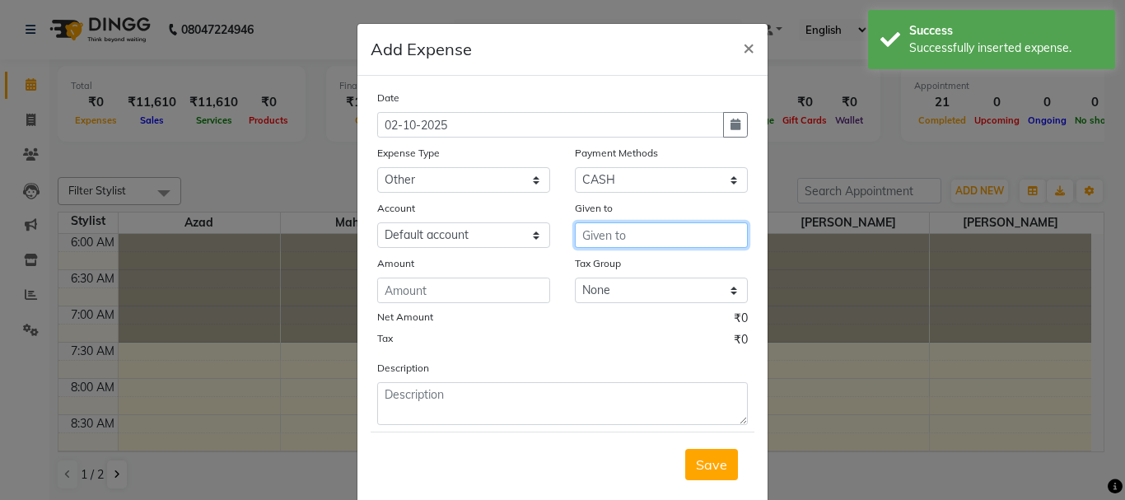
click at [624, 224] on input "text" at bounding box center [661, 235] width 173 height 26
type input "ot"
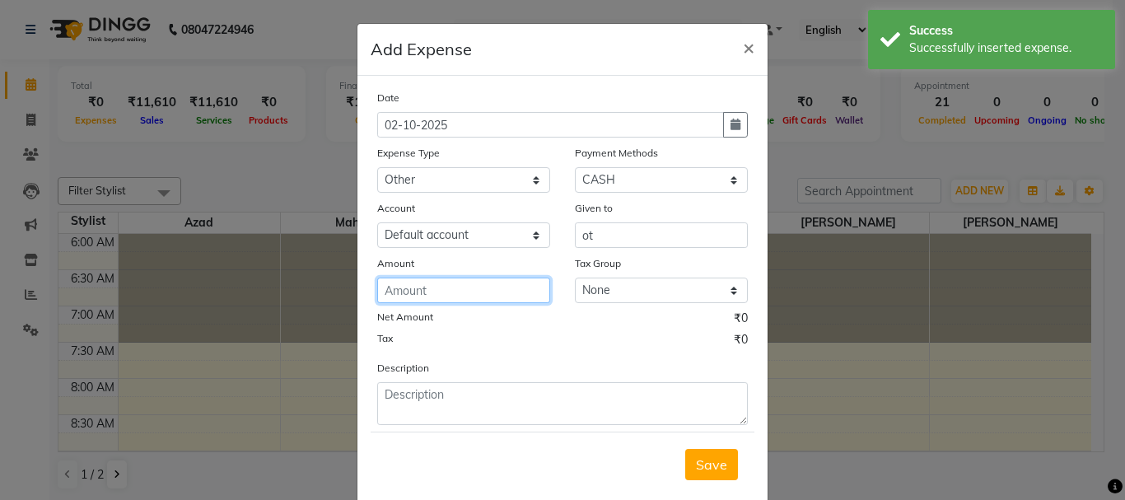
click at [468, 284] on input "number" at bounding box center [463, 291] width 173 height 26
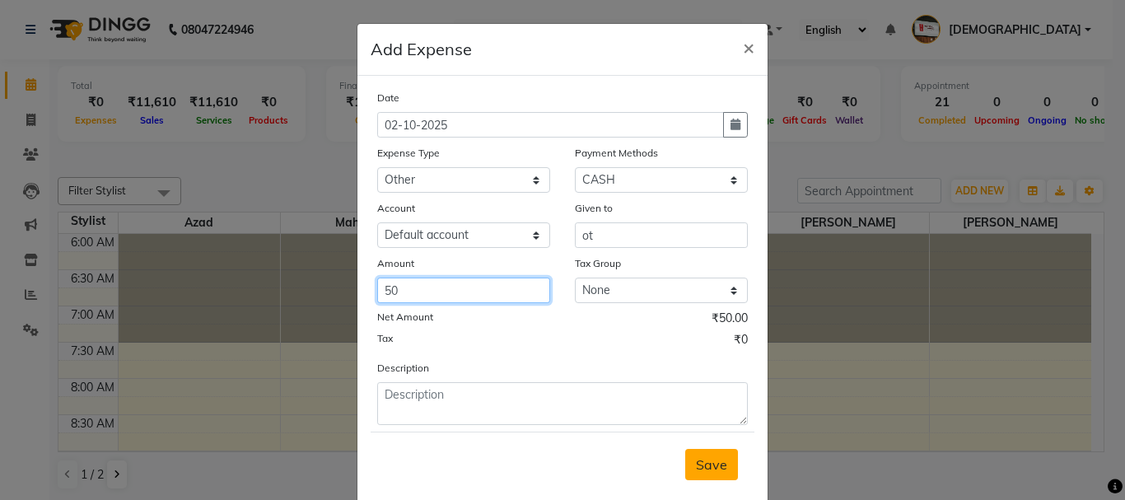
type input "50"
click at [722, 467] on button "Save" at bounding box center [711, 464] width 53 height 31
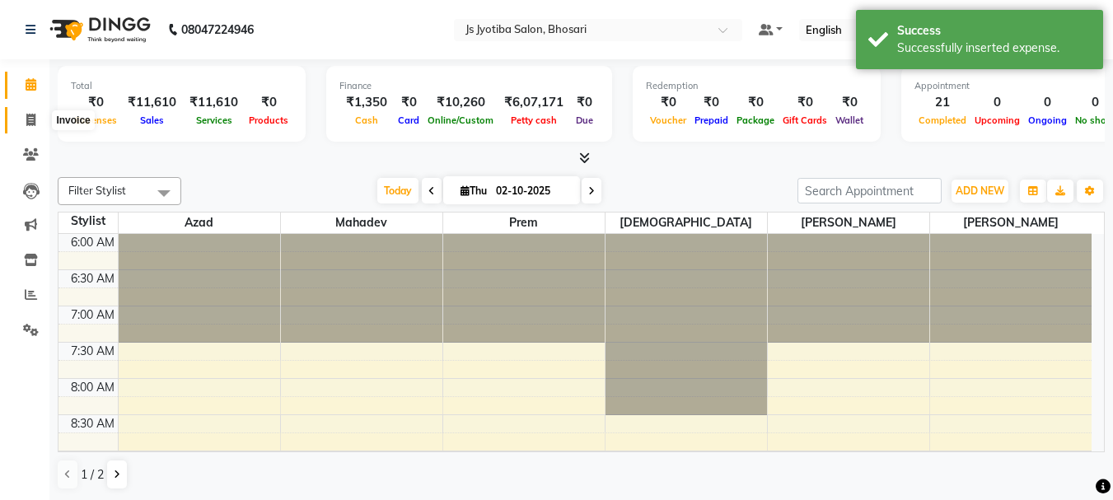
click at [27, 116] on icon at bounding box center [30, 120] width 9 height 12
select select "554"
select select "service"
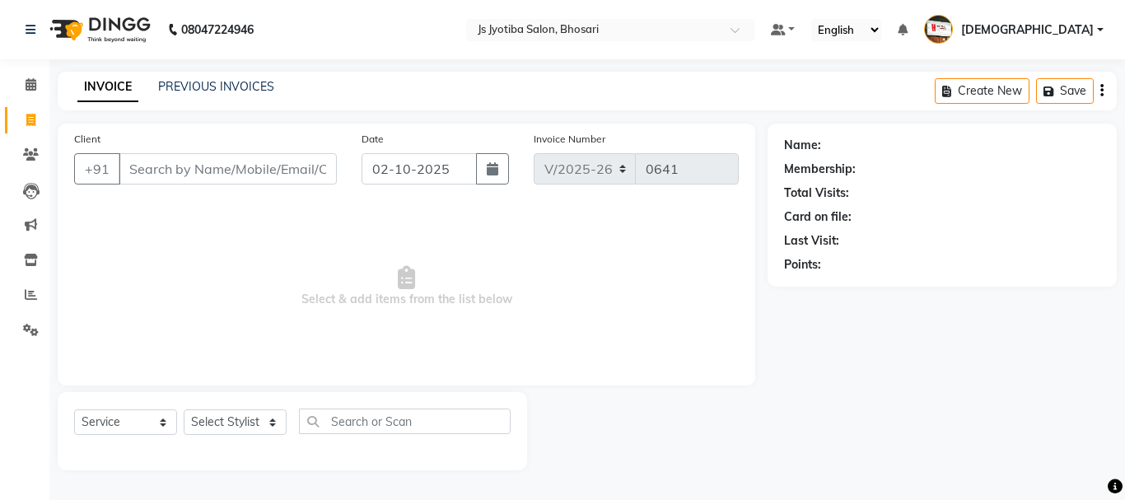
click at [176, 173] on input "Client" at bounding box center [228, 168] width 218 height 31
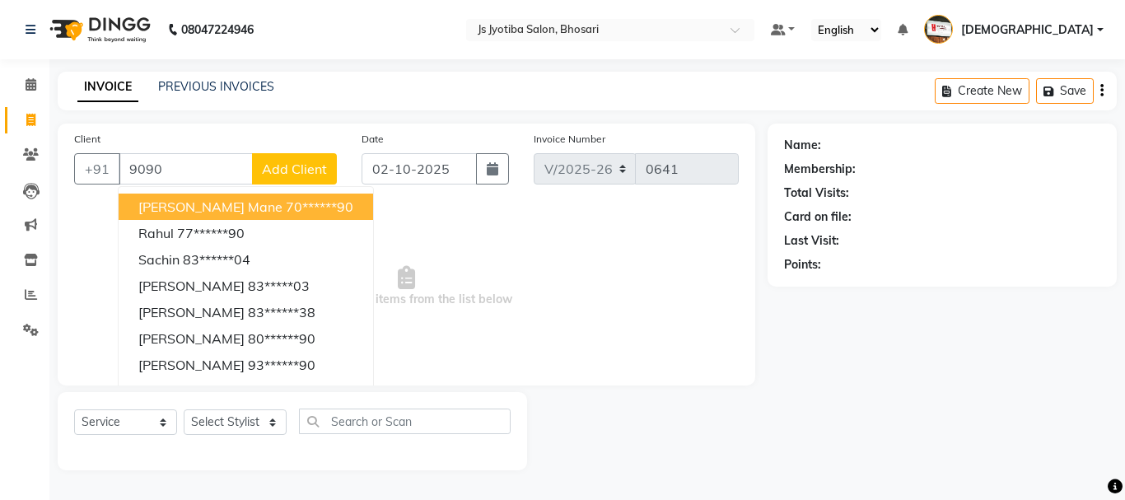
type input "9090"
click at [97, 417] on select "Select Service Product Membership Package Voucher Prepaid Gift Card" at bounding box center [125, 422] width 103 height 26
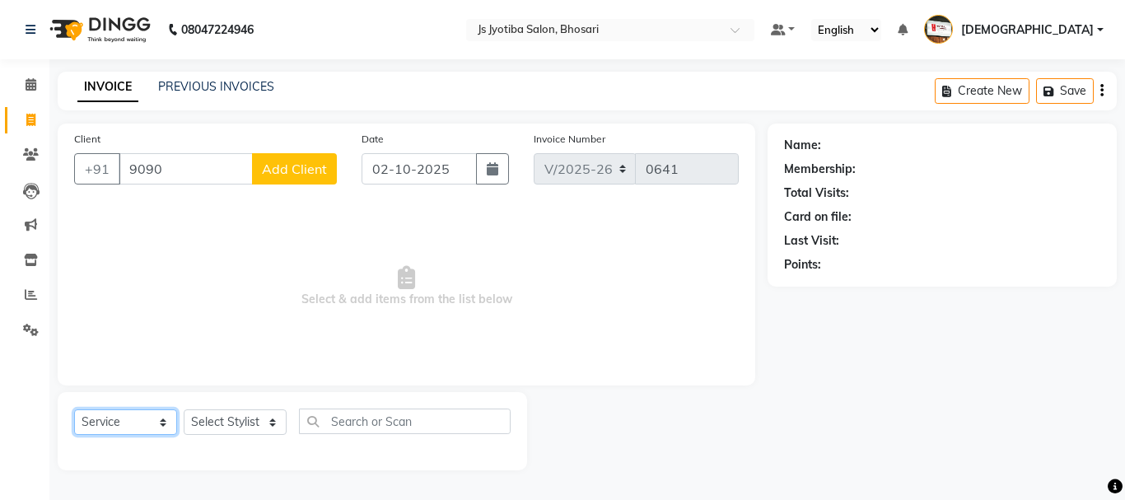
select select "product"
click at [74, 409] on select "Select Service Product Membership Package Voucher Prepaid Gift Card" at bounding box center [125, 422] width 103 height 26
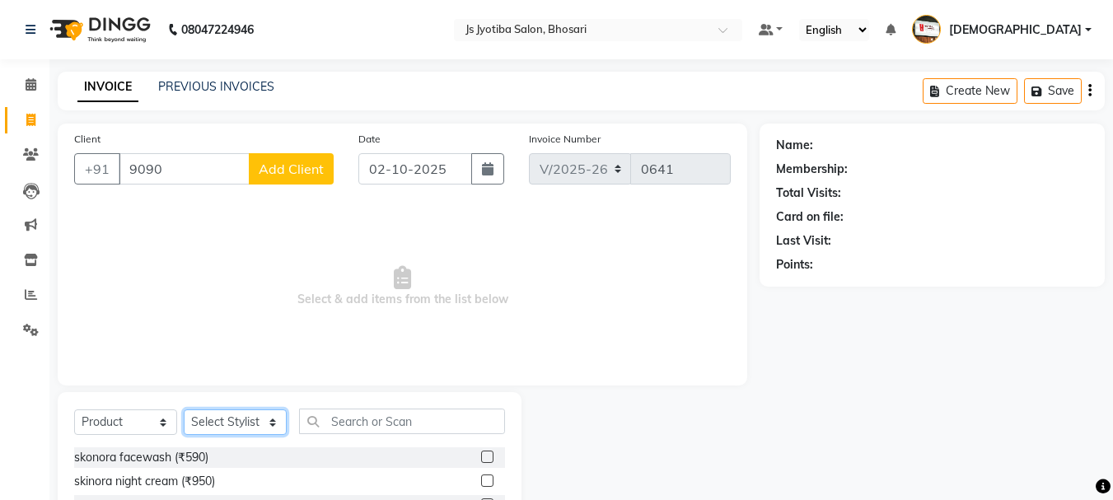
click at [222, 417] on select "Select Stylist abdul adil Anuj Azad Mahadev prem sachin hadpad Shiva S.R.K. sun…" at bounding box center [235, 422] width 103 height 26
click at [184, 409] on select "Select Stylist abdul adil Anuj Azad Mahadev prem sachin hadpad Shiva S.R.K. sun…" at bounding box center [235, 422] width 103 height 26
click at [222, 424] on select "Select Stylist abdul adil Anuj Azad Mahadev prem sachin hadpad Shiva S.R.K. sun…" at bounding box center [235, 422] width 103 height 26
select select "7183"
click at [184, 409] on select "Select Stylist abdul adil Anuj Azad Mahadev prem sachin hadpad Shiva S.R.K. sun…" at bounding box center [235, 422] width 103 height 26
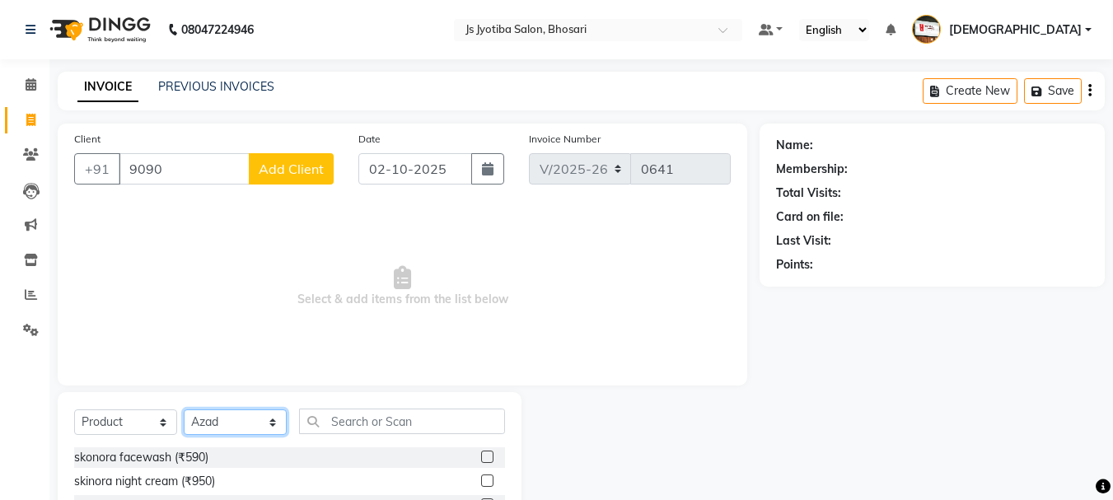
scroll to position [160, 0]
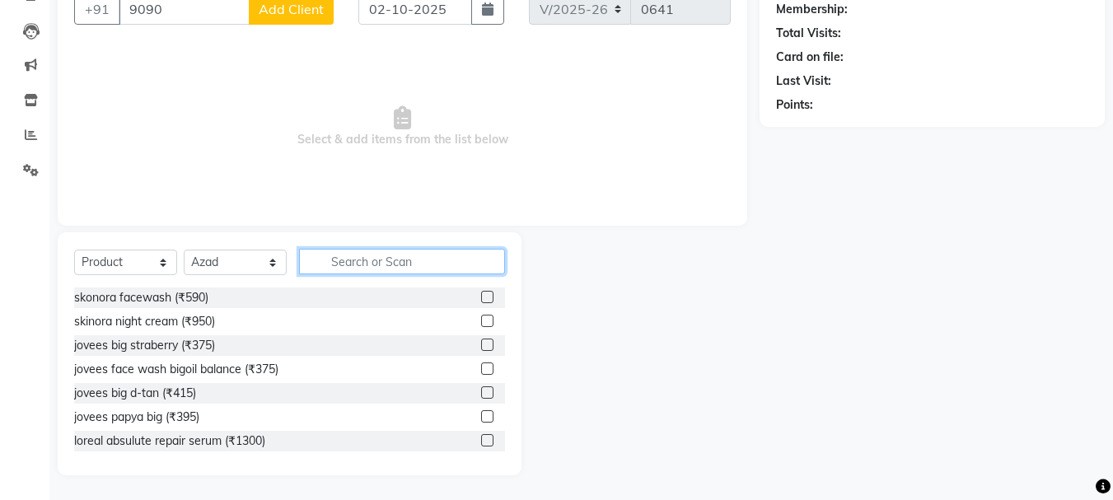
click at [354, 261] on input "text" at bounding box center [402, 262] width 206 height 26
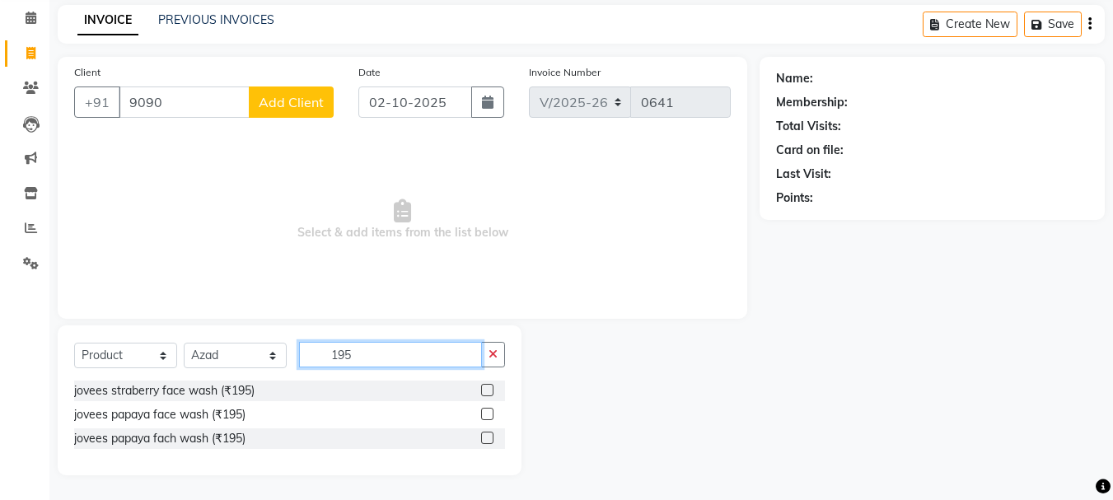
scroll to position [67, 0]
click at [499, 353] on button "button" at bounding box center [493, 355] width 24 height 26
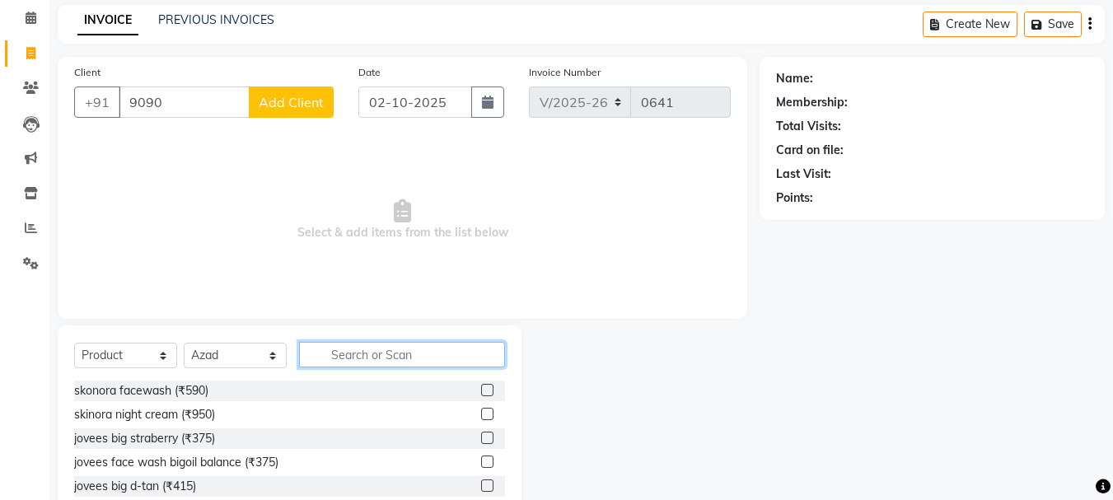
click at [370, 360] on input "text" at bounding box center [402, 355] width 206 height 26
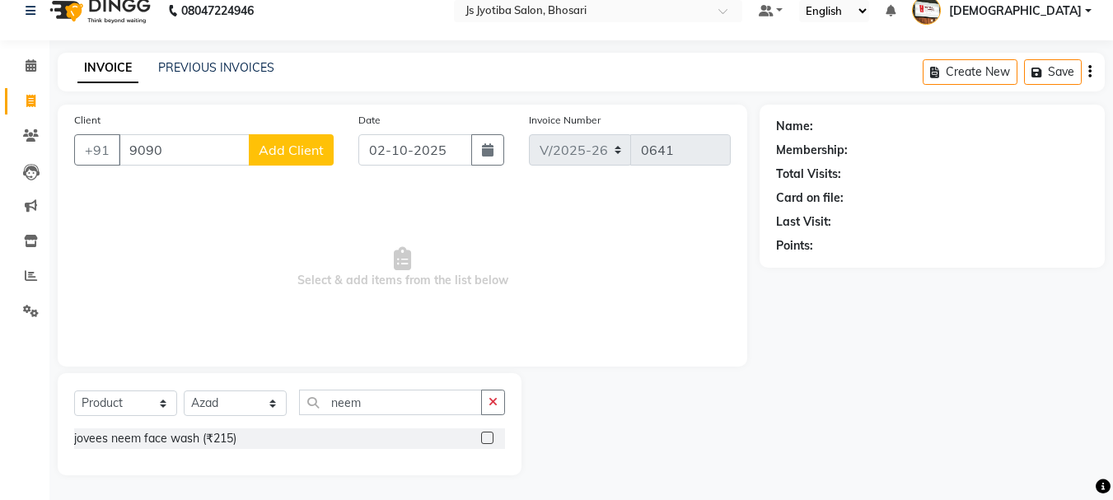
click at [484, 437] on label at bounding box center [487, 438] width 12 height 12
click at [484, 437] on input "checkbox" at bounding box center [486, 438] width 11 height 11
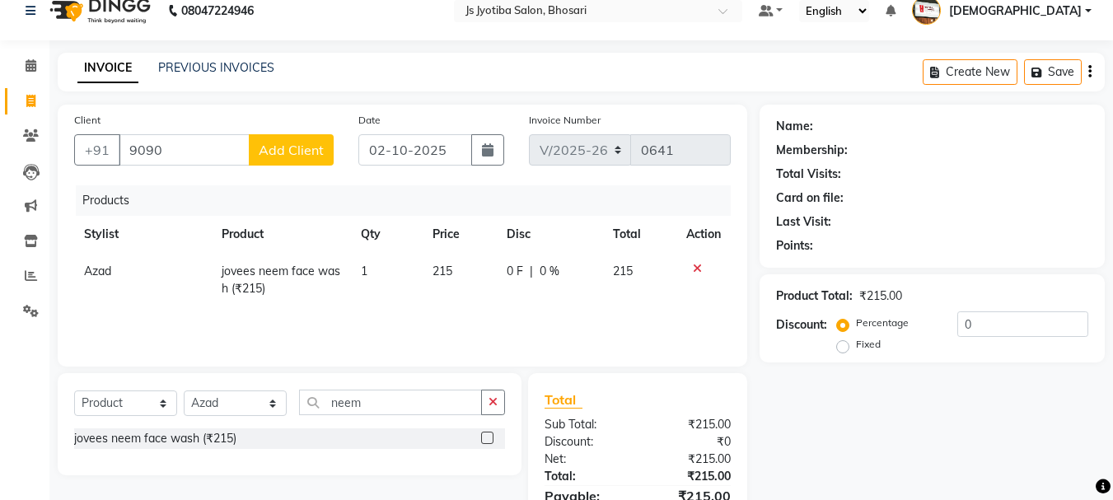
click at [521, 271] on span "0 F" at bounding box center [515, 271] width 16 height 17
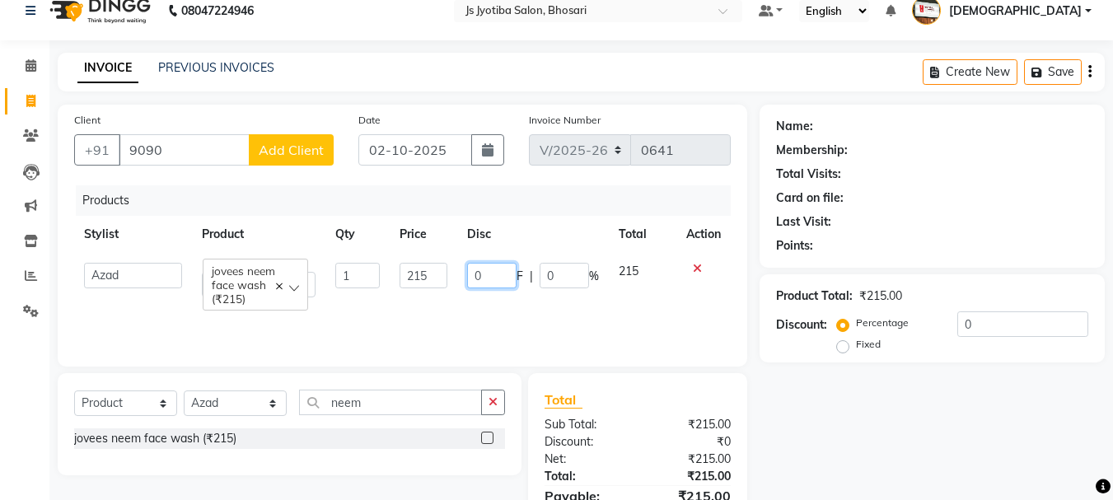
click at [505, 274] on input "0" at bounding box center [491, 276] width 49 height 26
click at [445, 308] on div "Products Stylist Product Qty Price Disc Total Action abdul adil Anuj Azad Mahad…" at bounding box center [402, 267] width 657 height 165
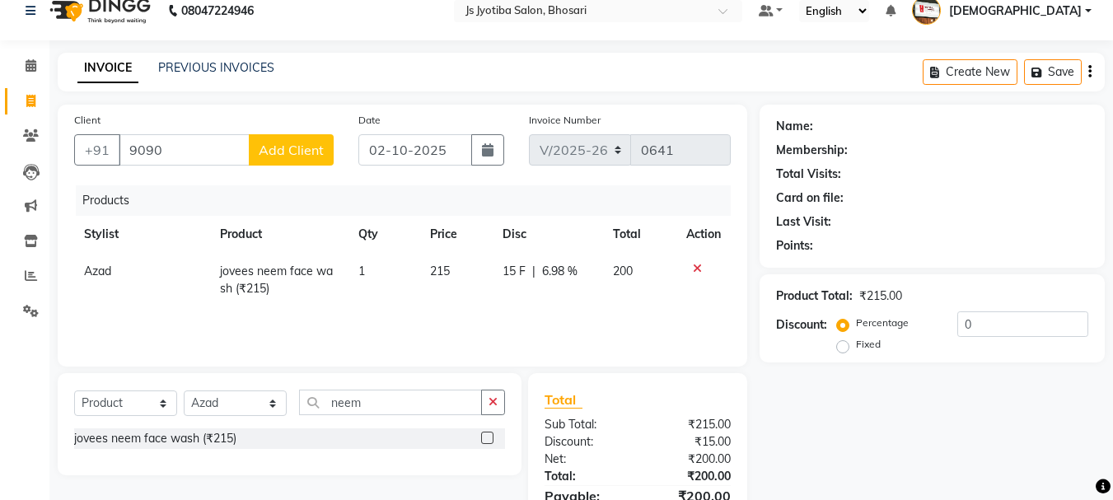
scroll to position [107, 0]
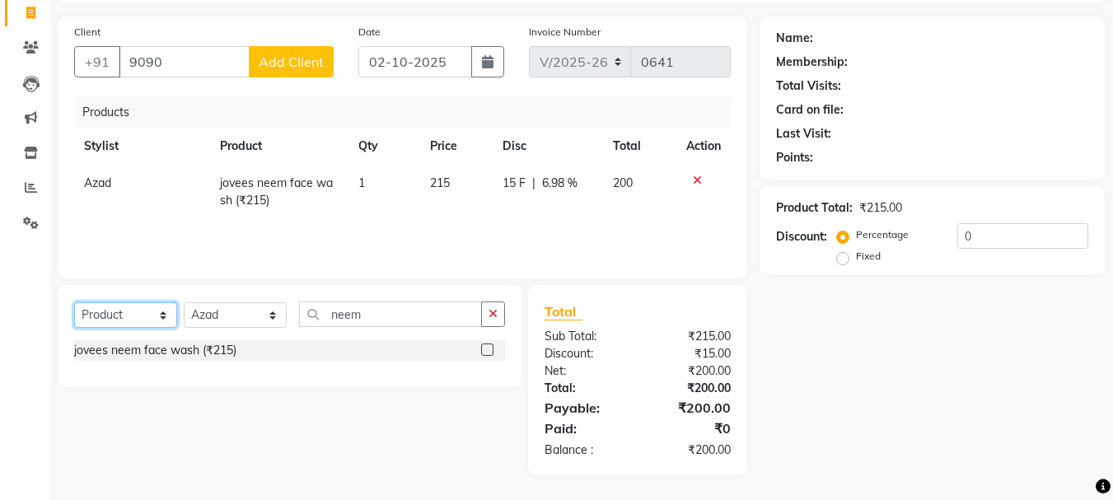
click at [138, 312] on select "Select Service Product Membership Package Voucher Prepaid Gift Card" at bounding box center [125, 315] width 103 height 26
click at [74, 302] on select "Select Service Product Membership Package Voucher Prepaid Gift Card" at bounding box center [125, 315] width 103 height 26
click at [494, 318] on icon "button" at bounding box center [493, 314] width 9 height 12
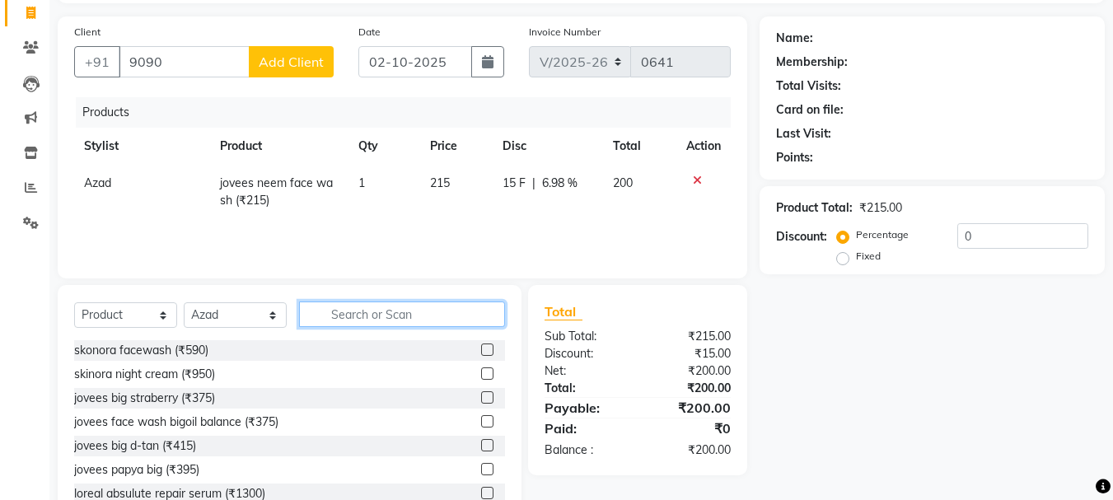
click at [373, 324] on input "text" at bounding box center [402, 315] width 206 height 26
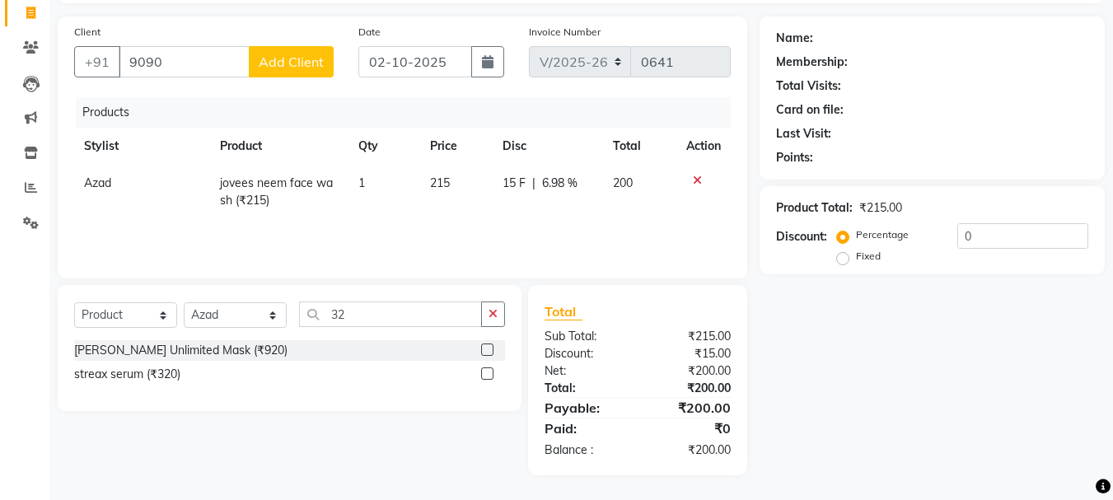
click at [487, 370] on label at bounding box center [487, 373] width 12 height 12
click at [487, 370] on input "checkbox" at bounding box center [486, 374] width 11 height 11
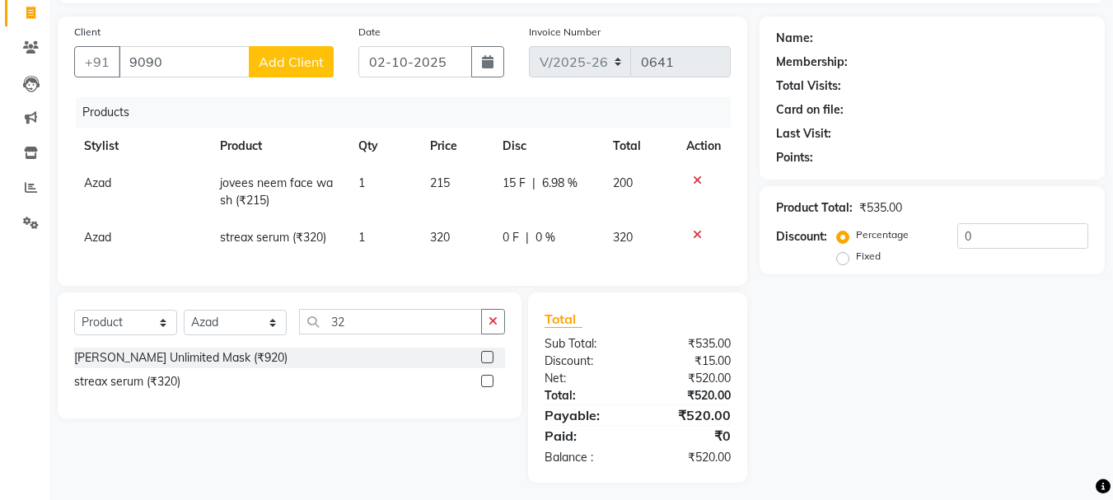
click at [490, 387] on label at bounding box center [487, 381] width 12 height 12
click at [490, 387] on input "checkbox" at bounding box center [486, 382] width 11 height 11
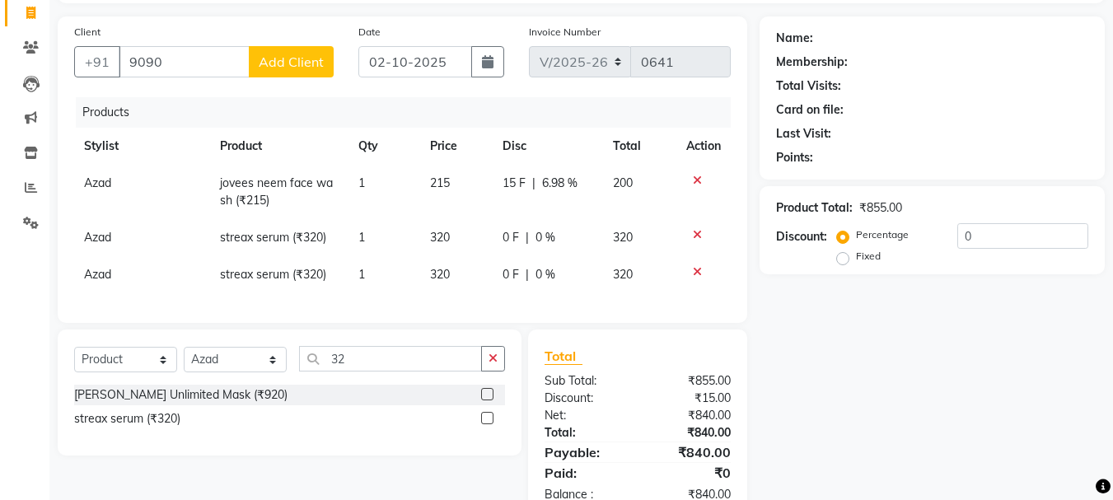
click at [464, 274] on td "320" at bounding box center [456, 274] width 73 height 37
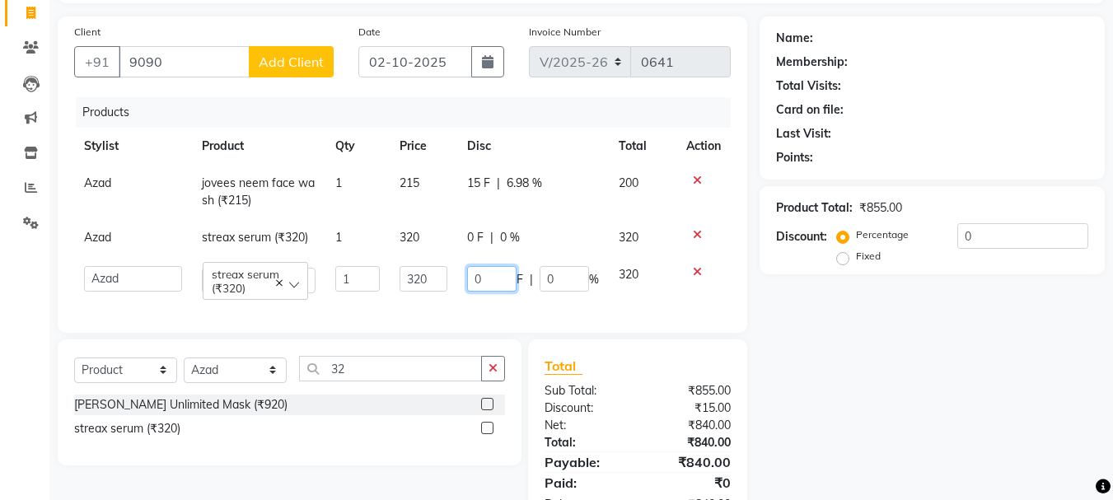
click at [501, 283] on input "0" at bounding box center [491, 279] width 49 height 26
click at [739, 303] on div "Client +91 9090 Add Client Date 02-10-2025 Invoice Number V/2025 V/2025-26 0641…" at bounding box center [403, 174] width 690 height 316
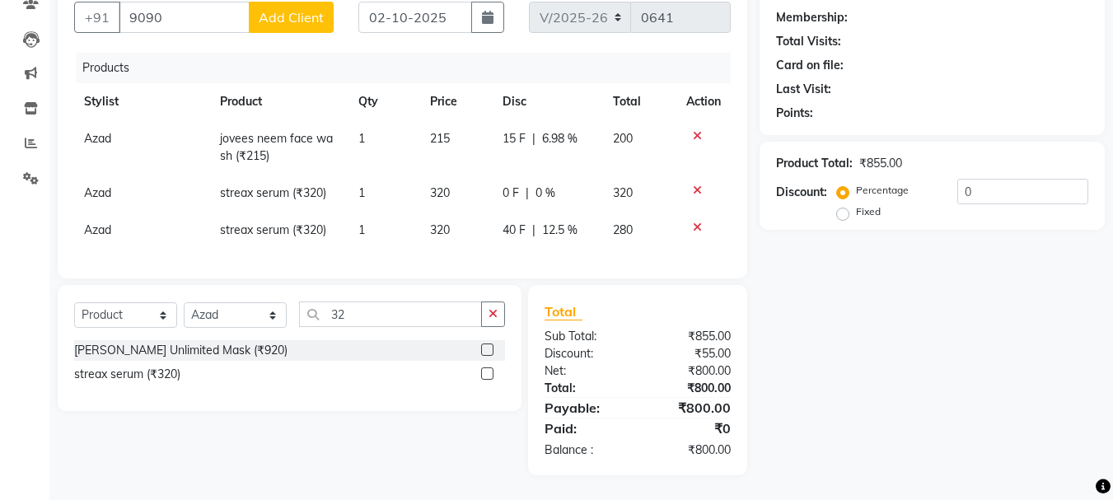
scroll to position [0, 0]
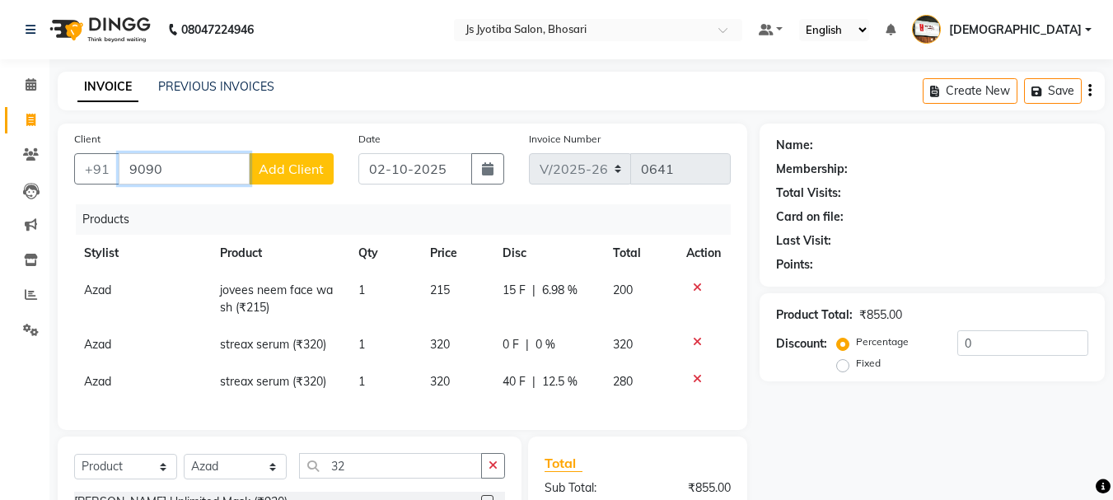
click at [199, 165] on input "9090" at bounding box center [184, 168] width 131 height 31
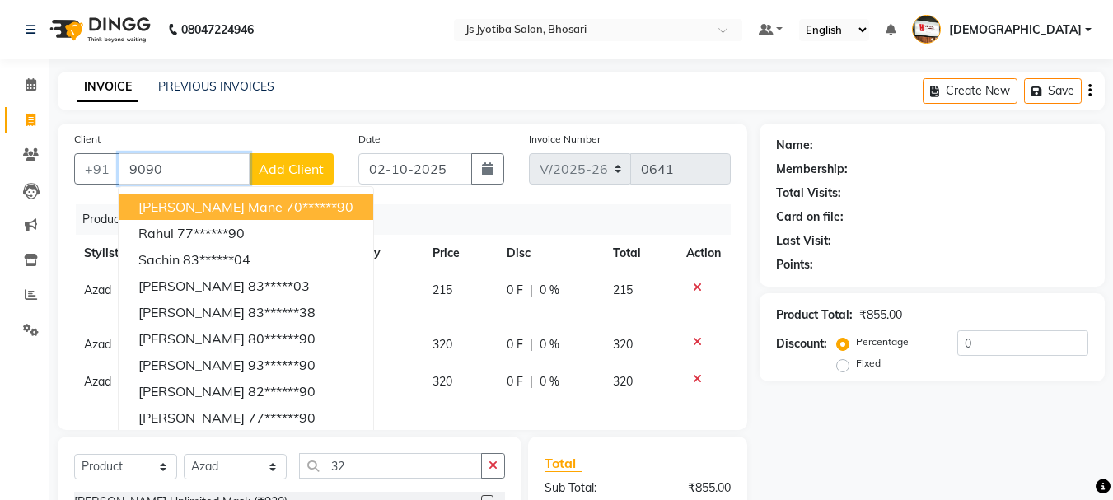
click at [213, 214] on span "[PERSON_NAME] mane" at bounding box center [210, 207] width 144 height 16
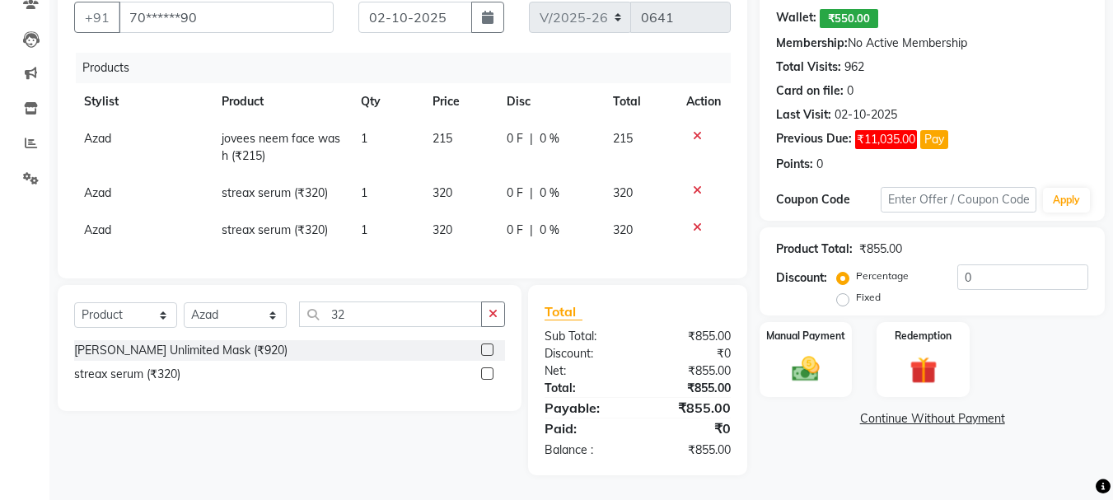
scroll to position [164, 0]
click at [817, 367] on img at bounding box center [806, 369] width 46 height 33
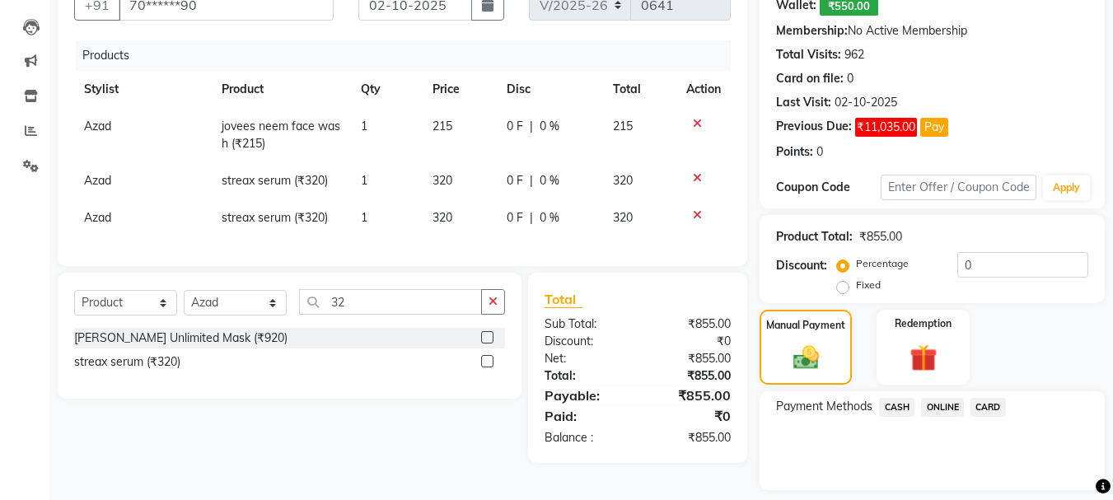
click at [898, 405] on span "CASH" at bounding box center [896, 407] width 35 height 19
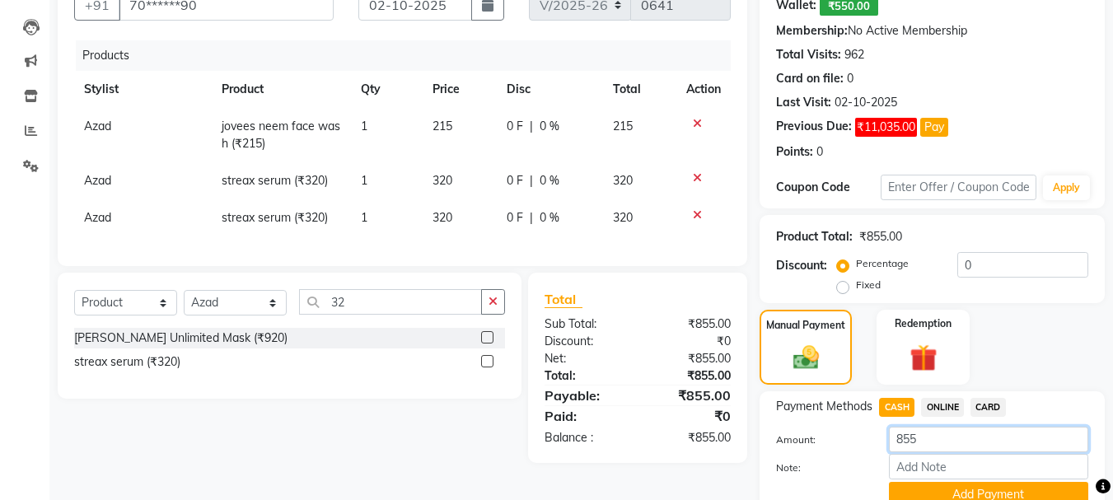
click at [936, 436] on input "855" at bounding box center [988, 440] width 199 height 26
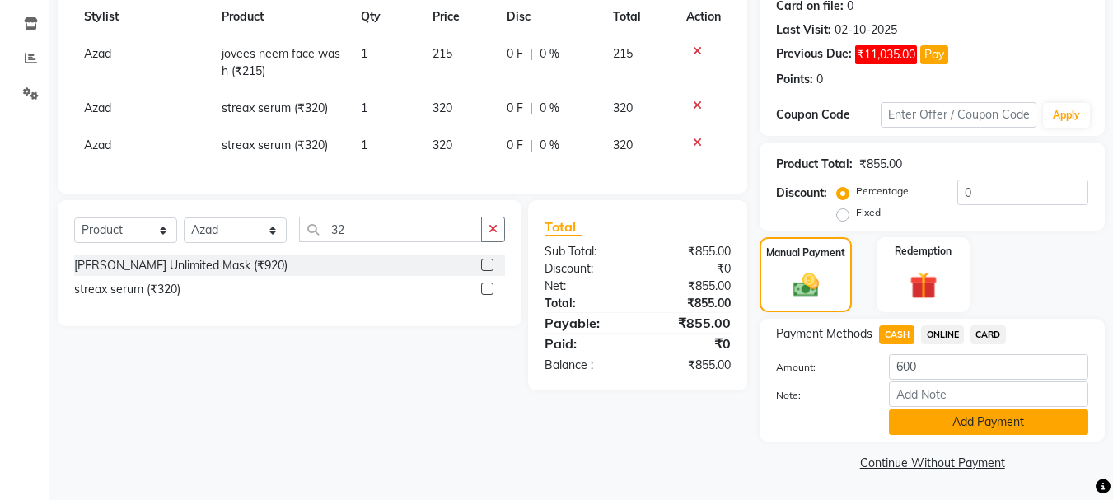
click at [932, 423] on button "Add Payment" at bounding box center [988, 422] width 199 height 26
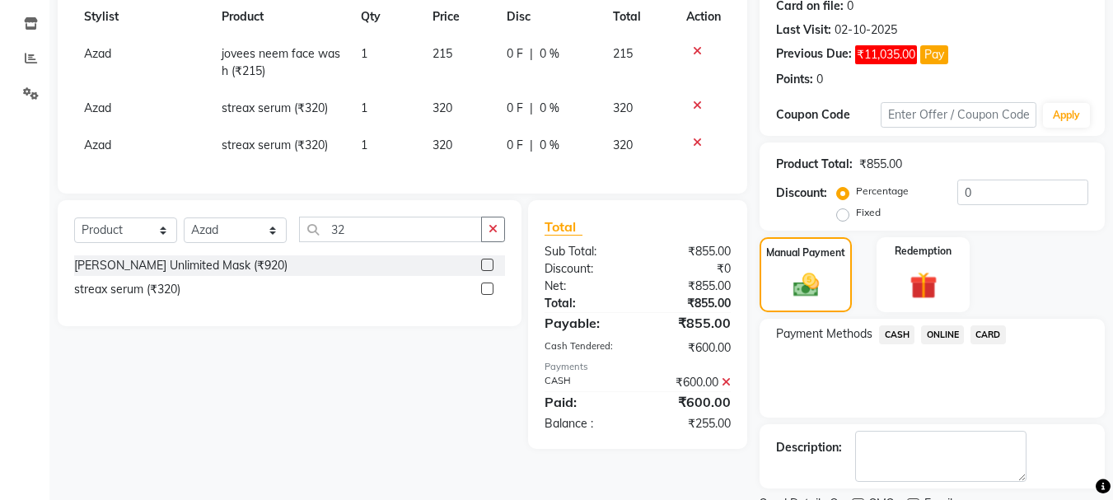
click at [942, 324] on div "Payment Methods CASH ONLINE CARD" at bounding box center [932, 368] width 345 height 99
click at [948, 340] on span "ONLINE" at bounding box center [942, 334] width 43 height 19
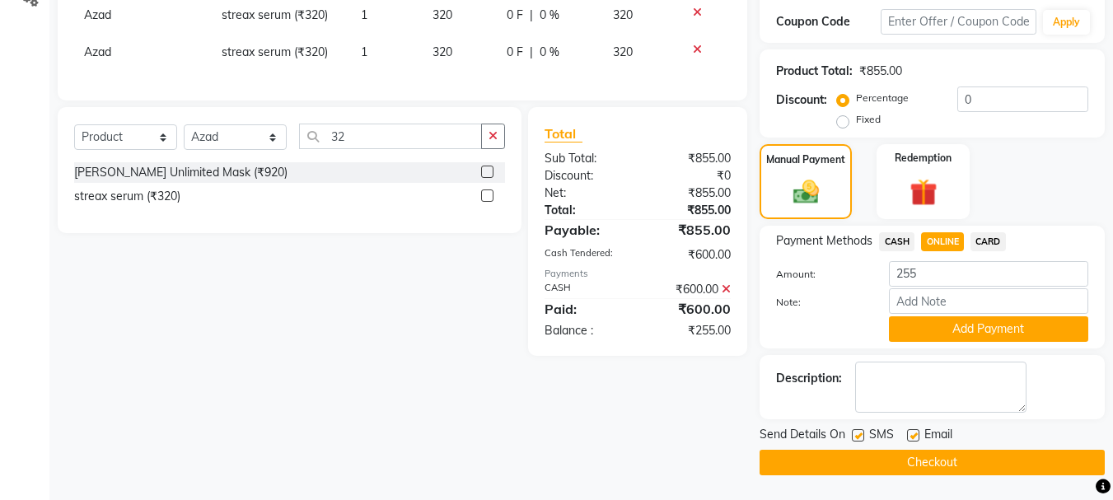
scroll to position [247, 0]
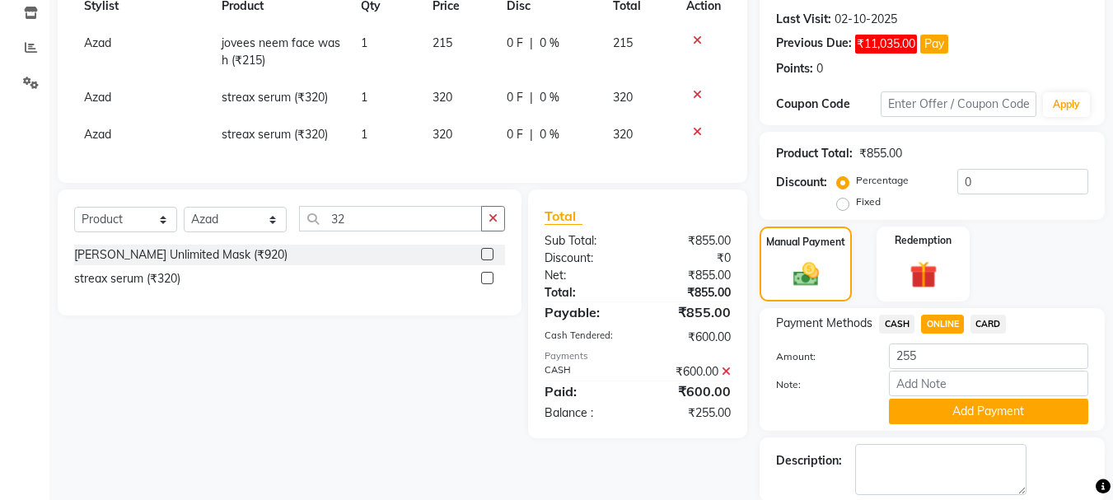
click at [513, 127] on span "0 F" at bounding box center [515, 134] width 16 height 17
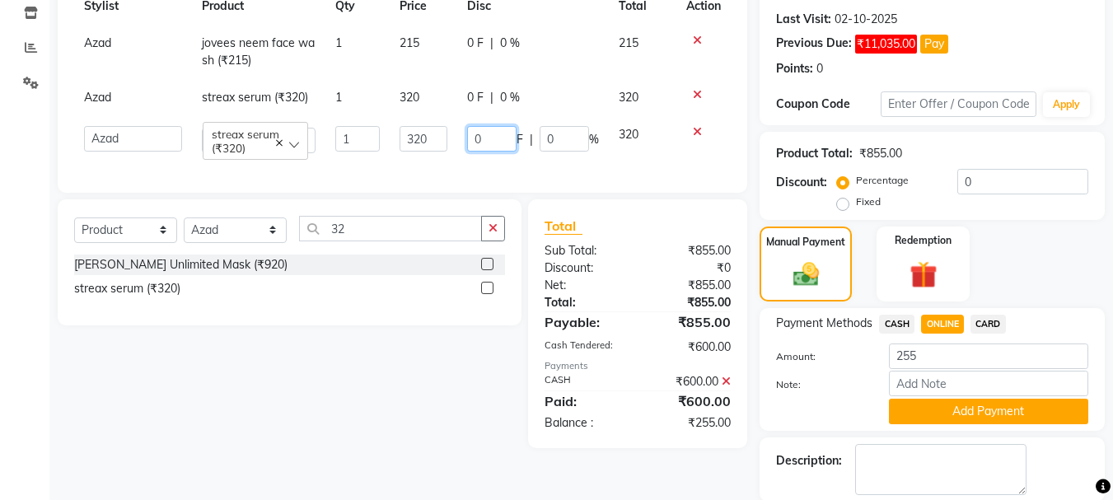
click at [498, 138] on input "0" at bounding box center [491, 139] width 49 height 26
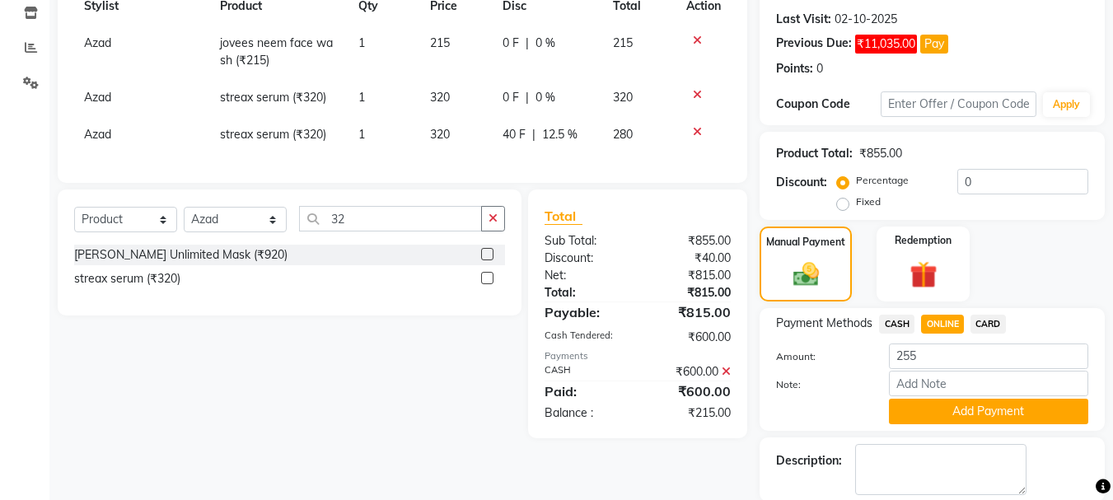
click at [568, 158] on div "Products Stylist Product Qty Price Disc Total Action Azad jovees neem face wash…" at bounding box center [402, 61] width 657 height 209
click at [942, 316] on span "ONLINE" at bounding box center [942, 324] width 43 height 19
click at [512, 40] on span "0 F" at bounding box center [511, 43] width 16 height 17
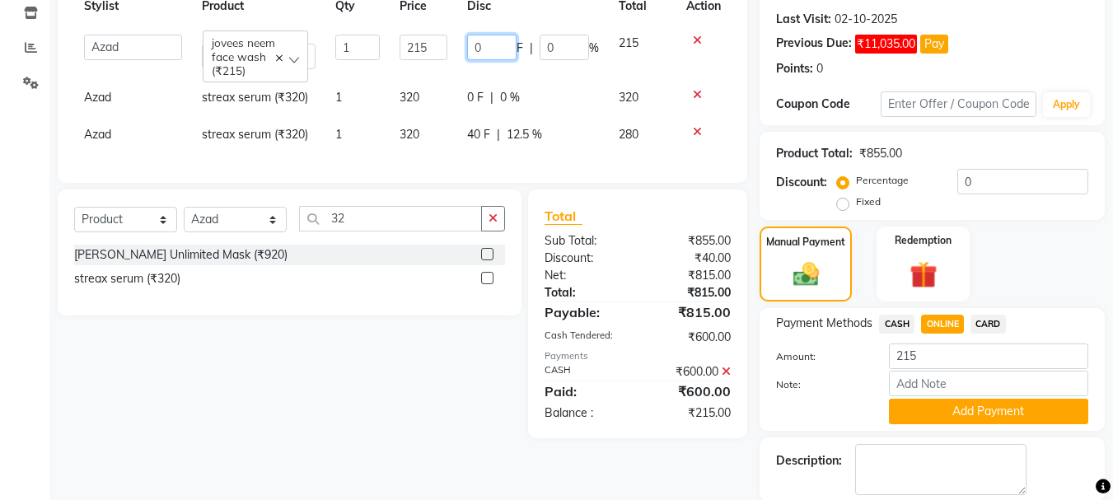
click at [512, 40] on input "0" at bounding box center [491, 48] width 49 height 26
click at [581, 152] on td "40 F | 12.5 %" at bounding box center [533, 134] width 152 height 37
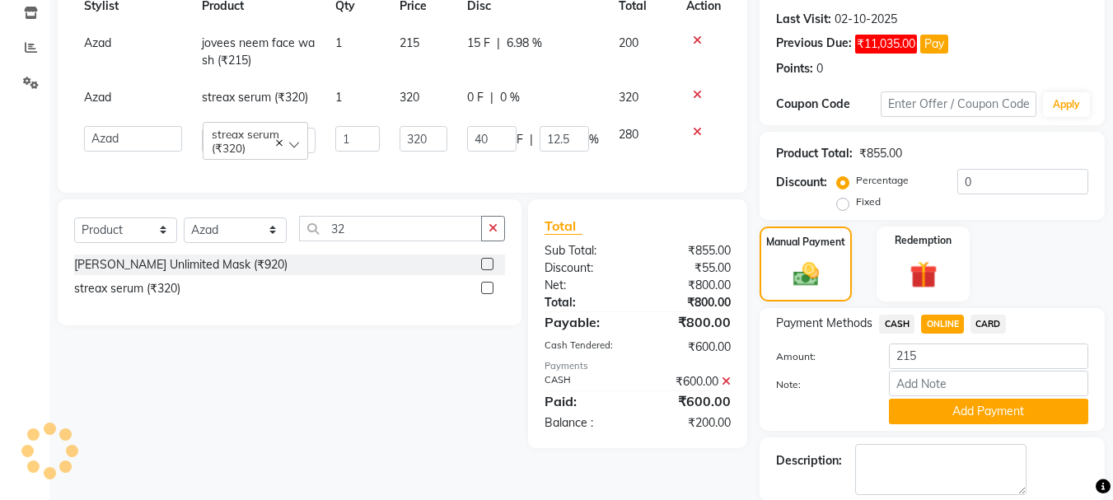
click at [940, 325] on span "ONLINE" at bounding box center [942, 324] width 43 height 19
click at [905, 409] on button "Add Payment" at bounding box center [988, 412] width 199 height 26
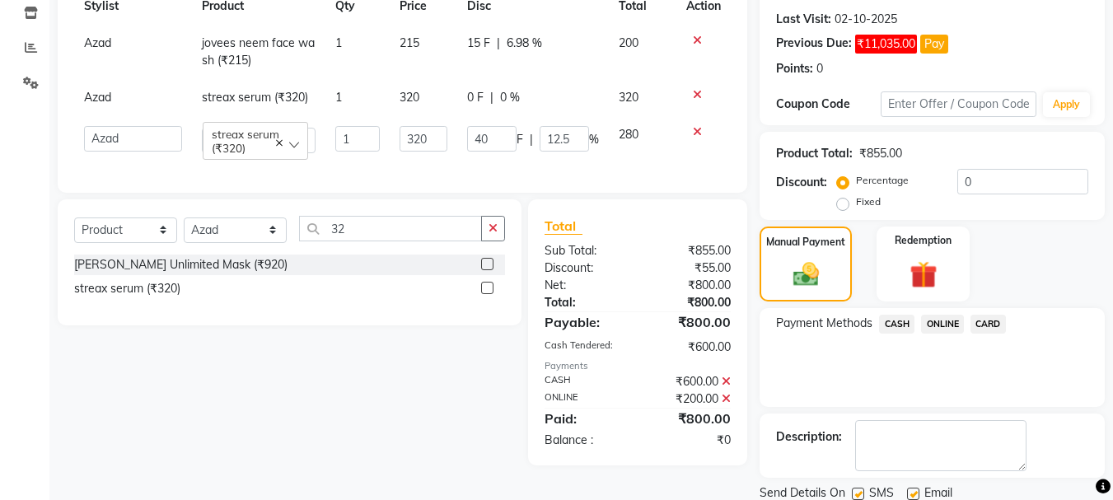
scroll to position [306, 0]
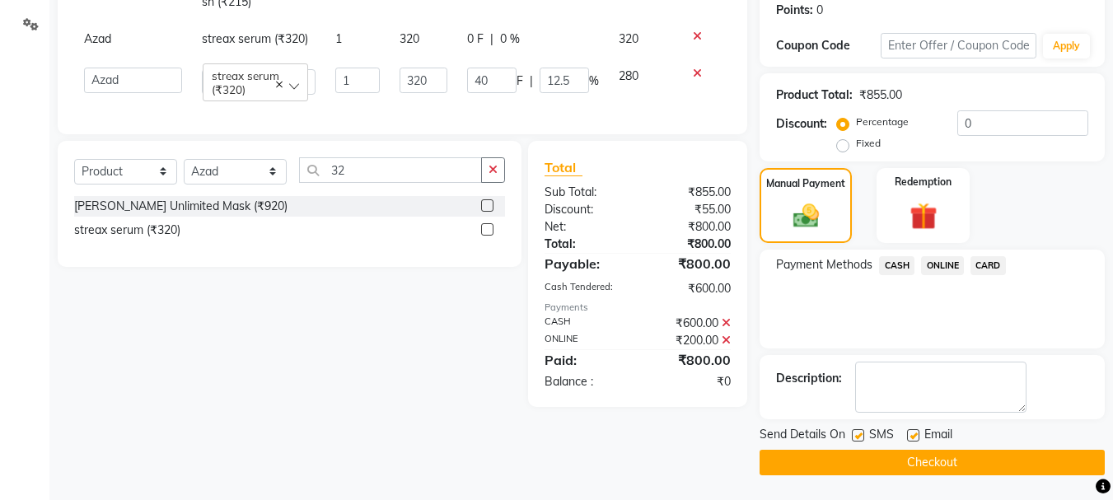
click at [862, 463] on button "Checkout" at bounding box center [932, 463] width 345 height 26
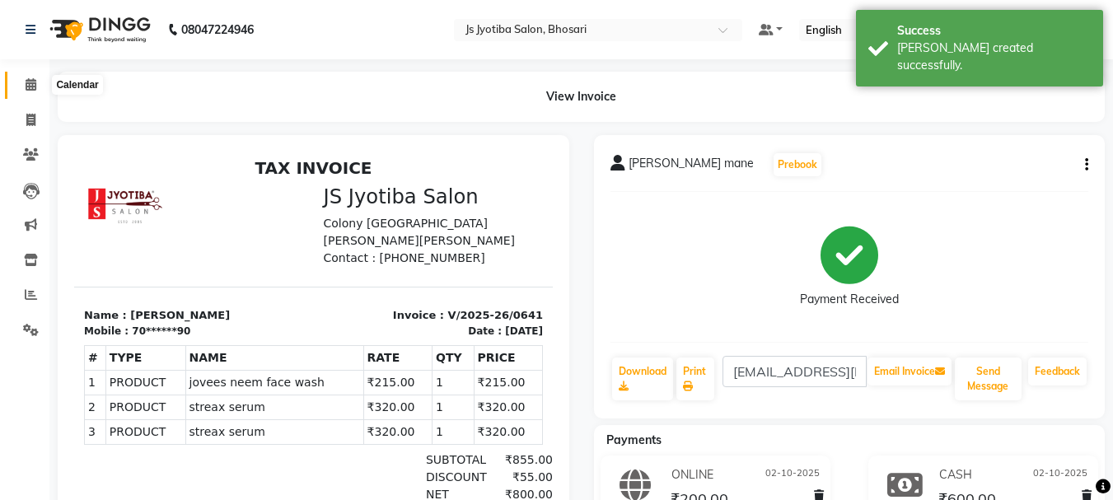
click at [24, 84] on span at bounding box center [30, 85] width 29 height 19
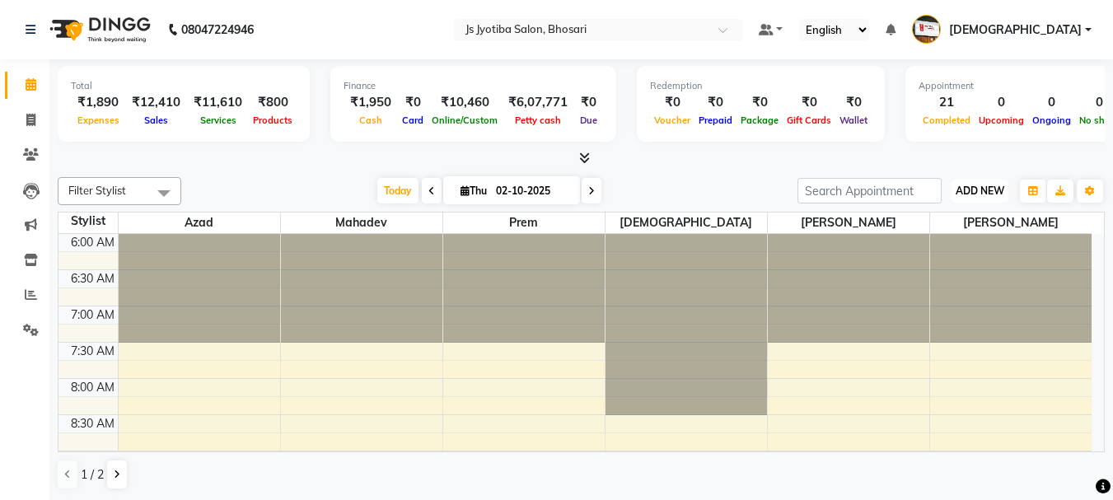
click at [970, 186] on span "ADD NEW" at bounding box center [980, 191] width 49 height 12
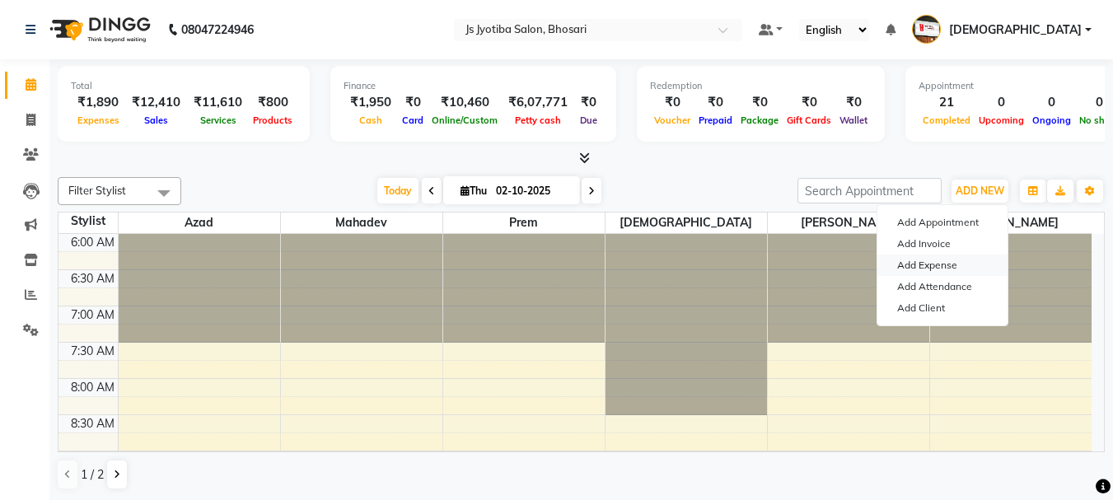
click at [929, 261] on link "Add Expense" at bounding box center [942, 265] width 130 height 21
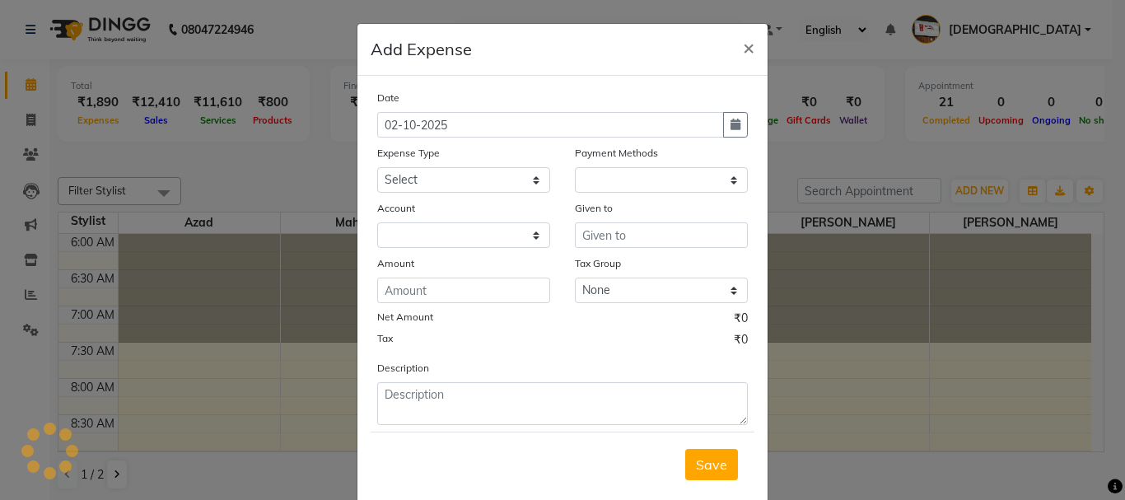
select select "1"
select select "1711"
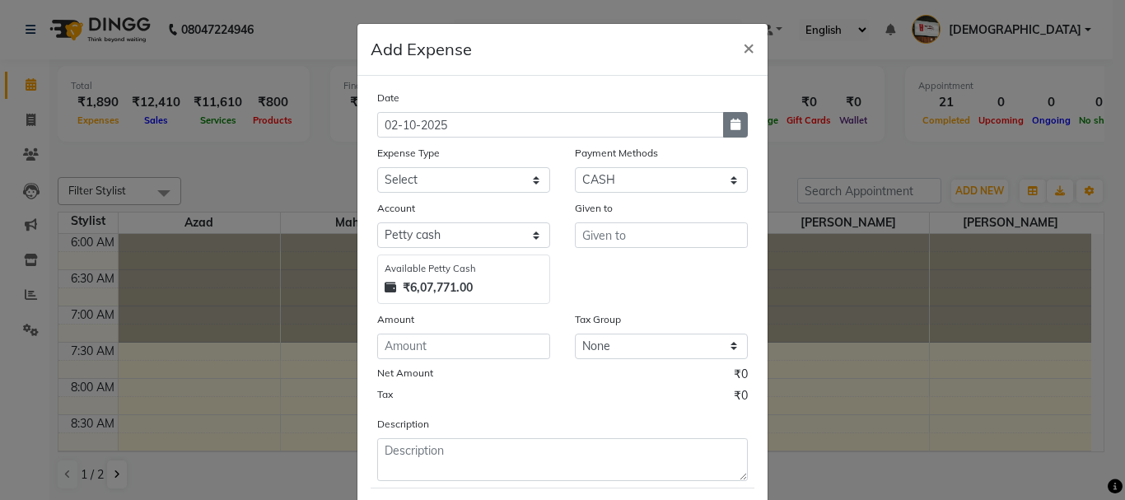
click at [731, 129] on icon "button" at bounding box center [736, 125] width 10 height 12
select select "10"
select select "2025"
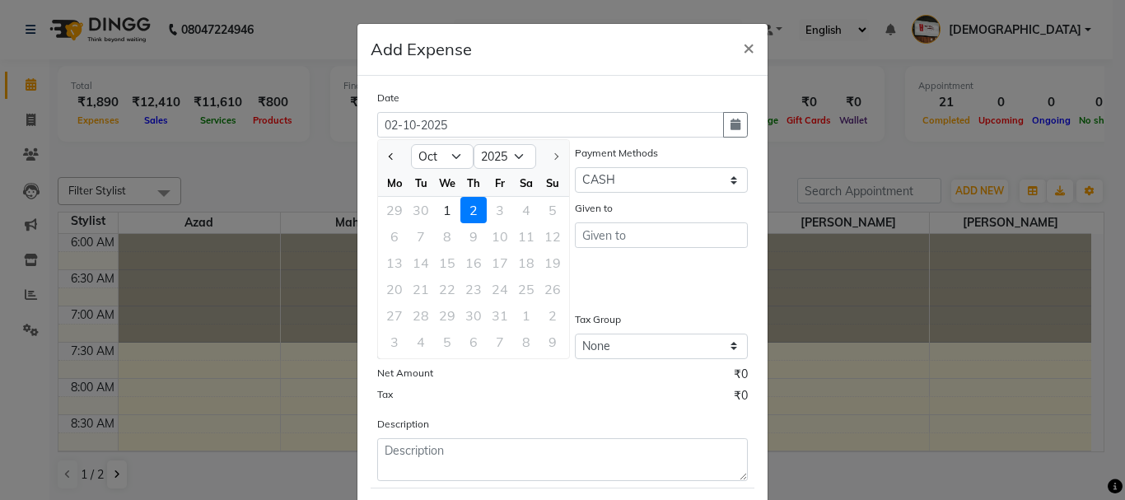
click at [378, 154] on div at bounding box center [394, 156] width 33 height 26
click at [389, 156] on span "Previous month" at bounding box center [392, 156] width 7 height 7
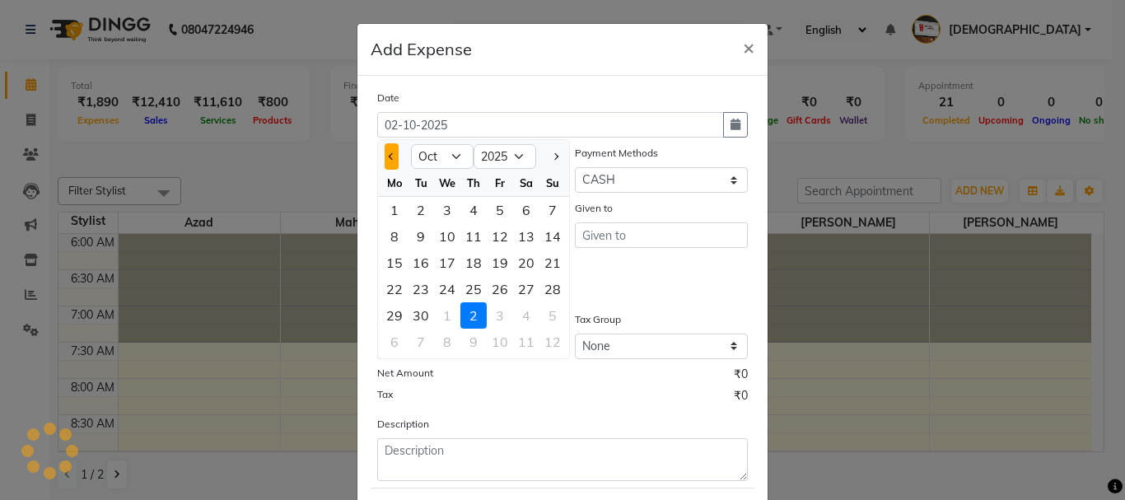
select select "9"
click at [414, 320] on div "30" at bounding box center [421, 315] width 26 height 26
type input "30-09-2025"
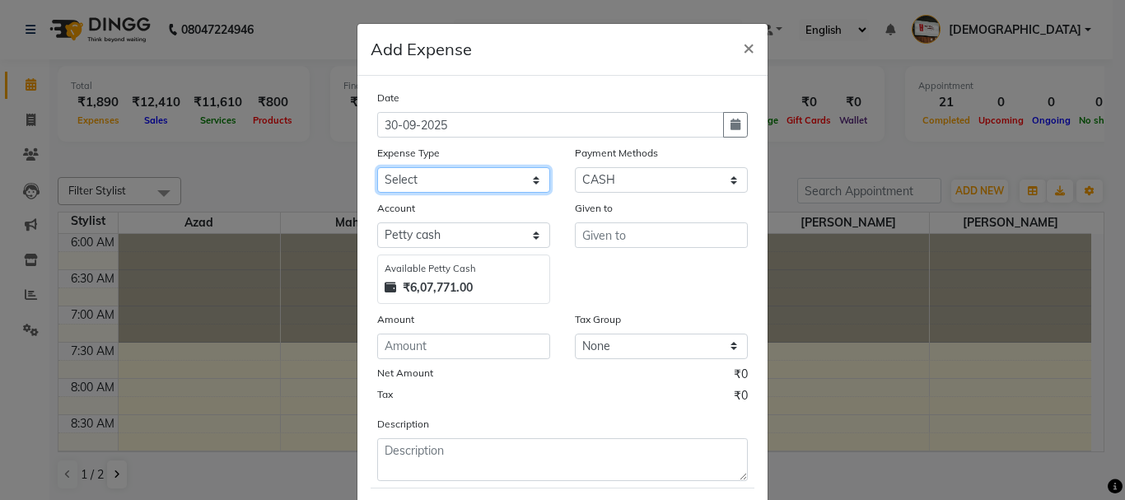
click at [436, 180] on select "Select Advance salary Advance salary ajaj Bank charges Car maintenance Cash tra…" at bounding box center [463, 180] width 173 height 26
select select "18043"
click at [377, 167] on select "Select Advance salary Advance salary ajaj Bank charges Car maintenance Cash tra…" at bounding box center [463, 180] width 173 height 26
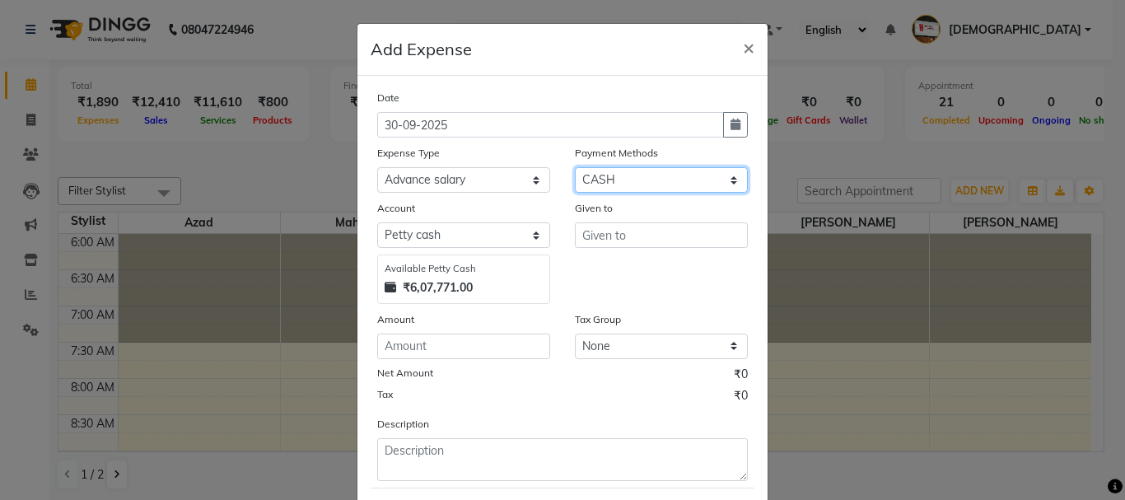
click at [600, 177] on select "Select CASH ONLINE CARD" at bounding box center [661, 180] width 173 height 26
click at [575, 167] on select "Select CASH ONLINE CARD" at bounding box center [661, 180] width 173 height 26
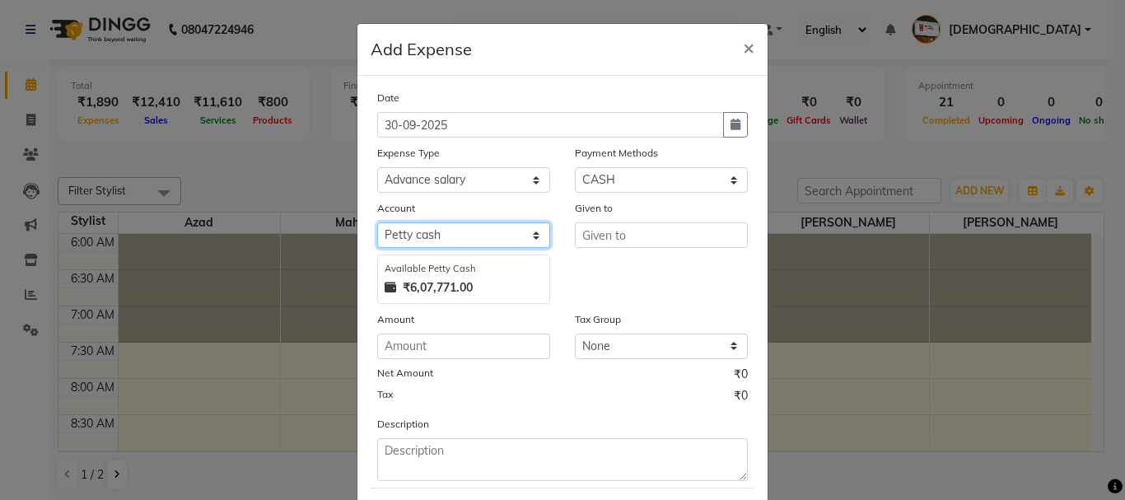
click at [469, 237] on select "Select Default account [PERSON_NAME] cash" at bounding box center [463, 235] width 173 height 26
select select "492"
click at [377, 222] on select "Select Default account [PERSON_NAME] cash" at bounding box center [463, 235] width 173 height 26
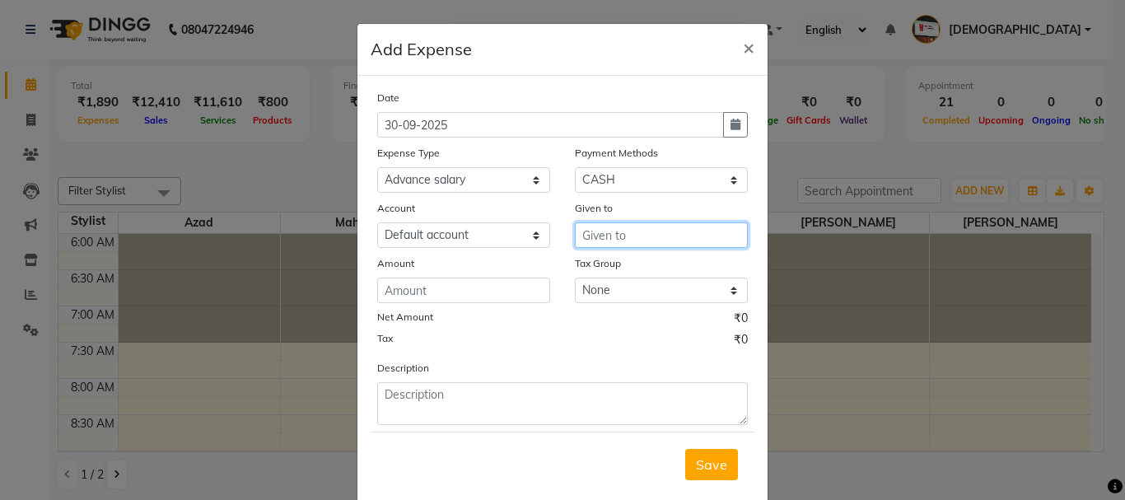
click at [603, 236] on input "text" at bounding box center [661, 235] width 173 height 26
click at [598, 274] on span "Azad" at bounding box center [612, 270] width 33 height 16
type input "Azad"
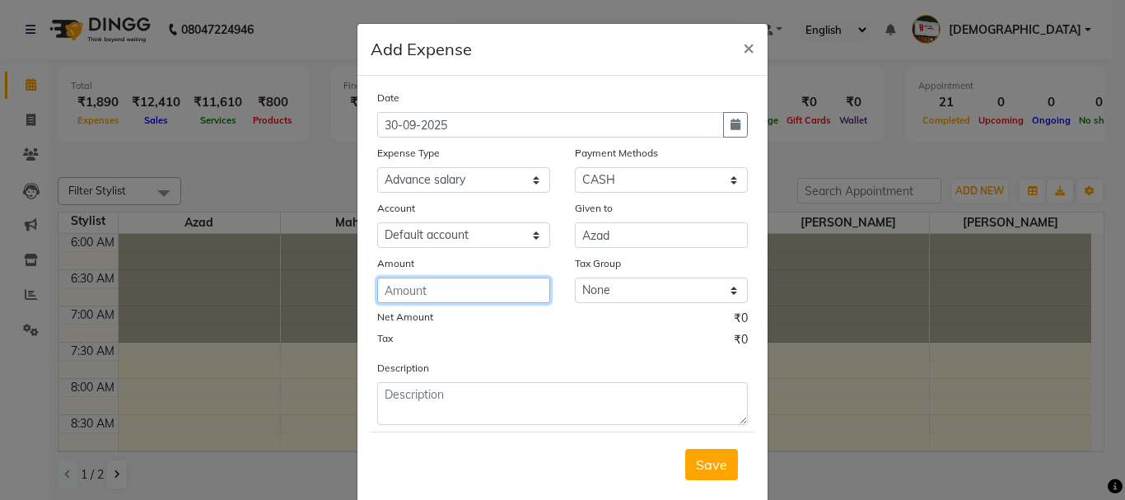
click at [401, 290] on input "number" at bounding box center [463, 291] width 173 height 26
type input "1000"
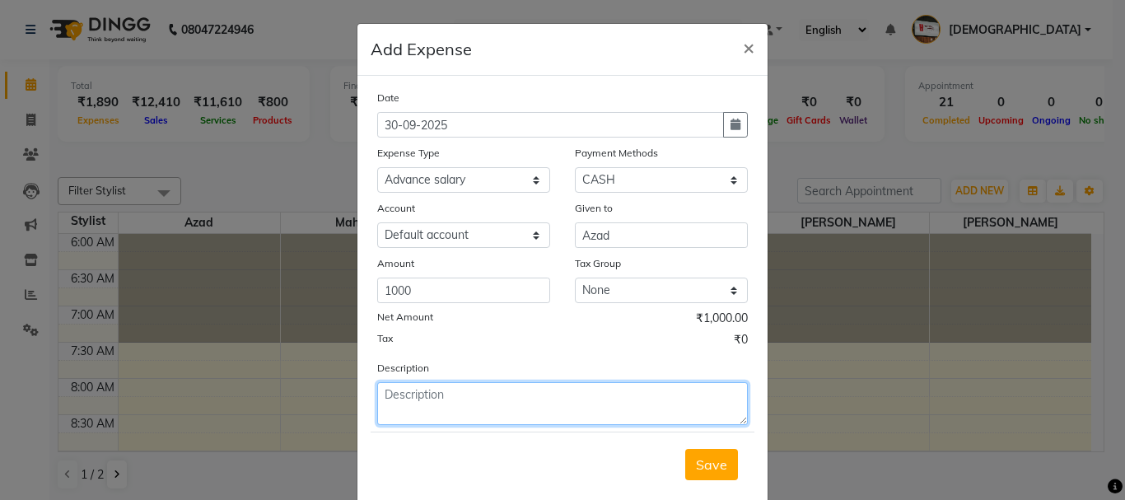
click at [462, 403] on textarea at bounding box center [562, 403] width 371 height 43
type textarea "home gas"
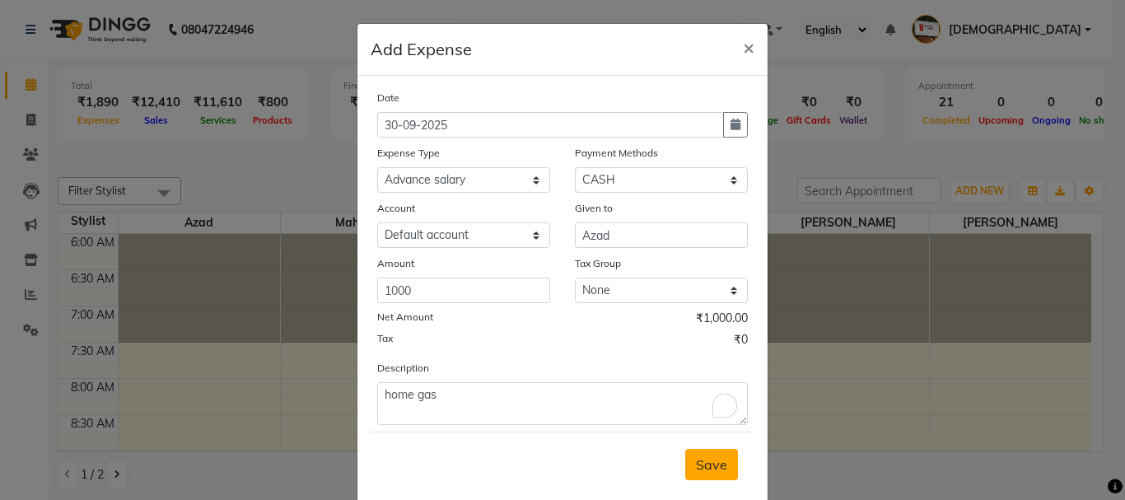
click at [718, 452] on button "Save" at bounding box center [711, 464] width 53 height 31
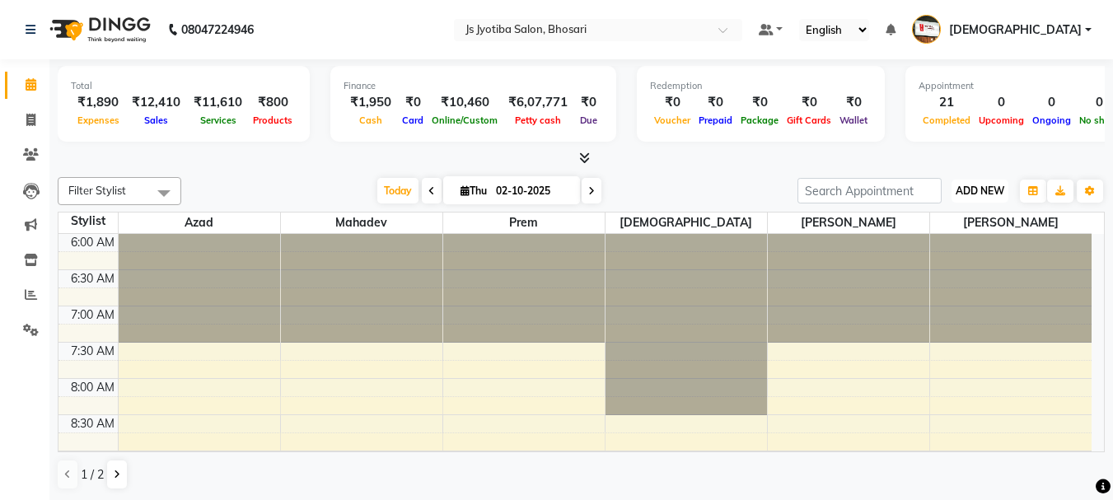
click at [952, 189] on button "ADD NEW Toggle Dropdown" at bounding box center [980, 191] width 57 height 23
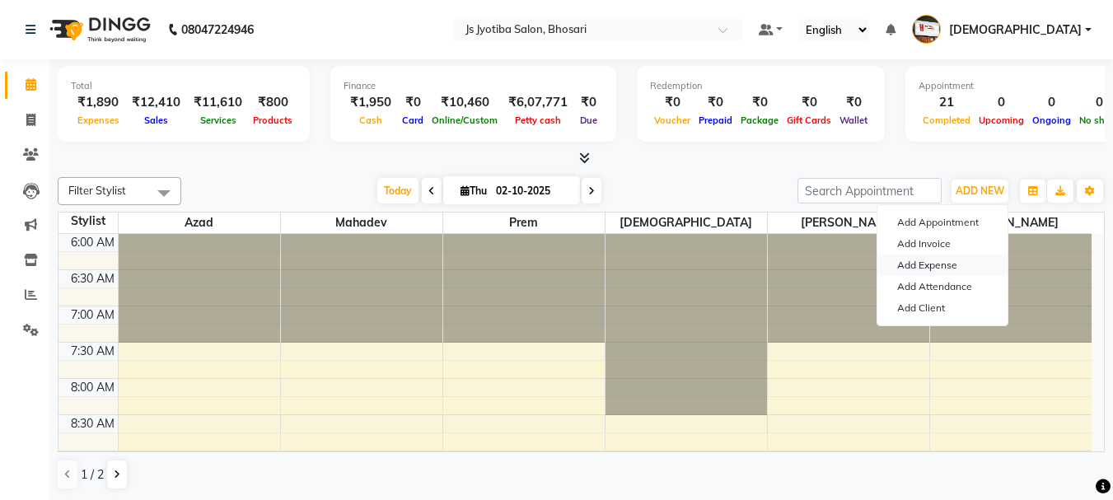
click at [929, 259] on link "Add Expense" at bounding box center [942, 265] width 130 height 21
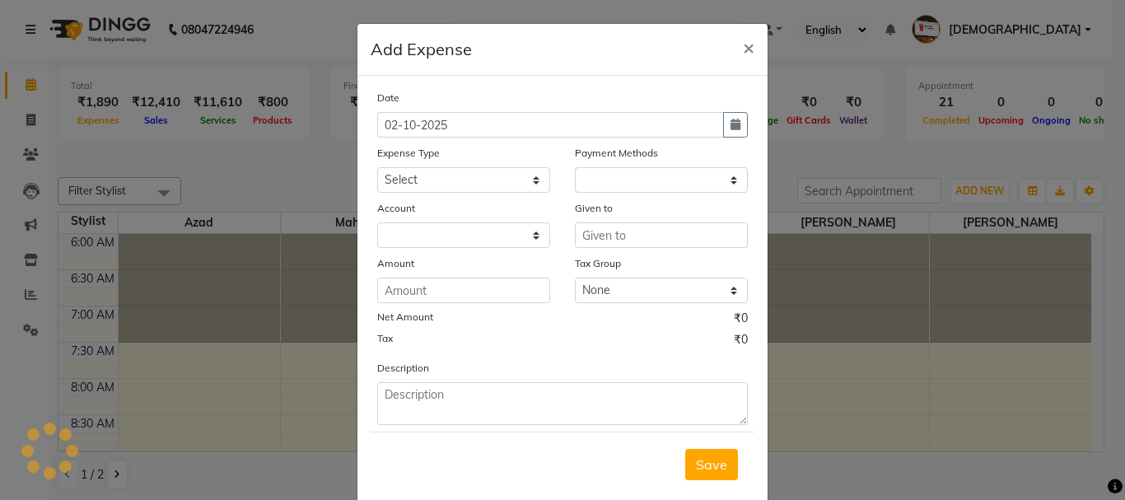
select select "1"
select select "1711"
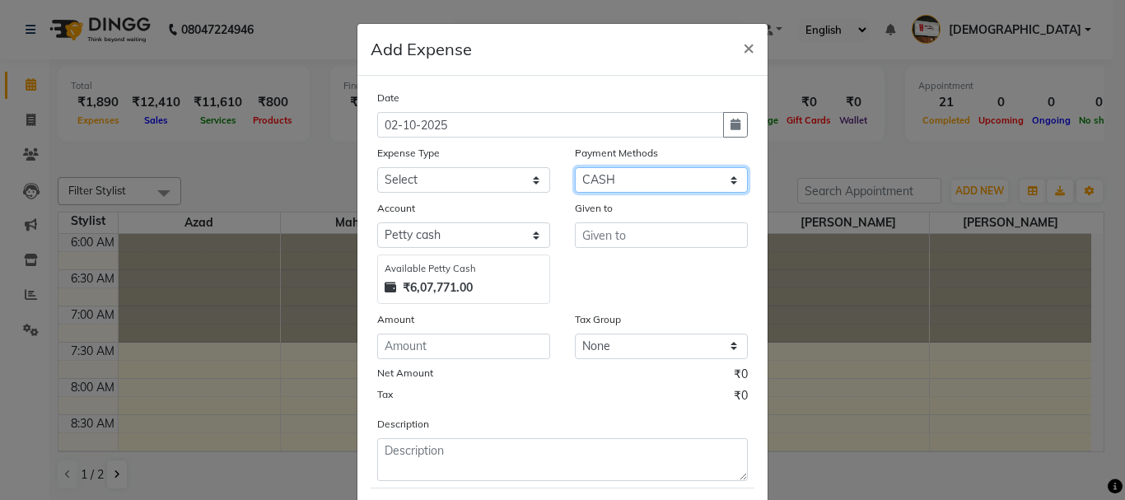
click at [612, 179] on select "Select CASH ONLINE CARD" at bounding box center [661, 180] width 173 height 26
click at [575, 167] on select "Select CASH ONLINE CARD" at bounding box center [661, 180] width 173 height 26
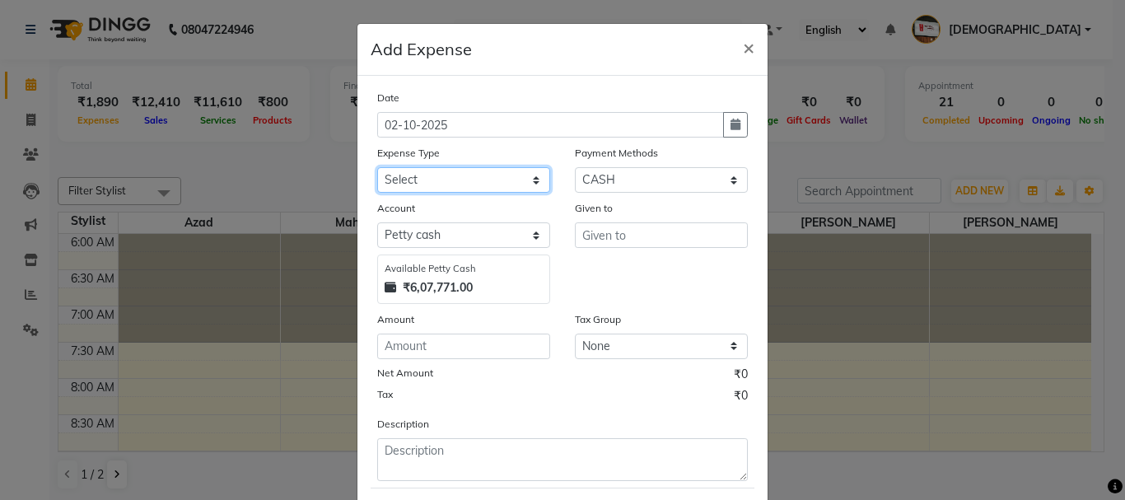
click at [501, 182] on select "Select Advance salary Advance salary ajaj Bank charges Car maintenance Cash tra…" at bounding box center [463, 180] width 173 height 26
select select "2500"
click at [377, 167] on select "Select Advance salary Advance salary ajaj Bank charges Car maintenance Cash tra…" at bounding box center [463, 180] width 173 height 26
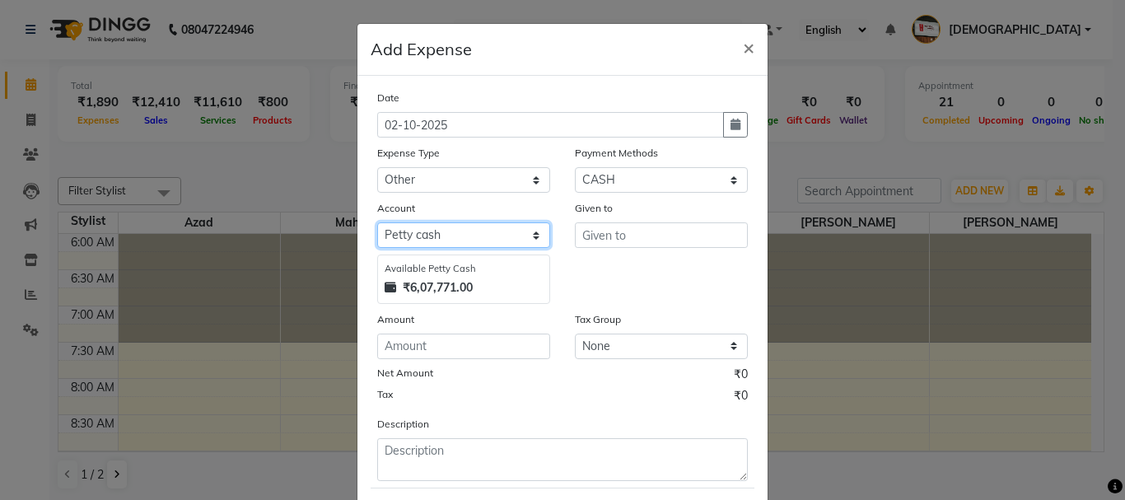
drag, startPoint x: 431, startPoint y: 238, endPoint x: 437, endPoint y: 247, distance: 11.2
click at [431, 238] on select "Select Default account [PERSON_NAME] cash" at bounding box center [463, 235] width 173 height 26
select select "492"
click at [377, 222] on select "Select Default account [PERSON_NAME] cash" at bounding box center [463, 235] width 173 height 26
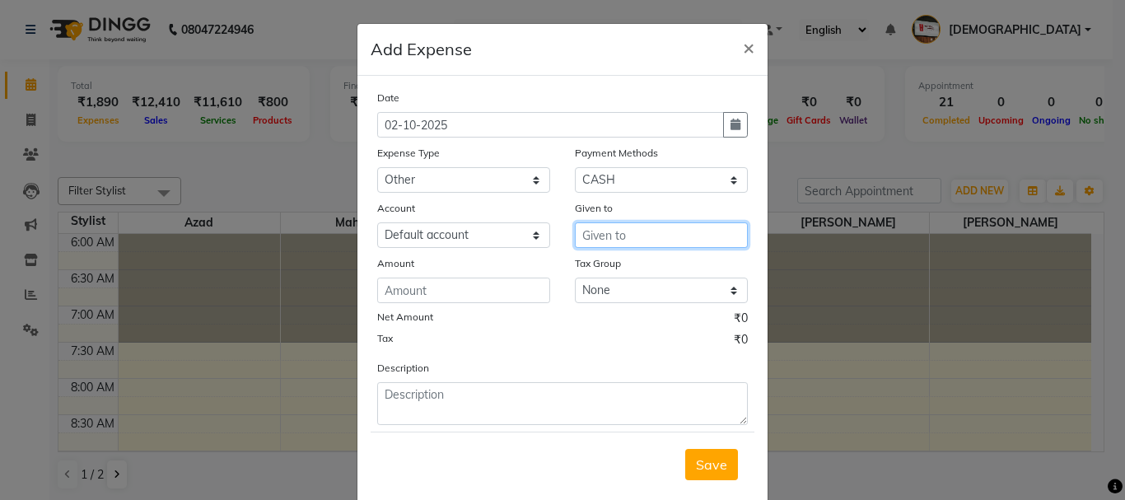
click at [597, 231] on input "text" at bounding box center [661, 235] width 173 height 26
type input "incen"
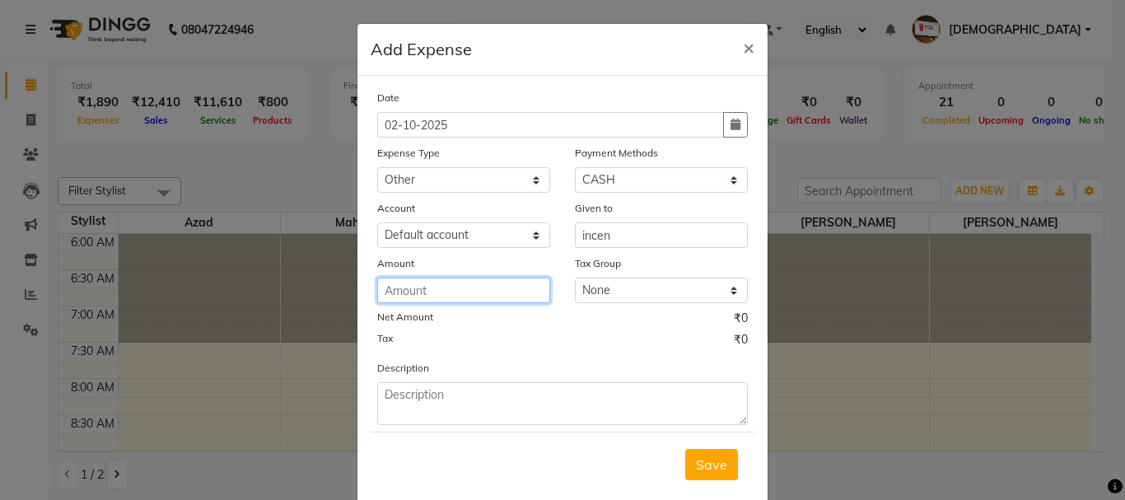
click at [442, 287] on input "number" at bounding box center [463, 291] width 173 height 26
type input "80"
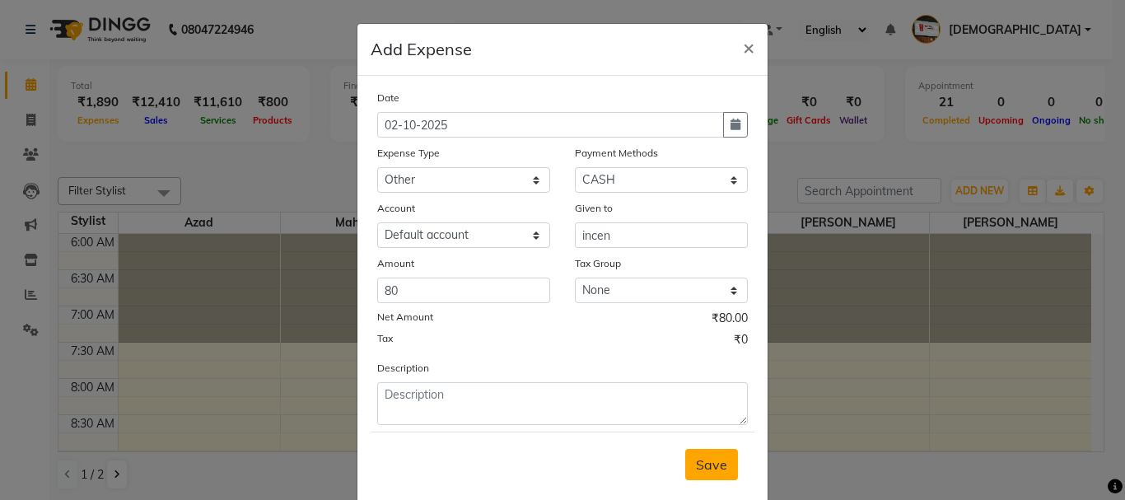
click at [707, 470] on span "Save" at bounding box center [711, 464] width 31 height 16
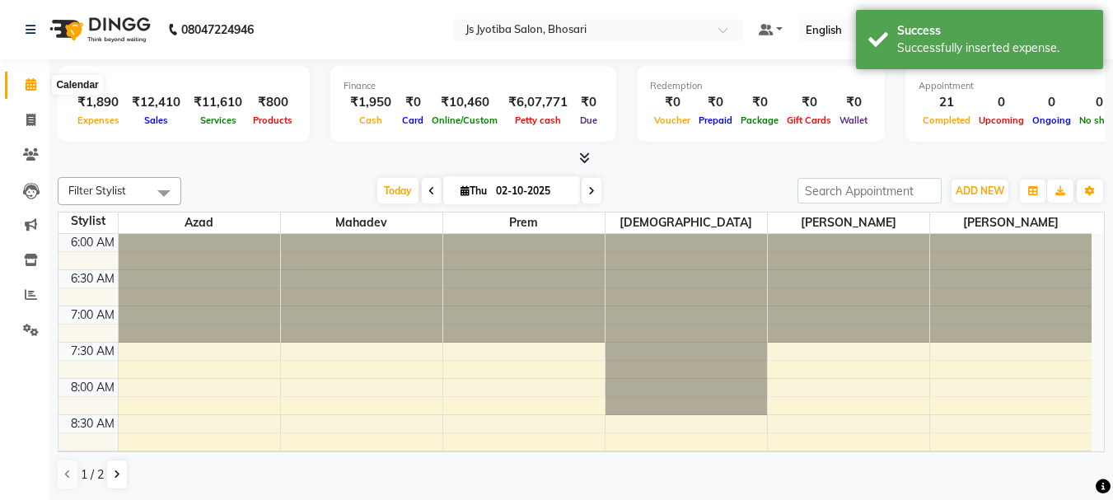
click at [23, 86] on span at bounding box center [30, 85] width 29 height 19
click at [30, 82] on icon at bounding box center [31, 84] width 11 height 12
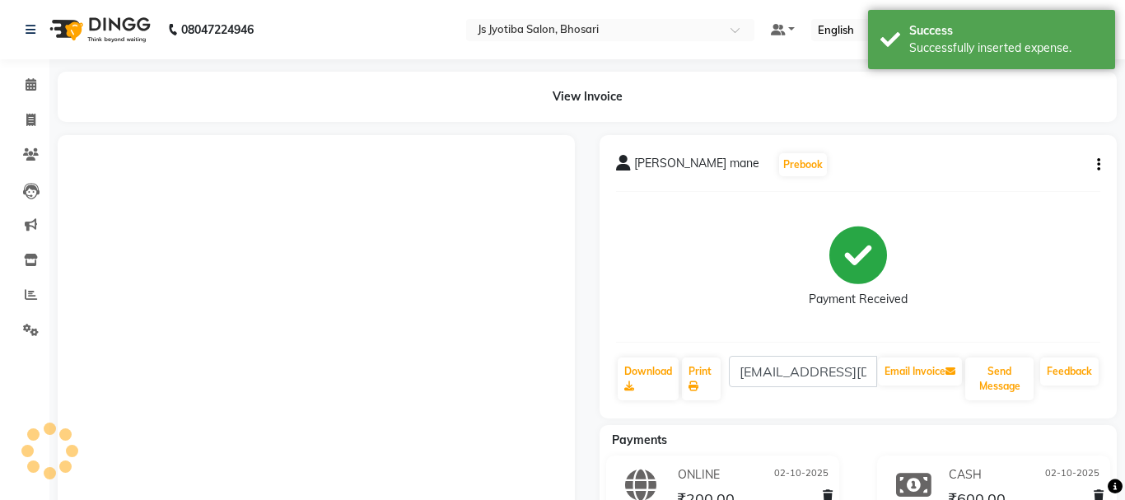
select select "554"
select select "service"
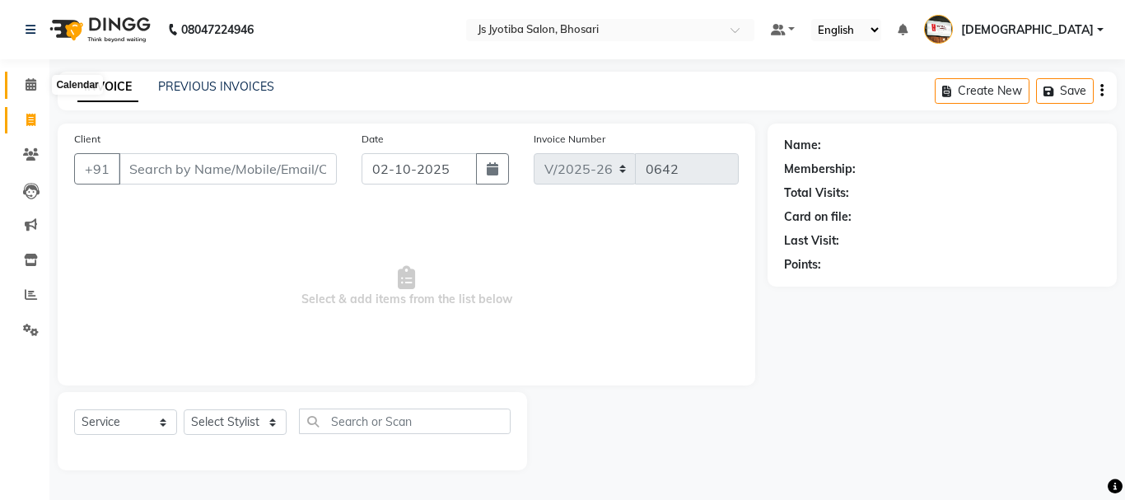
click at [23, 87] on span at bounding box center [30, 85] width 29 height 19
